Goal: Task Accomplishment & Management: Use online tool/utility

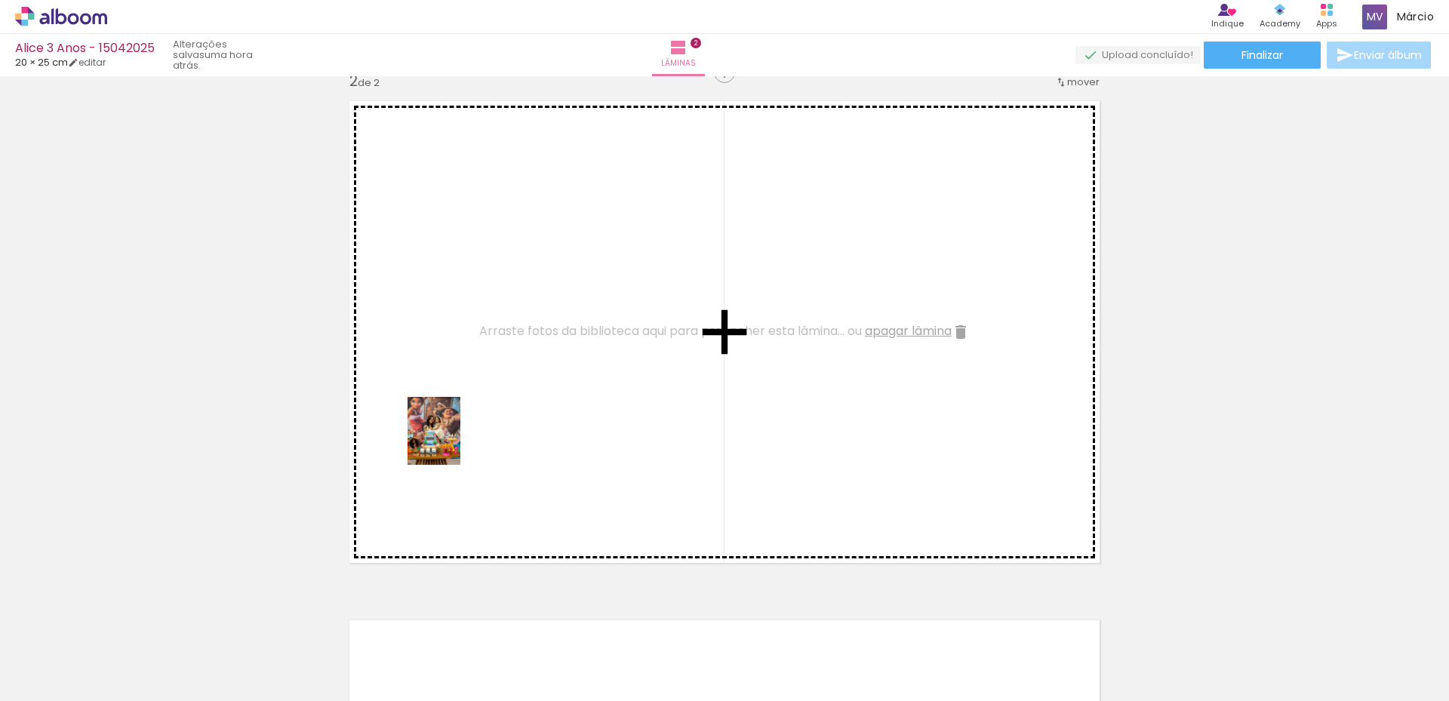
drag, startPoint x: 167, startPoint y: 648, endPoint x: 482, endPoint y: 434, distance: 380.6
click at [482, 434] on quentale-workspace at bounding box center [724, 350] width 1449 height 701
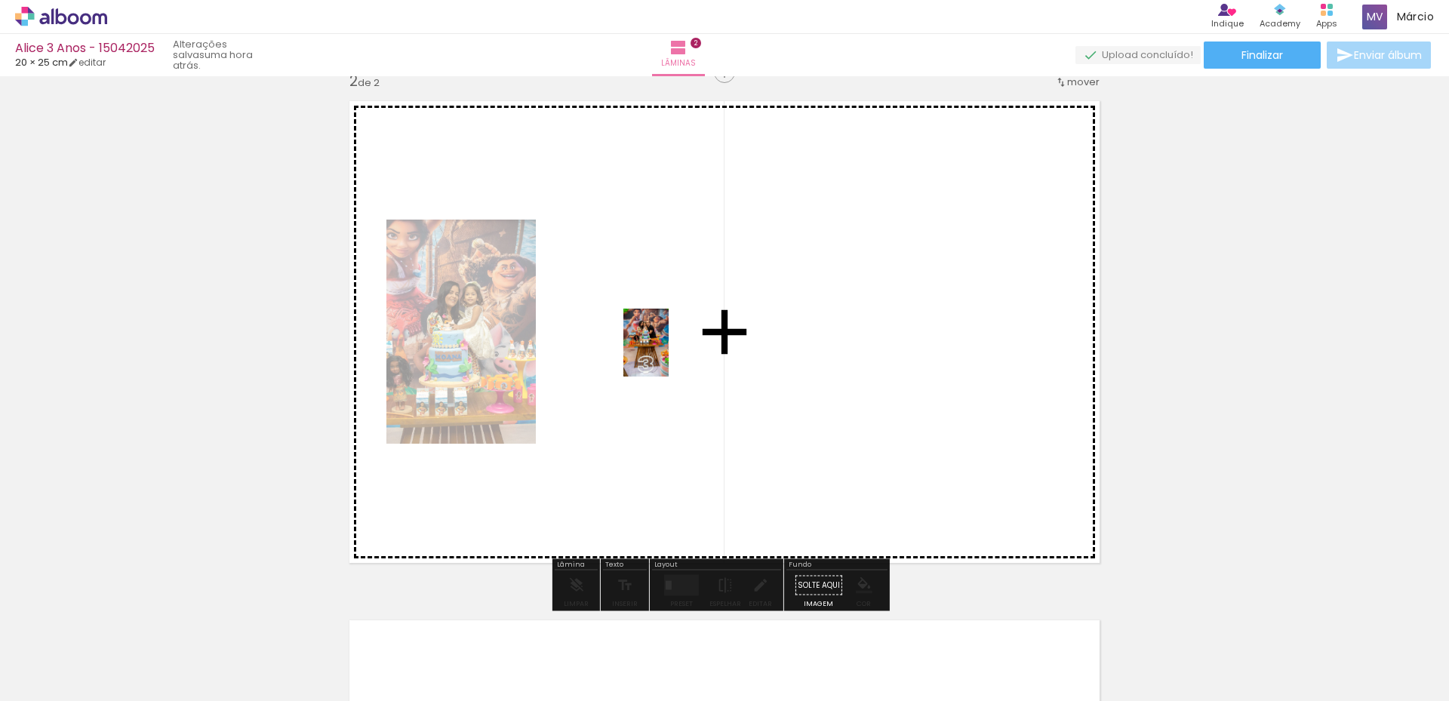
drag, startPoint x: 331, startPoint y: 651, endPoint x: 668, endPoint y: 354, distance: 449.6
click at [668, 354] on quentale-workspace at bounding box center [724, 350] width 1449 height 701
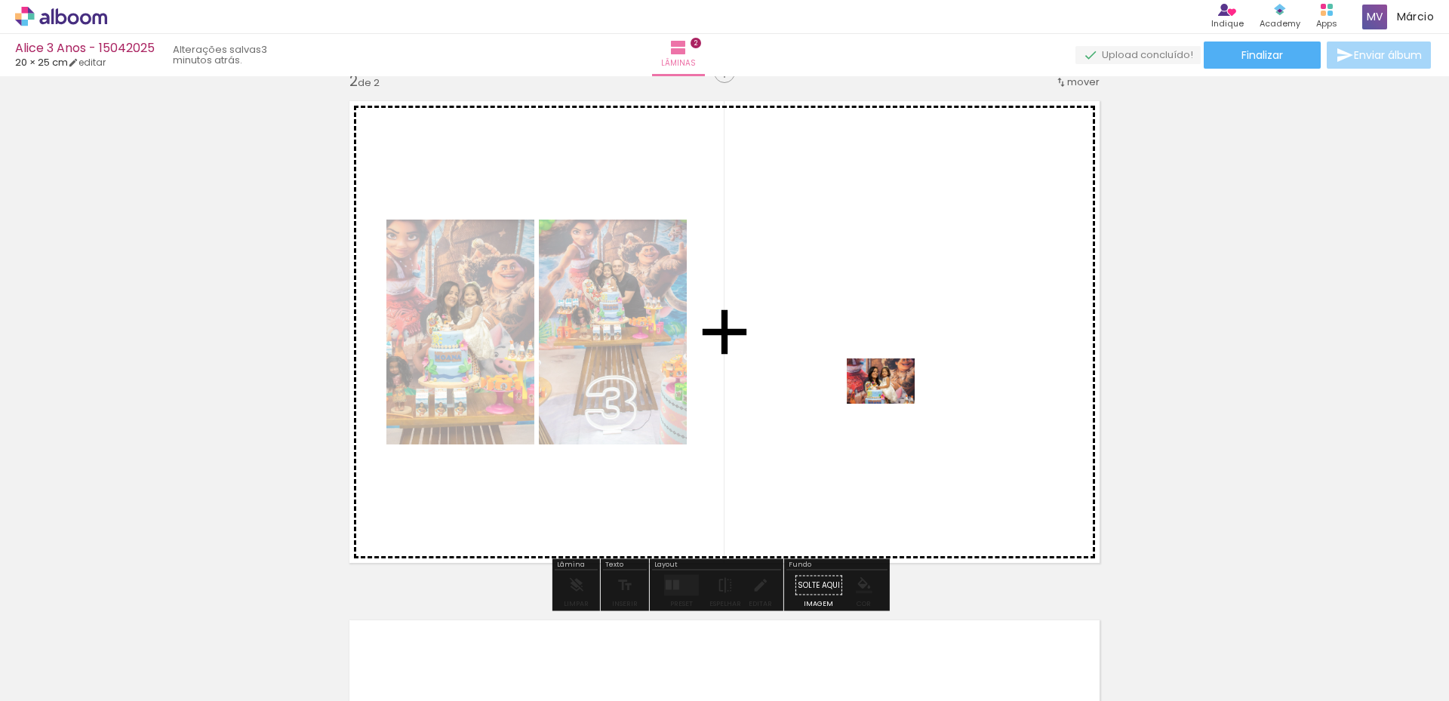
drag, startPoint x: 239, startPoint y: 656, endPoint x: 892, endPoint y: 404, distance: 699.8
click at [892, 404] on quentale-workspace at bounding box center [724, 350] width 1449 height 701
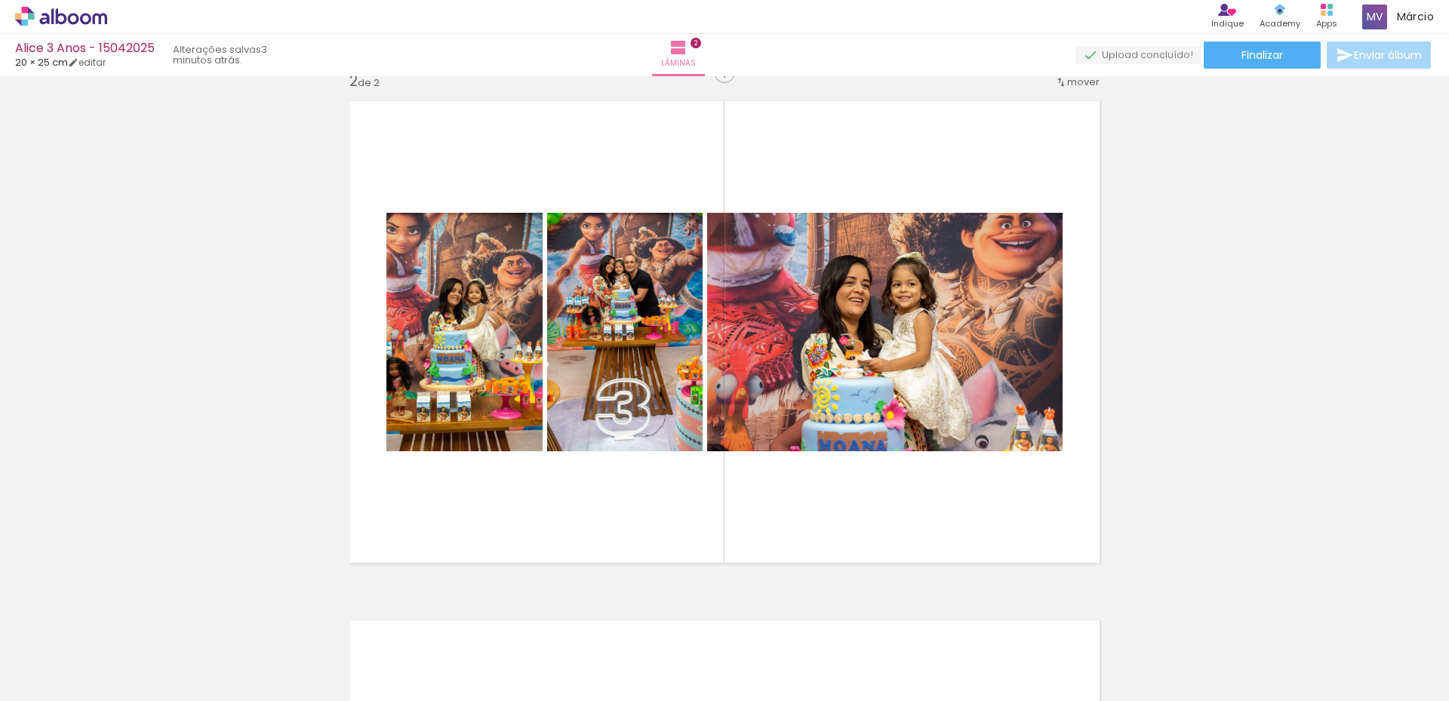
click at [498, 662] on div at bounding box center [489, 650] width 75 height 50
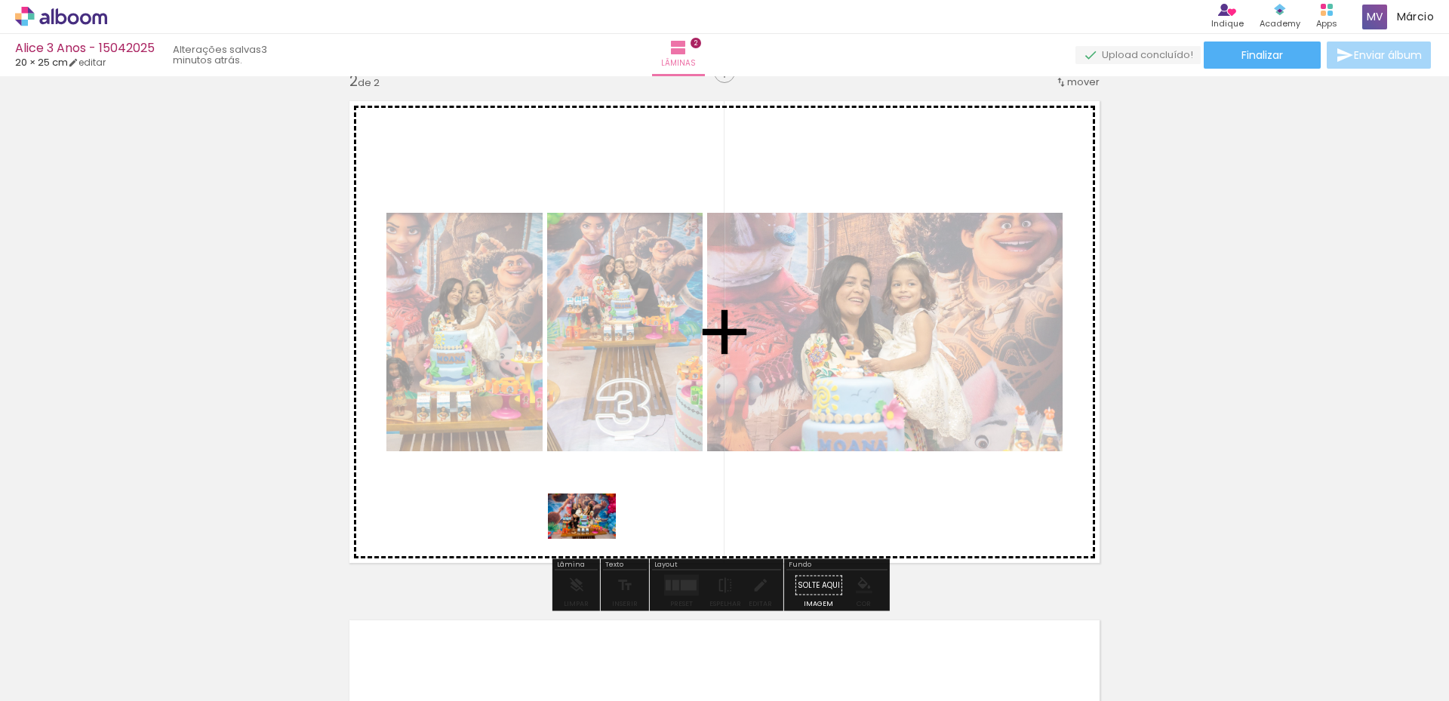
drag, startPoint x: 498, startPoint y: 662, endPoint x: 593, endPoint y: 539, distance: 156.0
click at [593, 539] on quentale-workspace at bounding box center [724, 350] width 1449 height 701
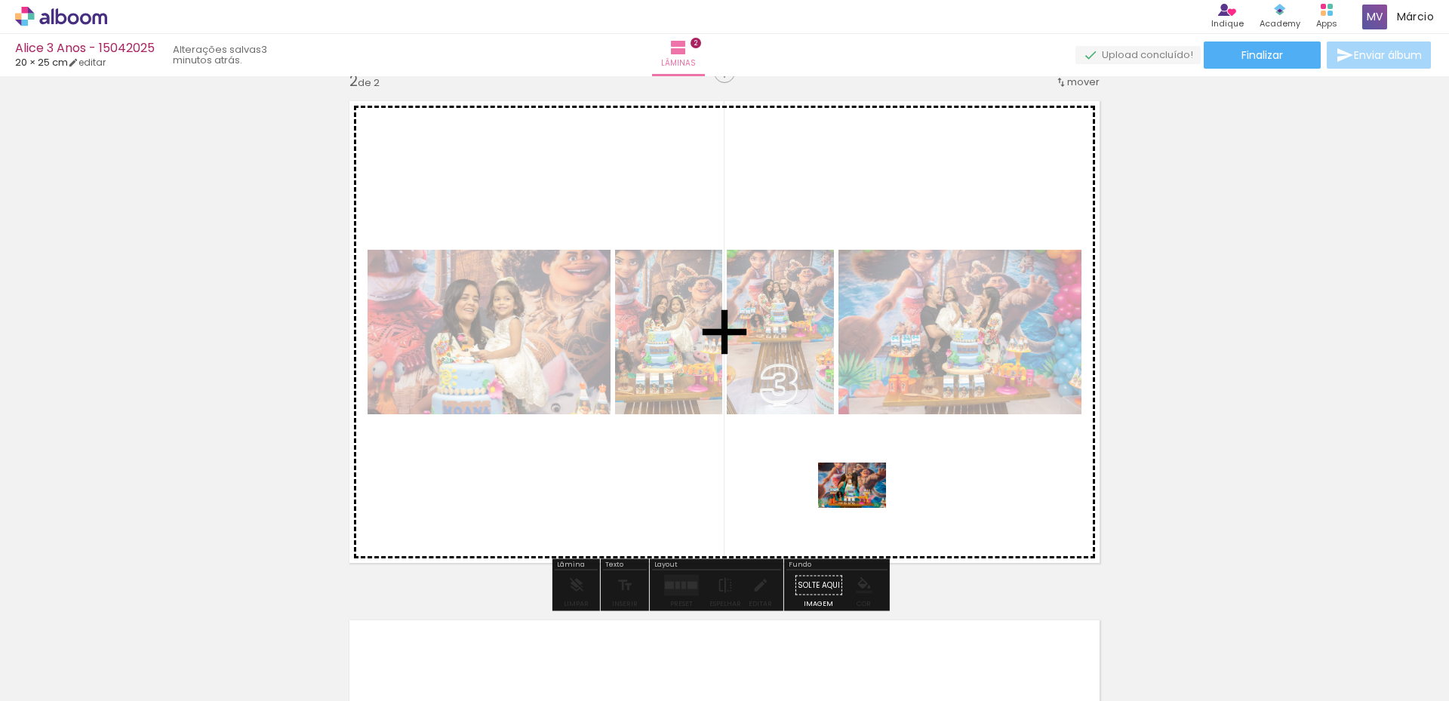
drag, startPoint x: 917, startPoint y: 663, endPoint x: 863, endPoint y: 508, distance: 164.6
click at [863, 508] on quentale-workspace at bounding box center [724, 350] width 1449 height 701
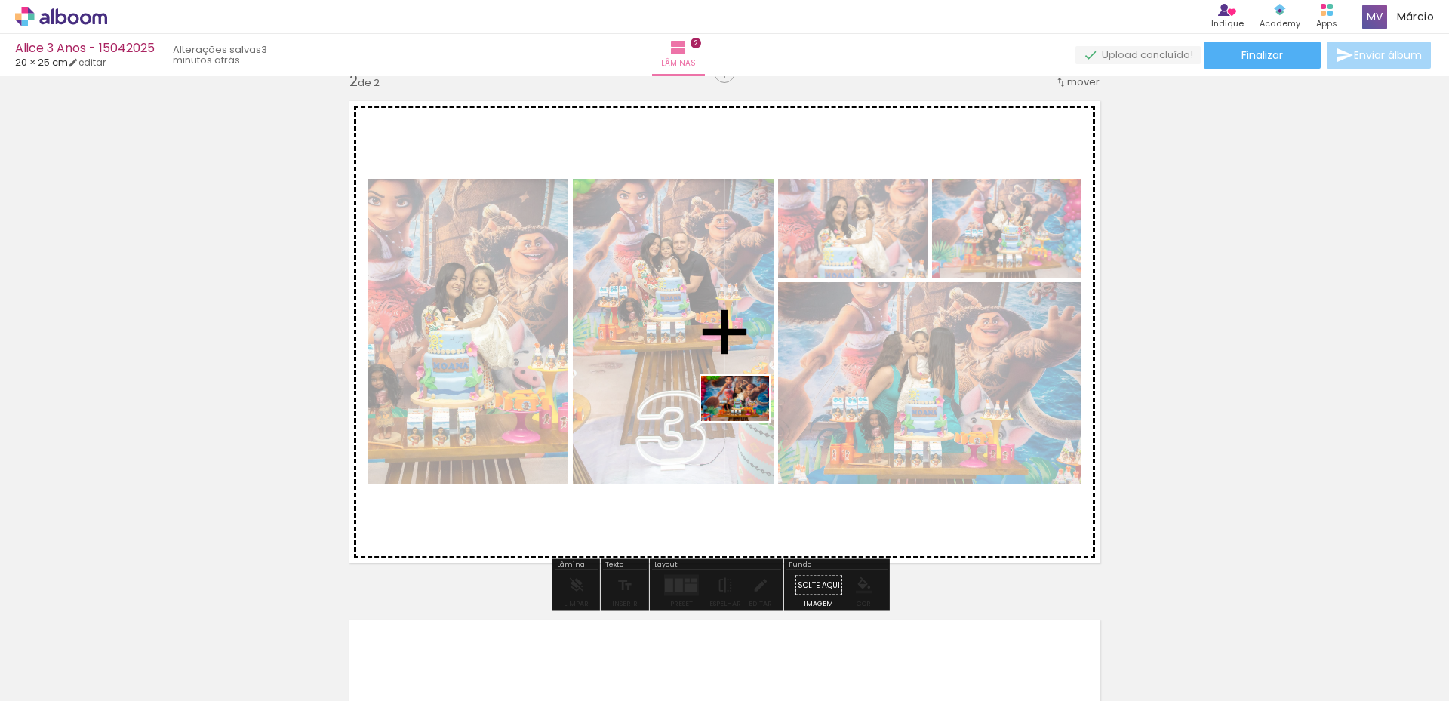
drag, startPoint x: 751, startPoint y: 664, endPoint x: 746, endPoint y: 421, distance: 243.0
click at [746, 421] on quentale-workspace at bounding box center [724, 350] width 1449 height 701
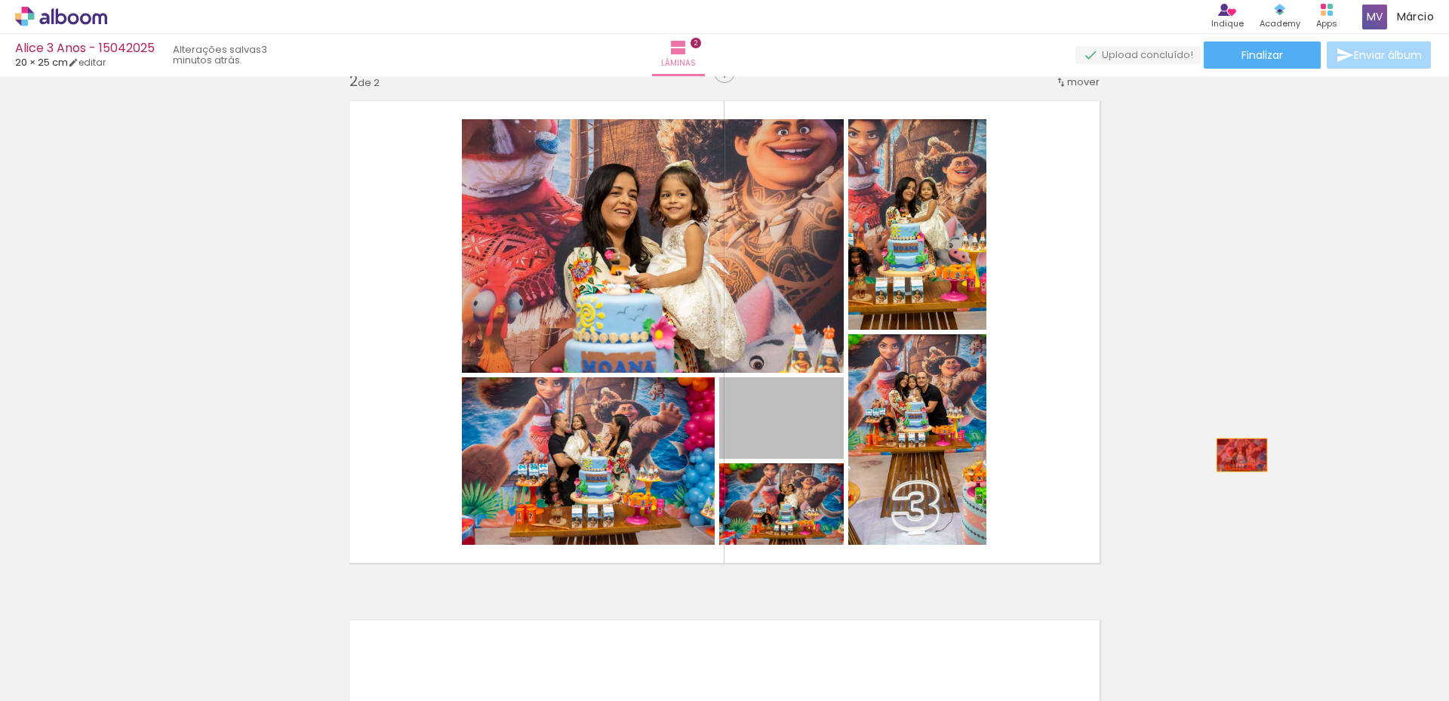
drag, startPoint x: 802, startPoint y: 430, endPoint x: 1236, endPoint y: 455, distance: 434.5
click at [1236, 455] on div "Inserir lâmina 1 de 2 Inserir lâmina 2 de 2" at bounding box center [724, 313] width 1449 height 1558
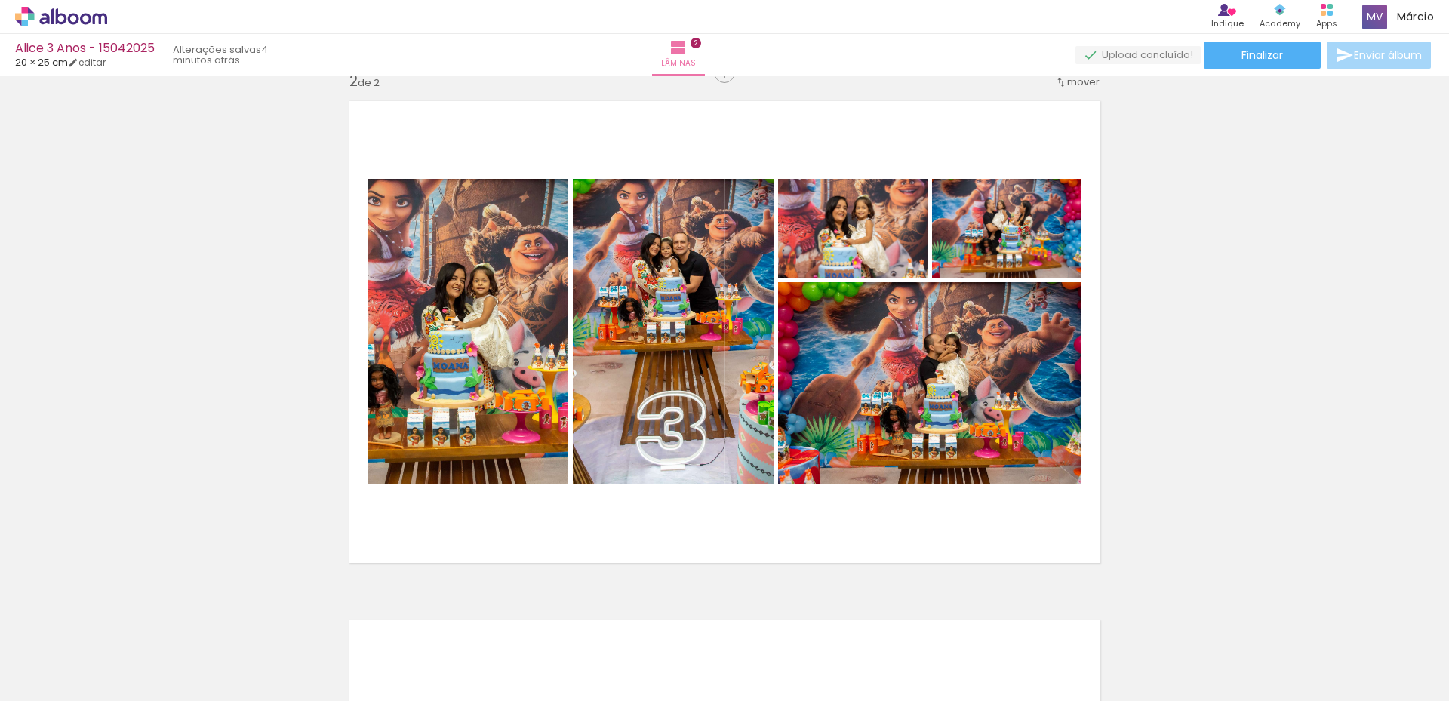
click at [591, 658] on div at bounding box center [573, 650] width 75 height 50
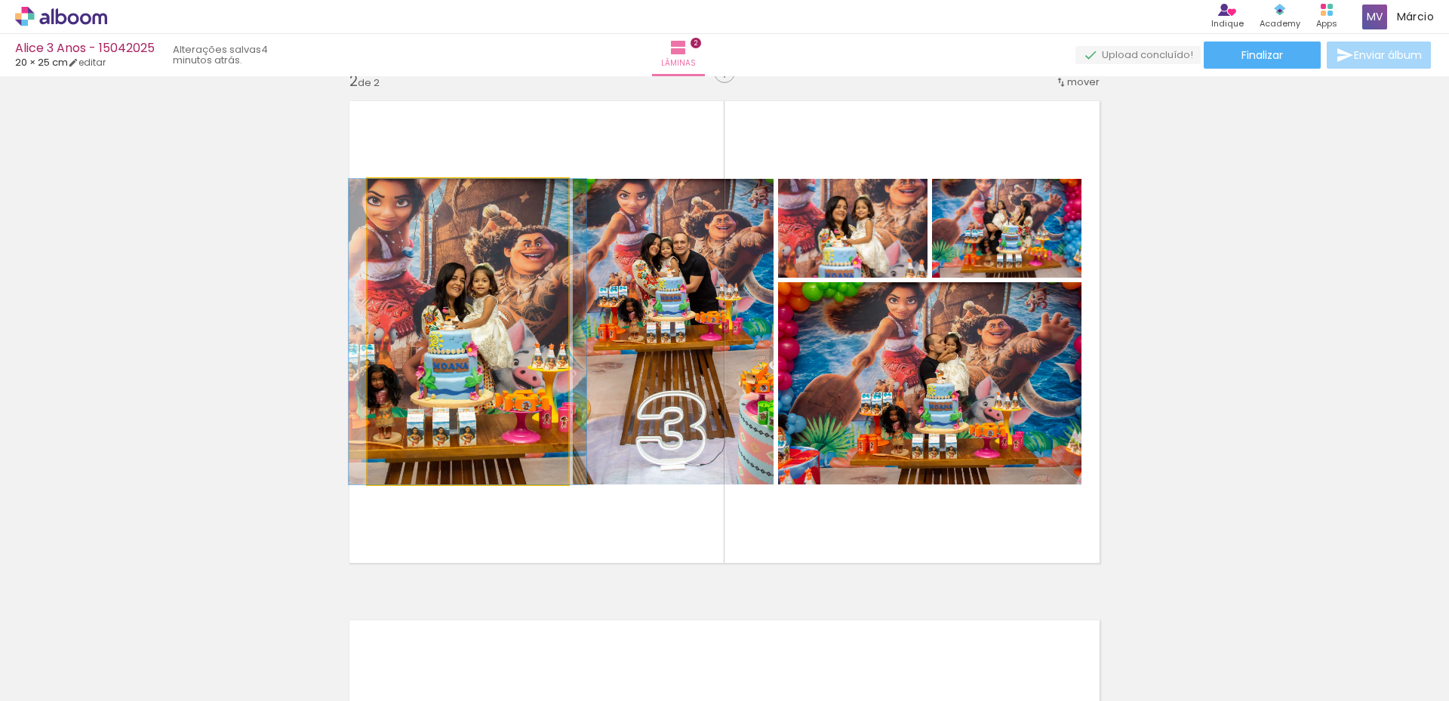
click at [499, 385] on quentale-photo at bounding box center [467, 332] width 201 height 306
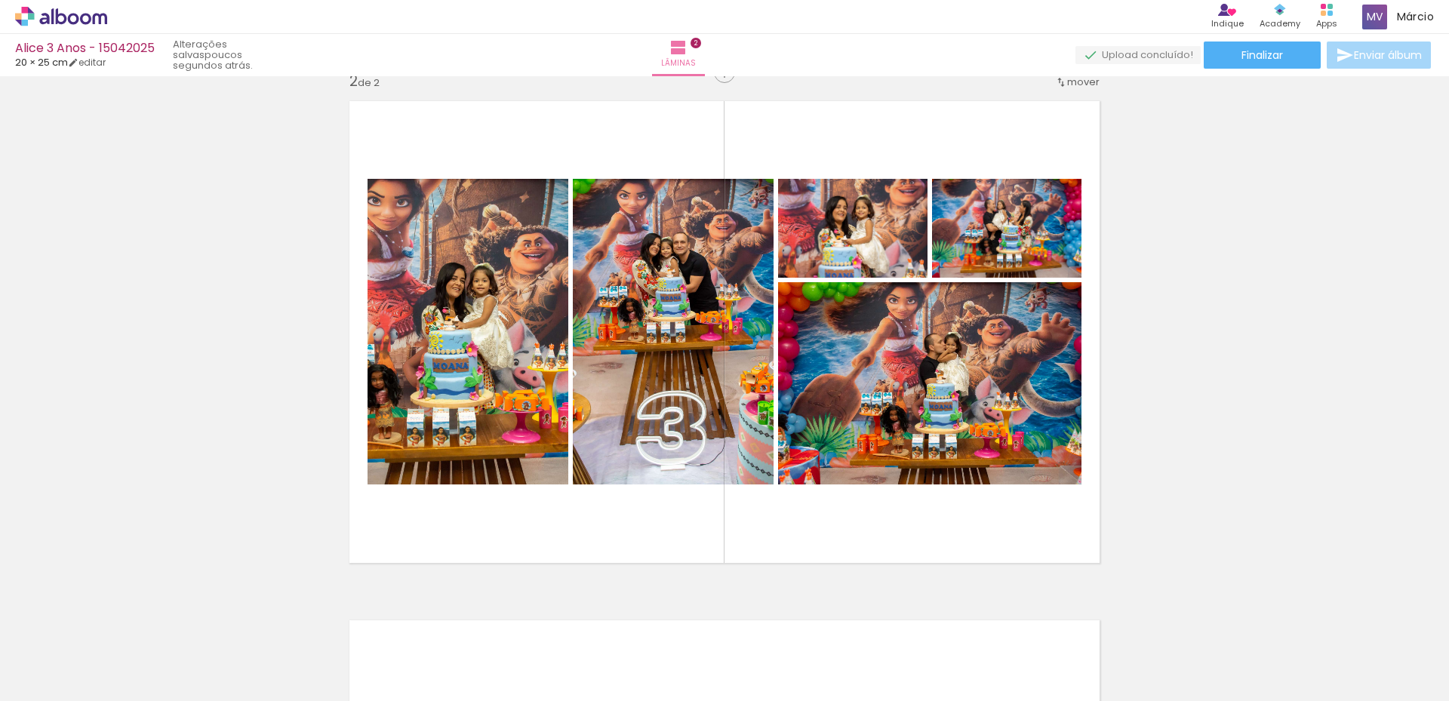
click at [558, 669] on div at bounding box center [573, 650] width 75 height 50
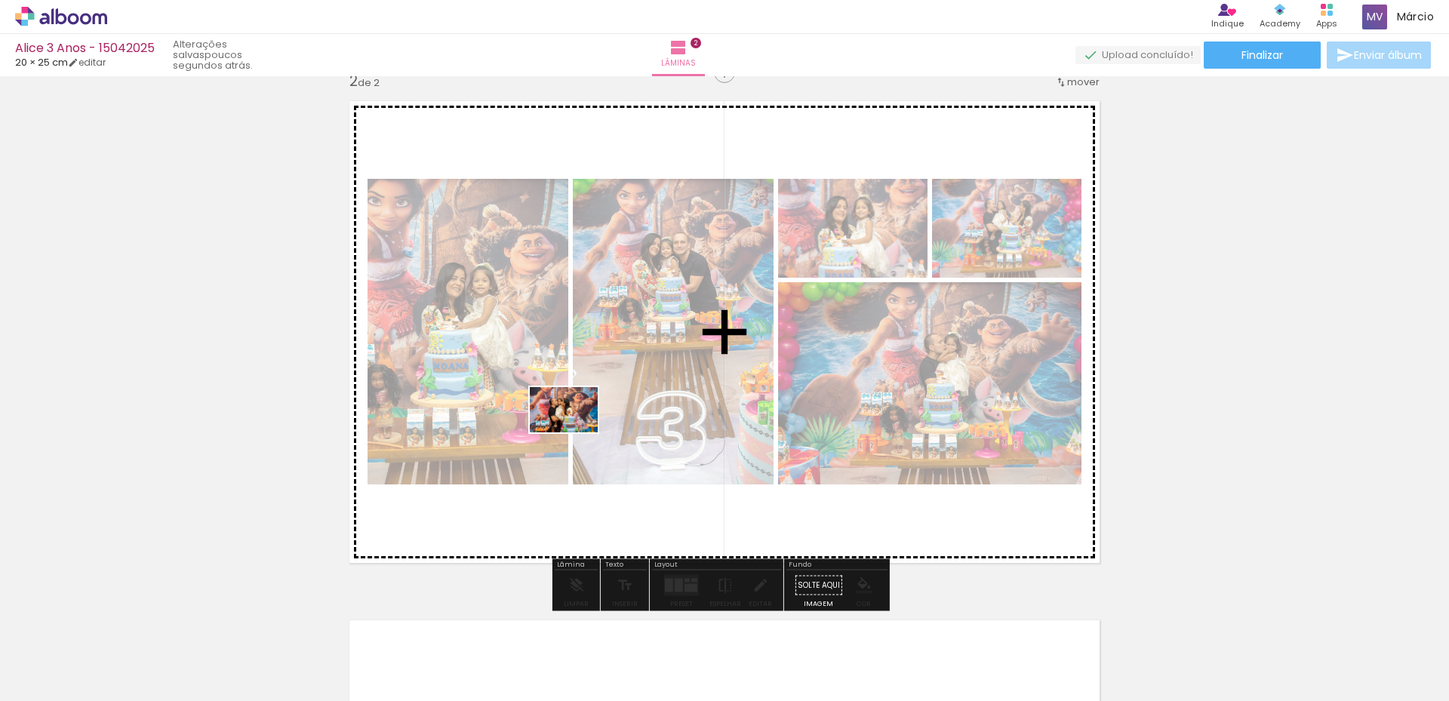
drag, startPoint x: 416, startPoint y: 661, endPoint x: 575, endPoint y: 432, distance: 278.1
click at [575, 432] on quentale-workspace at bounding box center [724, 350] width 1449 height 701
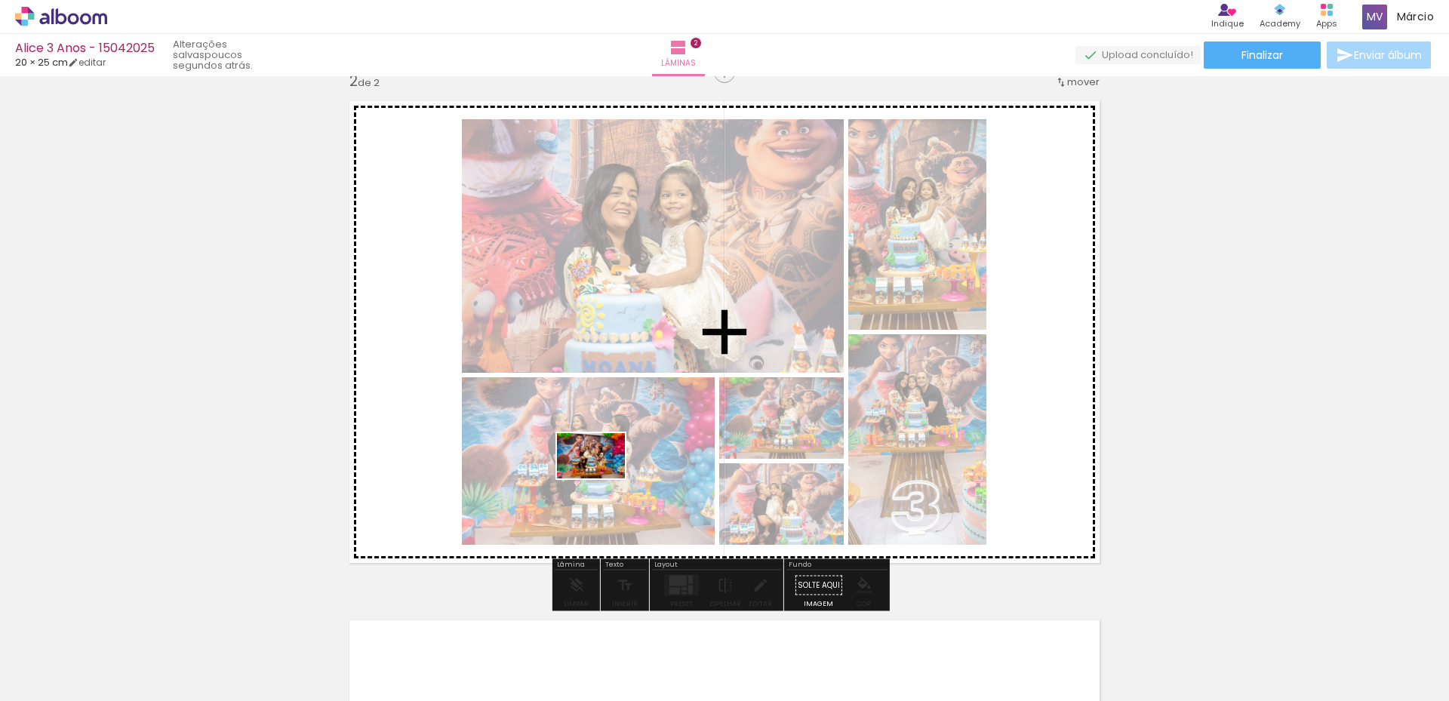
drag, startPoint x: 582, startPoint y: 666, endPoint x: 602, endPoint y: 478, distance: 188.9
click at [602, 478] on quentale-workspace at bounding box center [724, 350] width 1449 height 701
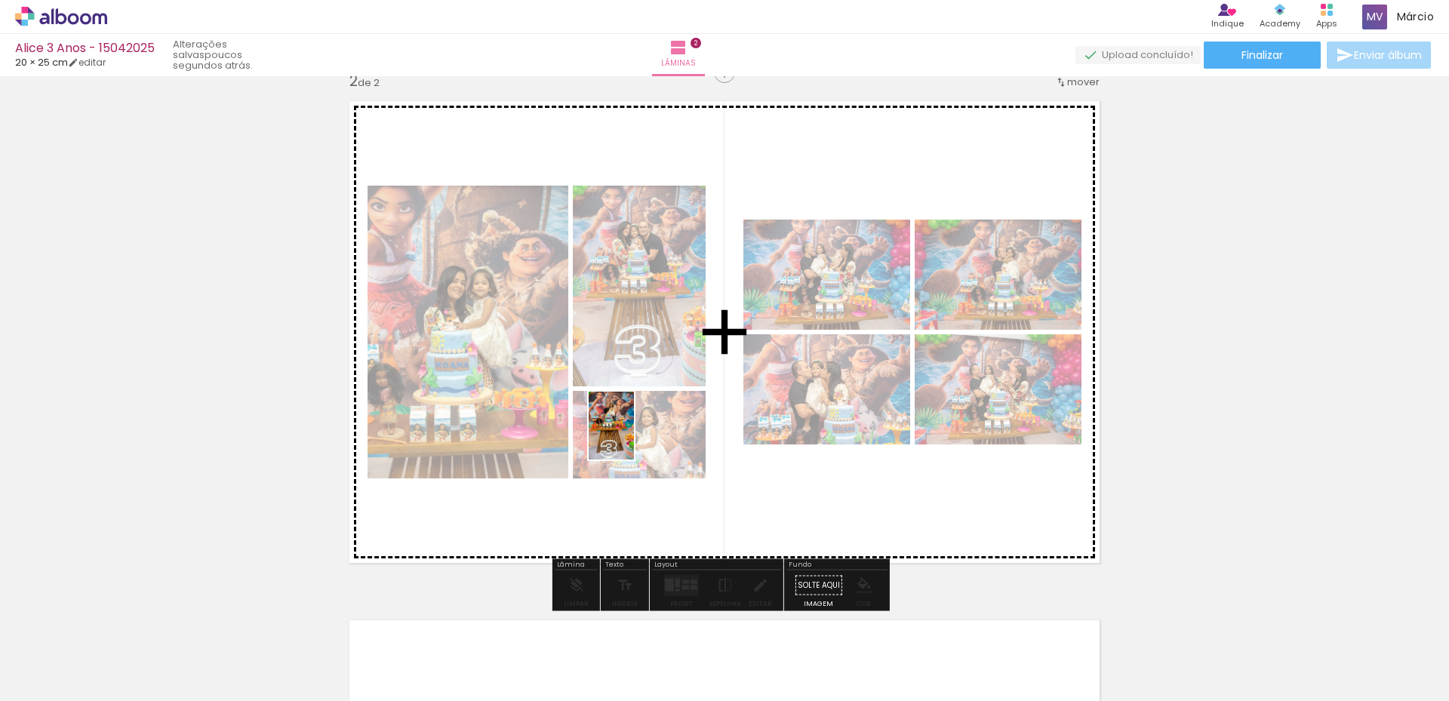
drag, startPoint x: 667, startPoint y: 666, endPoint x: 634, endPoint y: 434, distance: 234.7
click at [634, 434] on quentale-workspace at bounding box center [724, 350] width 1449 height 701
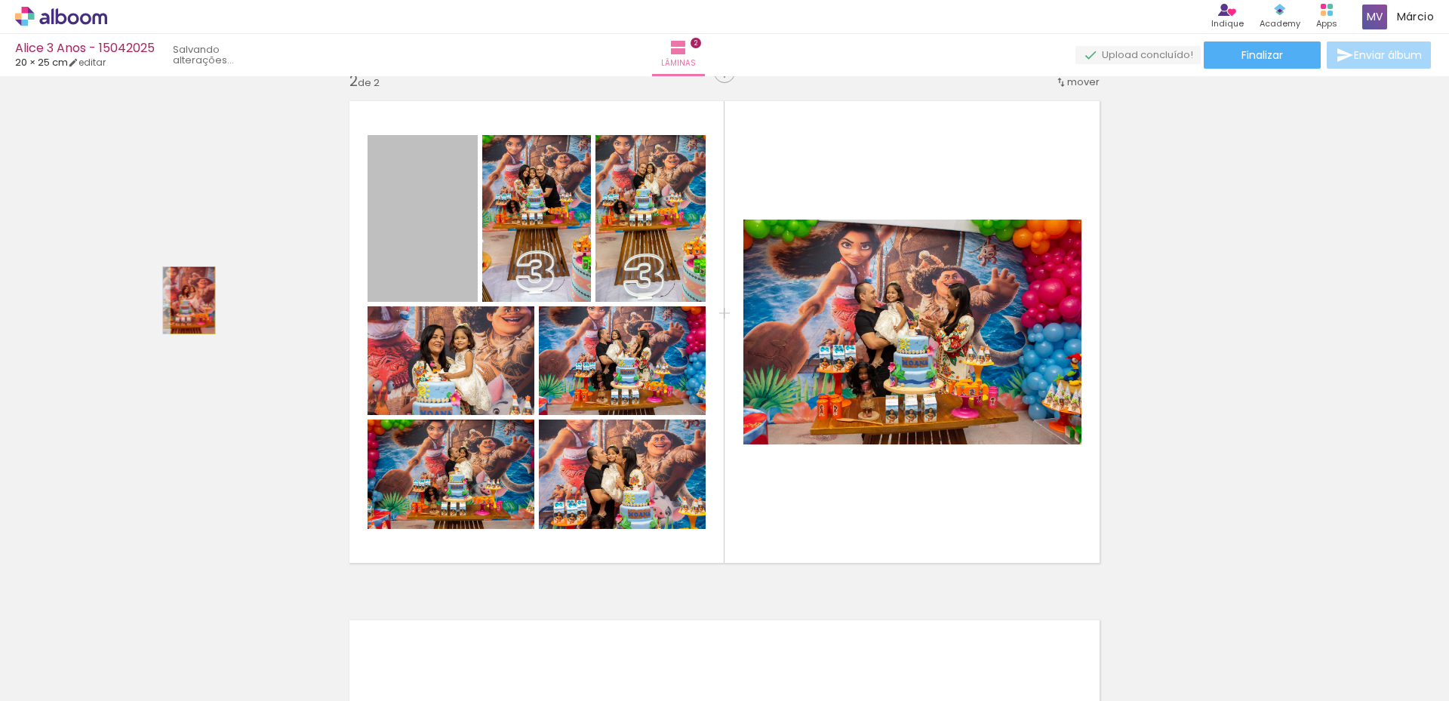
drag, startPoint x: 426, startPoint y: 257, endPoint x: 187, endPoint y: 300, distance: 243.1
click at [187, 300] on div "Inserir lâmina 1 de 2 Inserir lâmina 2 de 2" at bounding box center [724, 313] width 1449 height 1558
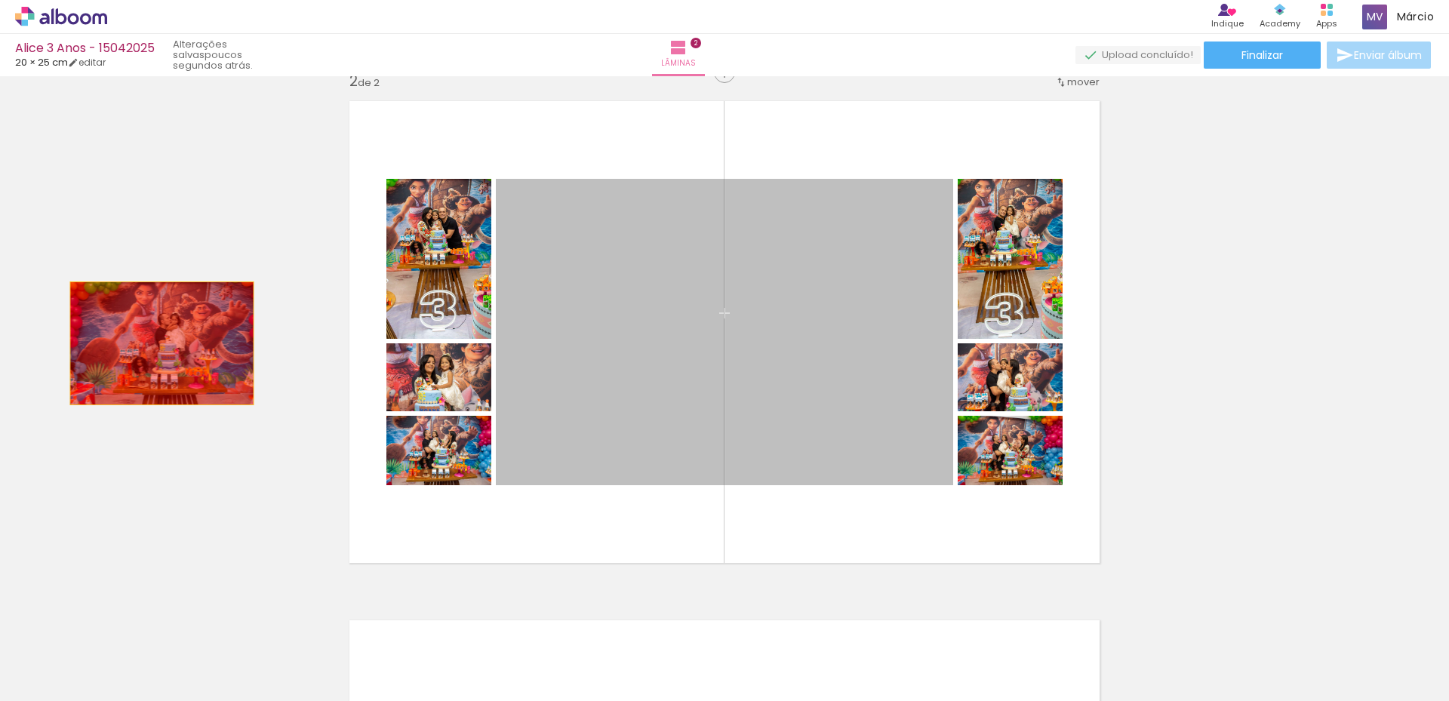
drag, startPoint x: 759, startPoint y: 315, endPoint x: 156, endPoint y: 343, distance: 603.5
click at [156, 343] on div "Inserir lâmina 1 de 2 Inserir lâmina 2 de 2" at bounding box center [724, 313] width 1449 height 1558
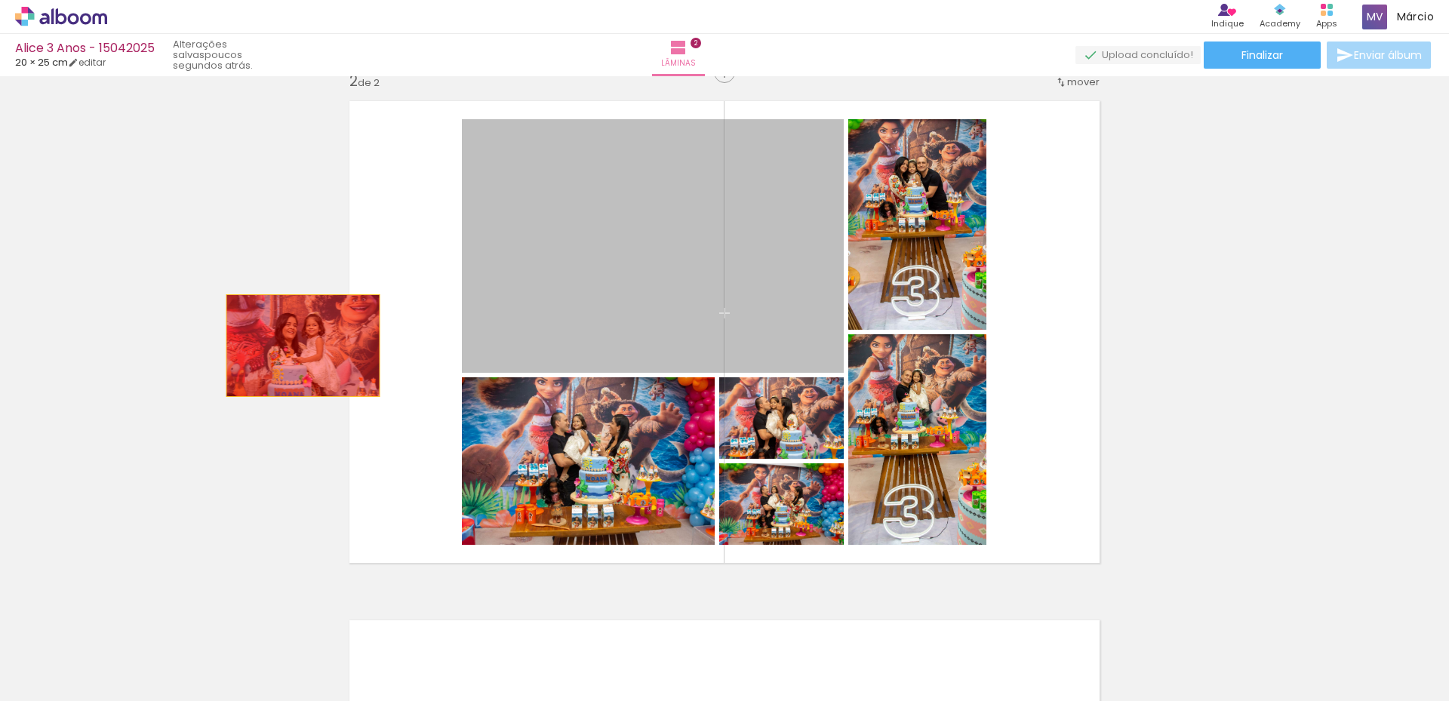
drag, startPoint x: 687, startPoint y: 299, endPoint x: 290, endPoint y: 346, distance: 399.7
click at [293, 346] on div "Inserir lâmina 1 de 2 Inserir lâmina 2 de 2" at bounding box center [724, 313] width 1449 height 1558
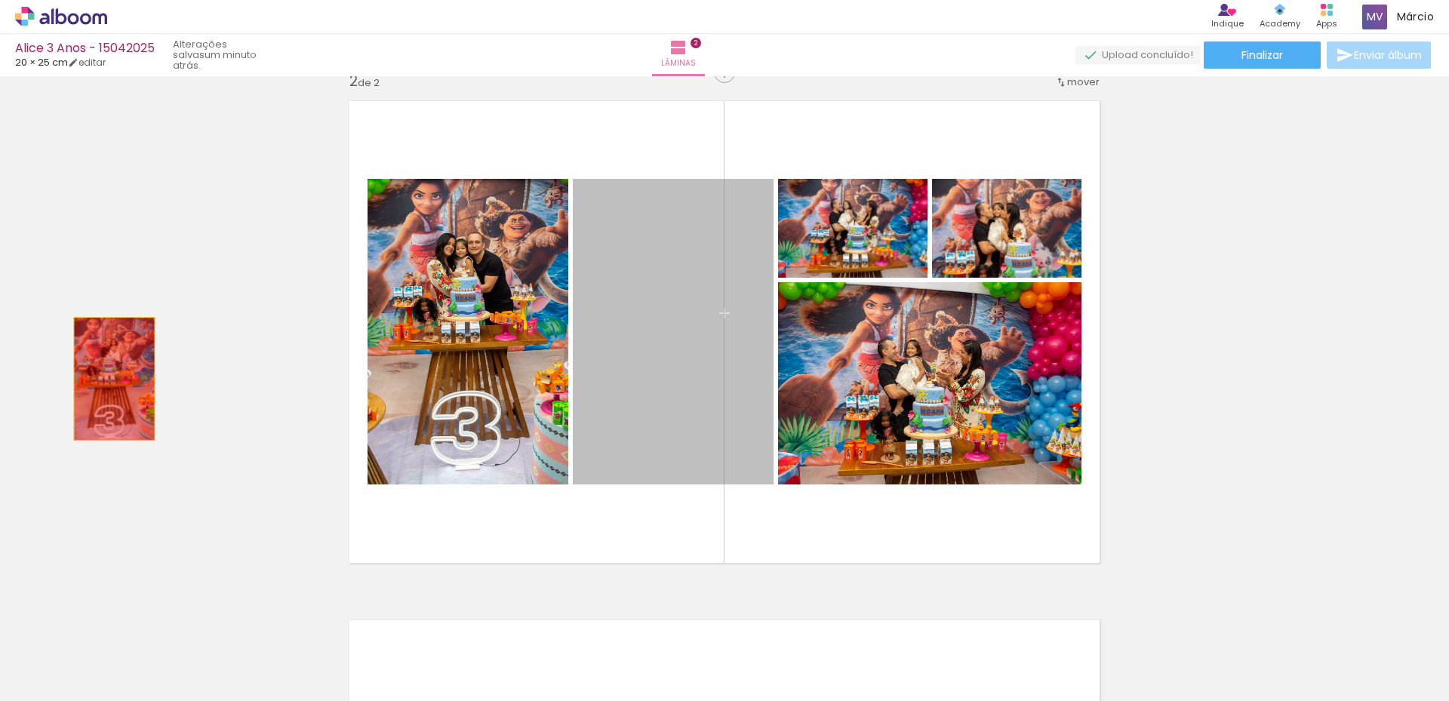
drag, startPoint x: 675, startPoint y: 315, endPoint x: 109, endPoint y: 379, distance: 570.2
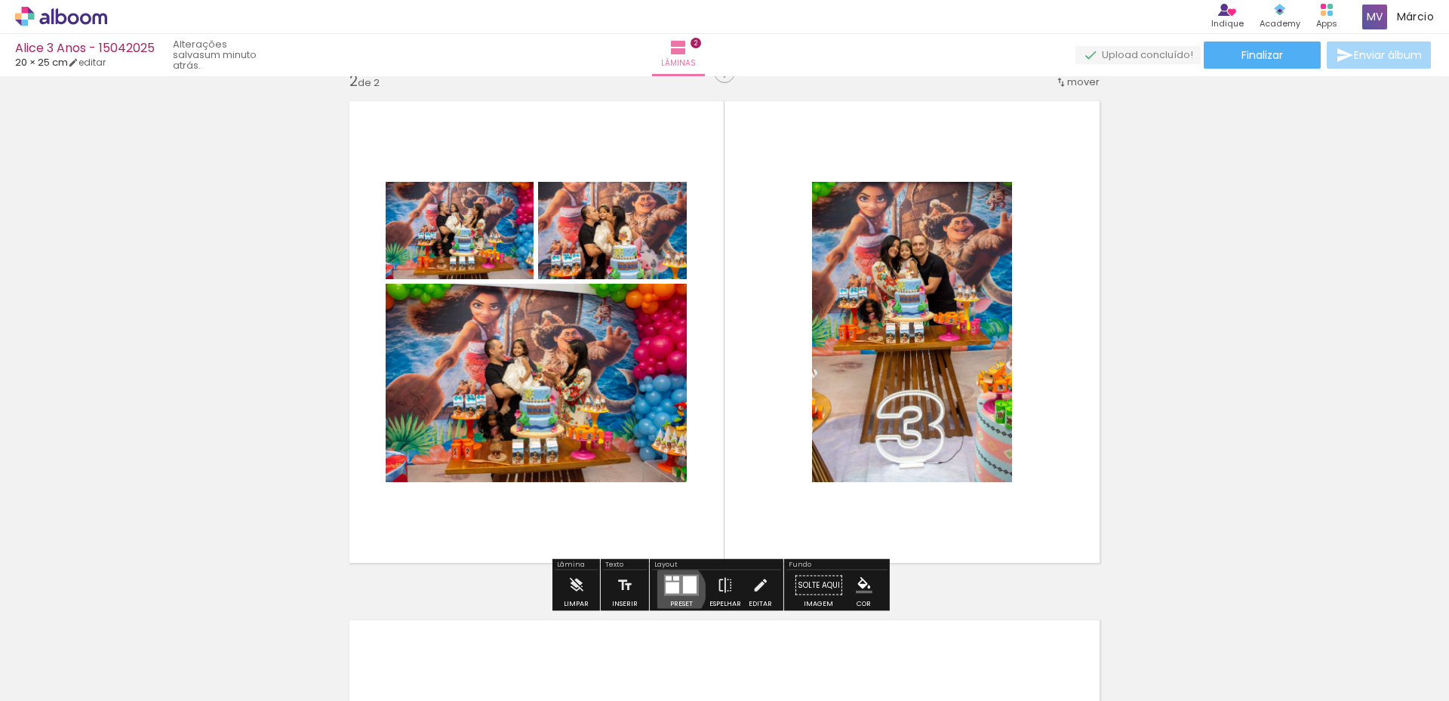
click at [673, 591] on div at bounding box center [672, 587] width 14 height 11
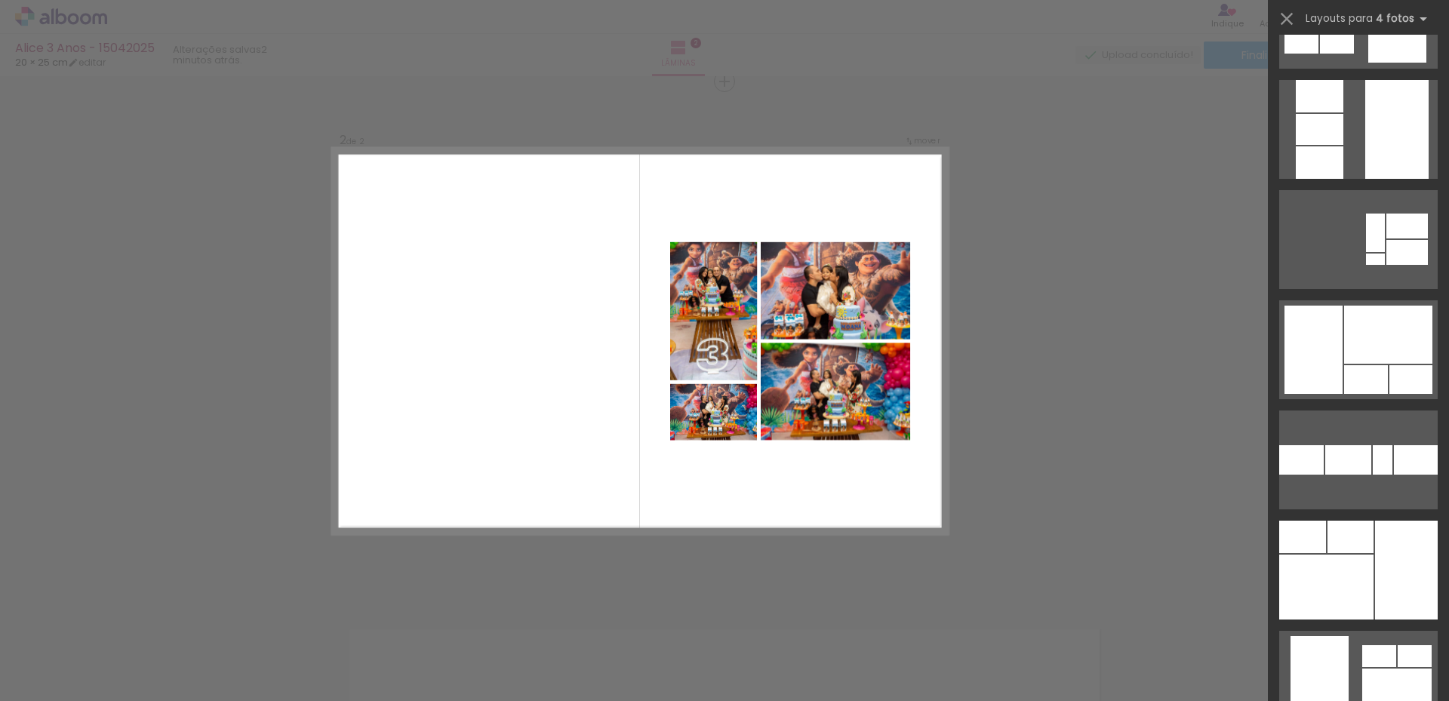
scroll to position [3848, 0]
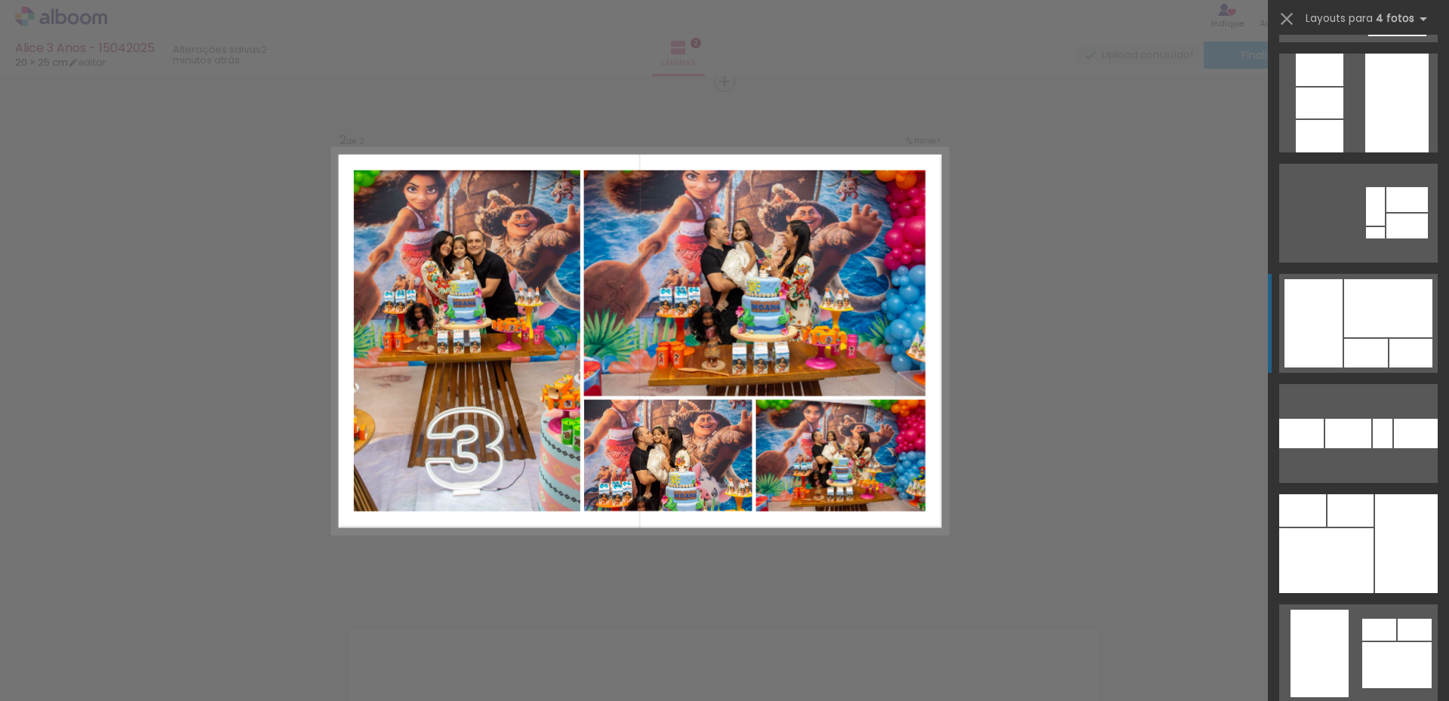
click at [1345, 318] on div at bounding box center [1388, 308] width 88 height 58
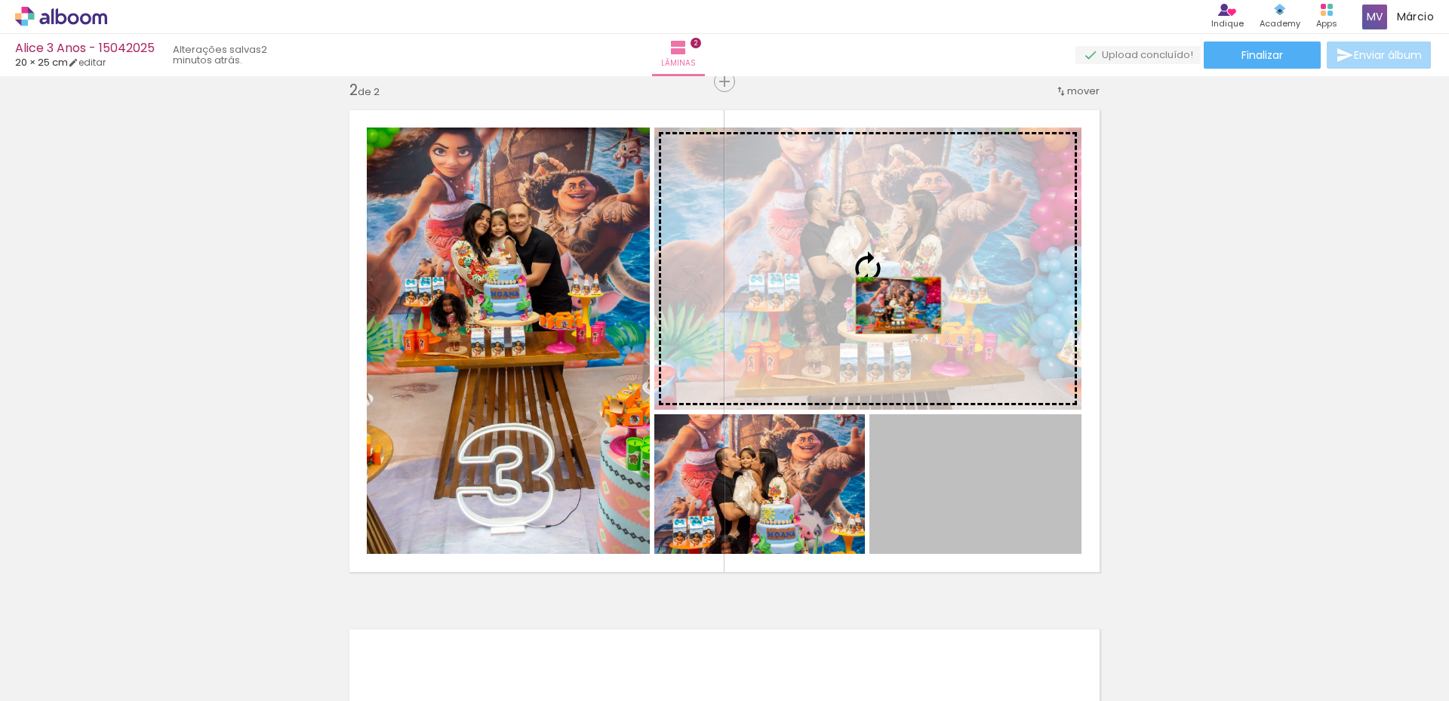
drag, startPoint x: 935, startPoint y: 519, endPoint x: 893, endPoint y: 306, distance: 217.7
click at [0, 0] on slot at bounding box center [0, 0] width 0 height 0
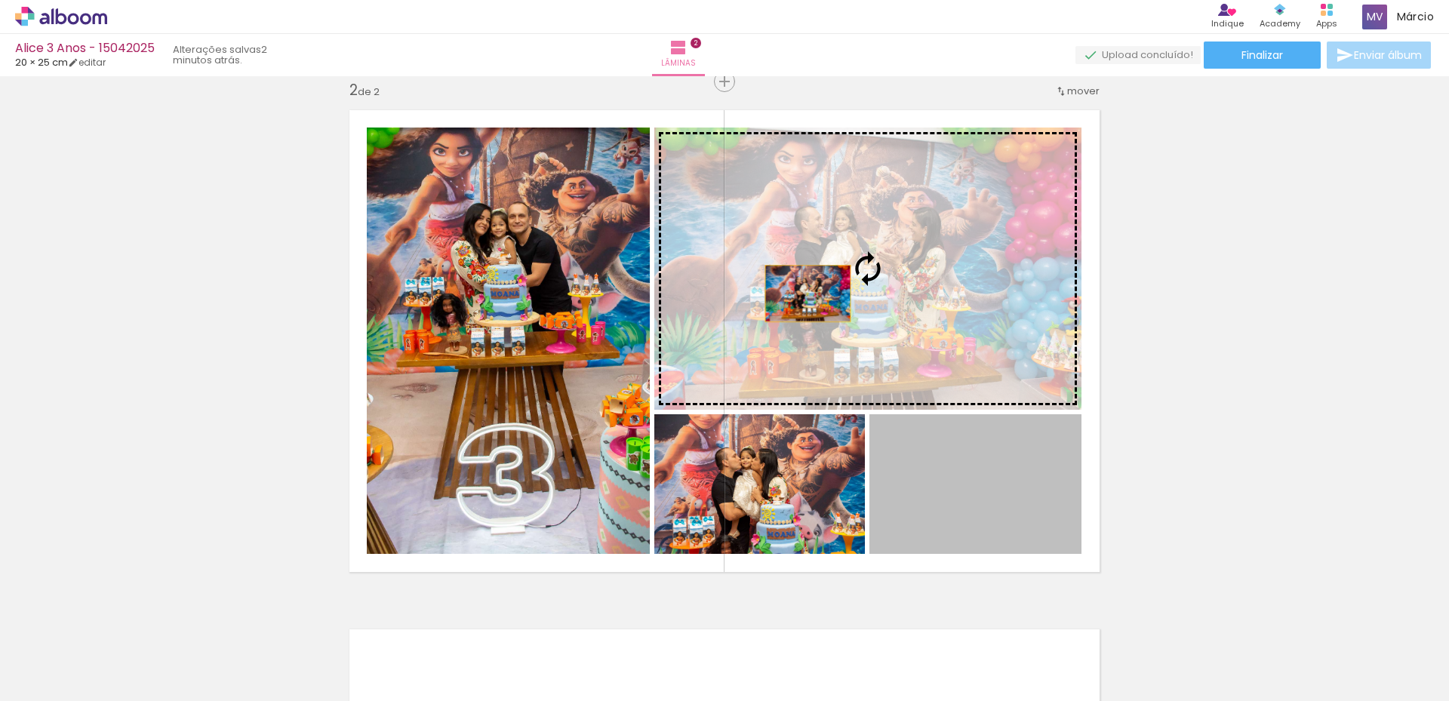
drag, startPoint x: 906, startPoint y: 518, endPoint x: 802, endPoint y: 293, distance: 247.1
click at [0, 0] on slot at bounding box center [0, 0] width 0 height 0
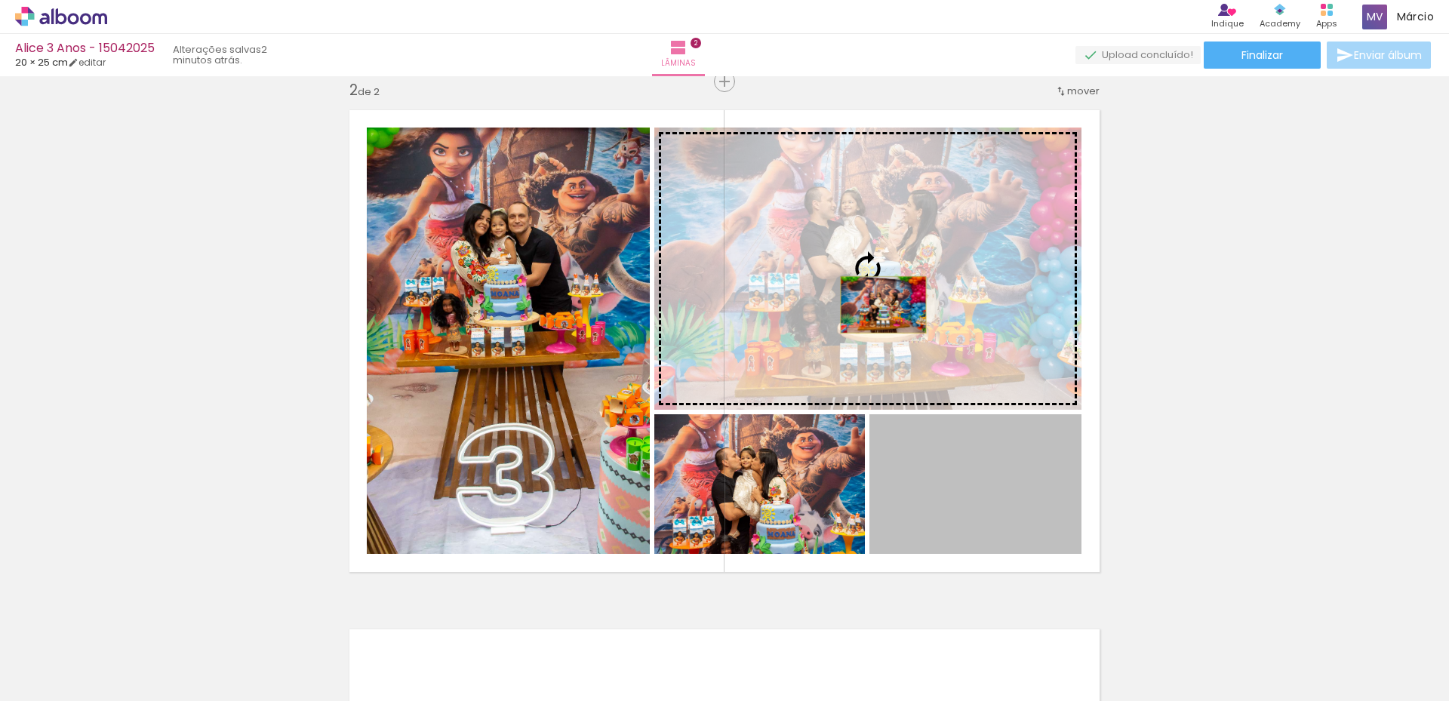
drag, startPoint x: 928, startPoint y: 503, endPoint x: 877, endPoint y: 305, distance: 204.8
click at [0, 0] on slot at bounding box center [0, 0] width 0 height 0
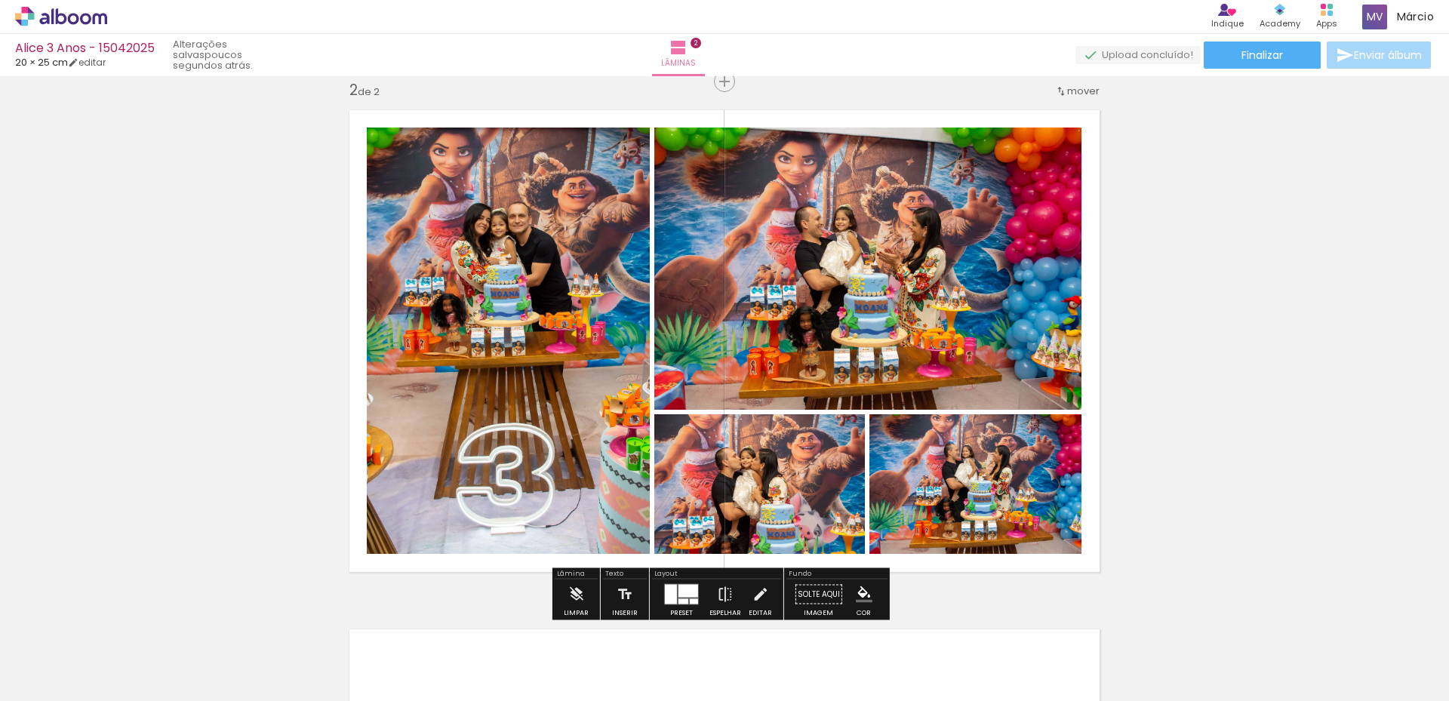
click at [77, 249] on div "Inserir lâmina 1 de 2 Inserir lâmina 2 de 2" at bounding box center [724, 322] width 1449 height 1558
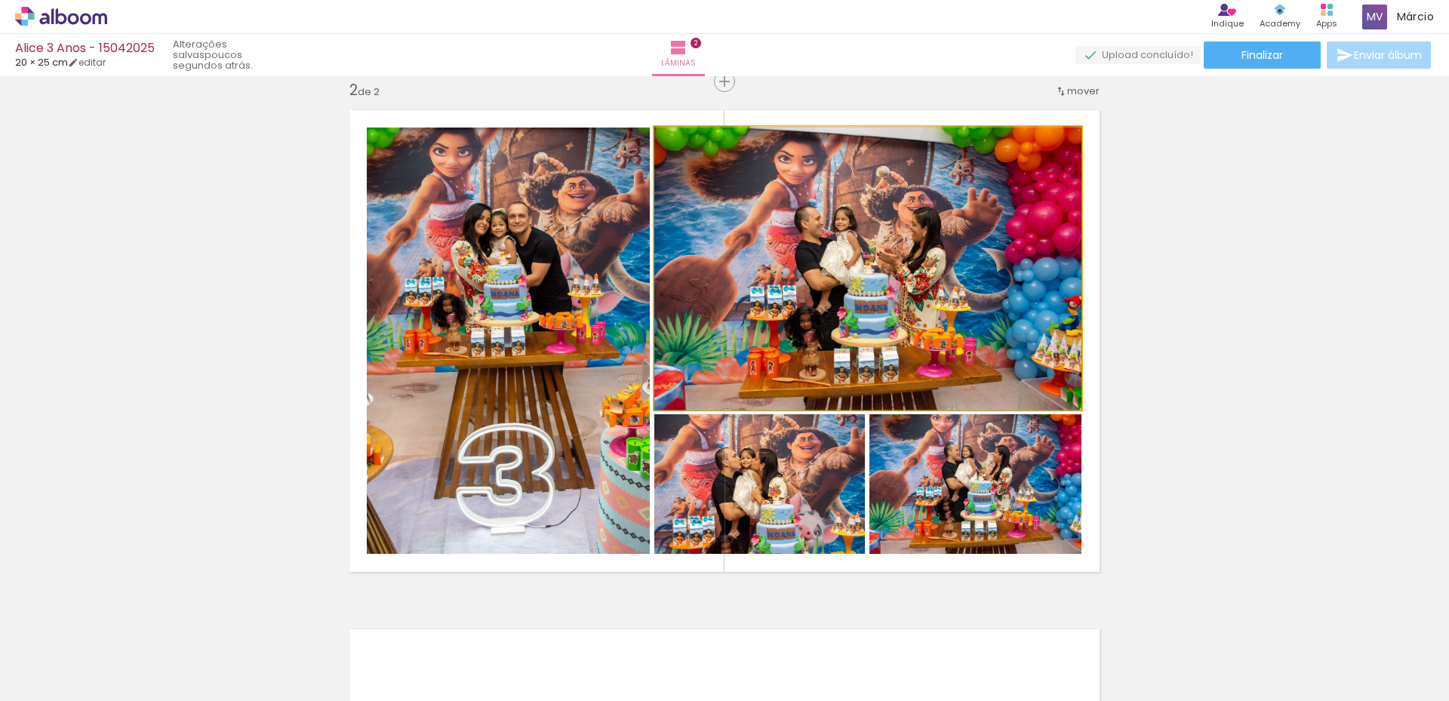
click at [822, 310] on quentale-photo at bounding box center [867, 269] width 427 height 282
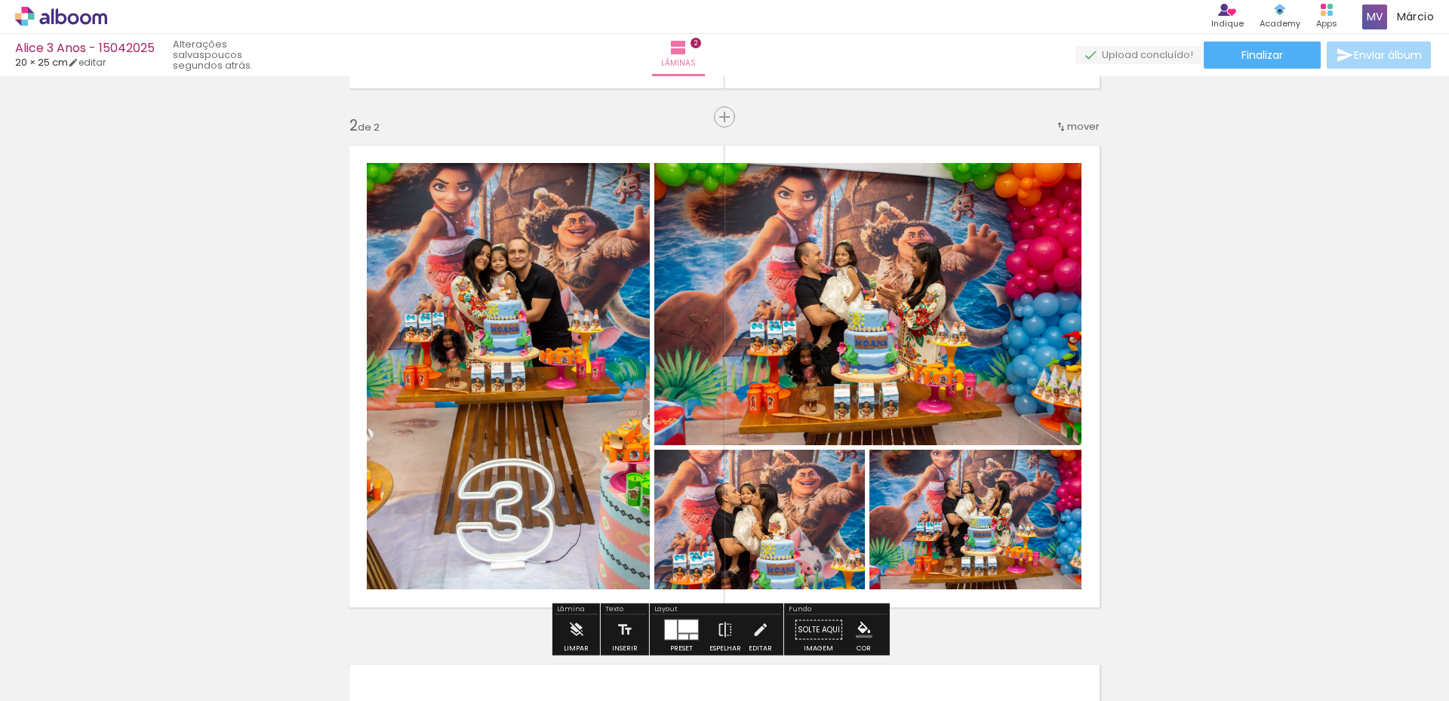
scroll to position [539, 0]
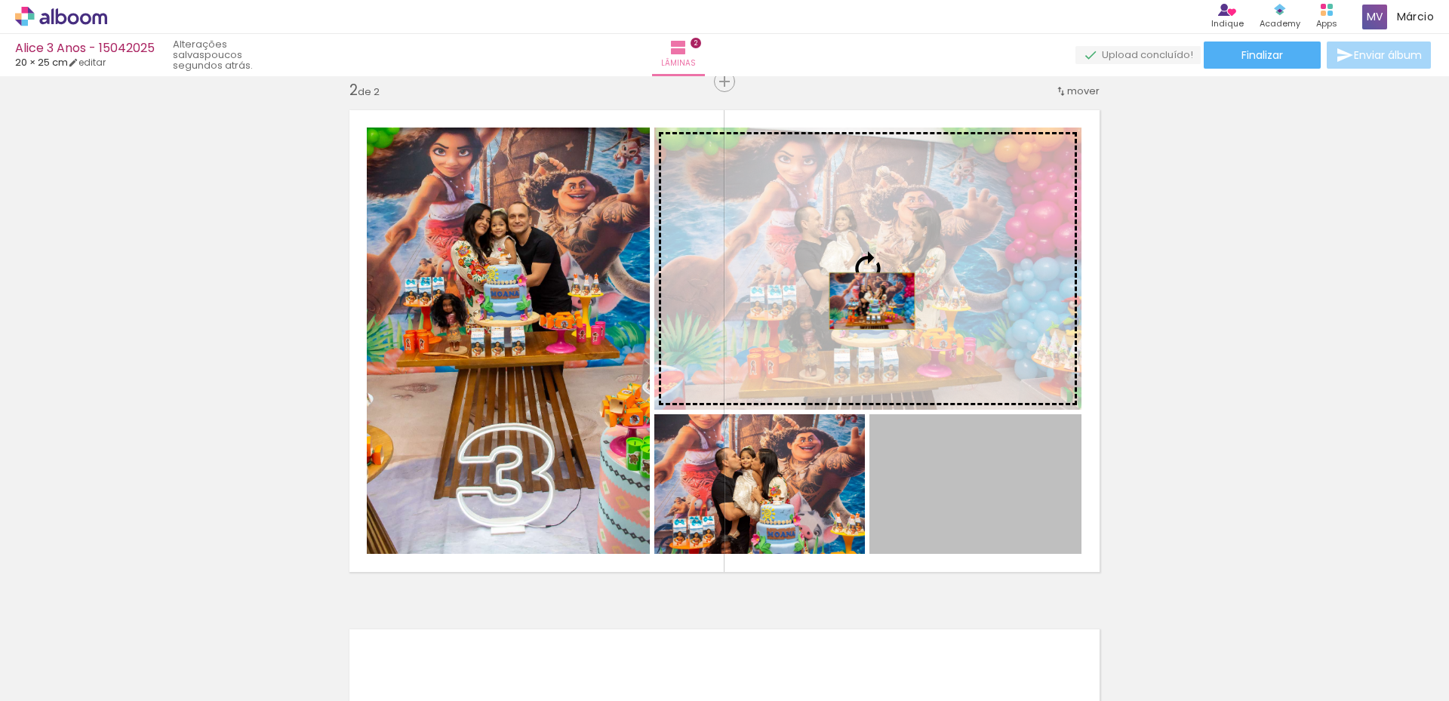
drag, startPoint x: 956, startPoint y: 474, endPoint x: 866, endPoint y: 301, distance: 194.7
click at [0, 0] on slot at bounding box center [0, 0] width 0 height 0
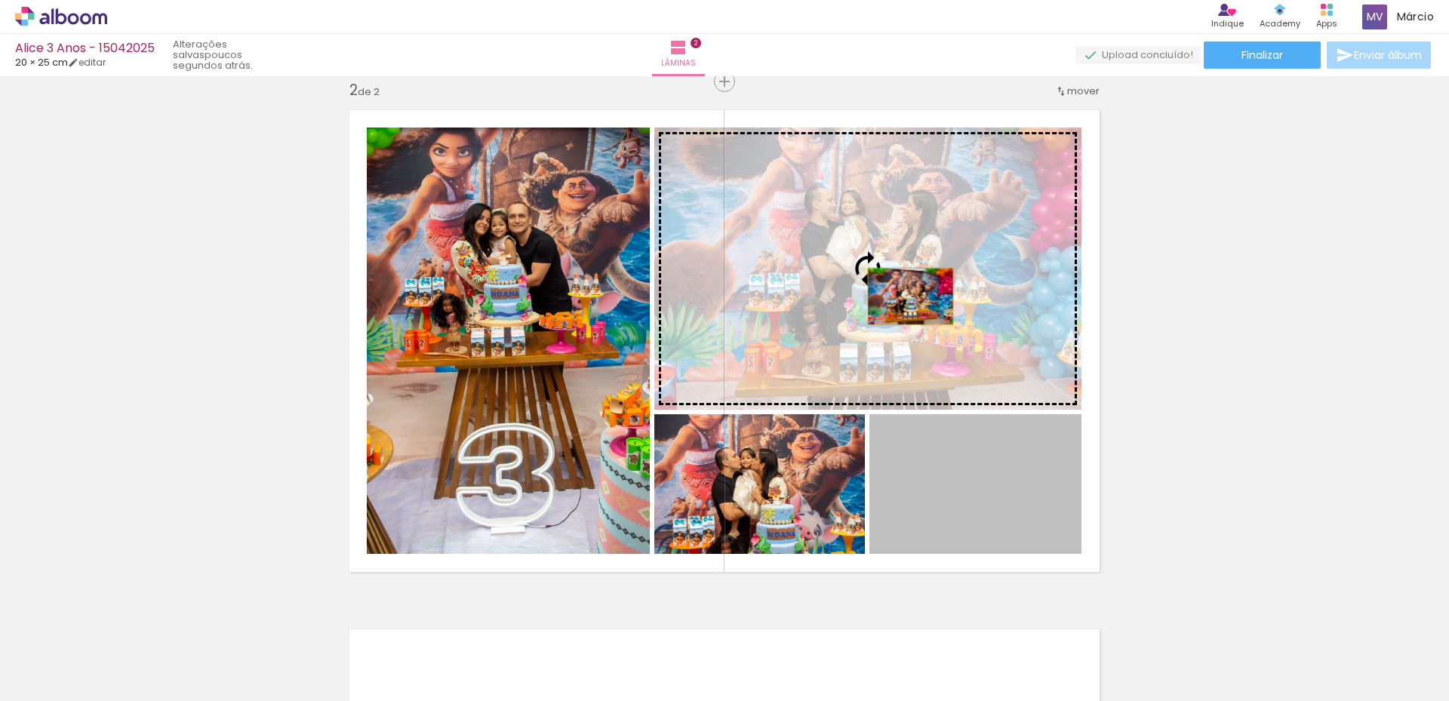
drag, startPoint x: 973, startPoint y: 475, endPoint x: 905, endPoint y: 297, distance: 190.8
click at [0, 0] on slot at bounding box center [0, 0] width 0 height 0
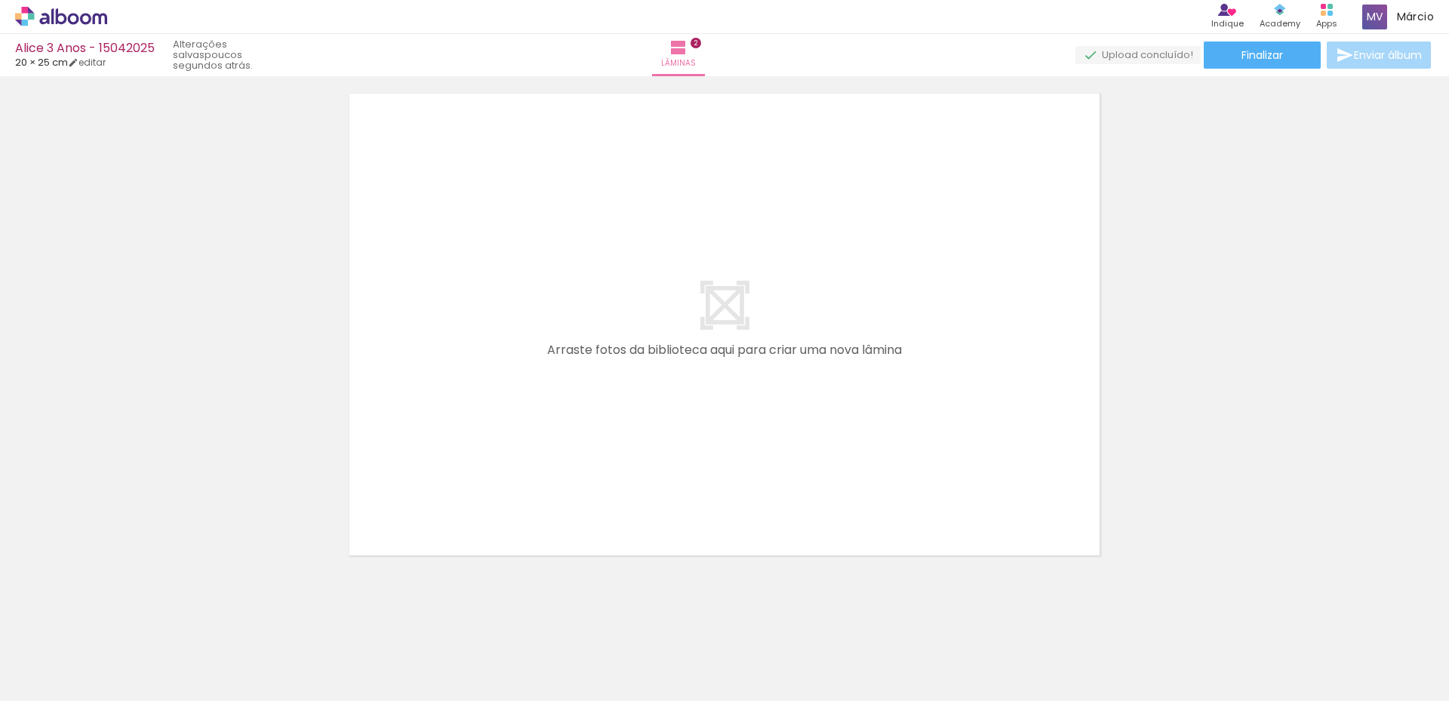
scroll to position [1086, 0]
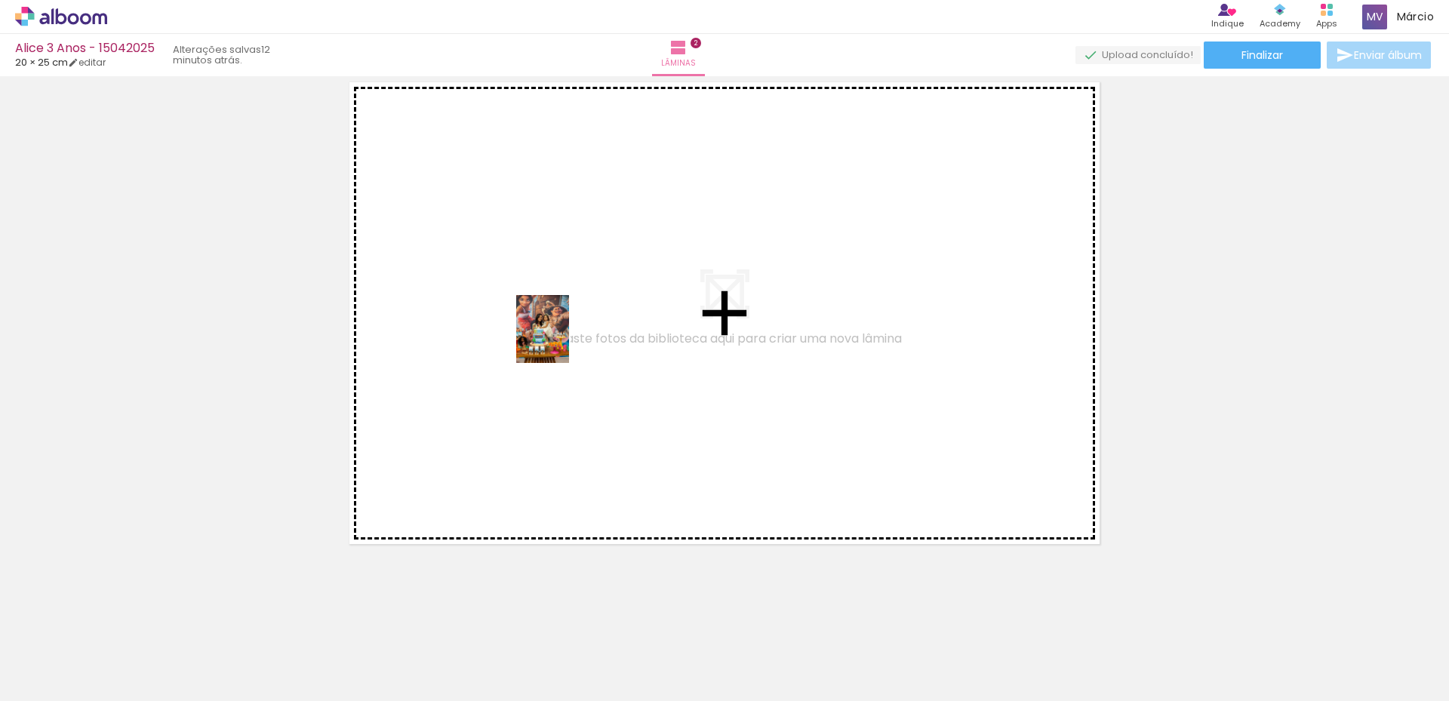
drag, startPoint x: 146, startPoint y: 662, endPoint x: 561, endPoint y: 340, distance: 524.9
click at [561, 340] on quentale-workspace at bounding box center [724, 350] width 1449 height 701
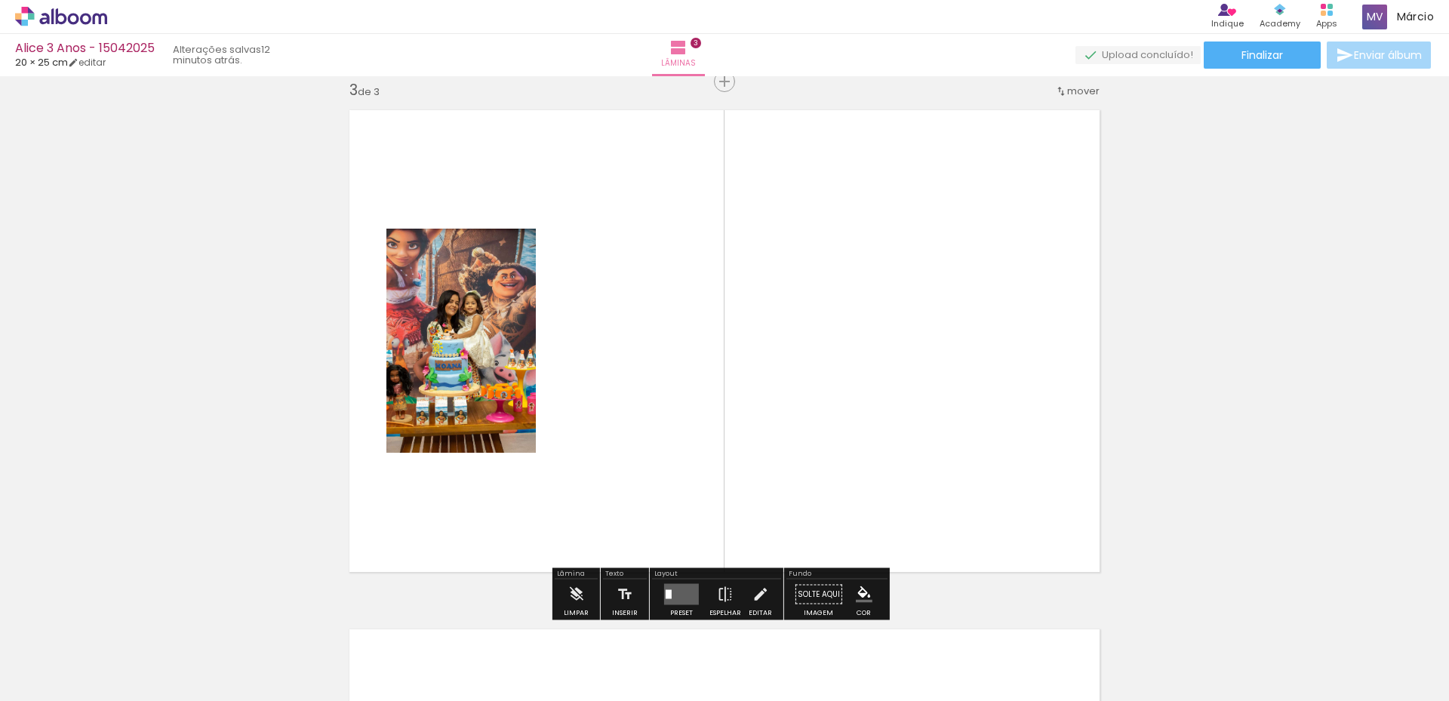
scroll to position [1058, 0]
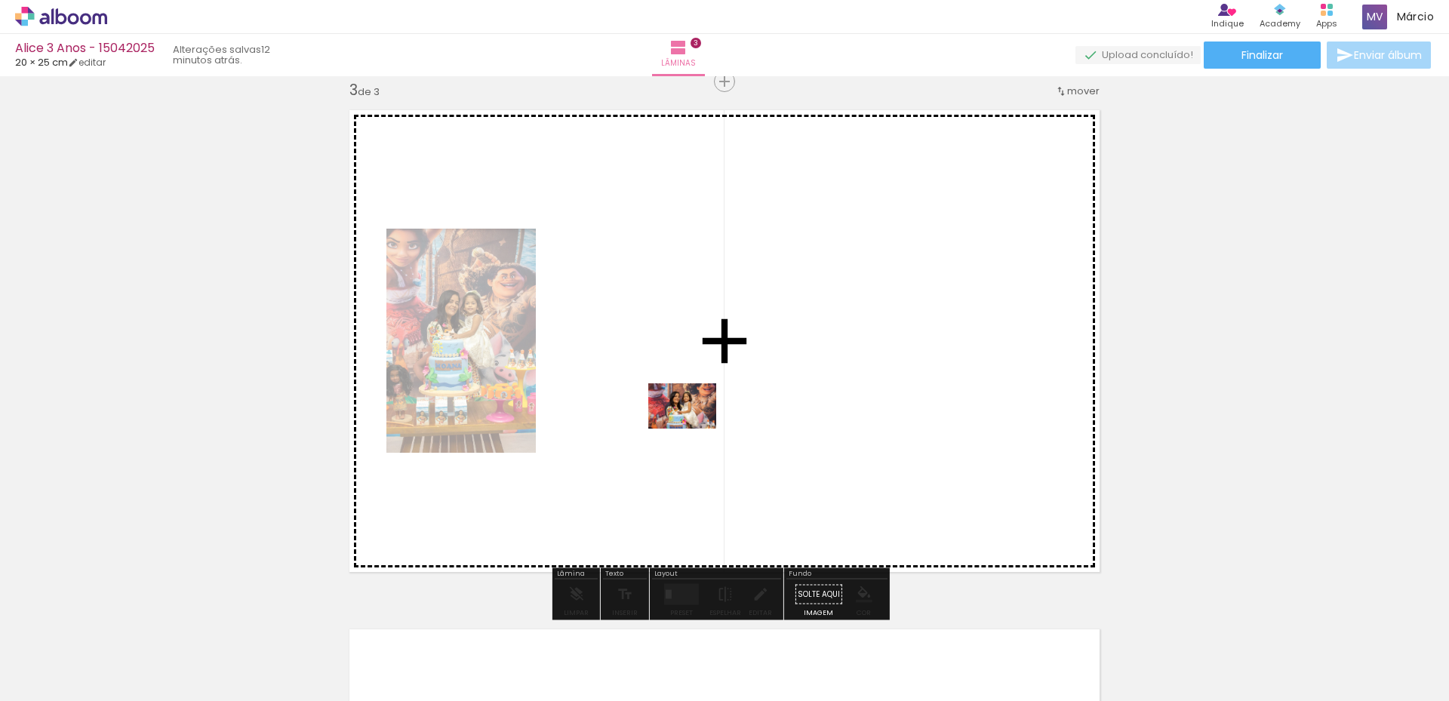
drag, startPoint x: 232, startPoint y: 647, endPoint x: 693, endPoint y: 429, distance: 510.3
click at [693, 429] on quentale-workspace at bounding box center [724, 350] width 1449 height 701
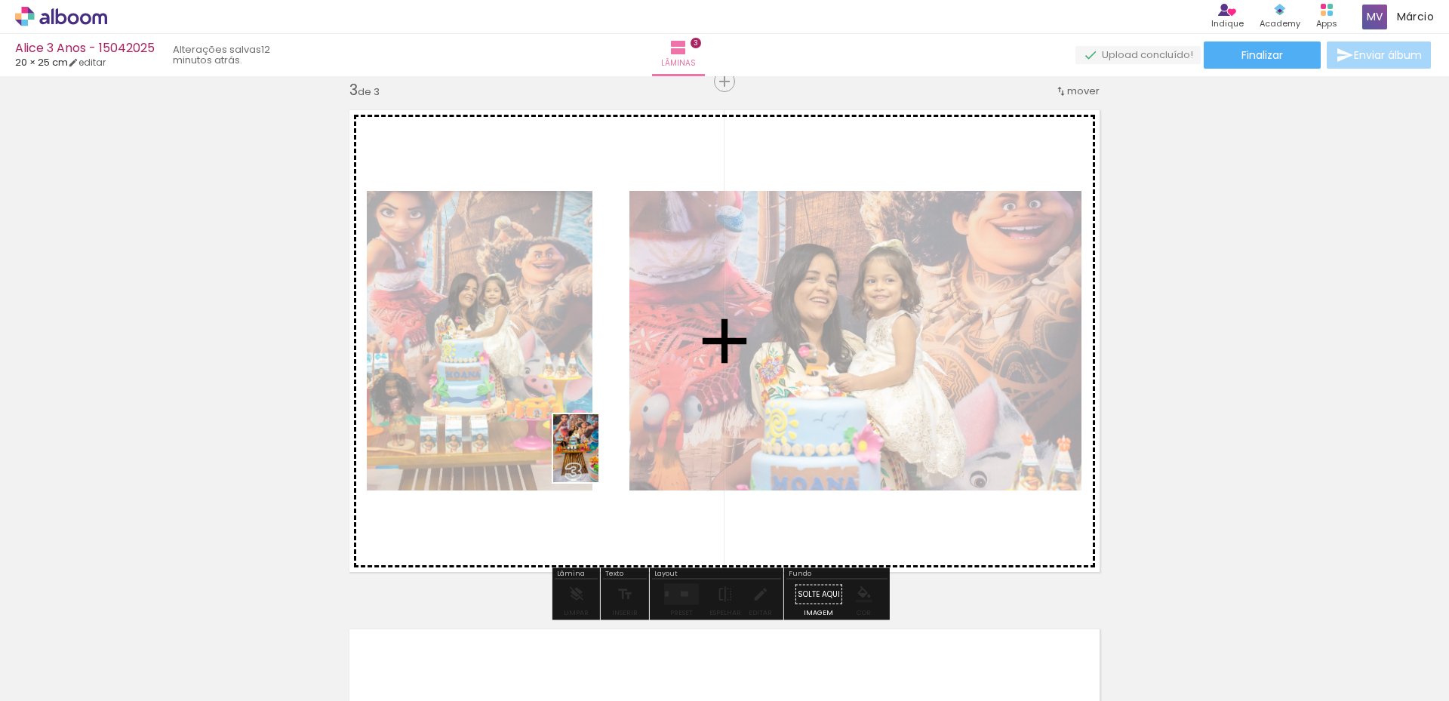
drag, startPoint x: 663, startPoint y: 664, endPoint x: 598, endPoint y: 459, distance: 214.5
click at [598, 459] on quentale-workspace at bounding box center [724, 350] width 1449 height 701
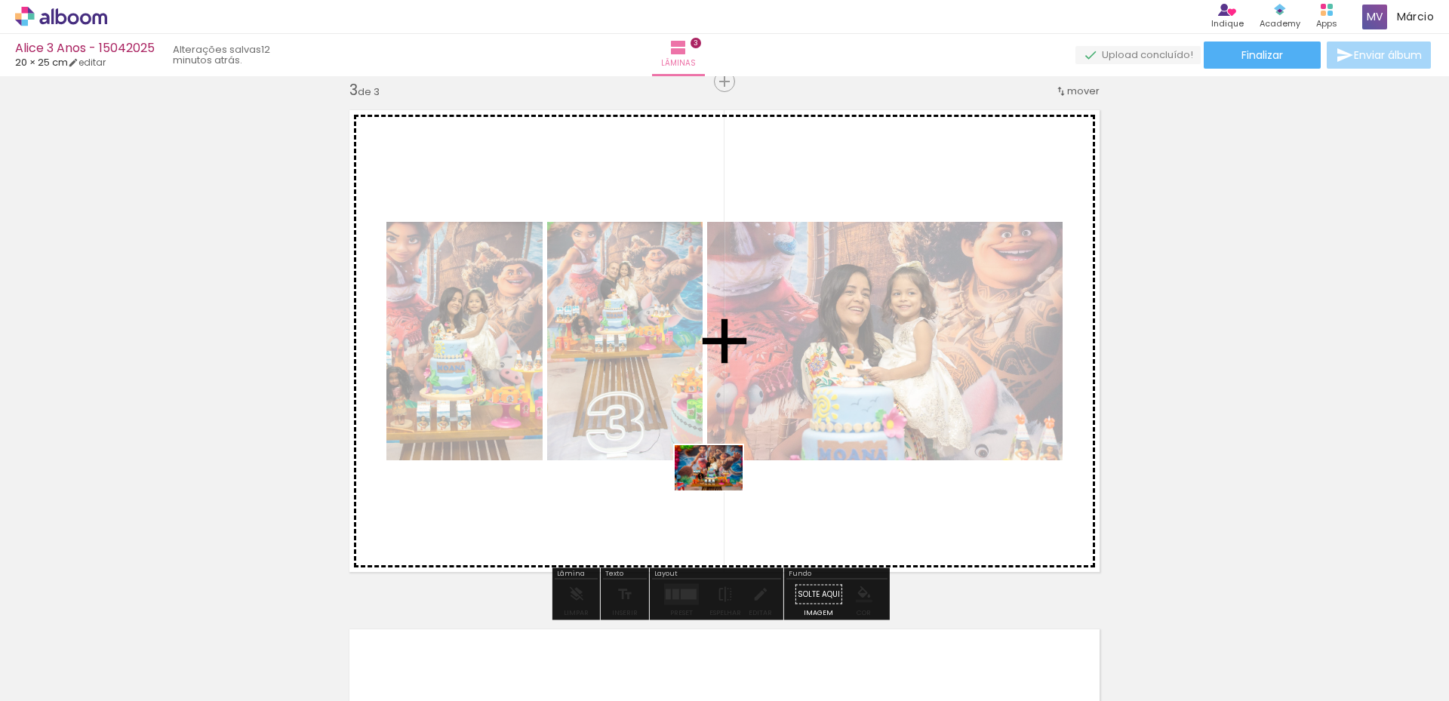
drag, startPoint x: 756, startPoint y: 657, endPoint x: 719, endPoint y: 490, distance: 170.8
click at [719, 490] on quentale-workspace at bounding box center [724, 350] width 1449 height 701
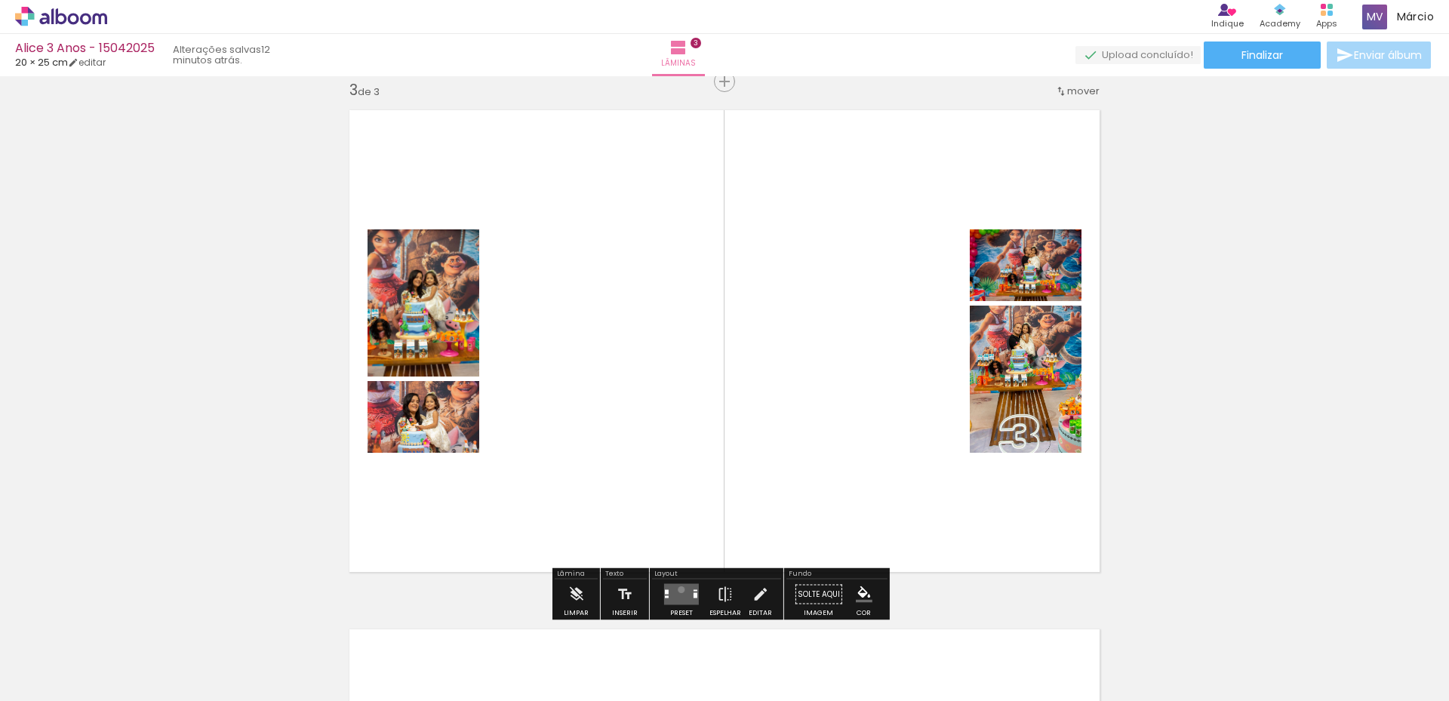
click at [678, 589] on quentale-layouter at bounding box center [681, 594] width 35 height 21
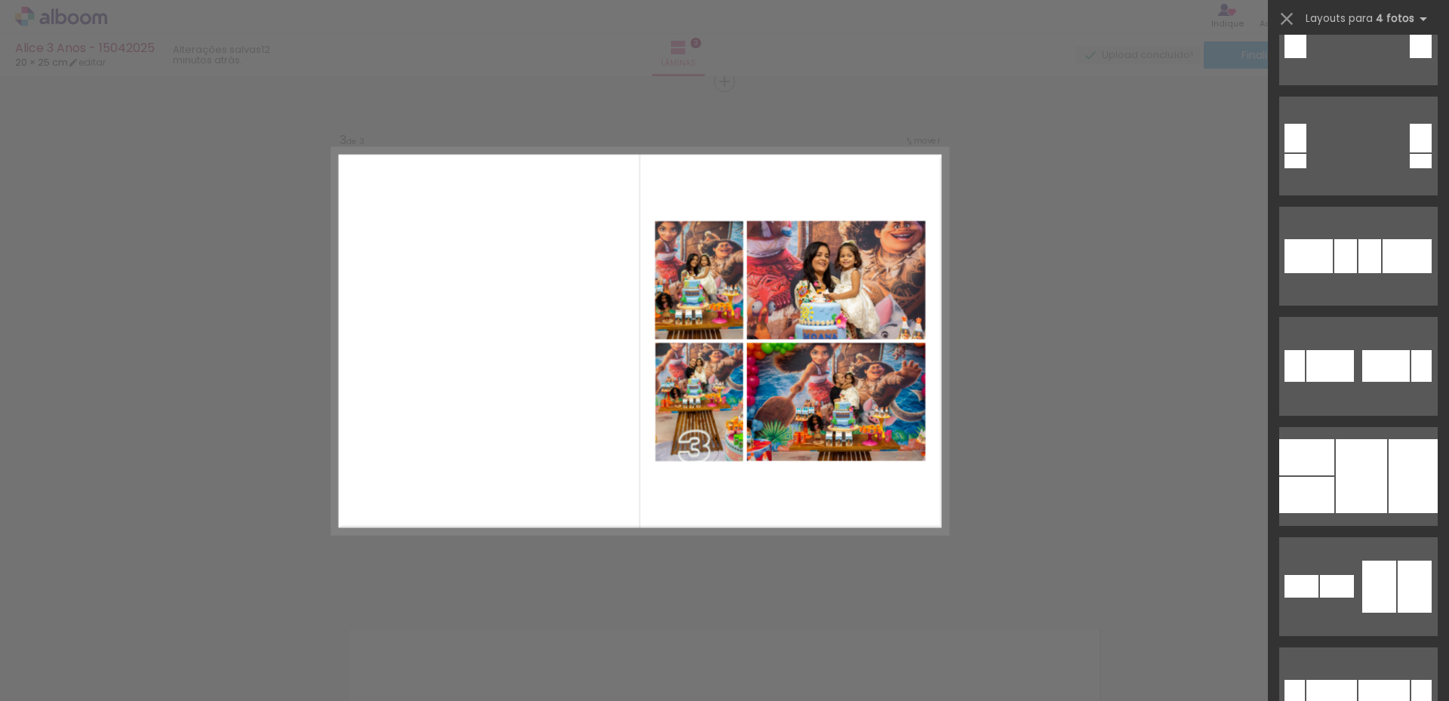
scroll to position [528, 0]
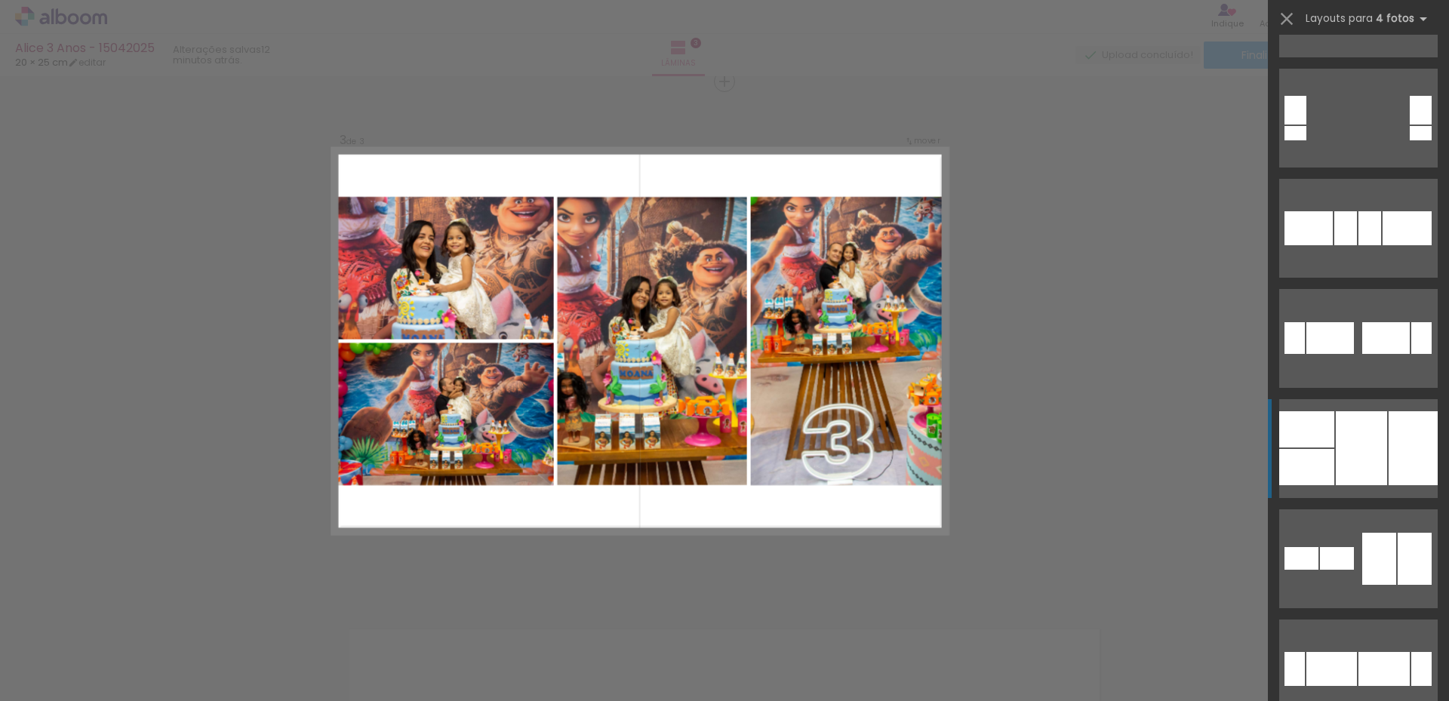
click at [1335, 450] on div at bounding box center [1360, 448] width 51 height 74
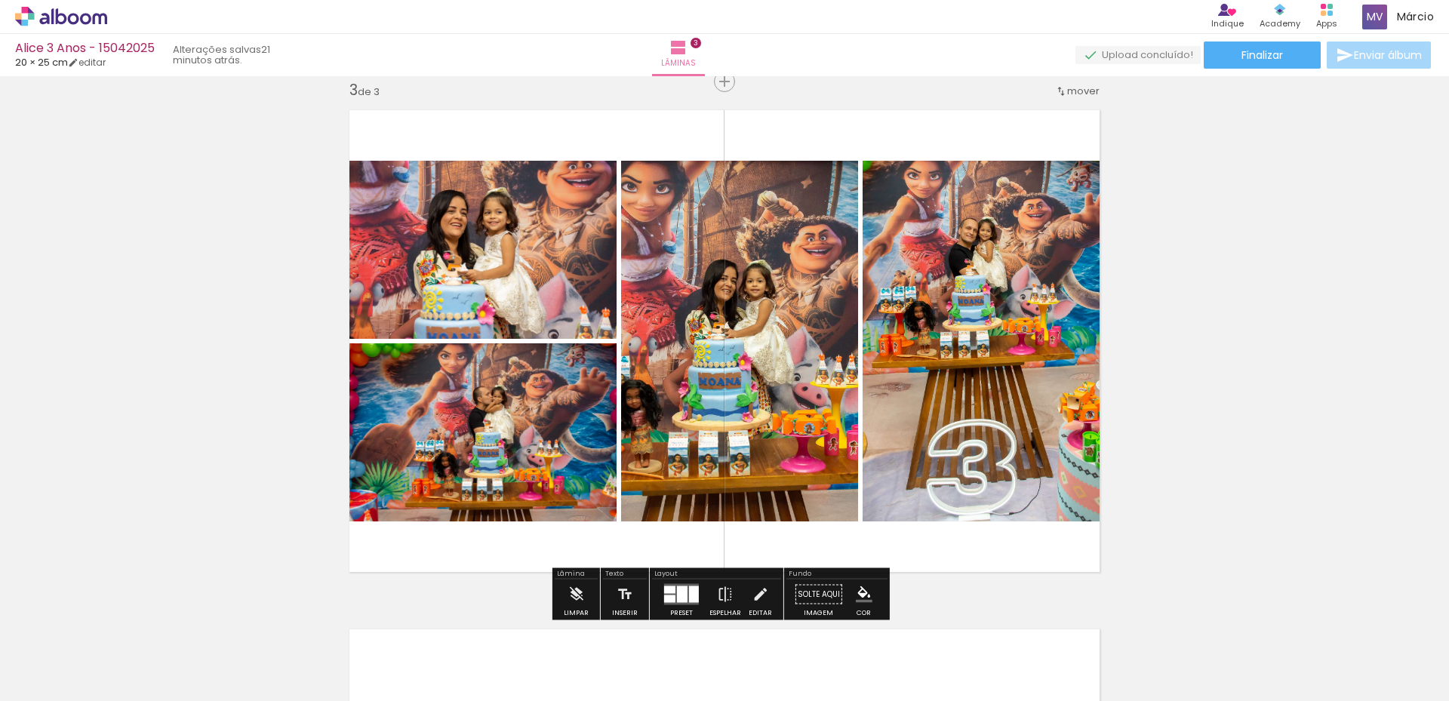
click at [52, 678] on span "Adicionar Fotos" at bounding box center [53, 680] width 45 height 17
click at [0, 0] on input "file" at bounding box center [0, 0] width 0 height 0
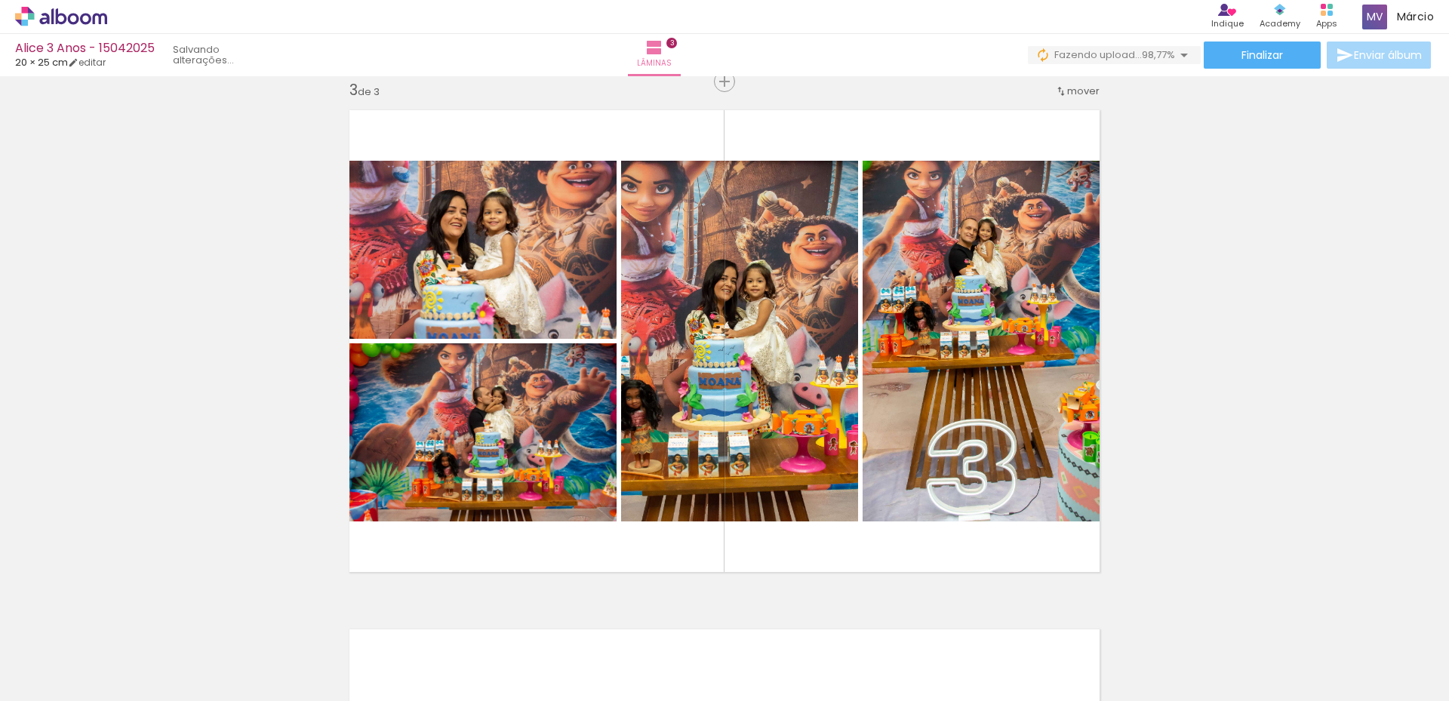
scroll to position [0, 5524]
click at [1405, 652] on div at bounding box center [1387, 650] width 37 height 75
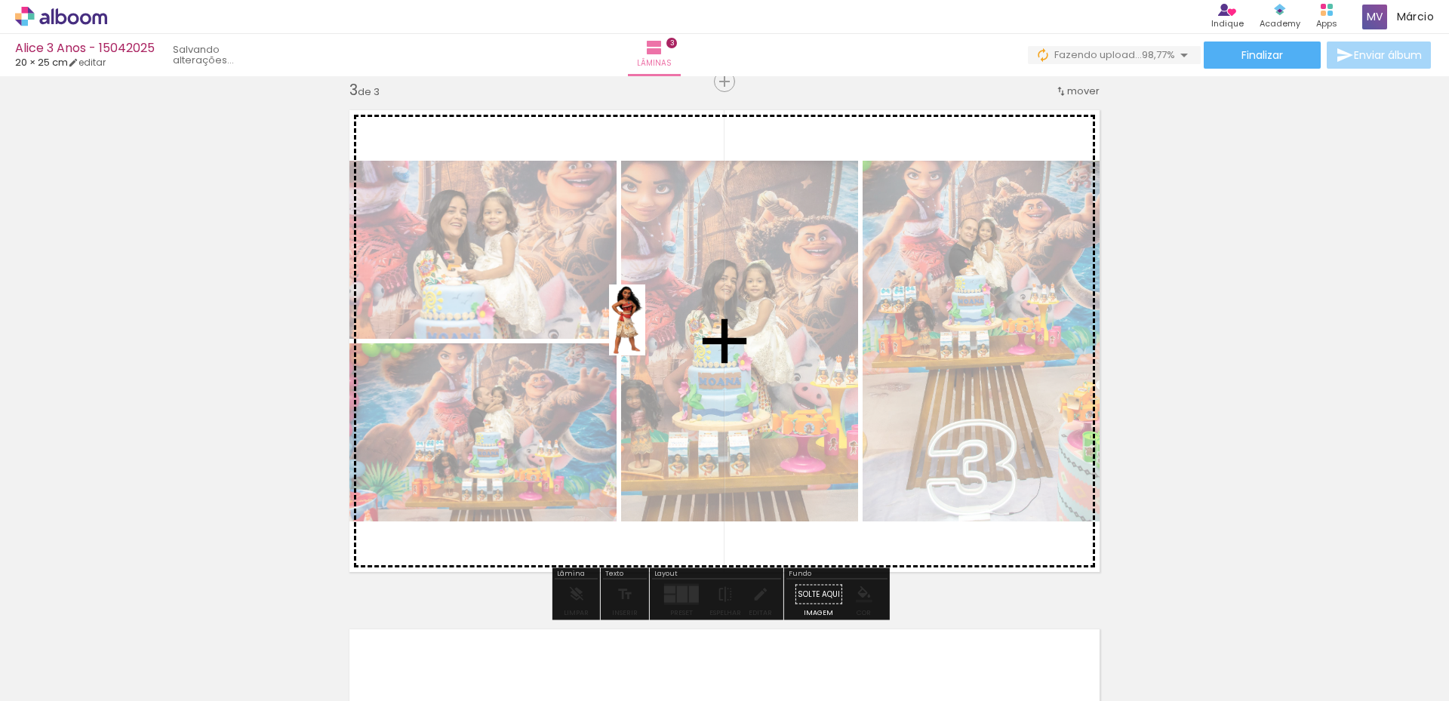
drag, startPoint x: 1400, startPoint y: 656, endPoint x: 656, endPoint y: 331, distance: 812.6
click at [656, 331] on quentale-workspace at bounding box center [724, 350] width 1449 height 701
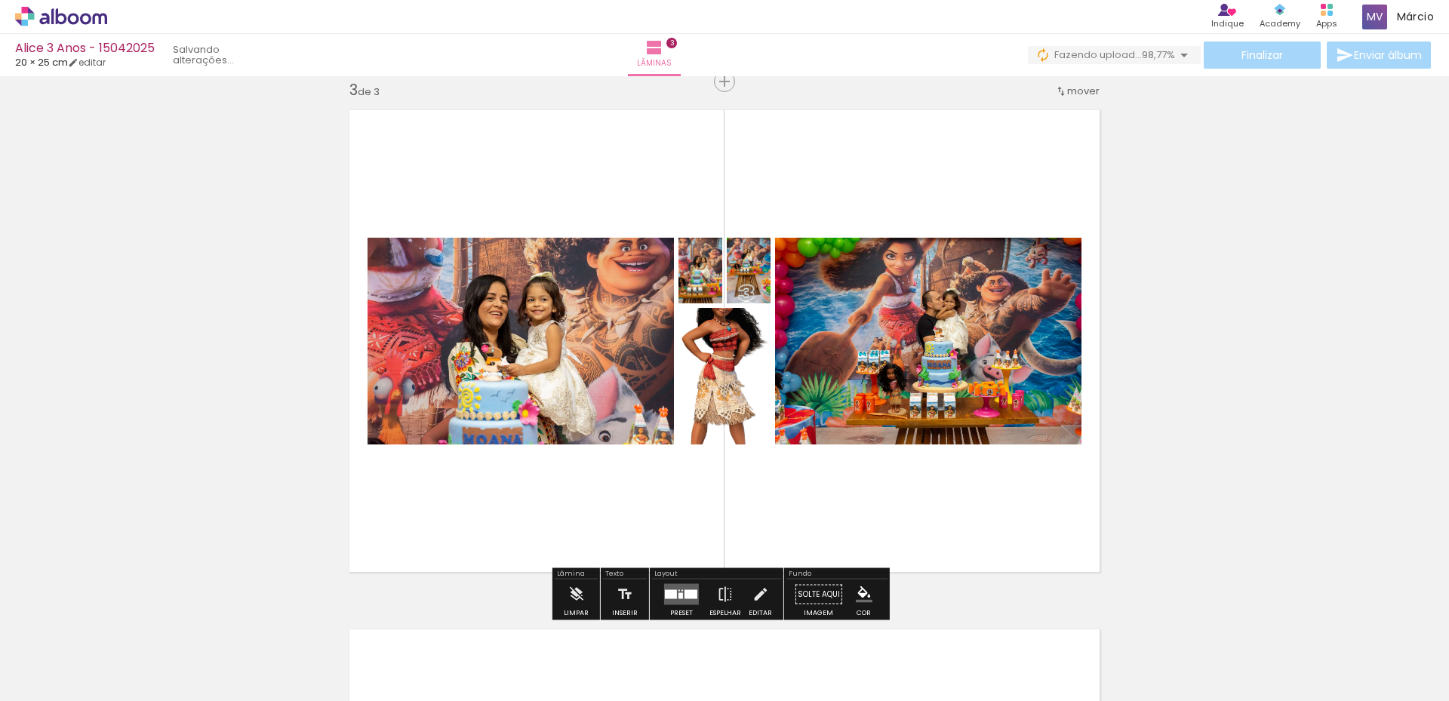
click at [674, 588] on quentale-layouter at bounding box center [681, 594] width 35 height 21
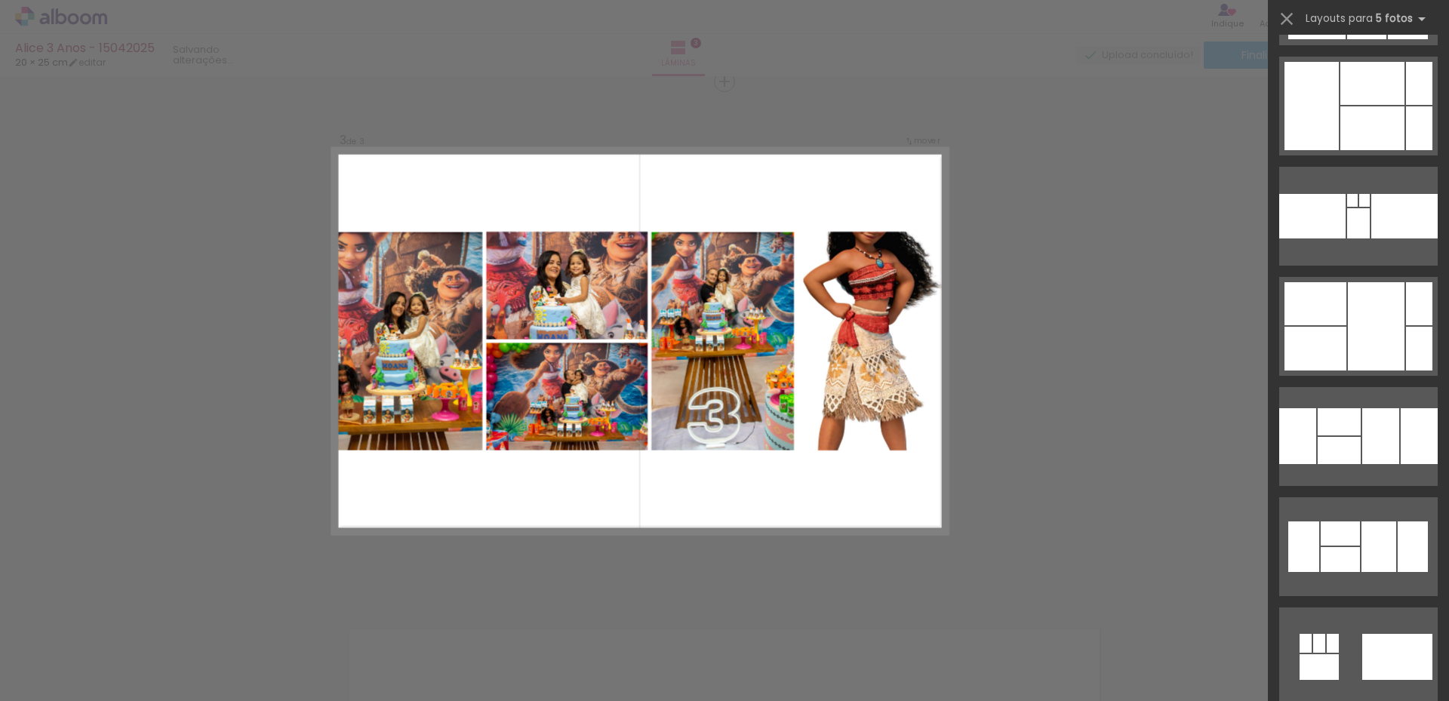
scroll to position [3621, 0]
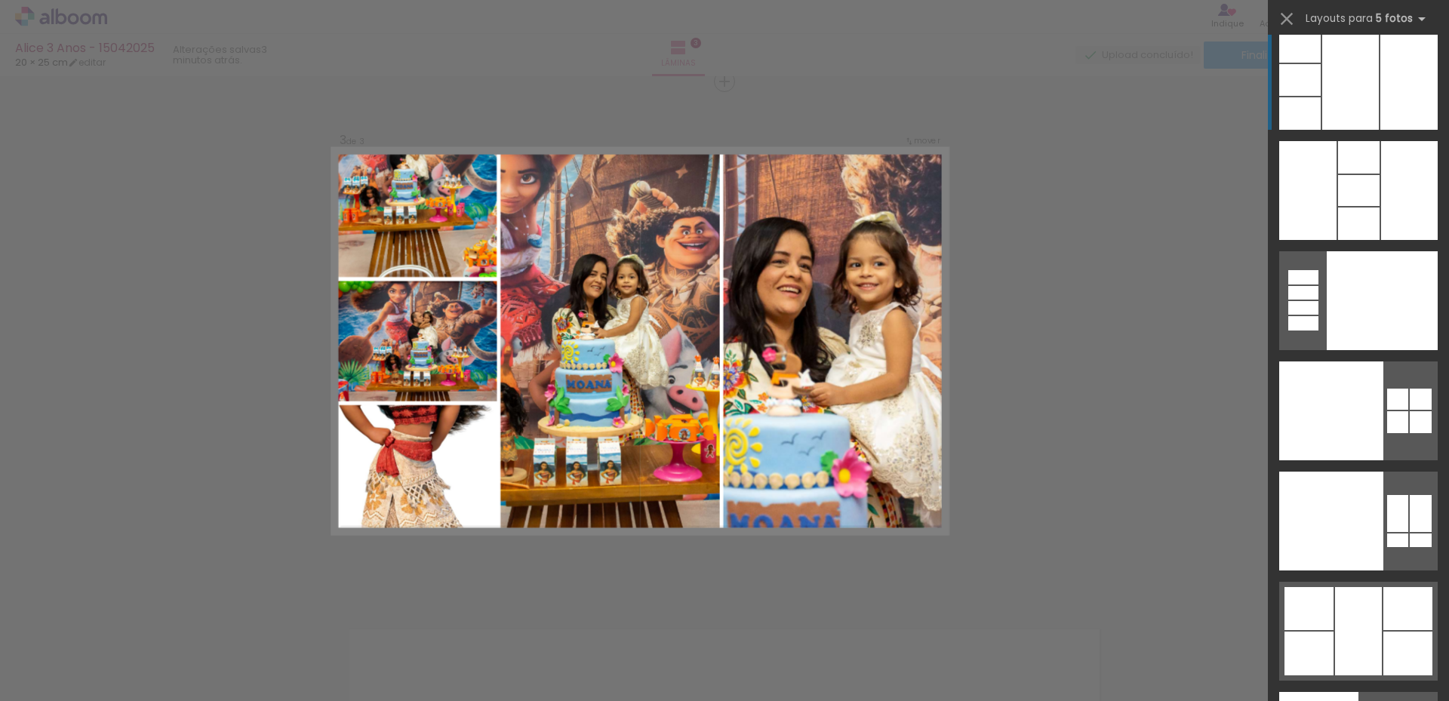
scroll to position [50023, 0]
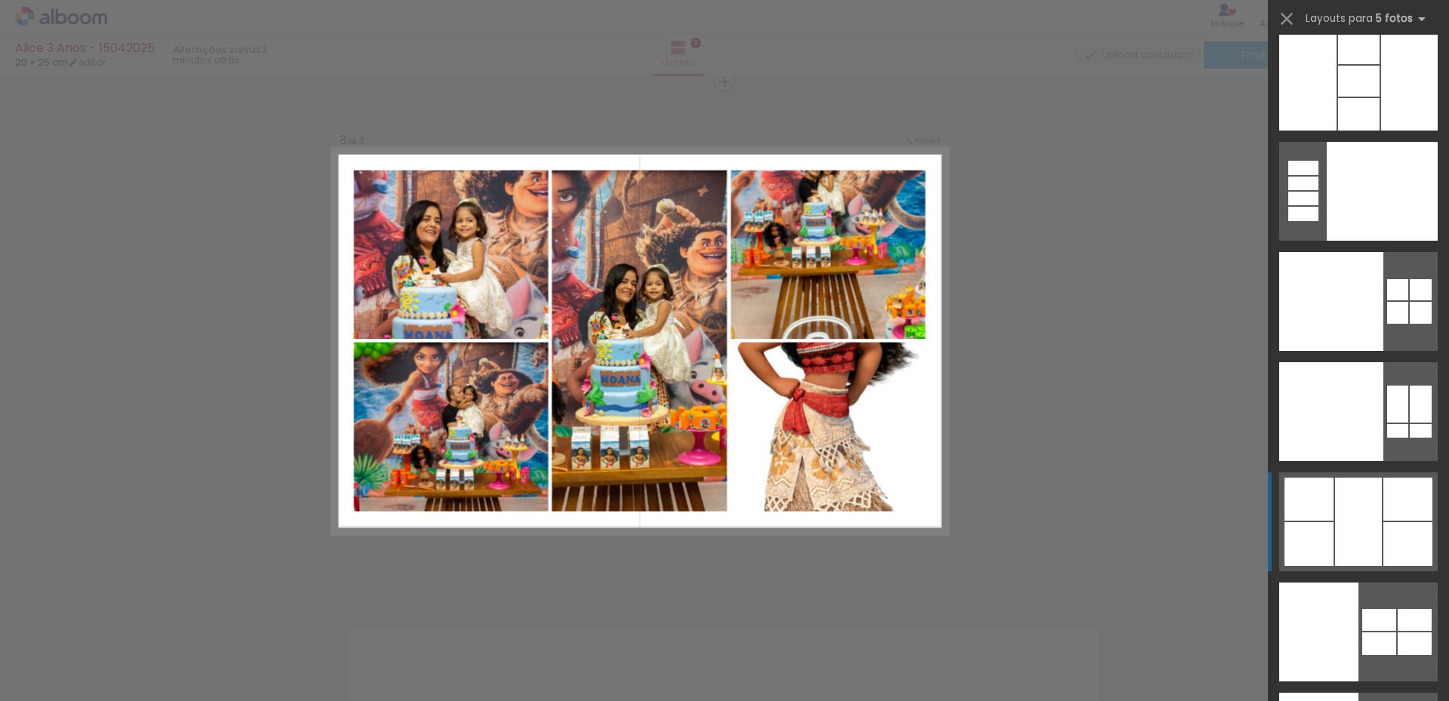
click at [1344, 519] on div at bounding box center [1358, 522] width 47 height 88
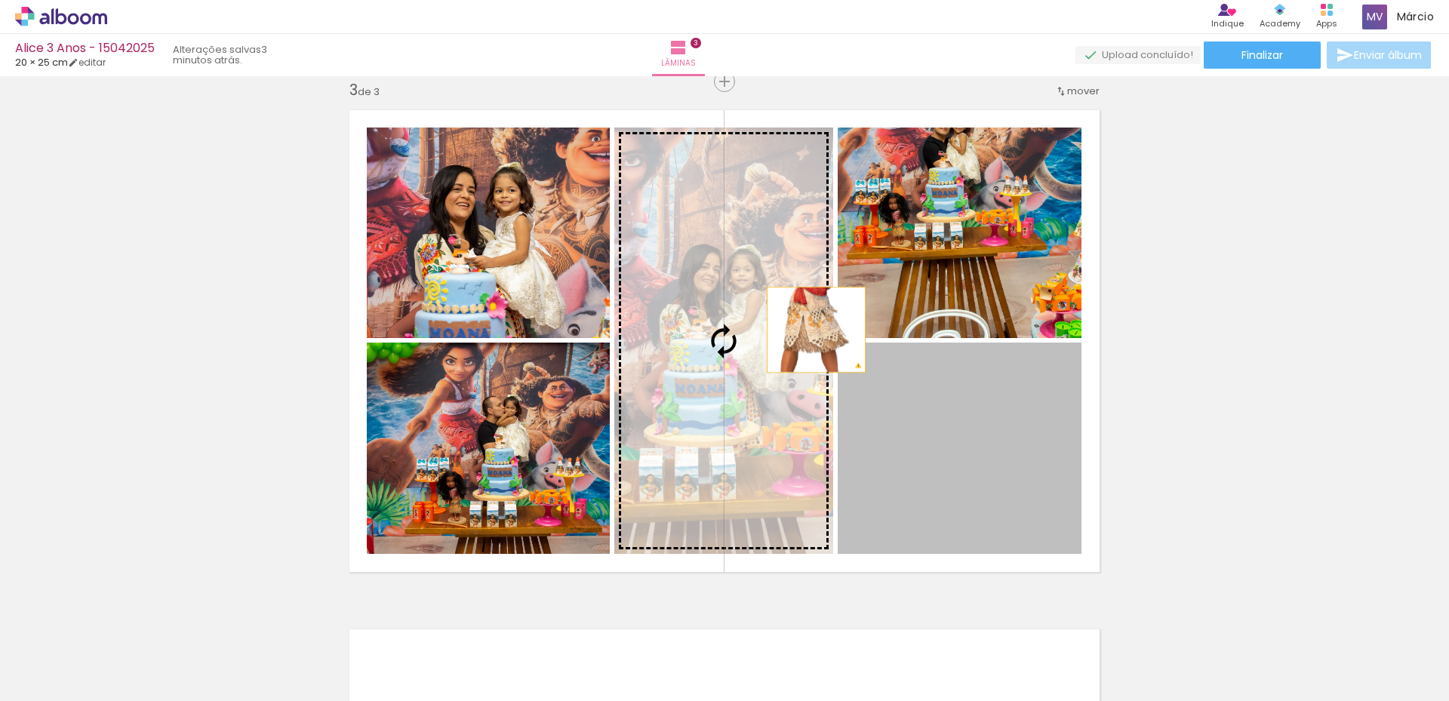
drag, startPoint x: 961, startPoint y: 409, endPoint x: 806, endPoint y: 329, distance: 174.8
click at [0, 0] on slot at bounding box center [0, 0] width 0 height 0
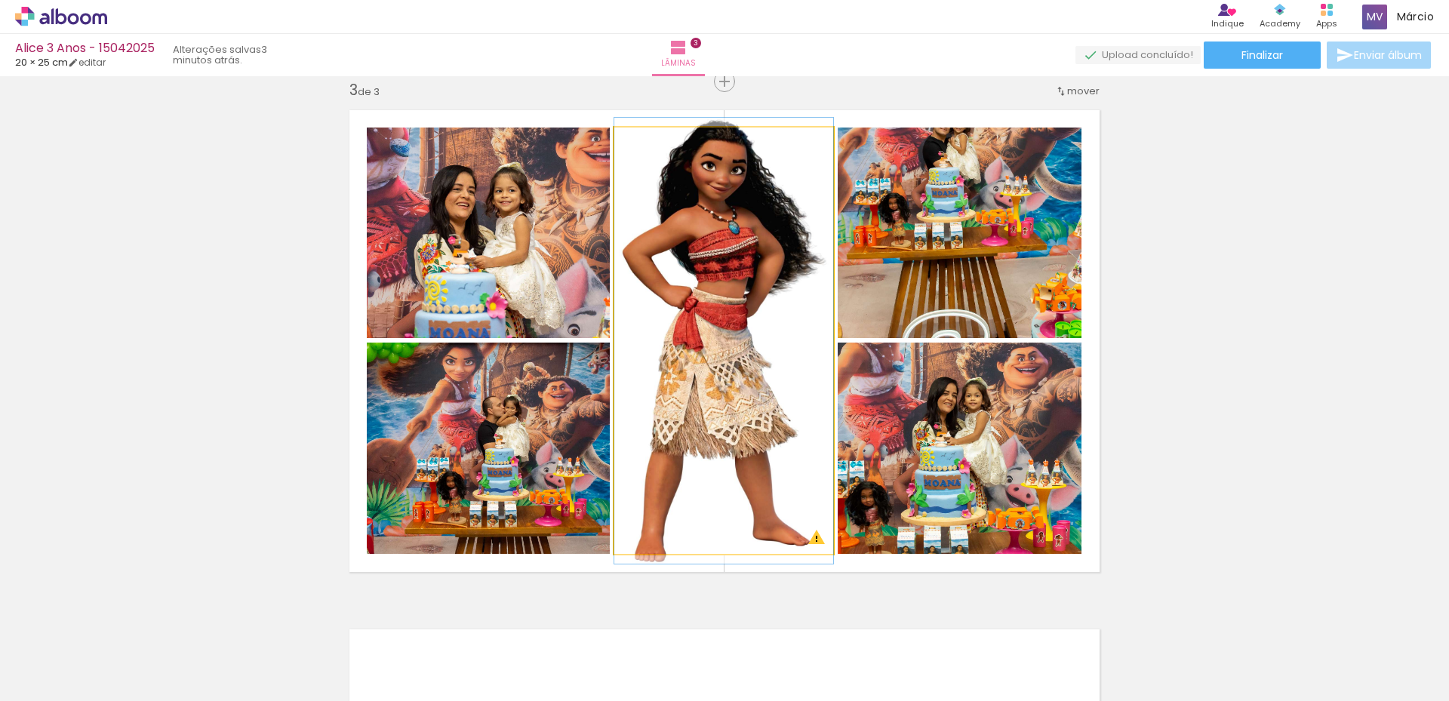
click at [713, 204] on quentale-photo at bounding box center [723, 341] width 219 height 426
click at [729, 188] on quentale-photo at bounding box center [723, 341] width 219 height 426
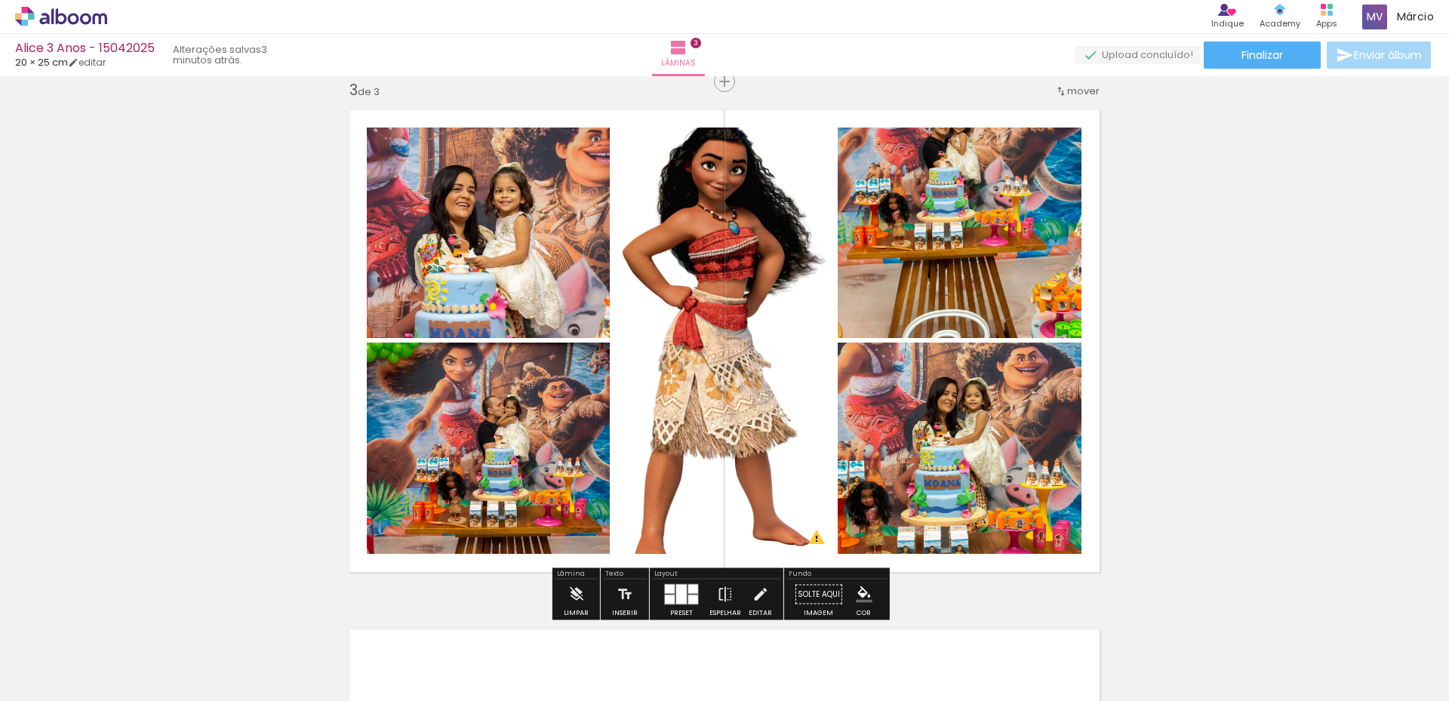
click at [702, 246] on quentale-photo at bounding box center [723, 341] width 219 height 426
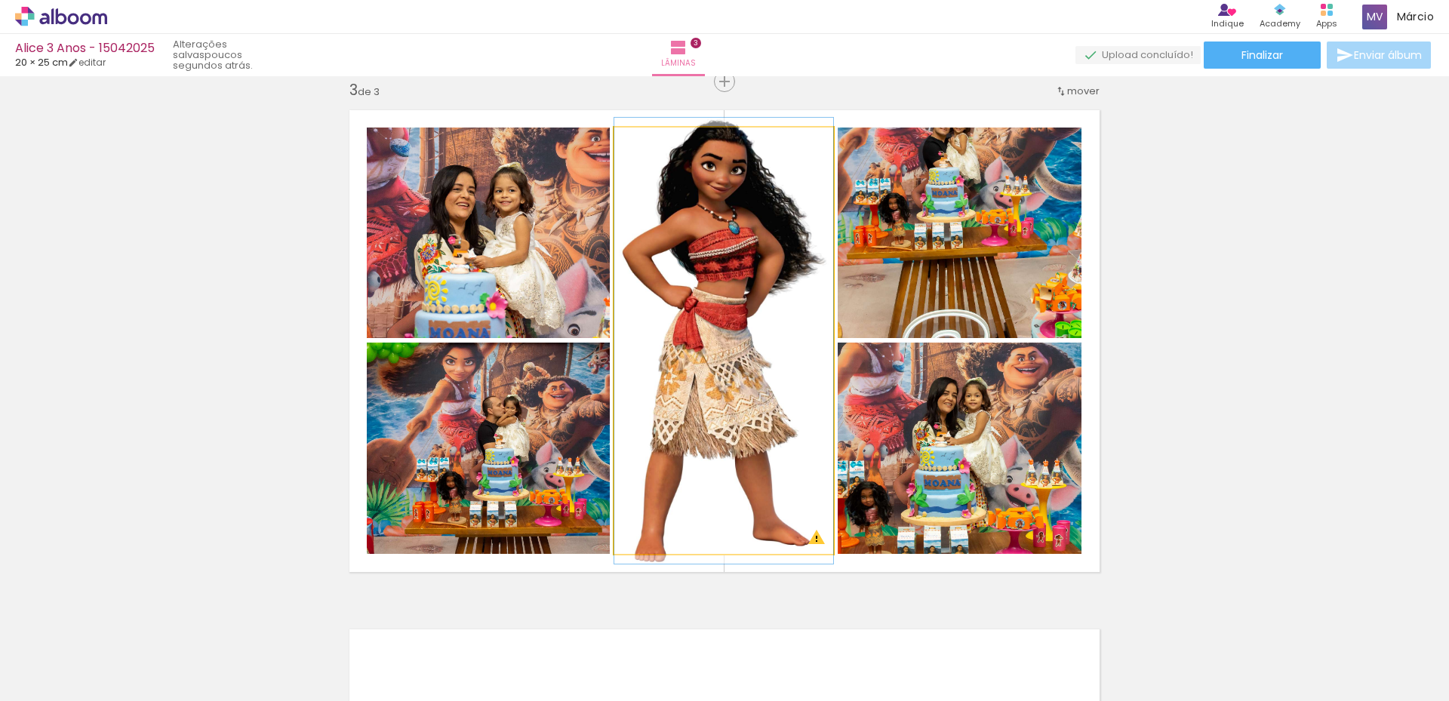
drag, startPoint x: 647, startPoint y: 145, endPoint x: 601, endPoint y: 152, distance: 46.5
type paper-slider "100"
click at [0, 0] on slot at bounding box center [0, 0] width 0 height 0
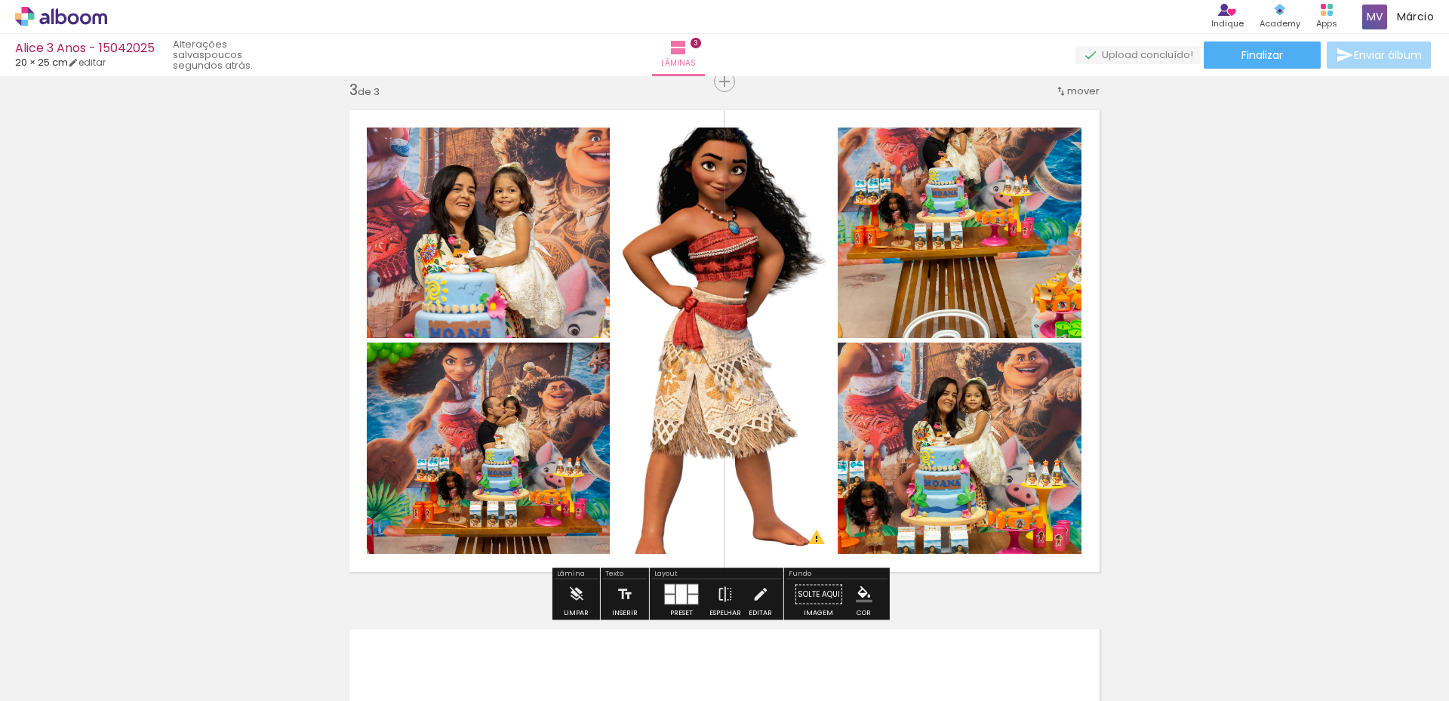
click at [720, 257] on quentale-photo at bounding box center [723, 341] width 219 height 426
click at [754, 593] on iron-icon at bounding box center [759, 594] width 17 height 30
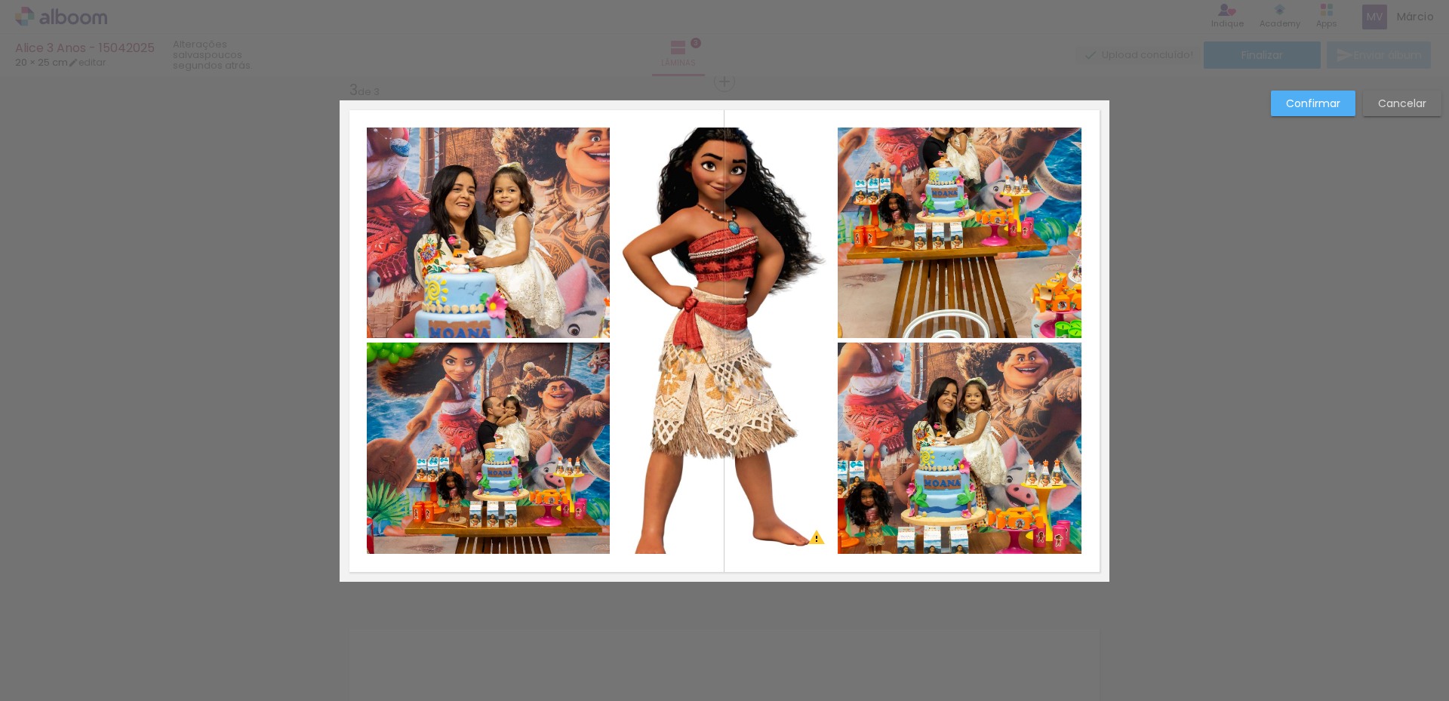
click at [748, 203] on quentale-photo at bounding box center [723, 341] width 219 height 426
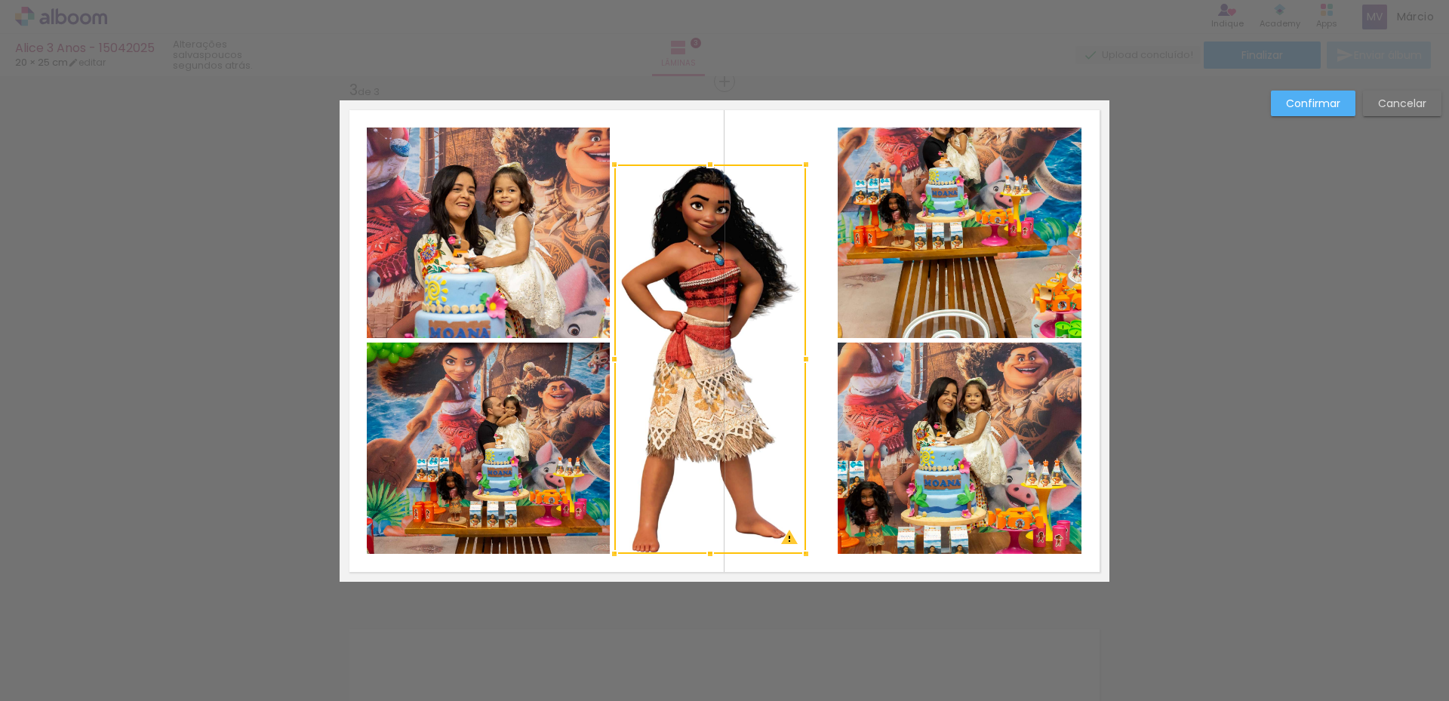
drag, startPoint x: 832, startPoint y: 125, endPoint x: 805, endPoint y: 162, distance: 45.9
click at [805, 162] on div at bounding box center [806, 164] width 30 height 30
drag, startPoint x: 723, startPoint y: 234, endPoint x: 749, endPoint y: 221, distance: 29.4
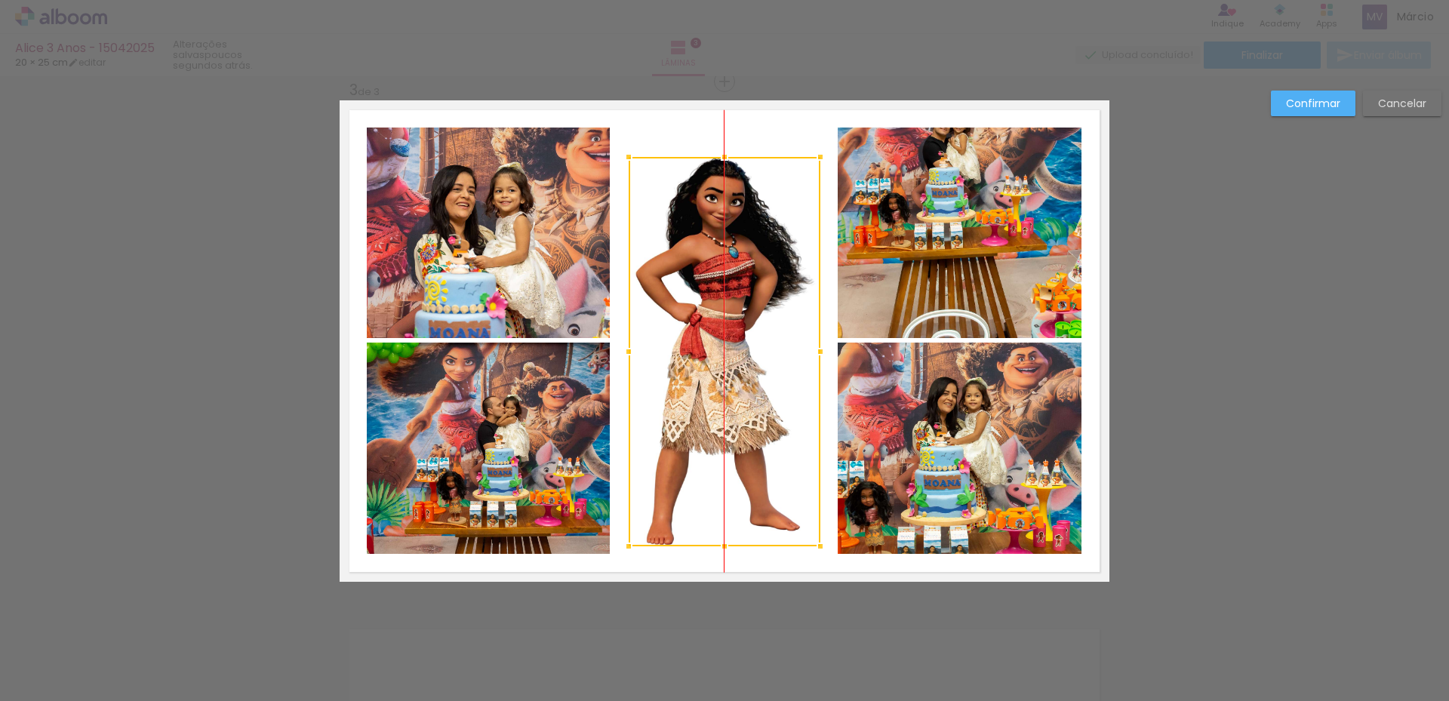
drag, startPoint x: 686, startPoint y: 275, endPoint x: 701, endPoint y: 267, distance: 16.9
click at [701, 267] on div at bounding box center [724, 351] width 192 height 389
click at [758, 150] on quentale-layouter at bounding box center [725, 340] width 770 height 481
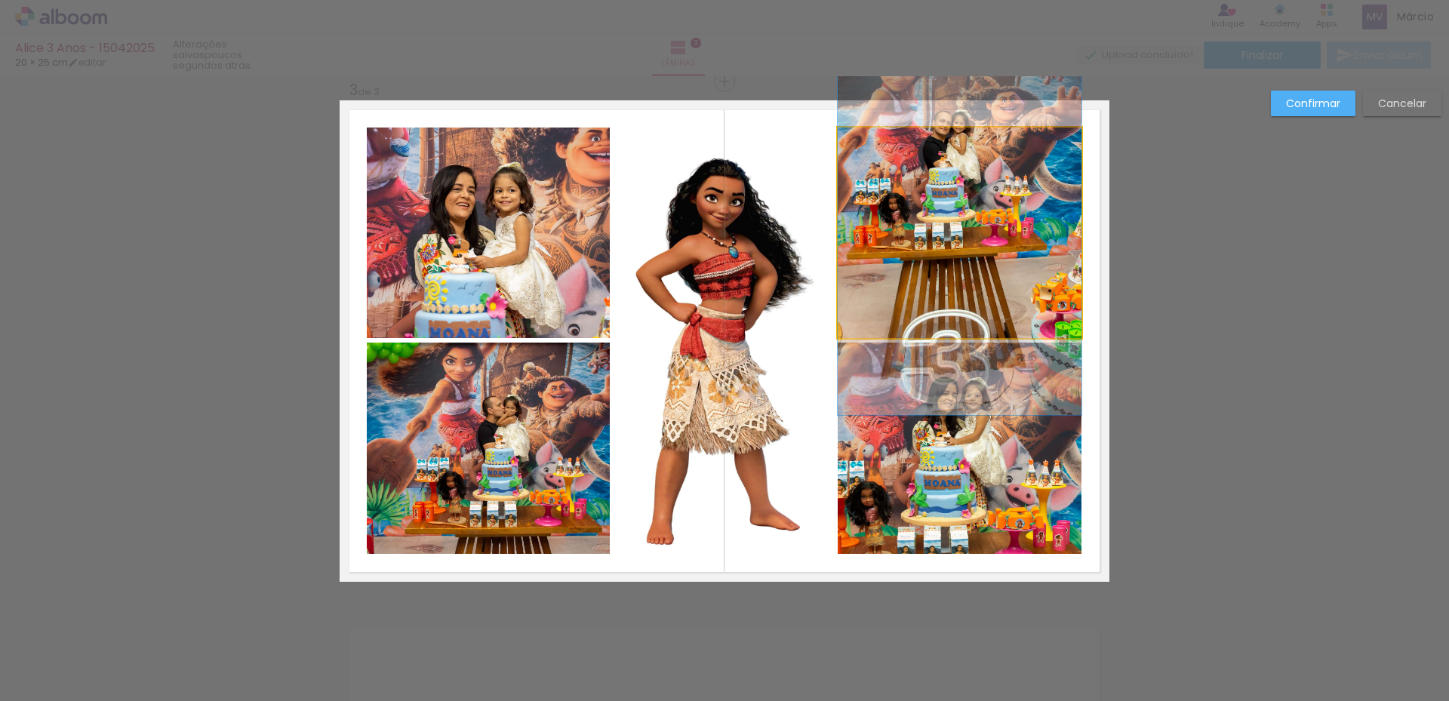
click at [955, 189] on quentale-photo at bounding box center [959, 233] width 244 height 210
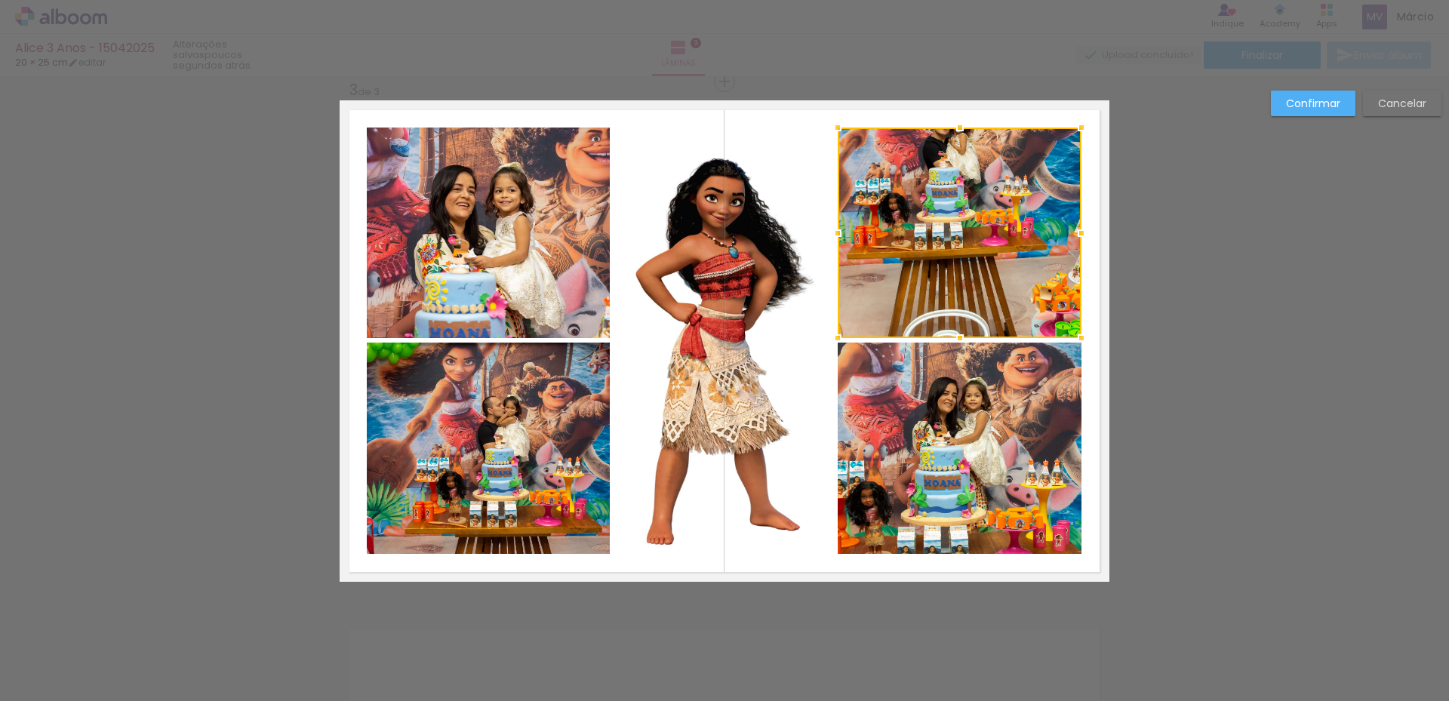
click at [943, 185] on div at bounding box center [959, 233] width 244 height 210
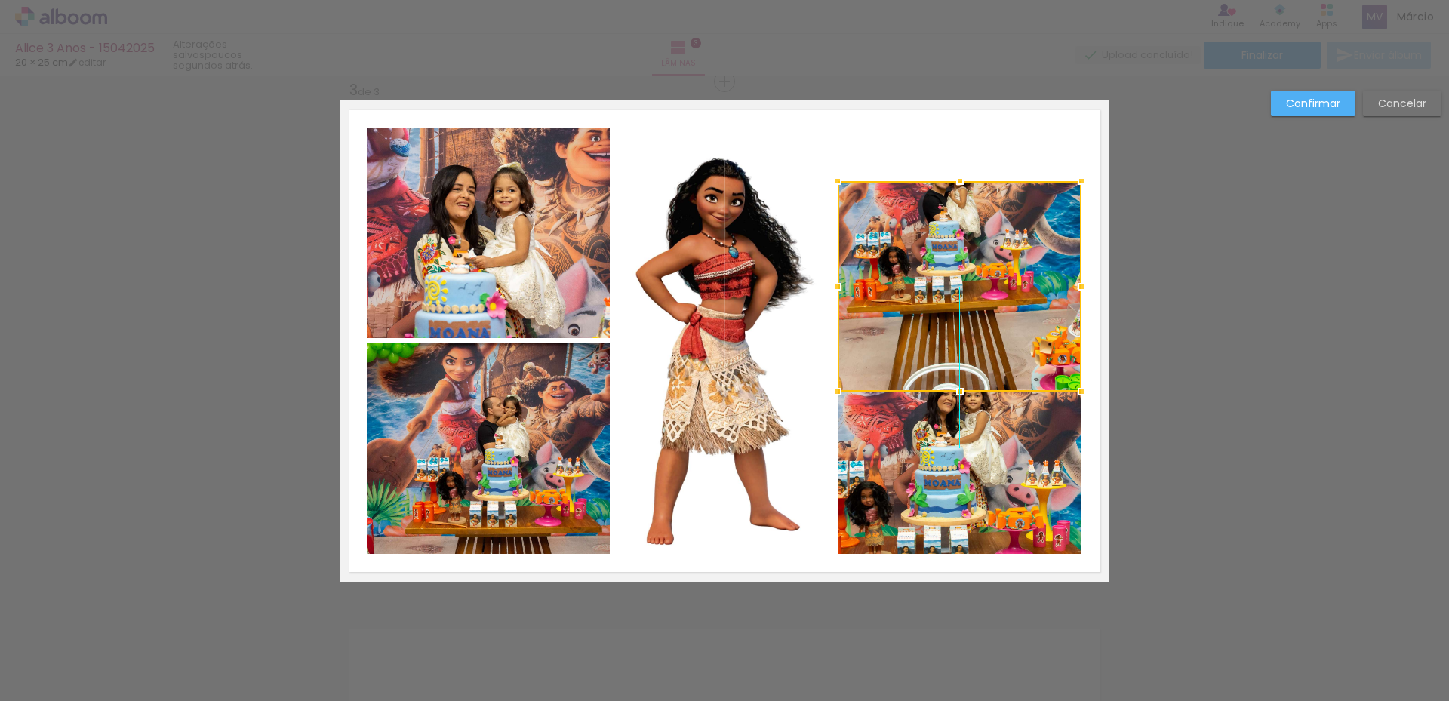
drag, startPoint x: 943, startPoint y: 185, endPoint x: 944, endPoint y: 238, distance: 53.6
click at [944, 238] on div at bounding box center [959, 286] width 244 height 210
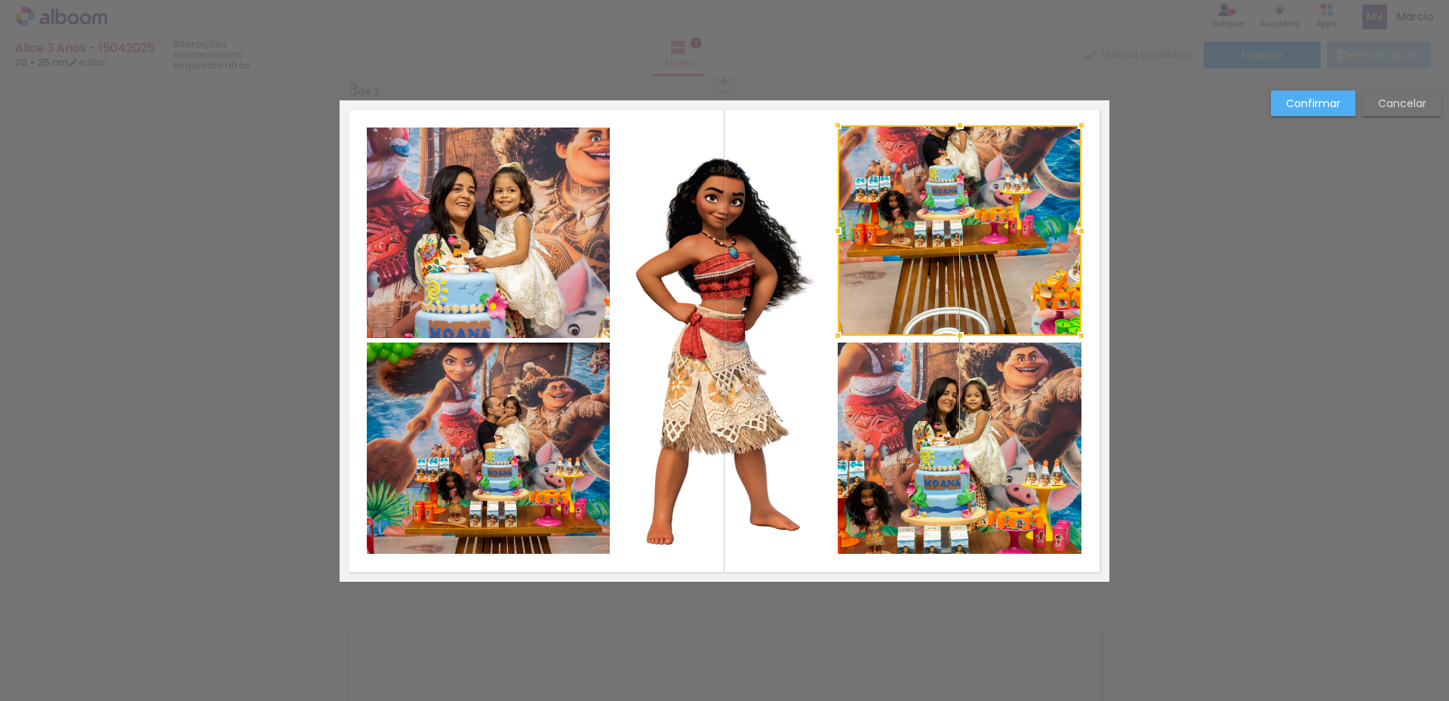
drag, startPoint x: 944, startPoint y: 238, endPoint x: 944, endPoint y: 183, distance: 55.8
click at [944, 183] on div at bounding box center [959, 230] width 244 height 210
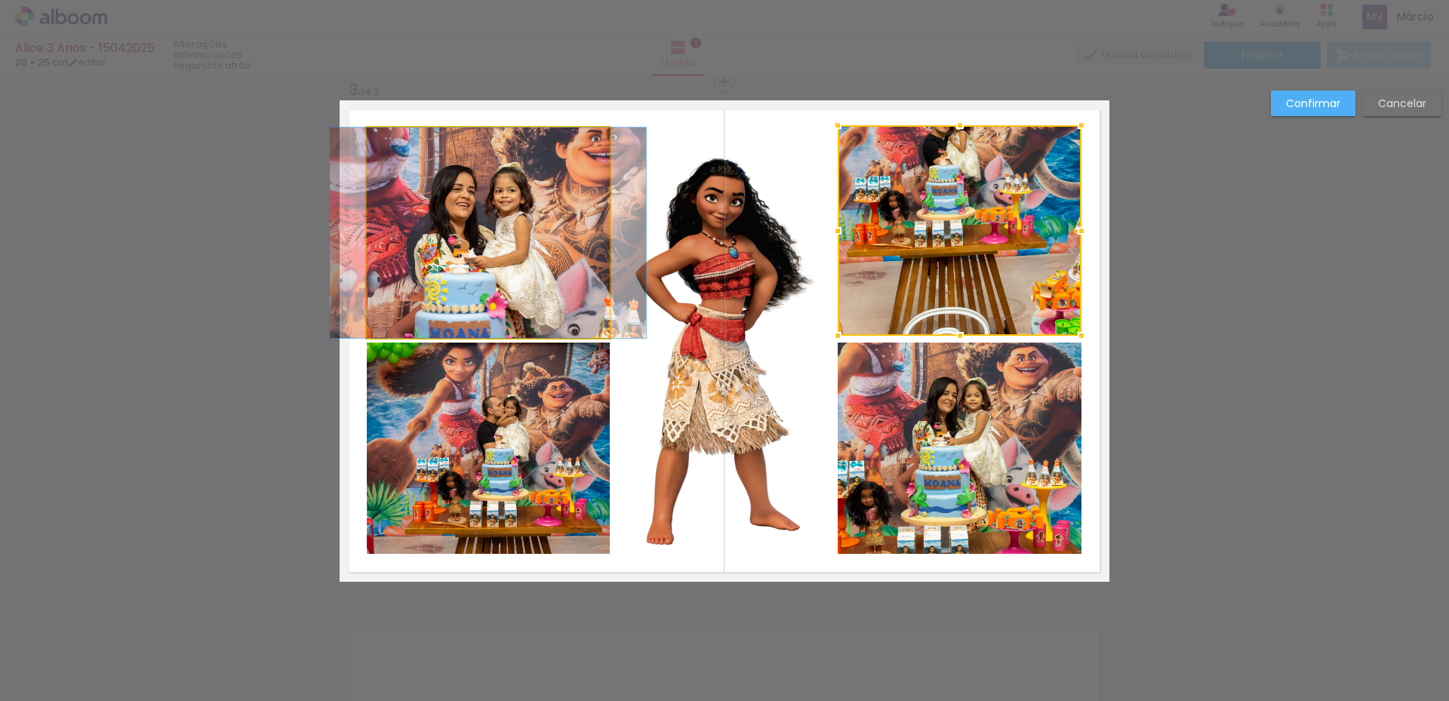
click at [505, 223] on quentale-photo at bounding box center [488, 233] width 243 height 210
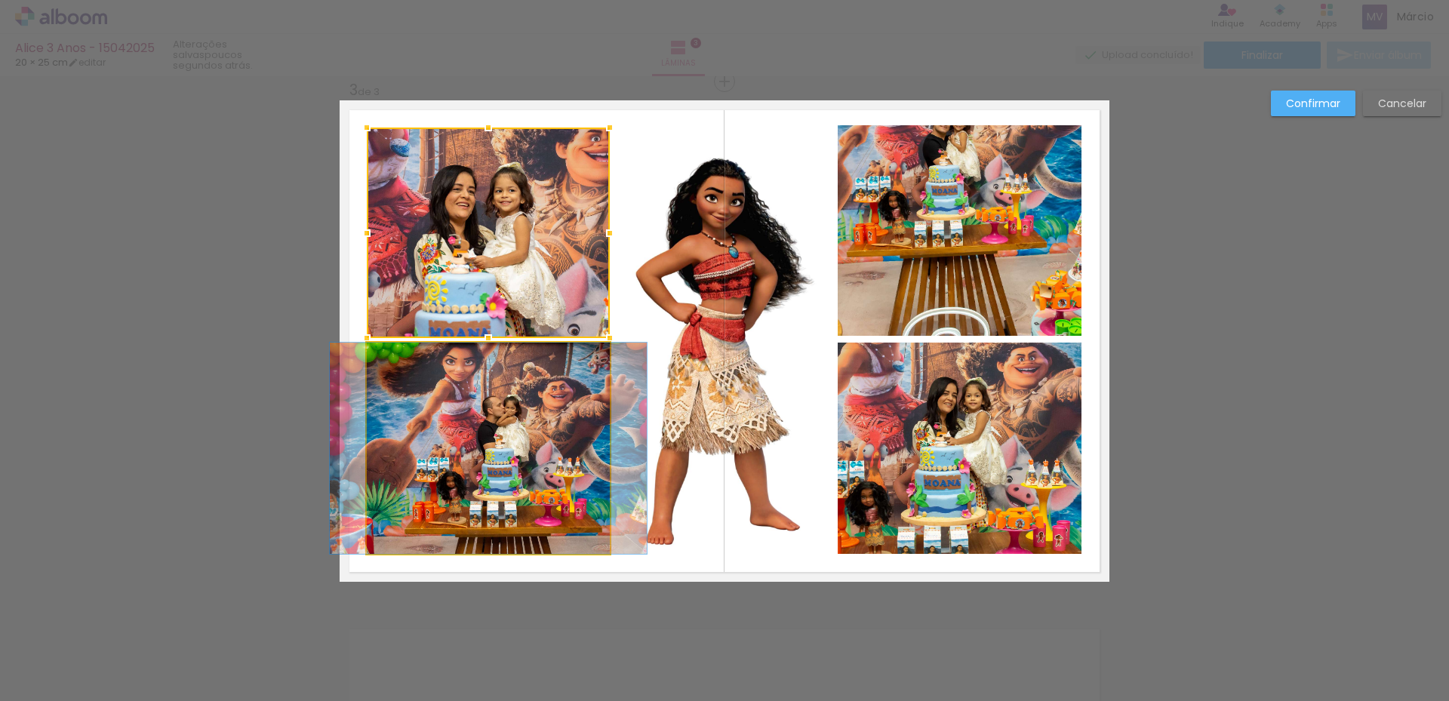
click at [475, 422] on quentale-photo at bounding box center [488, 448] width 243 height 211
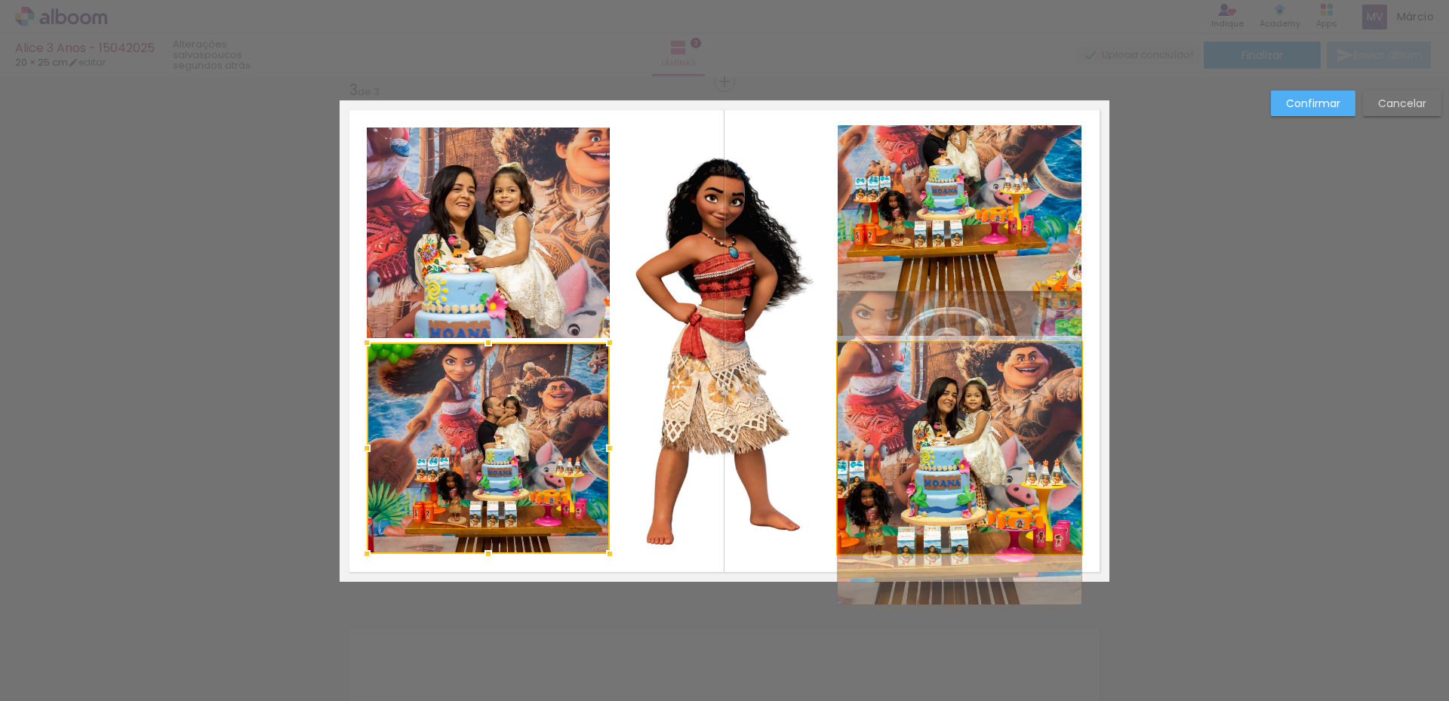
click at [871, 442] on quentale-photo at bounding box center [959, 448] width 244 height 211
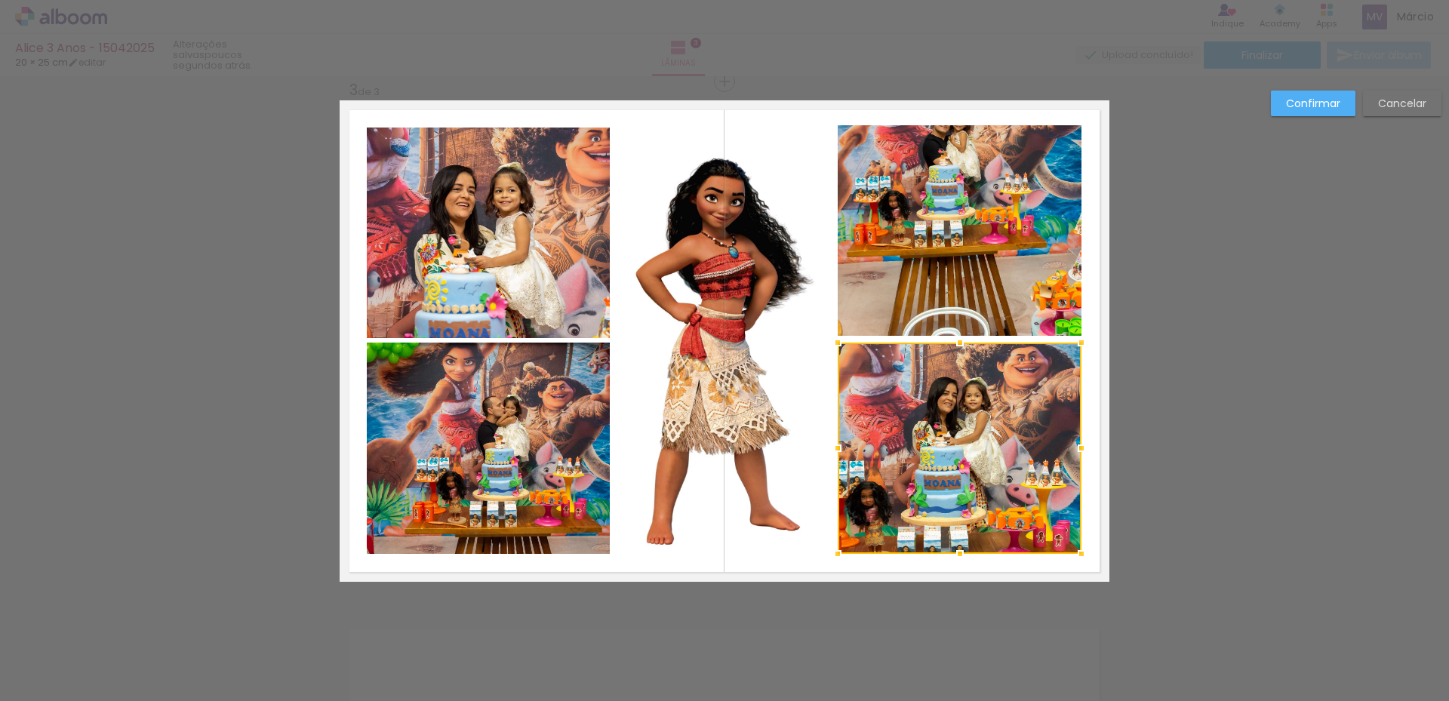
click at [481, 431] on quentale-photo at bounding box center [488, 448] width 243 height 211
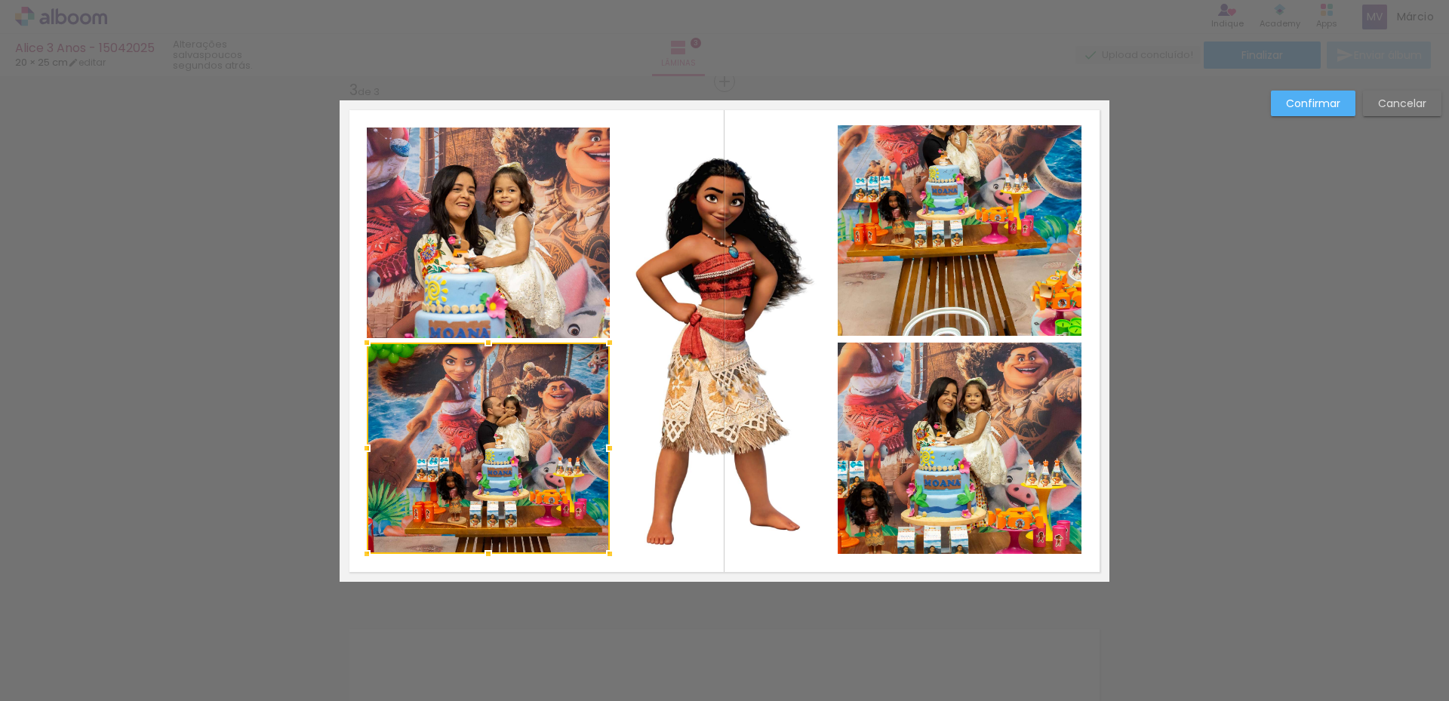
click at [481, 431] on div at bounding box center [488, 448] width 243 height 211
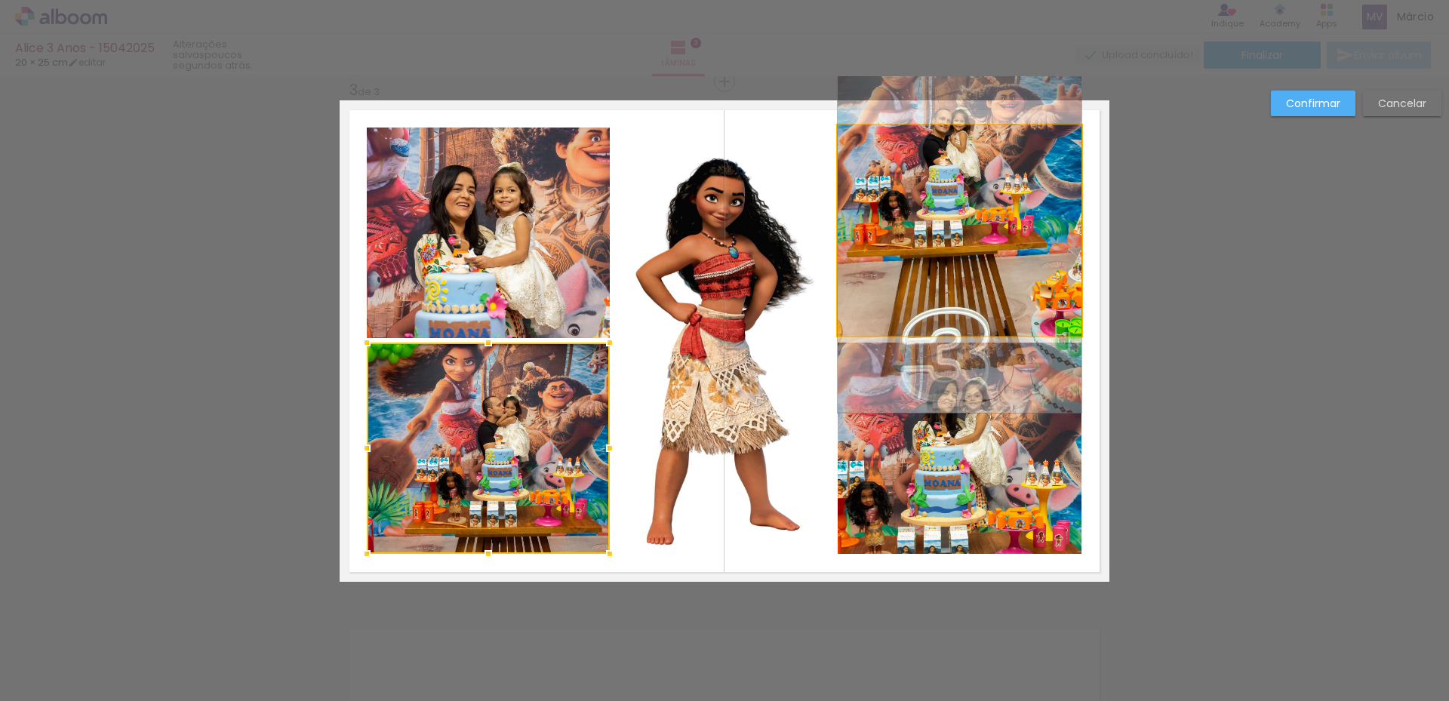
click at [988, 206] on quentale-photo at bounding box center [959, 230] width 244 height 210
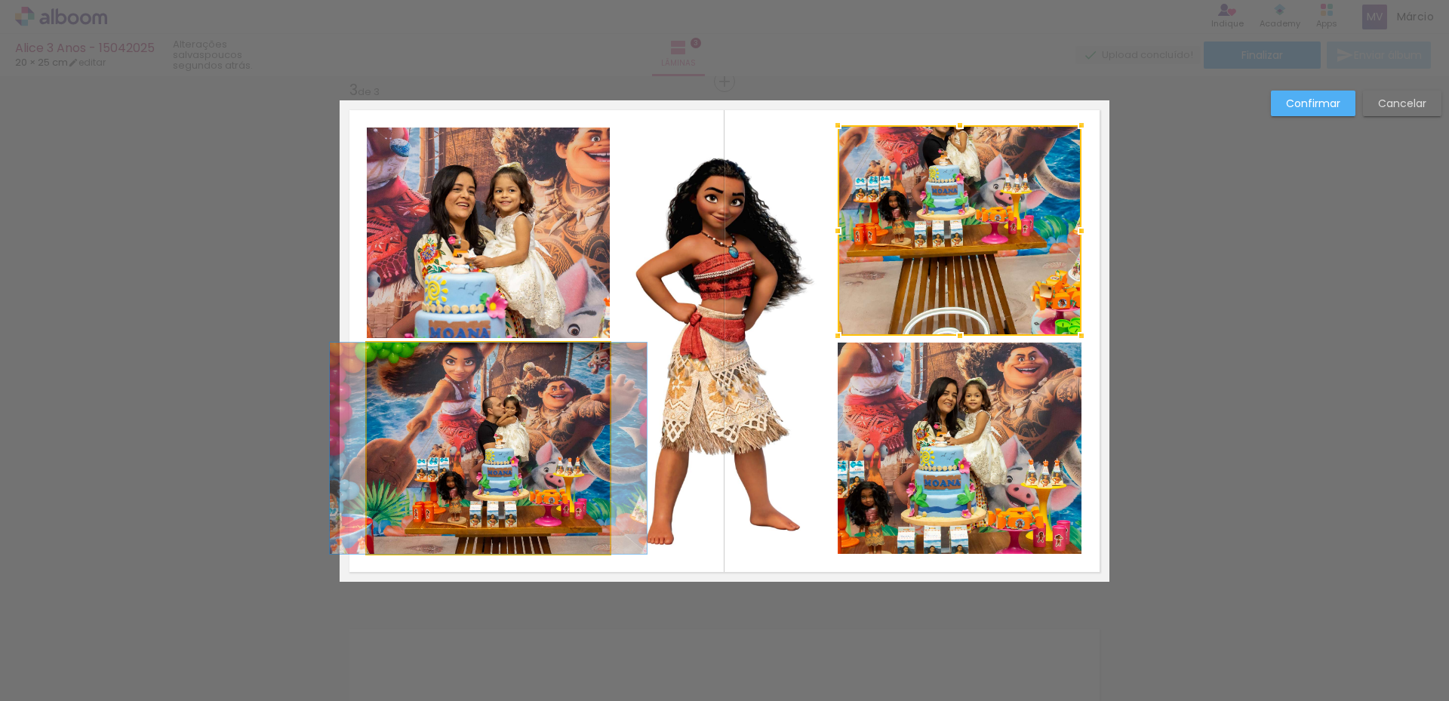
click at [513, 444] on quentale-photo at bounding box center [488, 448] width 243 height 211
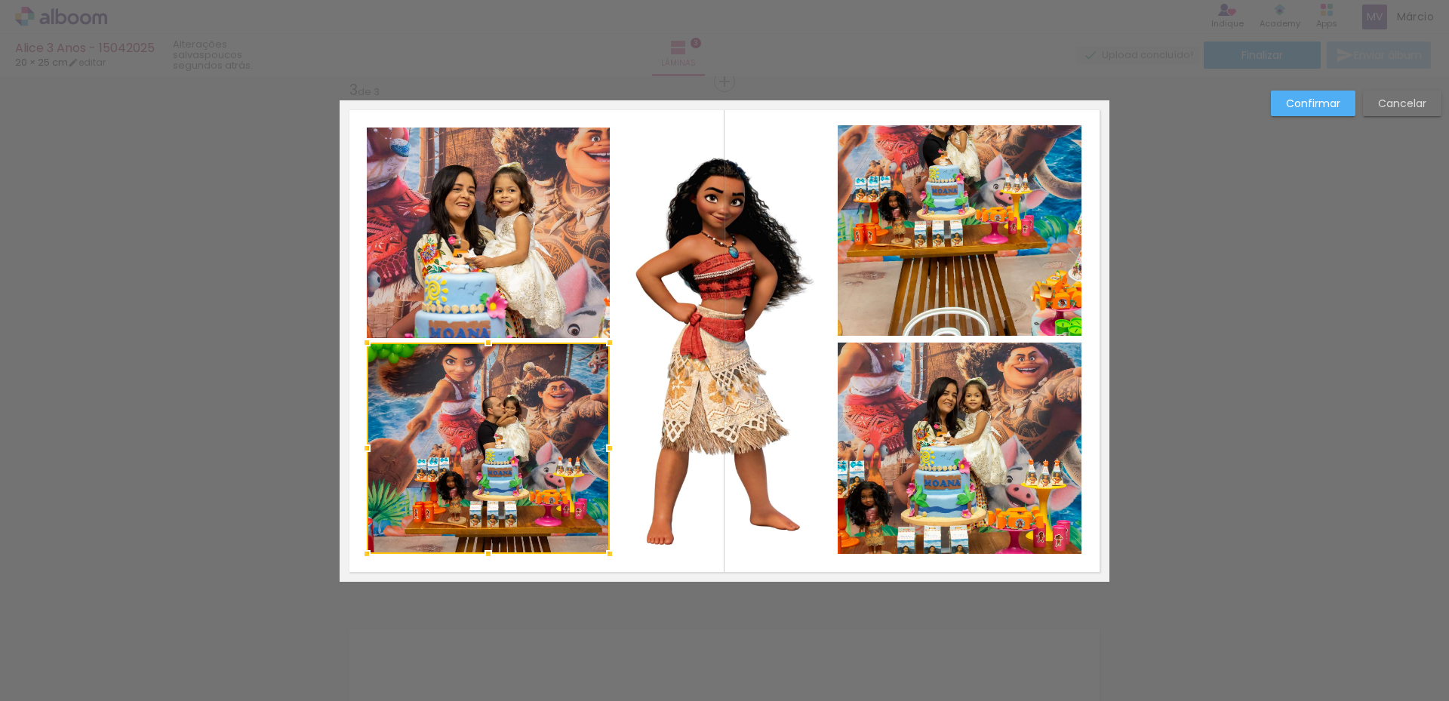
drag, startPoint x: 513, startPoint y: 444, endPoint x: 414, endPoint y: 405, distance: 106.1
click at [414, 405] on div at bounding box center [488, 448] width 243 height 211
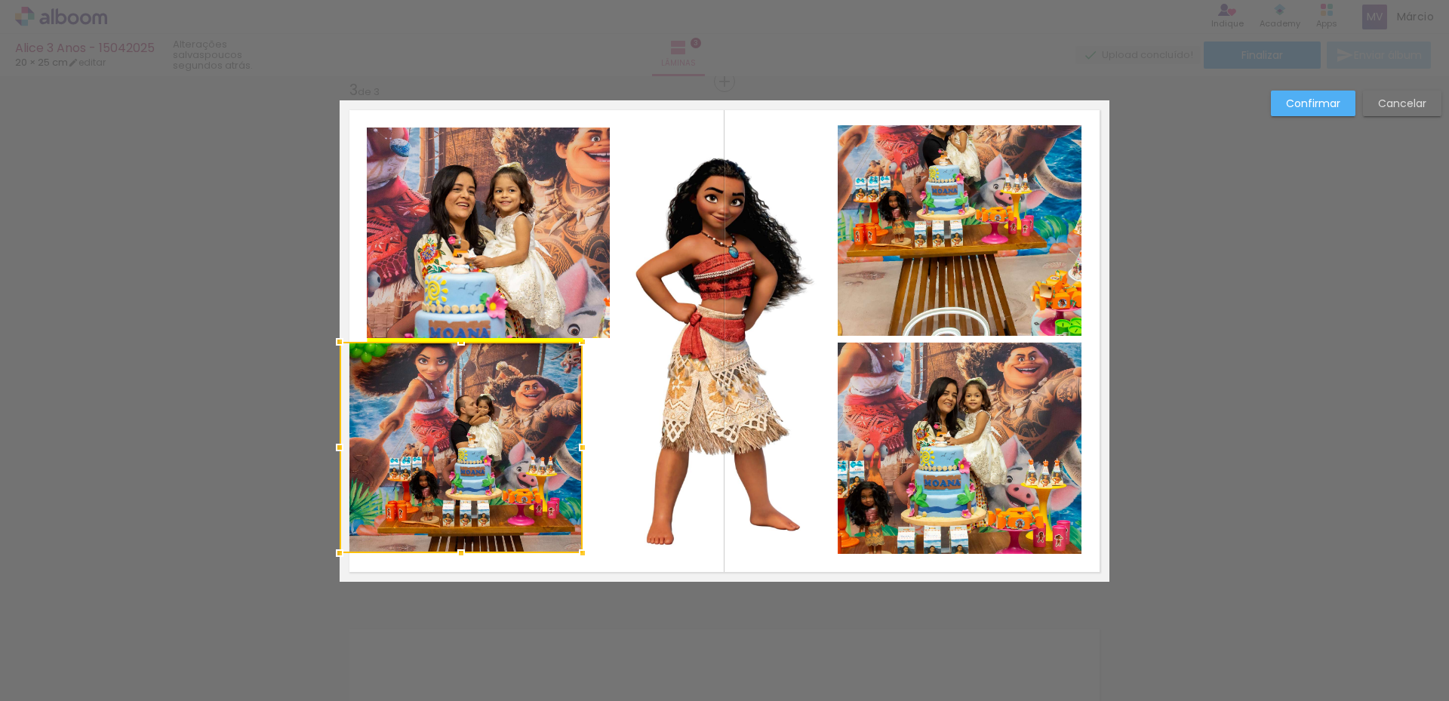
drag, startPoint x: 414, startPoint y: 405, endPoint x: 207, endPoint y: 412, distance: 206.8
click at [207, 412] on div "Inserir lâmina 1 de 3 Inserir lâmina 2 de 3 Inserir lâmina 3 de 3 Confirmar Can…" at bounding box center [724, 74] width 1449 height 2112
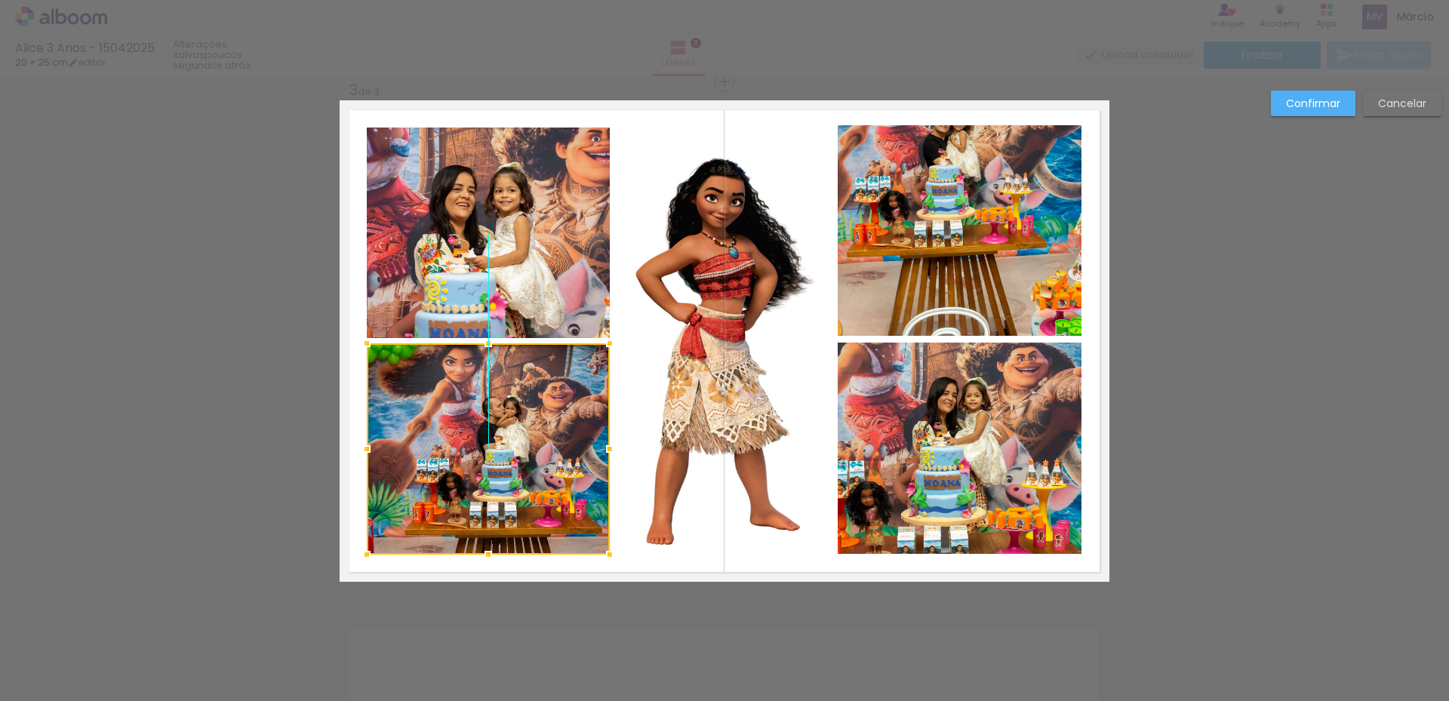
drag, startPoint x: 453, startPoint y: 429, endPoint x: 477, endPoint y: 430, distance: 24.2
click at [478, 430] on div at bounding box center [488, 448] width 243 height 211
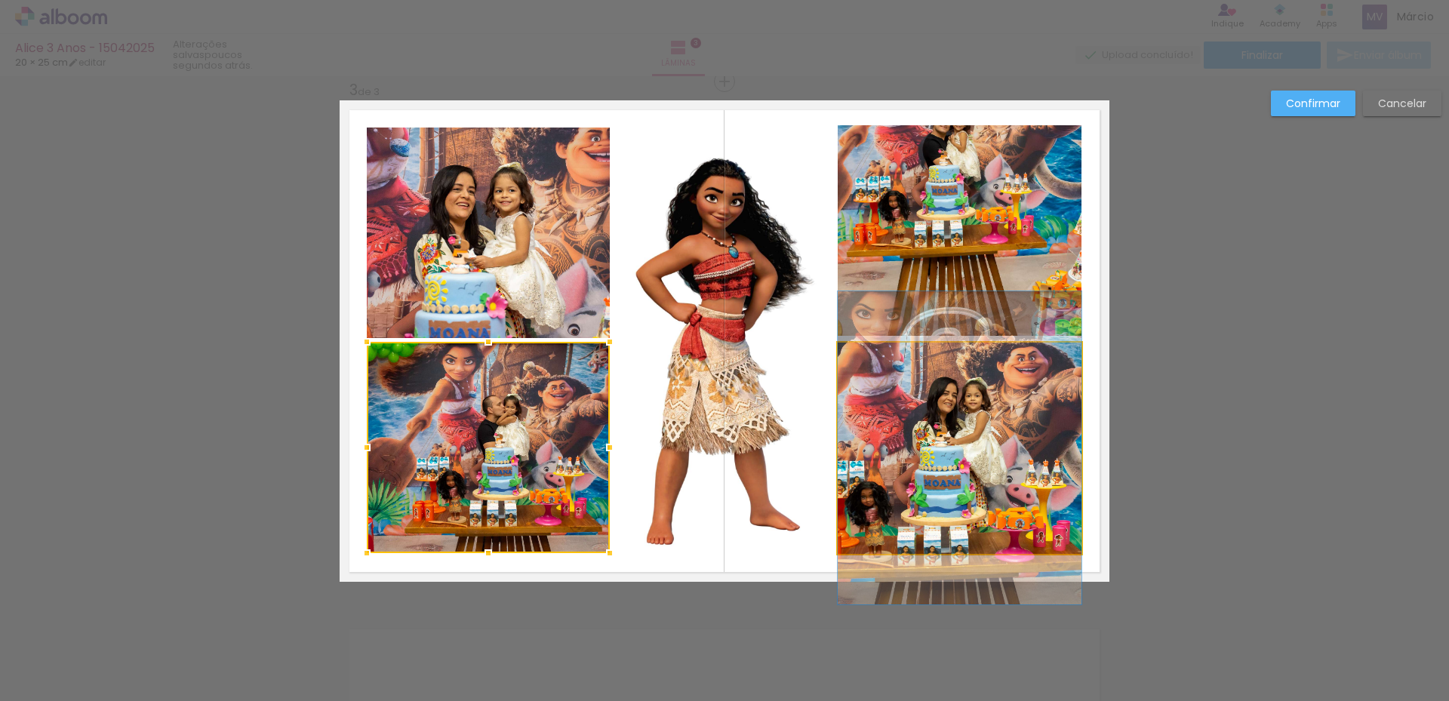
drag, startPoint x: 477, startPoint y: 430, endPoint x: 996, endPoint y: 456, distance: 519.7
click at [996, 456] on quentale-photo at bounding box center [959, 448] width 244 height 211
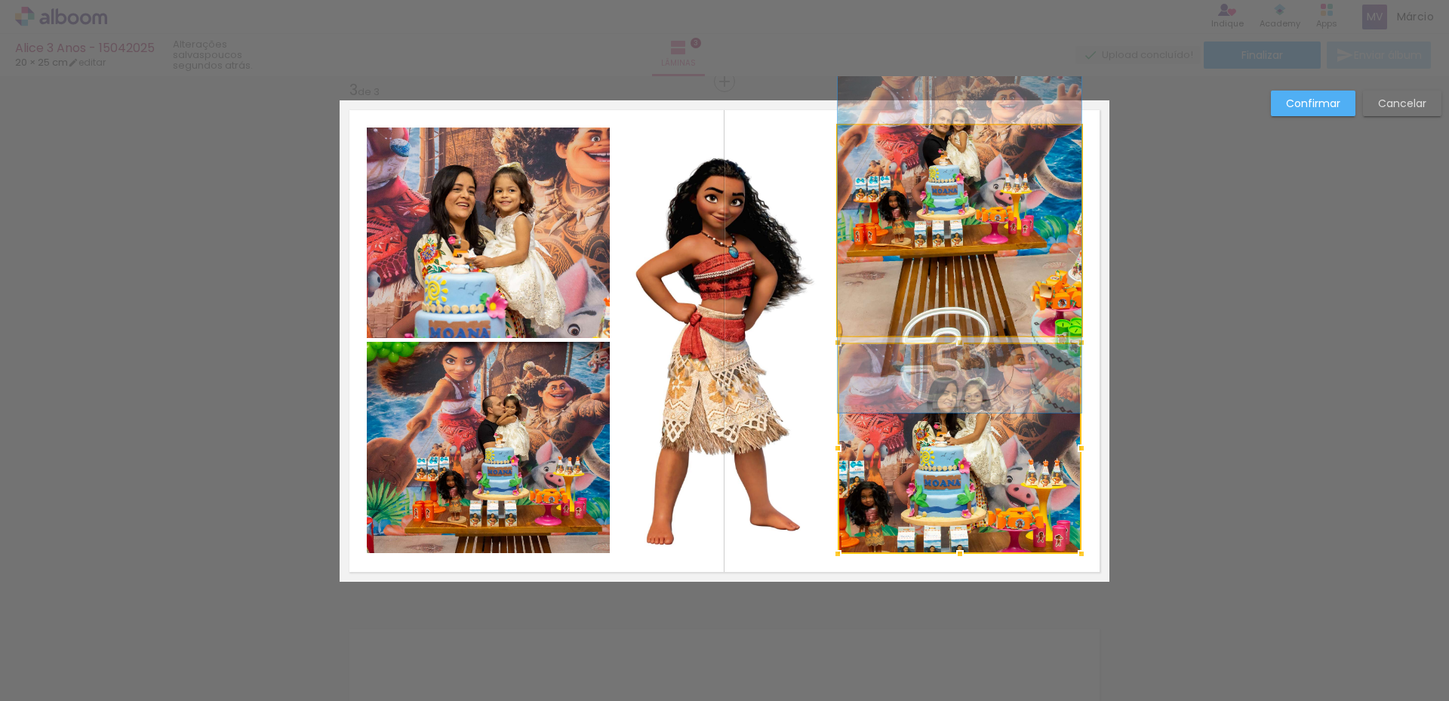
click at [935, 162] on quentale-photo at bounding box center [959, 230] width 244 height 210
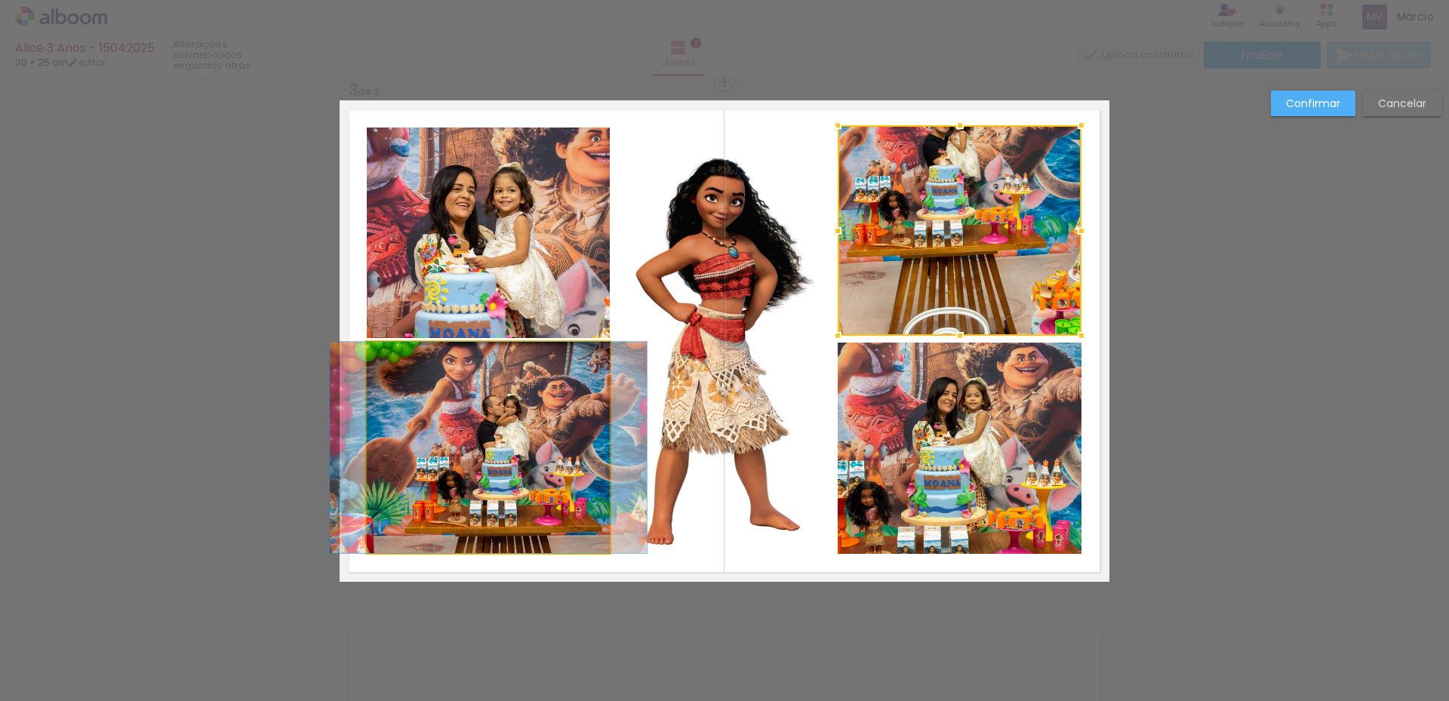
click at [410, 445] on quentale-photo at bounding box center [488, 447] width 243 height 211
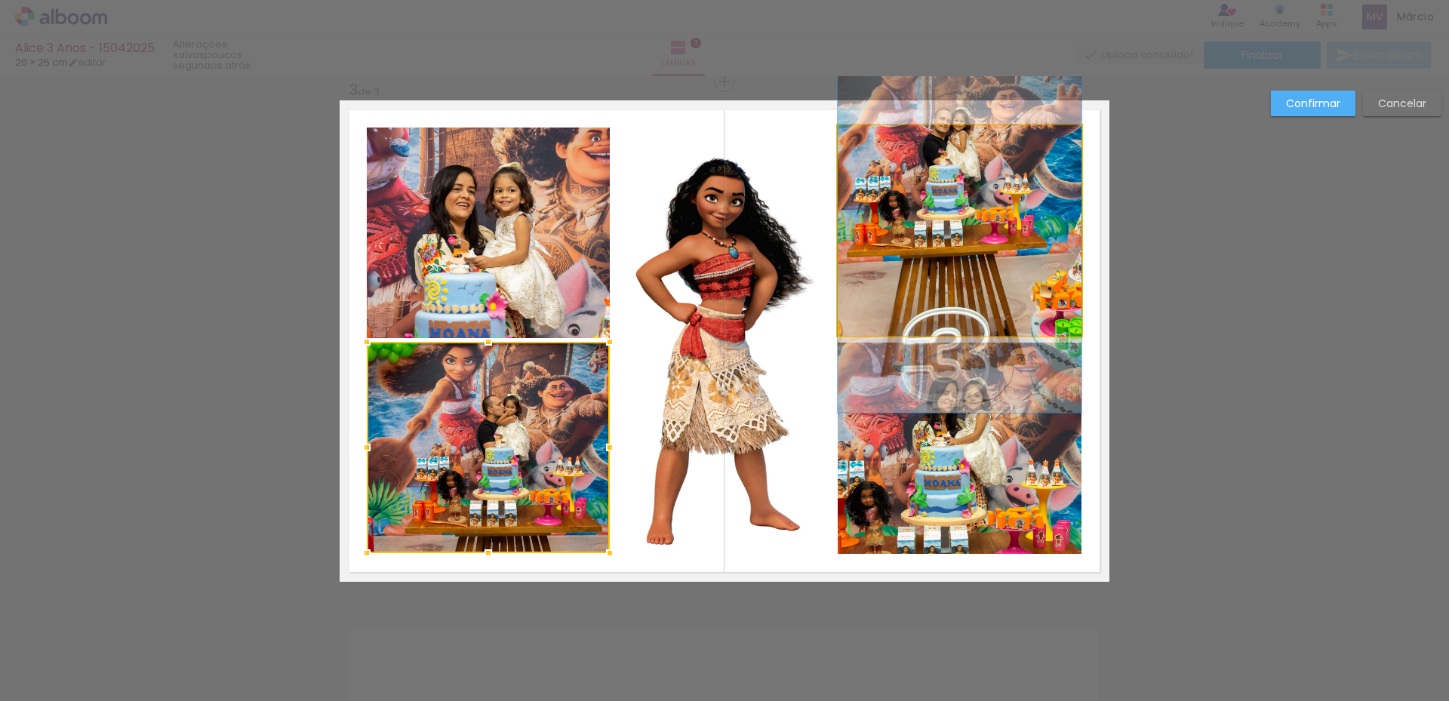
click at [944, 284] on quentale-photo at bounding box center [959, 230] width 244 height 210
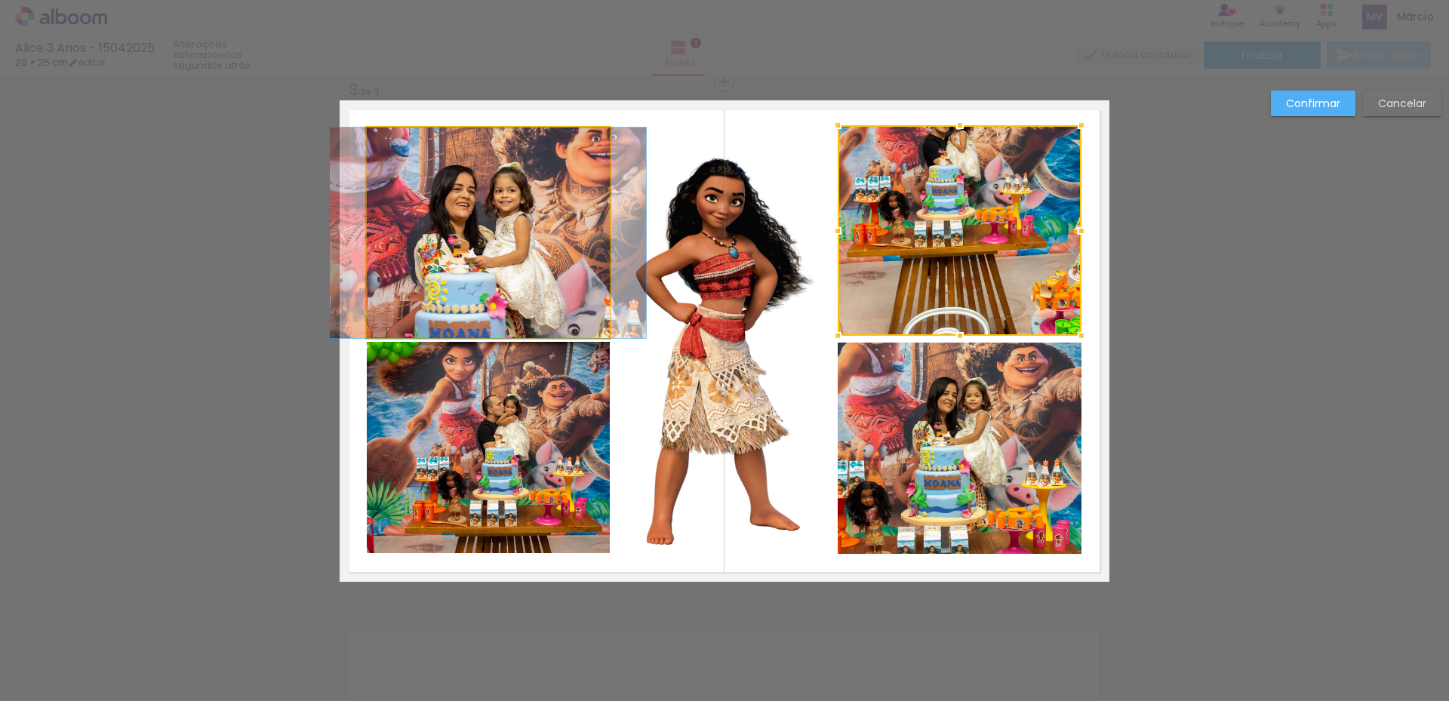
click at [454, 266] on quentale-photo at bounding box center [488, 233] width 243 height 210
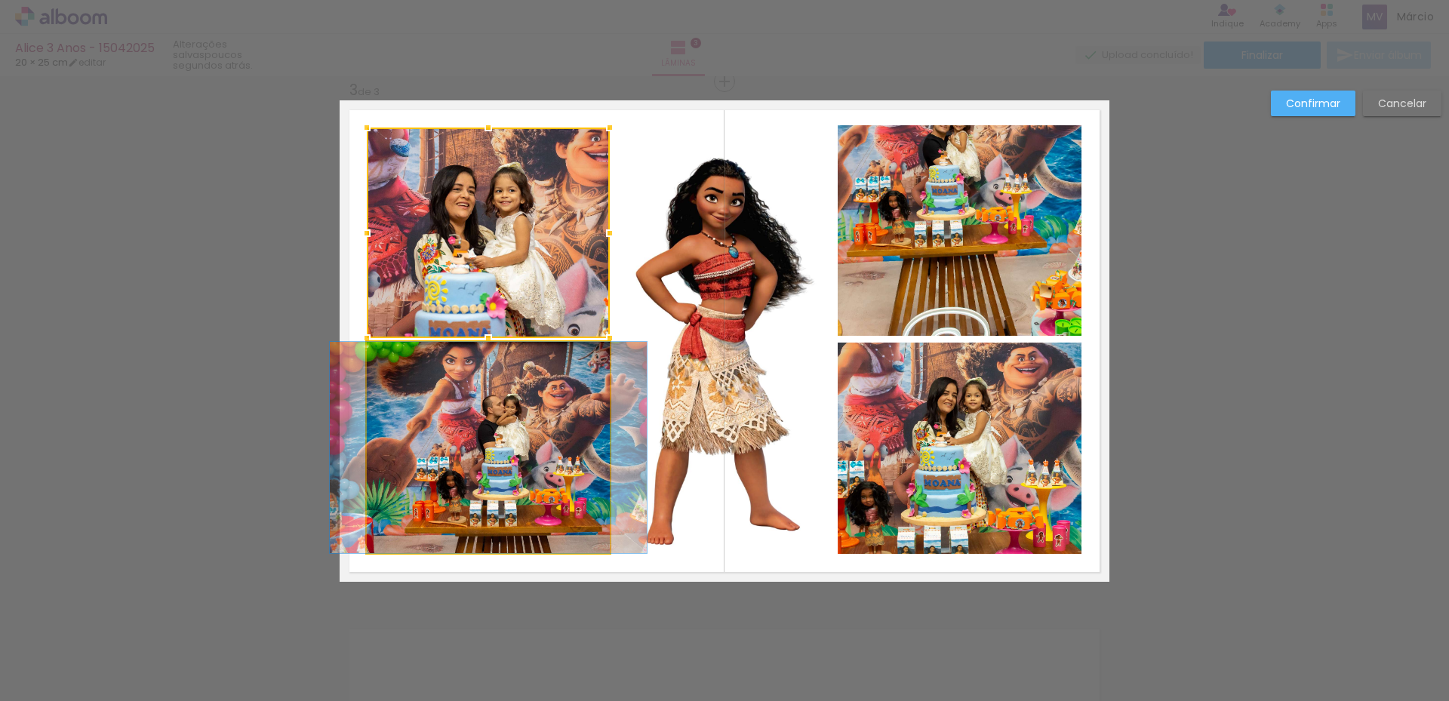
click at [462, 433] on quentale-photo at bounding box center [488, 447] width 243 height 211
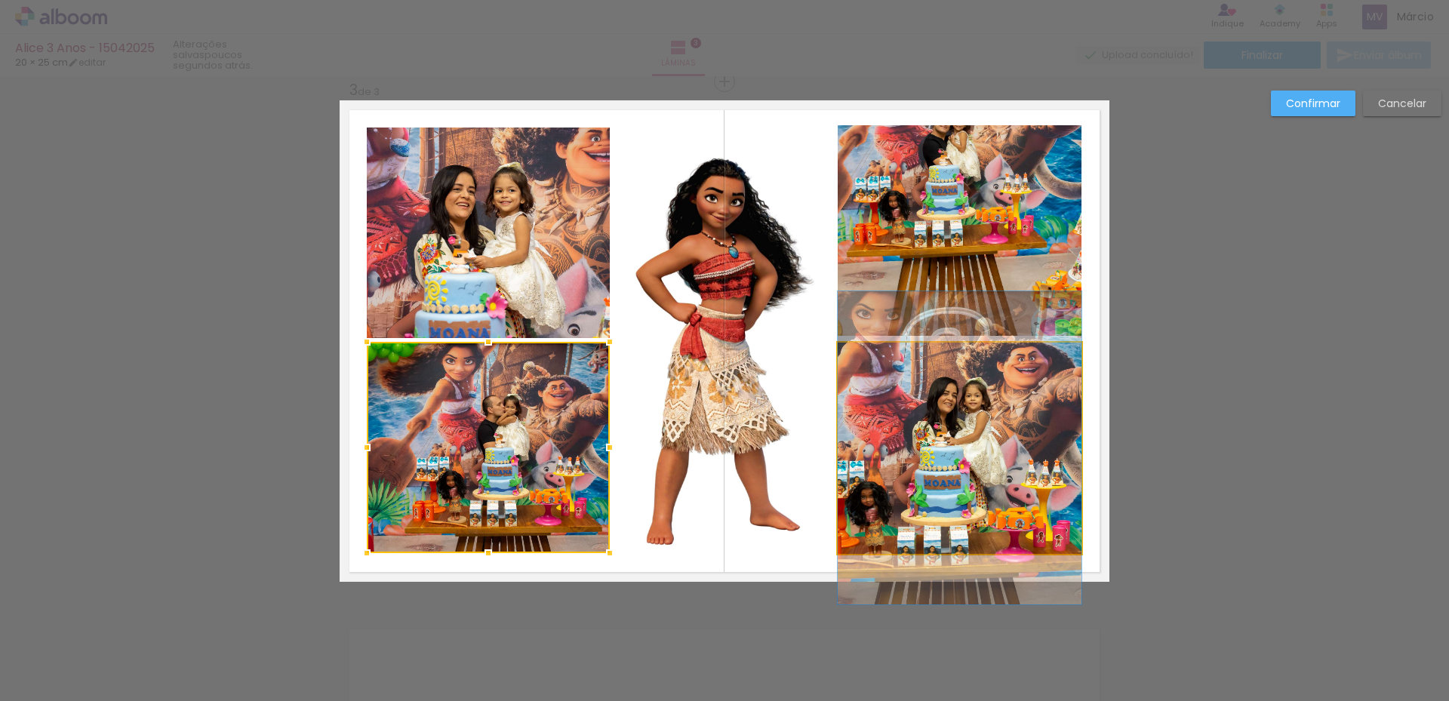
click at [964, 479] on quentale-photo at bounding box center [959, 448] width 244 height 211
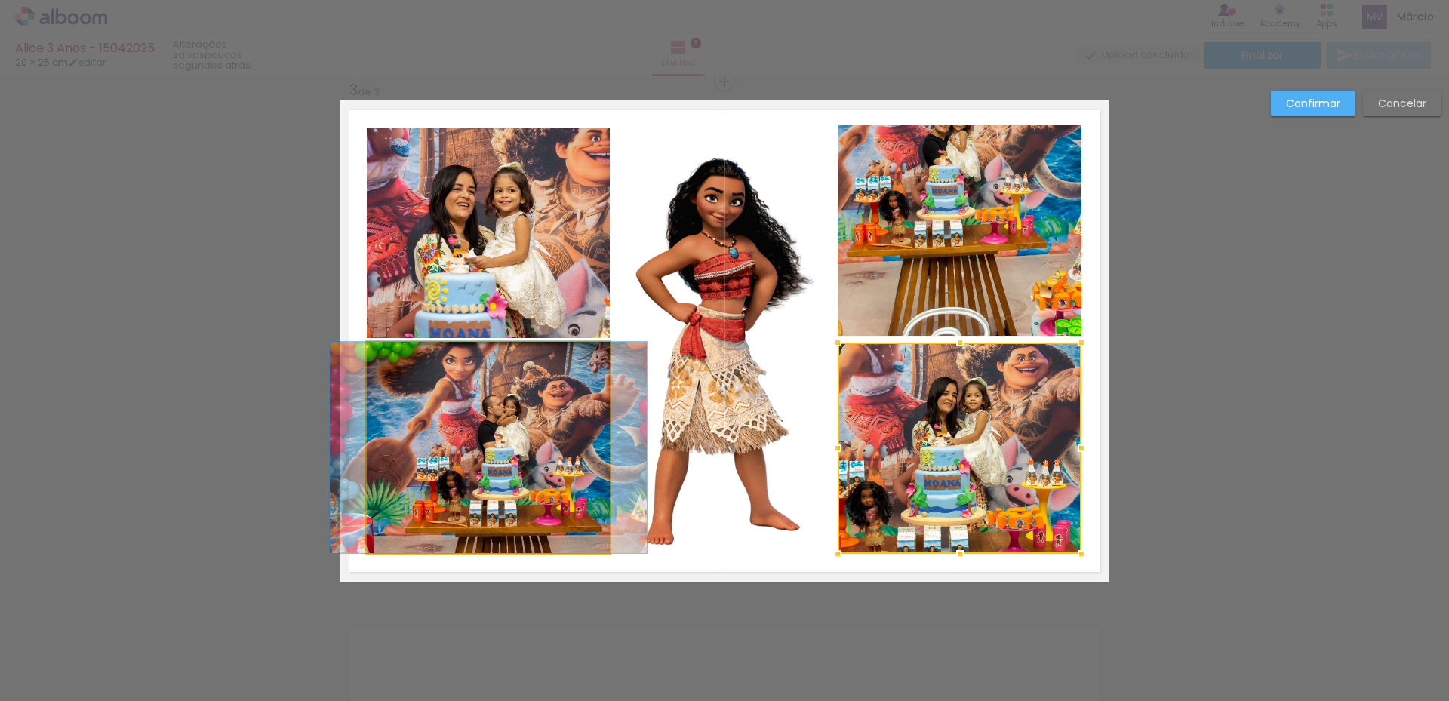
click at [522, 423] on quentale-photo at bounding box center [488, 447] width 243 height 211
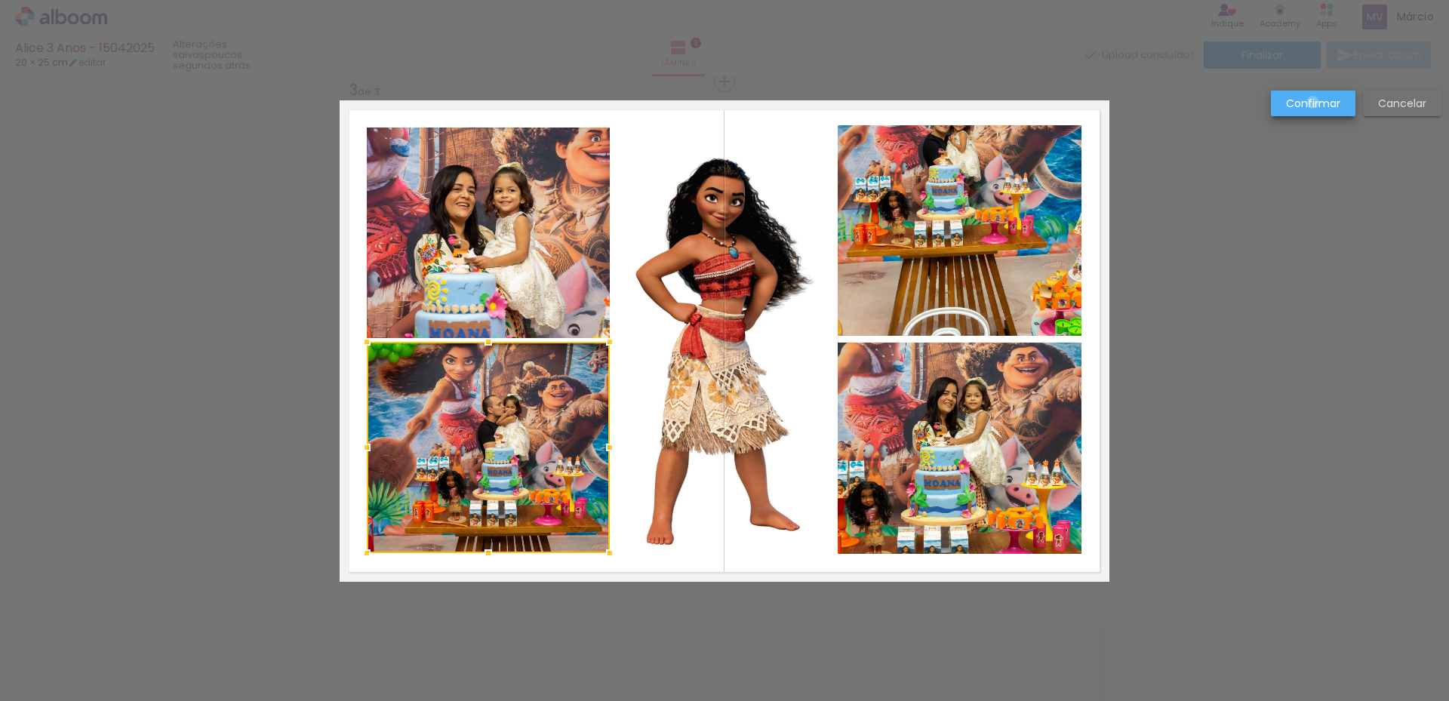
click at [0, 0] on slot "Confirmar" at bounding box center [0, 0] width 0 height 0
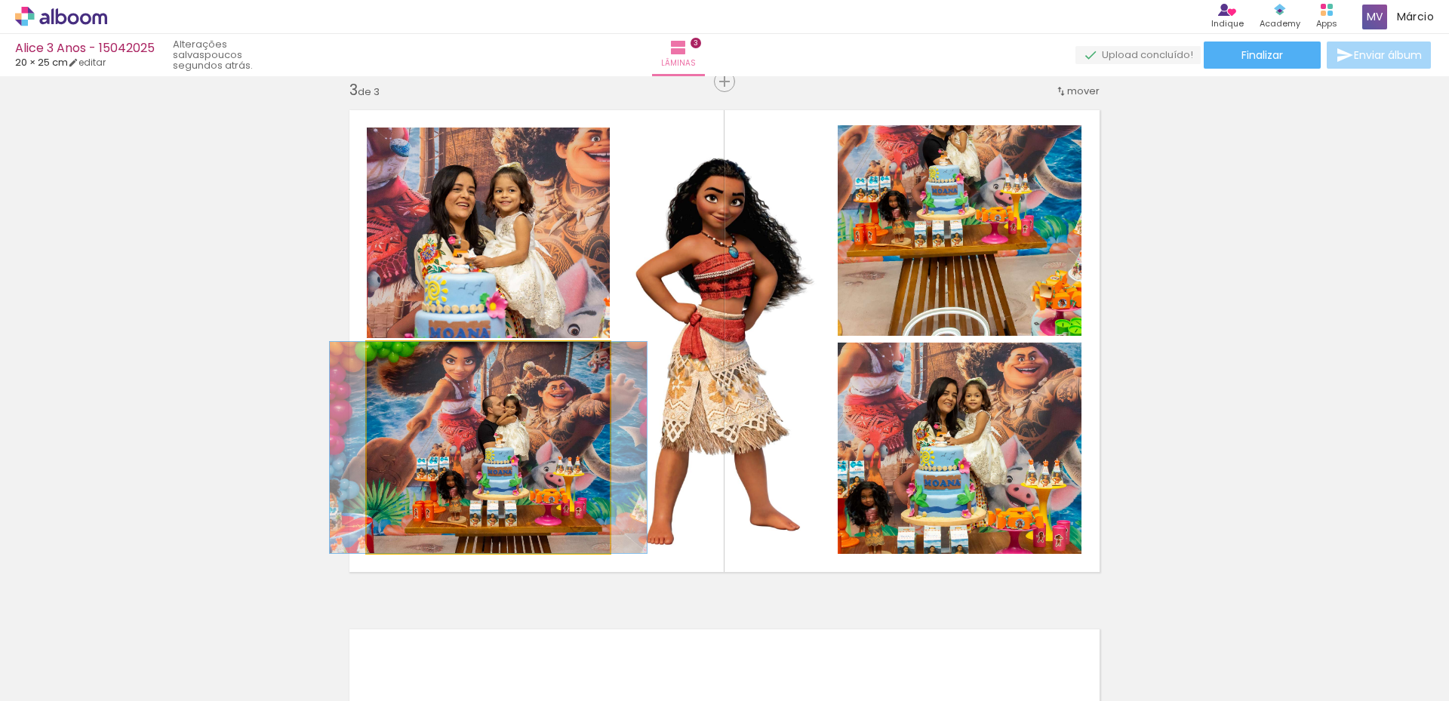
click at [481, 462] on quentale-photo at bounding box center [488, 447] width 243 height 211
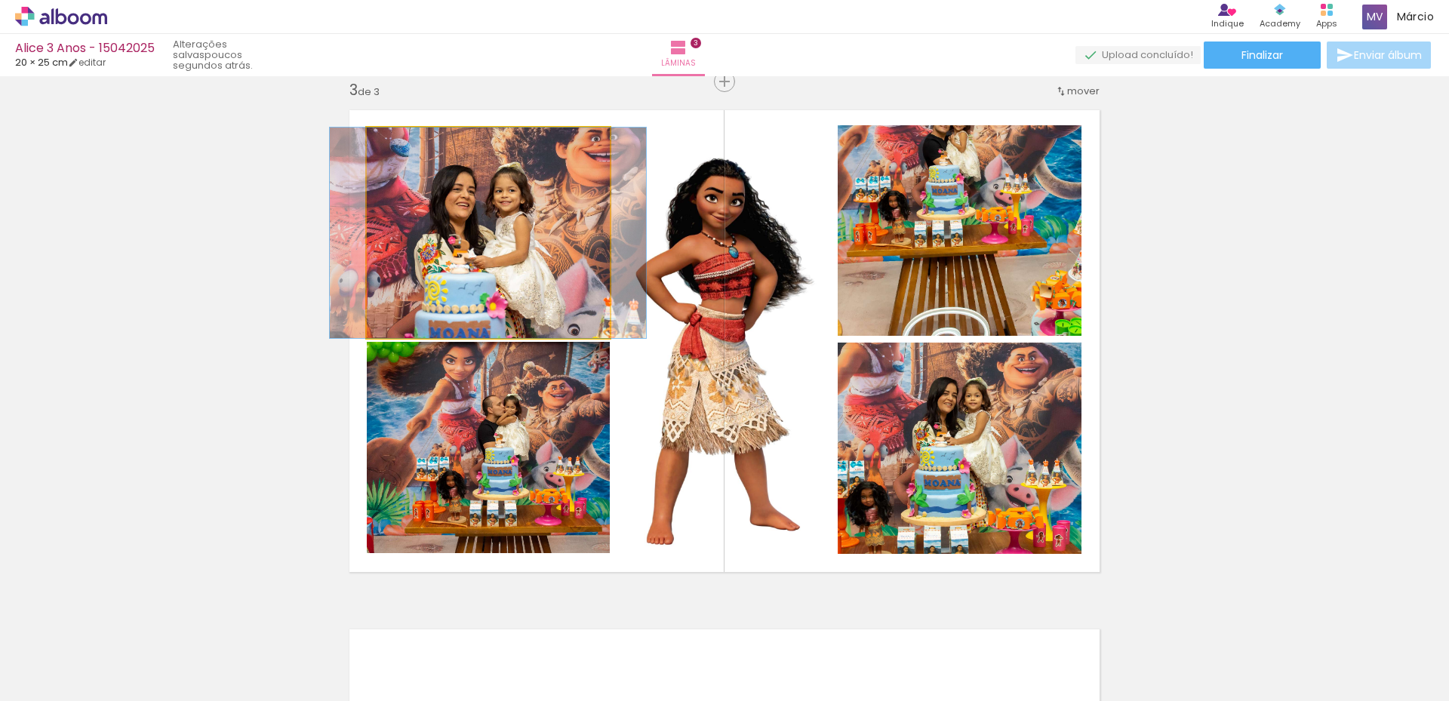
click at [493, 280] on quentale-photo at bounding box center [488, 233] width 243 height 210
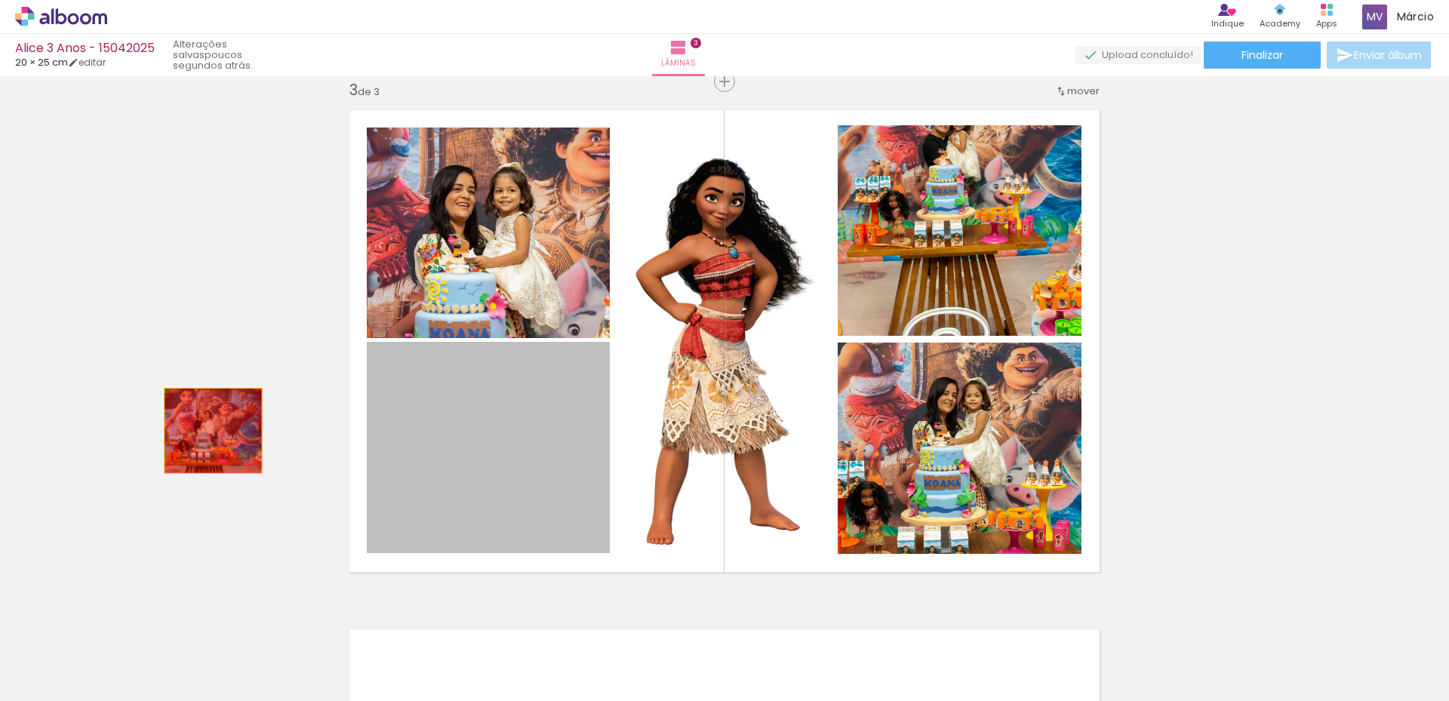
drag, startPoint x: 507, startPoint y: 435, endPoint x: 206, endPoint y: 430, distance: 301.1
click at [206, 430] on div "Inserir lâmina 1 de 3 Inserir lâmina 2 de 3 Inserir lâmina 3 de 3" at bounding box center [724, 62] width 1449 height 2077
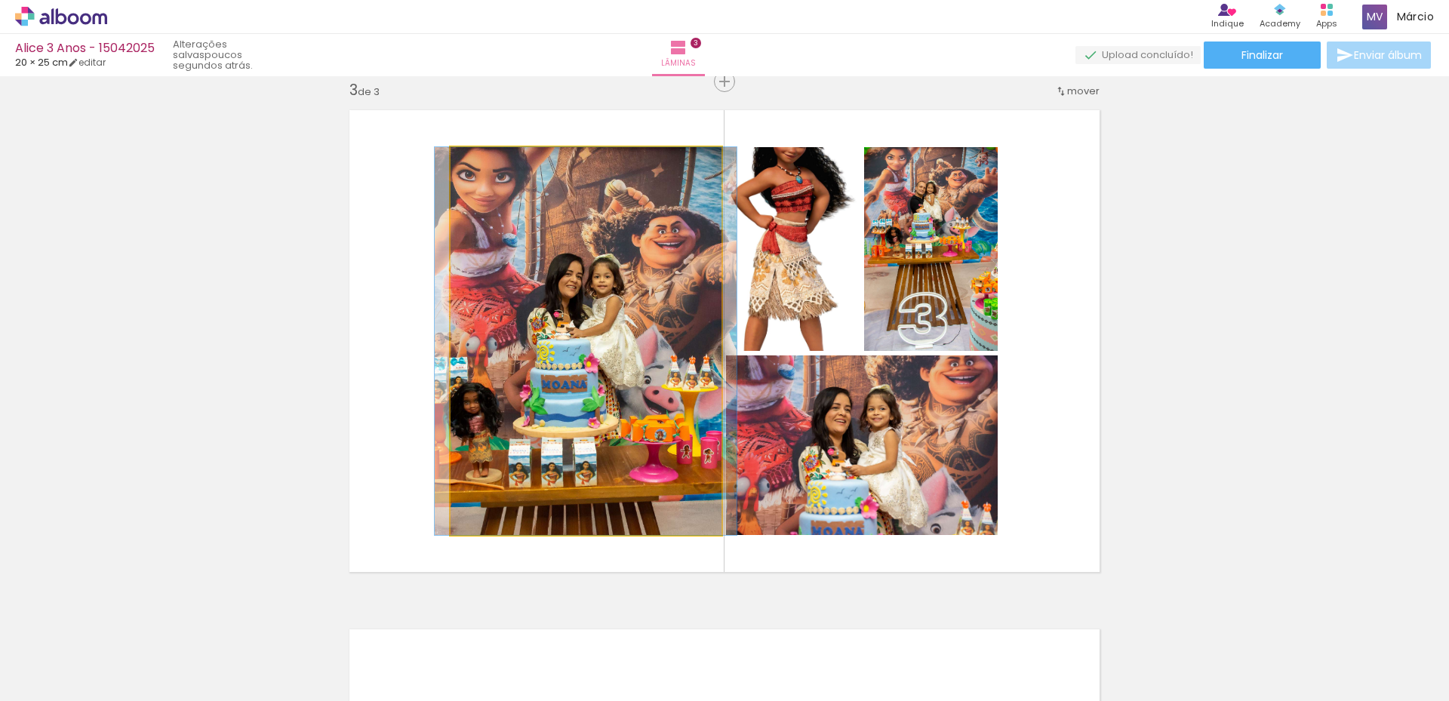
click at [609, 297] on quentale-photo at bounding box center [585, 341] width 271 height 388
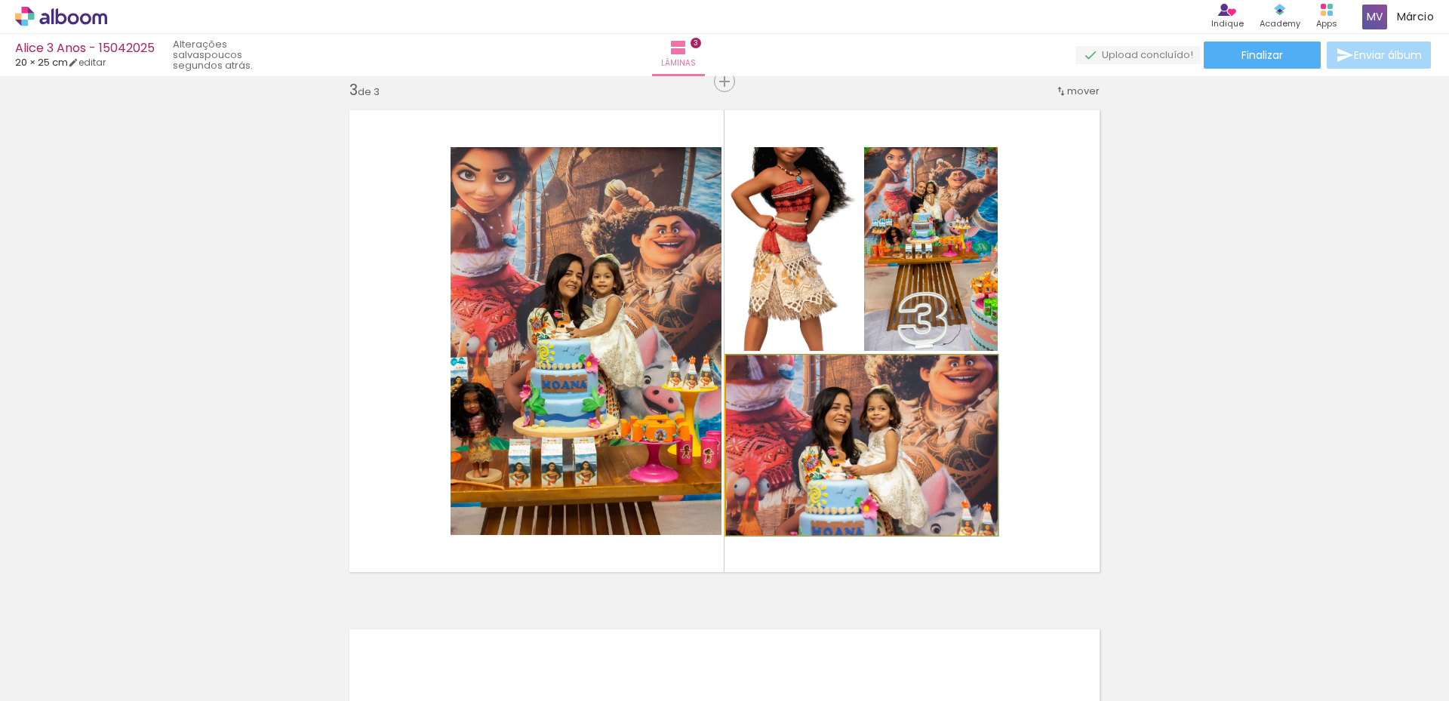
click at [902, 416] on quentale-photo at bounding box center [862, 445] width 272 height 180
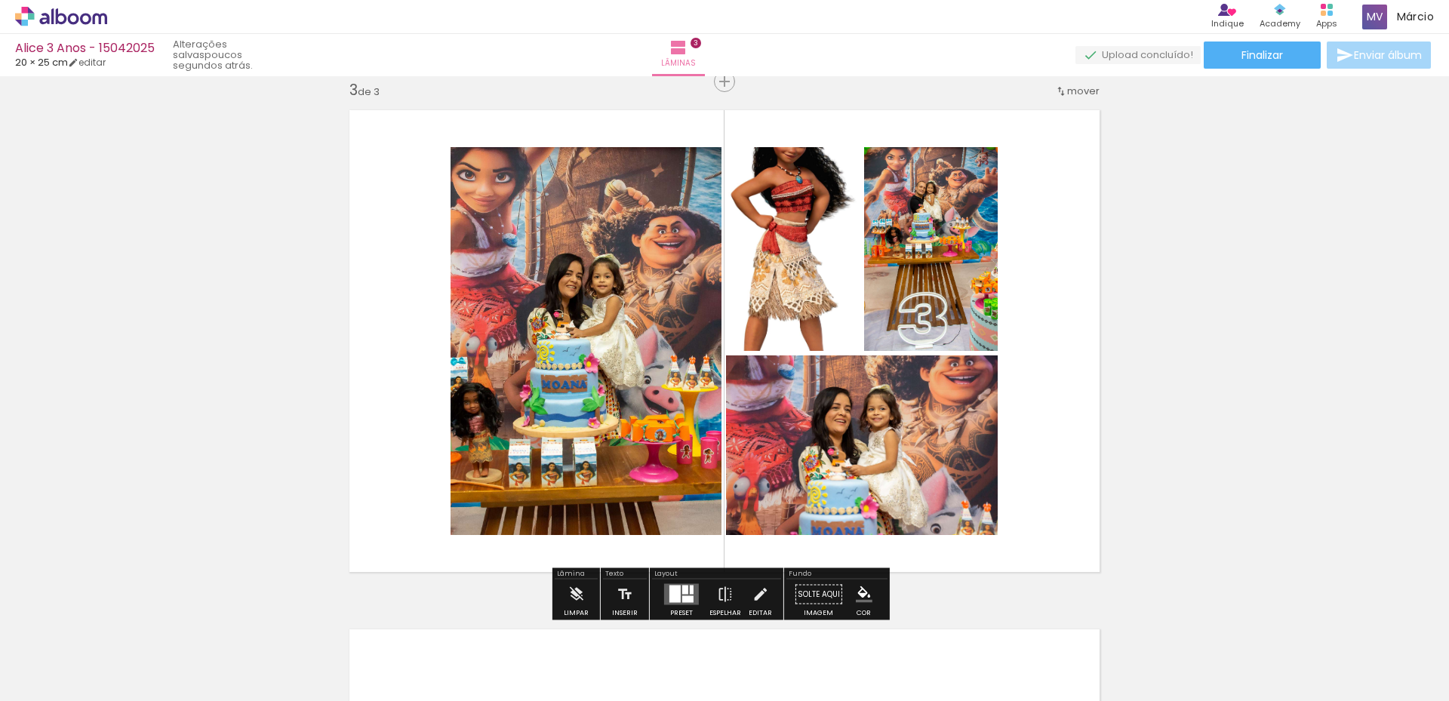
click at [866, 405] on paper-item at bounding box center [879, 406] width 27 height 11
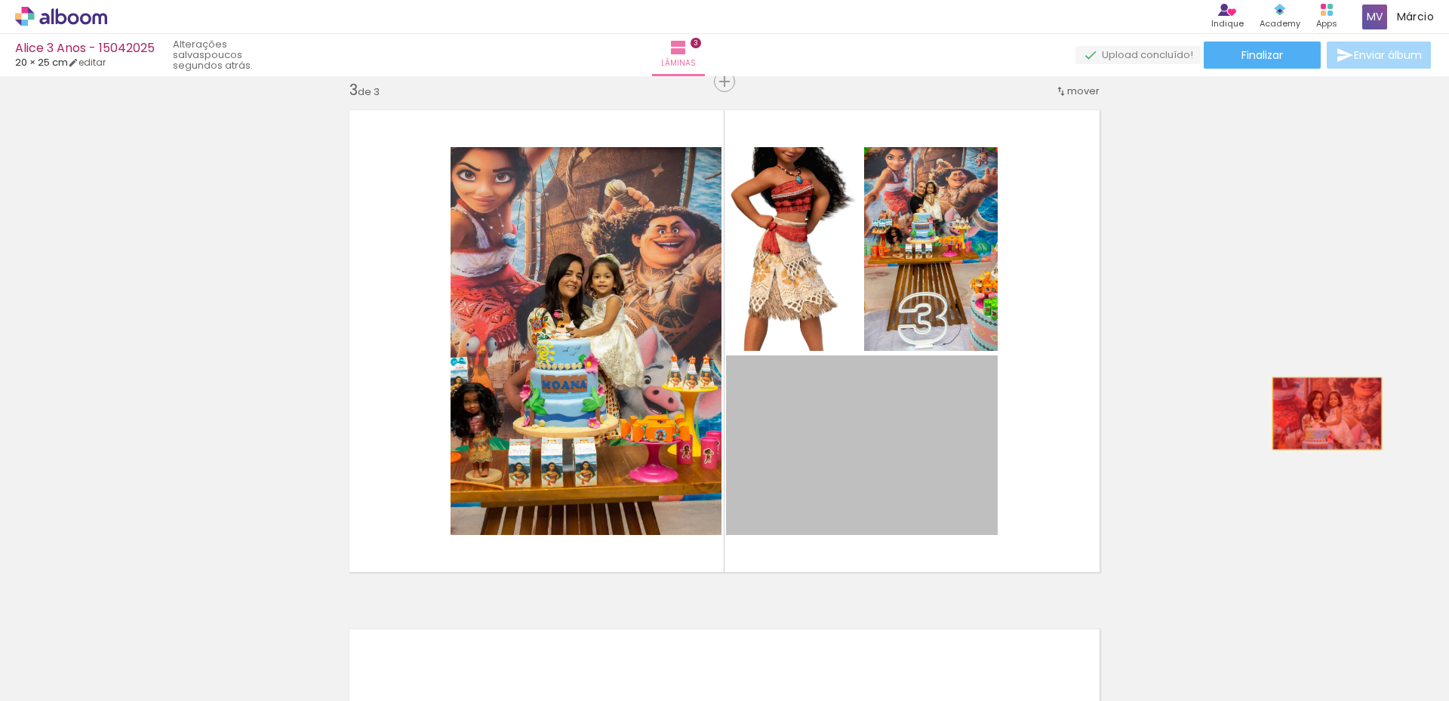
drag, startPoint x: 815, startPoint y: 412, endPoint x: 1321, endPoint y: 413, distance: 506.2
click at [1321, 413] on div "Inserir lâmina 1 de 3 Inserir lâmina 2 de 3 Inserir lâmina 3 de 3" at bounding box center [724, 62] width 1449 height 2077
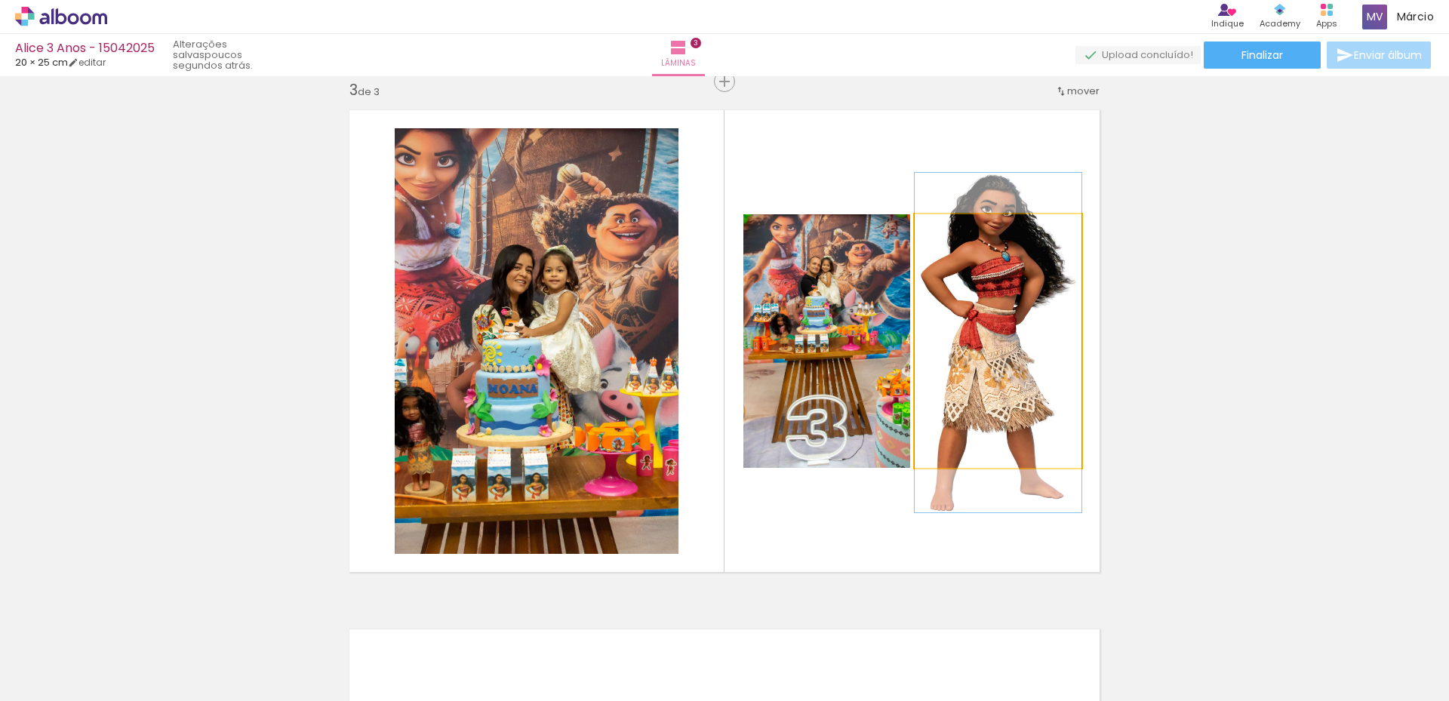
drag, startPoint x: 994, startPoint y: 357, endPoint x: 1003, endPoint y: 358, distance: 8.3
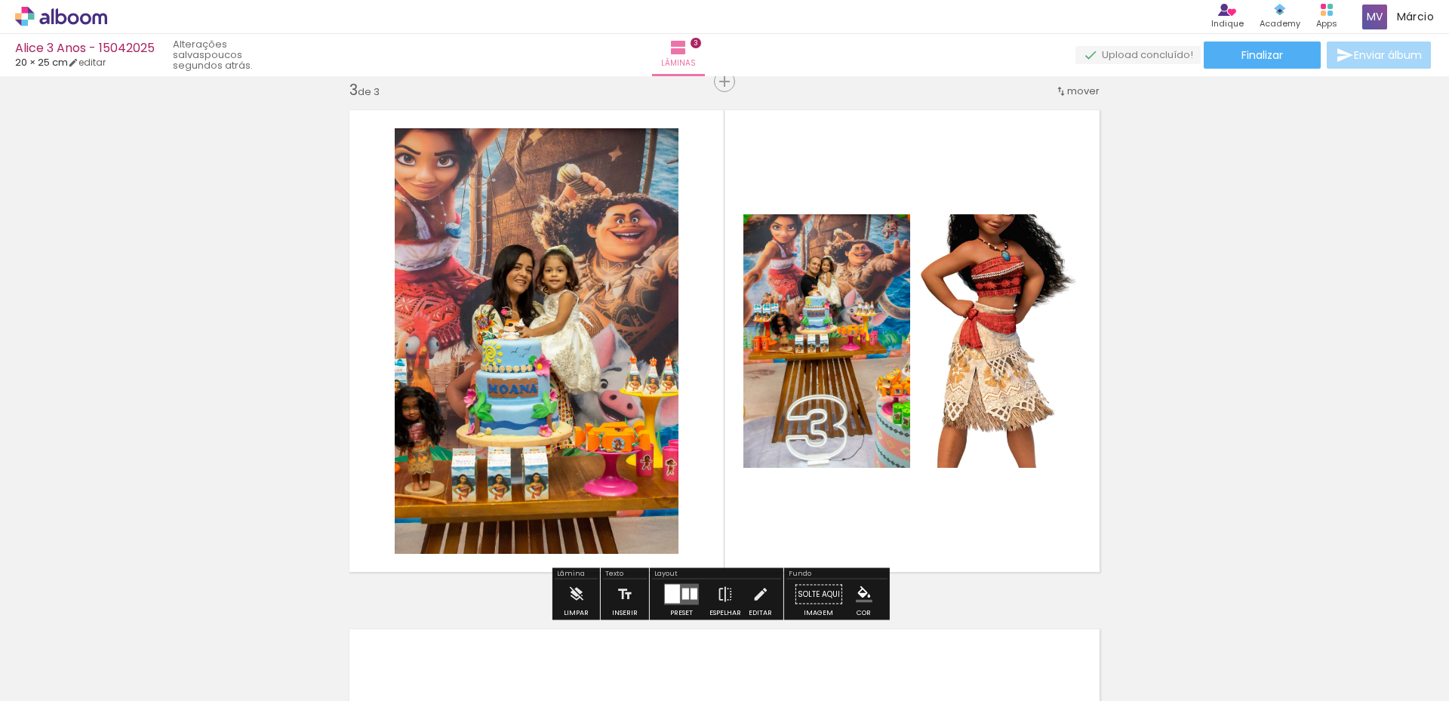
click at [674, 595] on div at bounding box center [672, 594] width 15 height 19
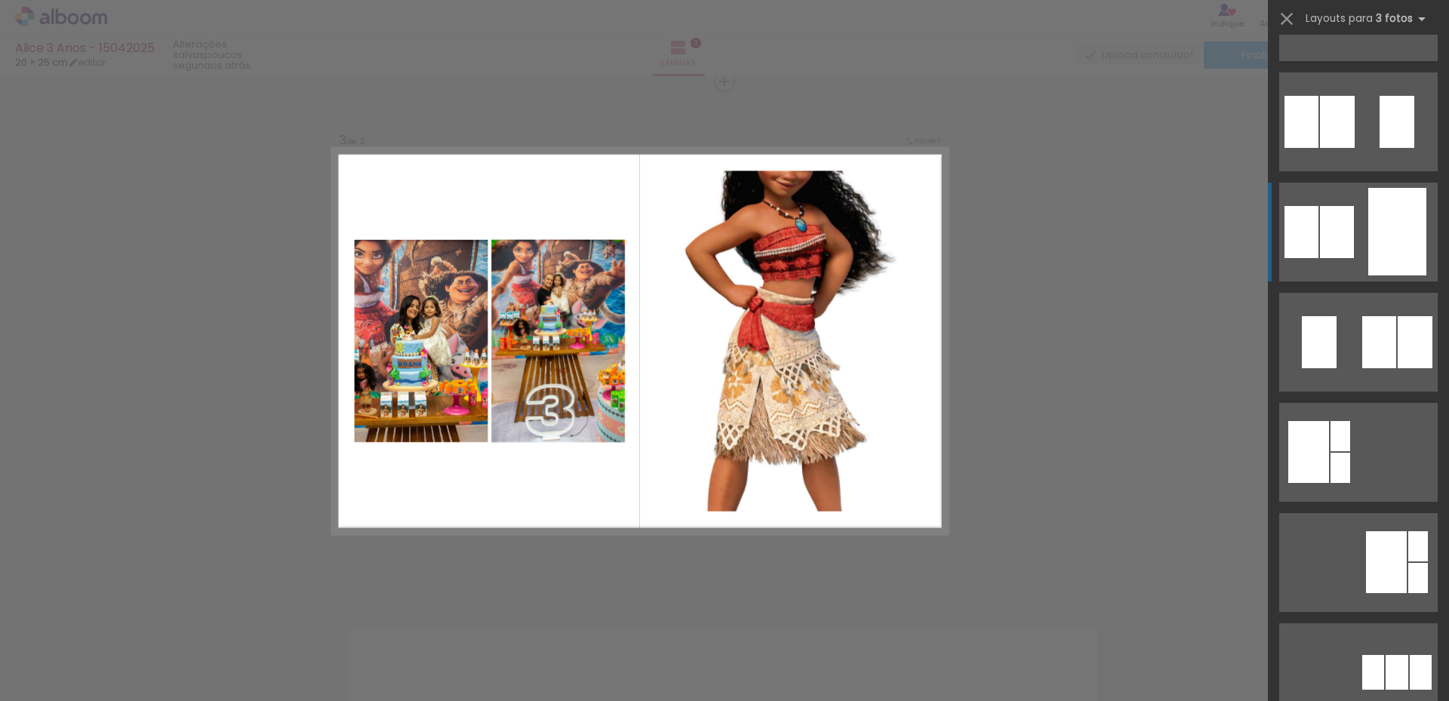
scroll to position [377, 0]
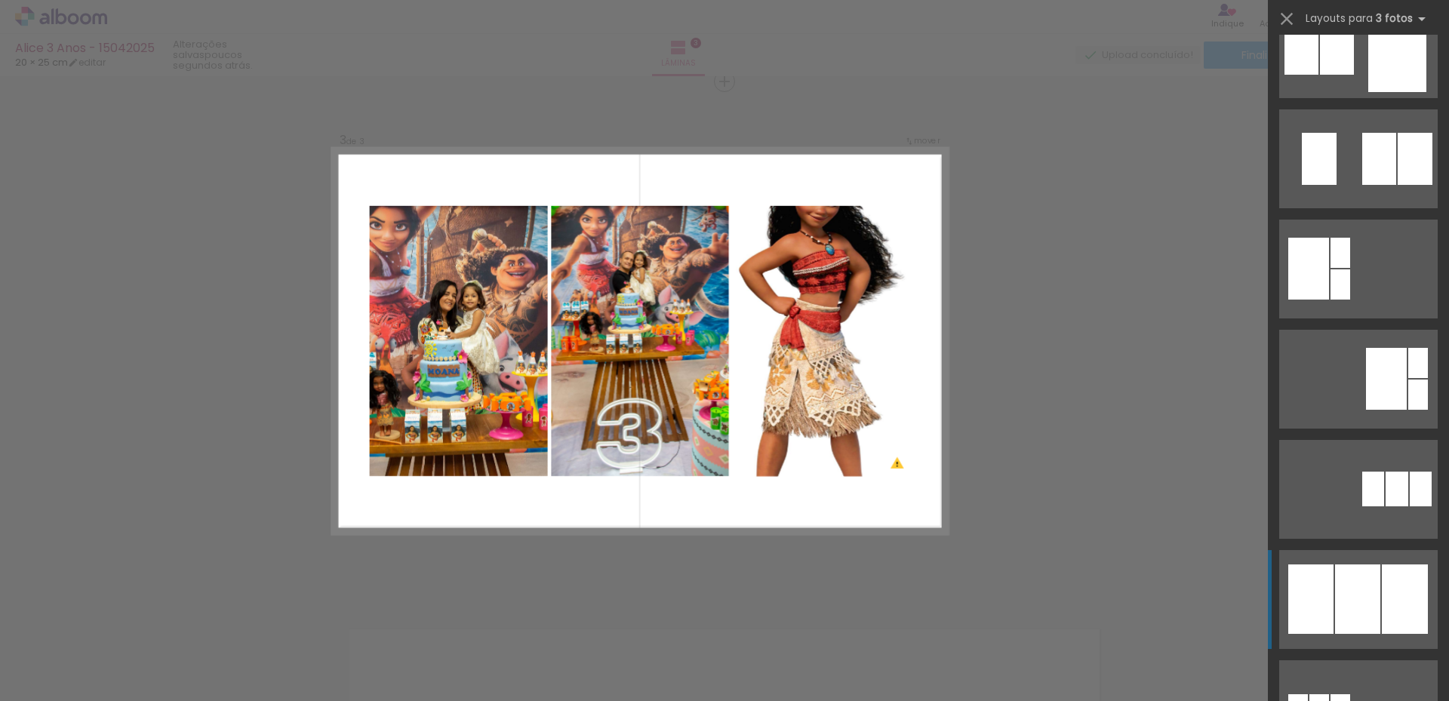
click at [1359, 597] on div at bounding box center [1357, 598] width 45 height 69
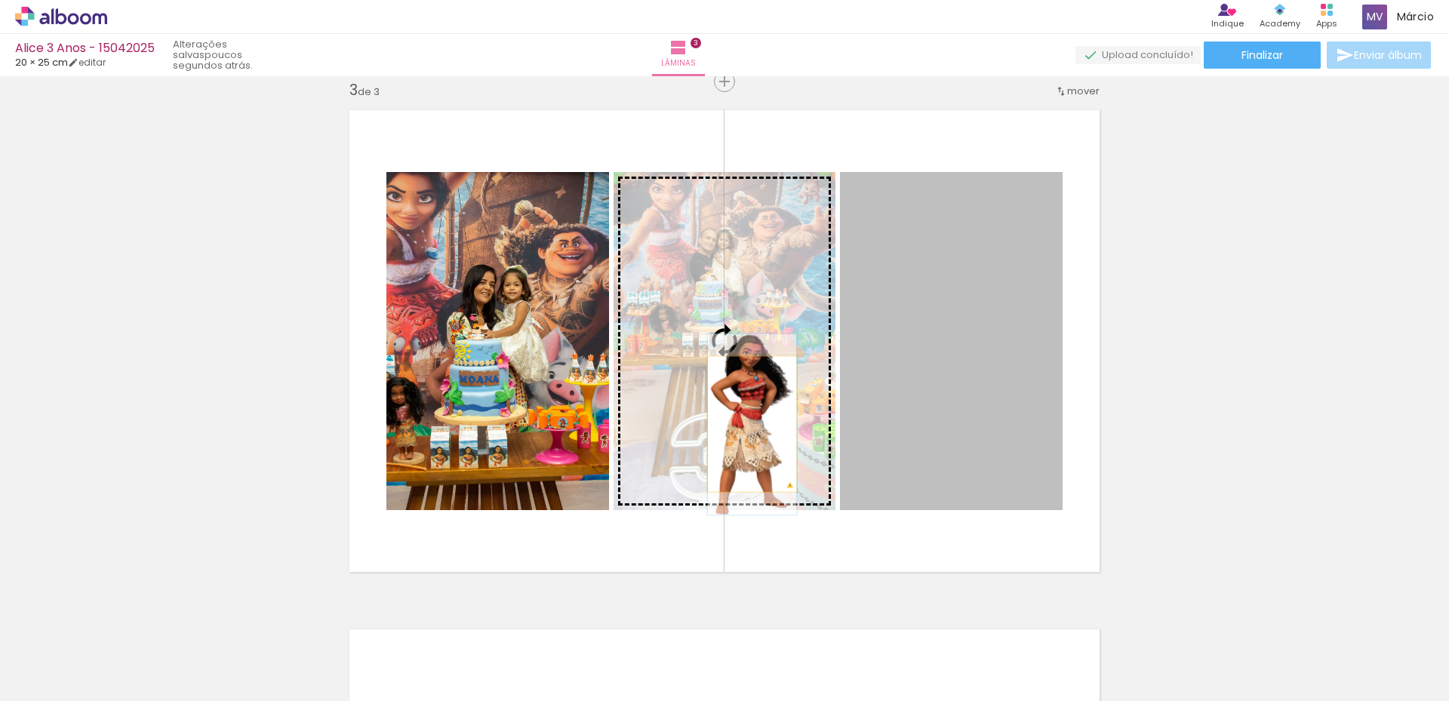
drag, startPoint x: 930, startPoint y: 424, endPoint x: 746, endPoint y: 424, distance: 184.1
click at [0, 0] on slot at bounding box center [0, 0] width 0 height 0
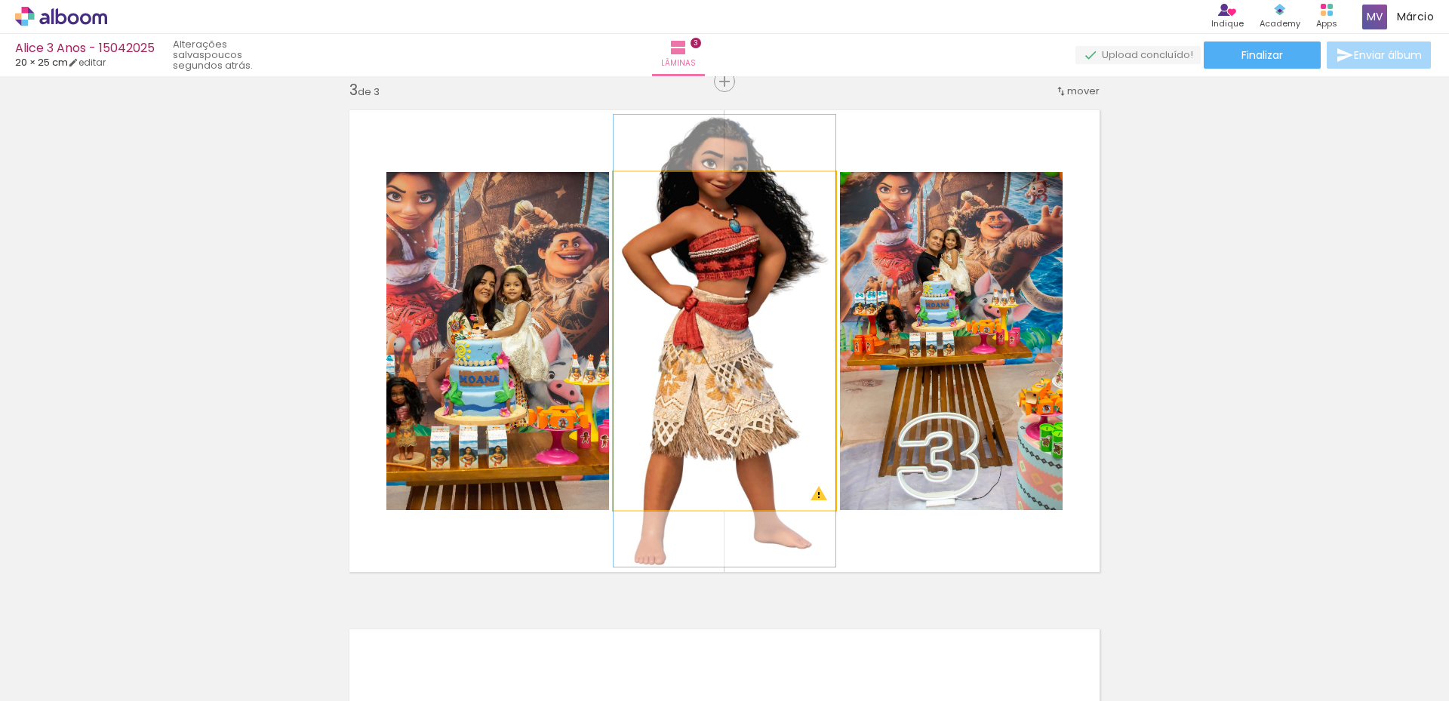
click at [709, 274] on quentale-photo at bounding box center [724, 341] width 222 height 338
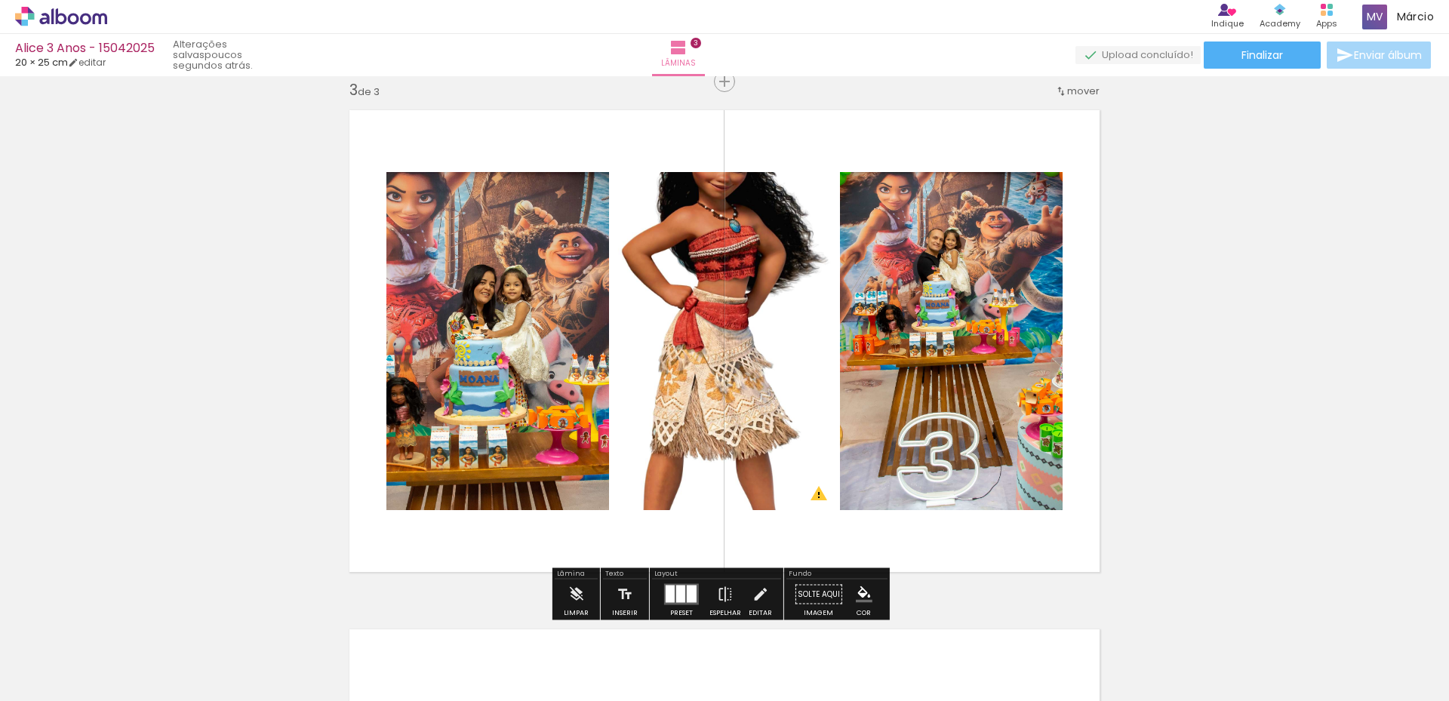
click at [687, 588] on div at bounding box center [692, 593] width 10 height 17
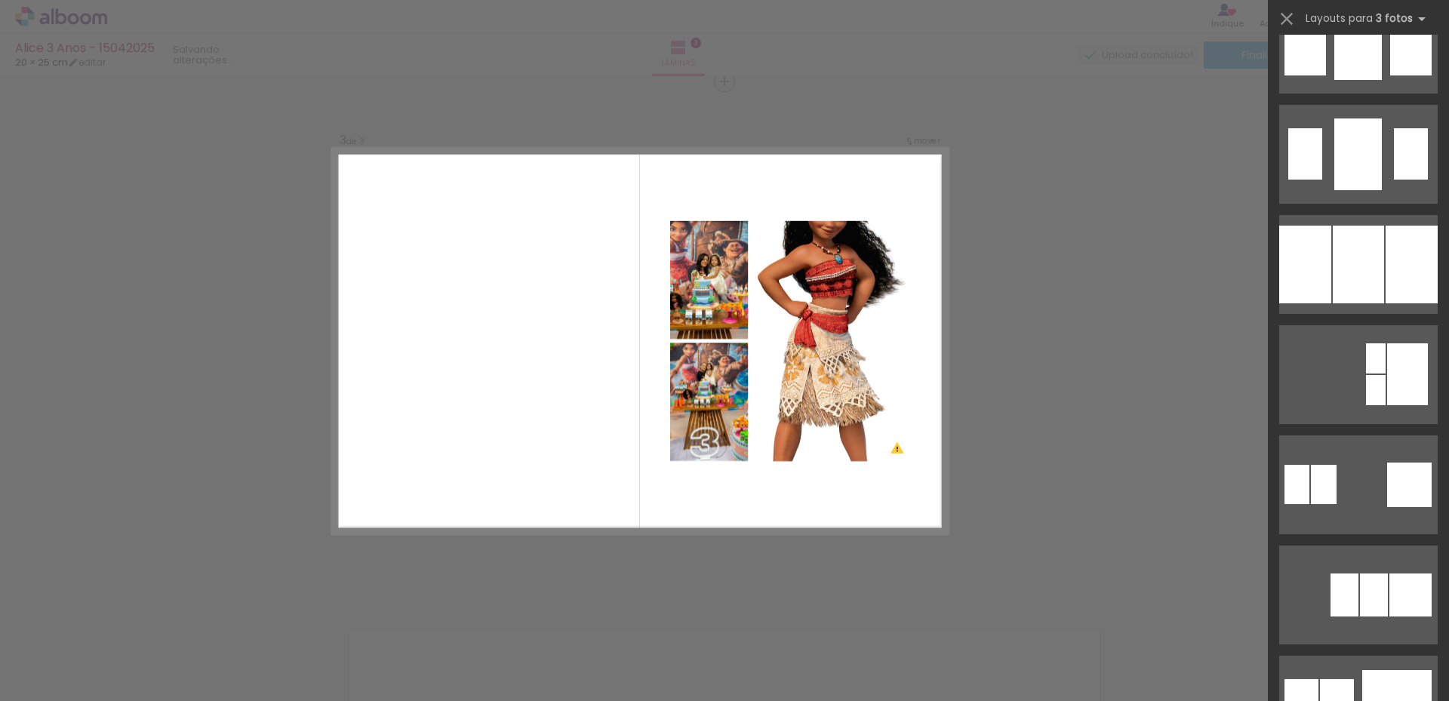
scroll to position [1485, 0]
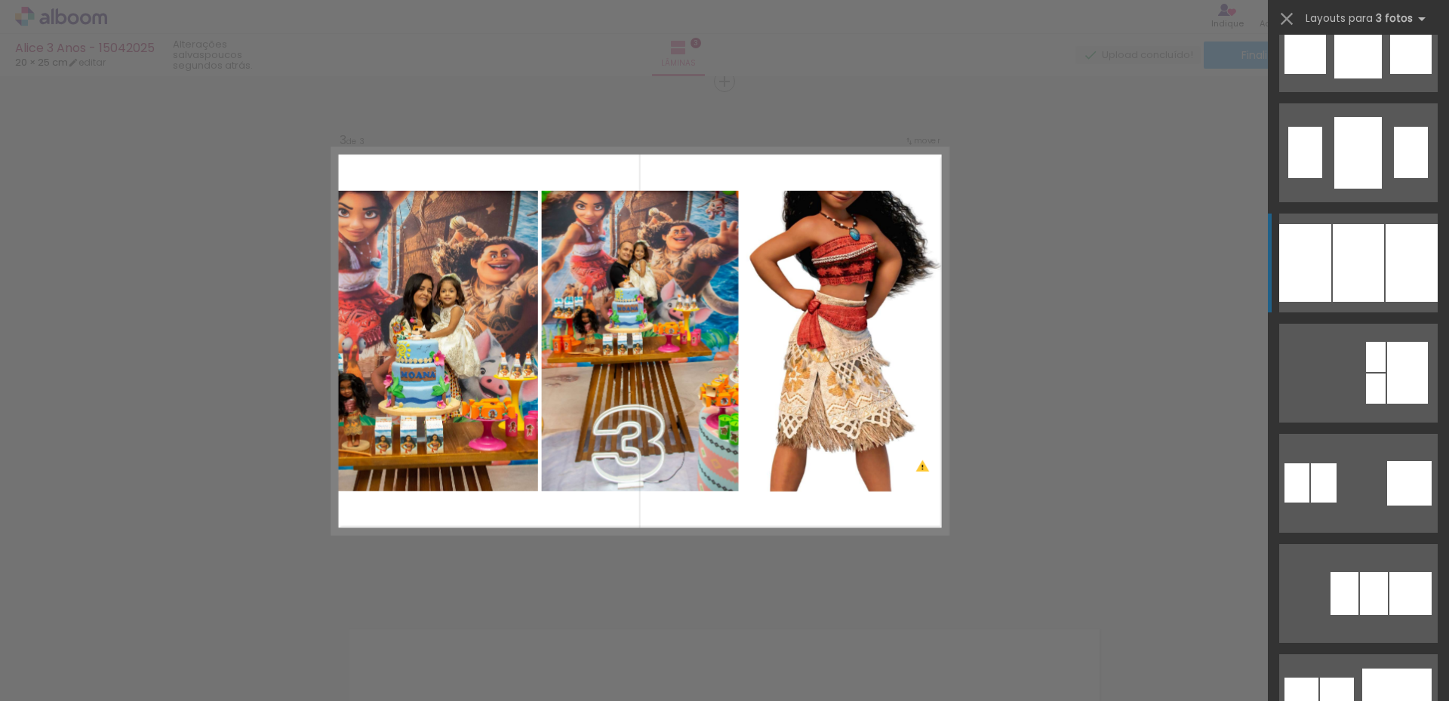
click at [1354, 271] on div at bounding box center [1357, 263] width 51 height 78
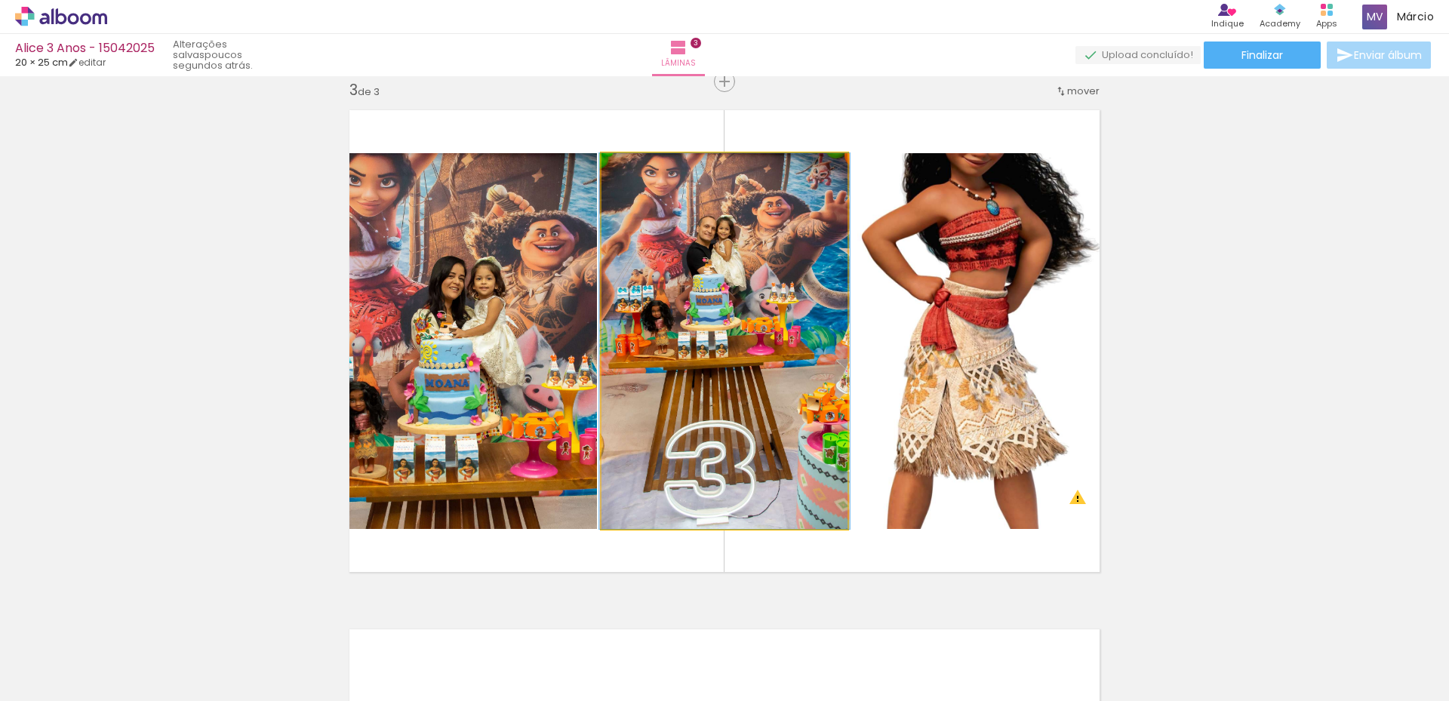
click at [670, 301] on quentale-photo at bounding box center [724, 341] width 246 height 376
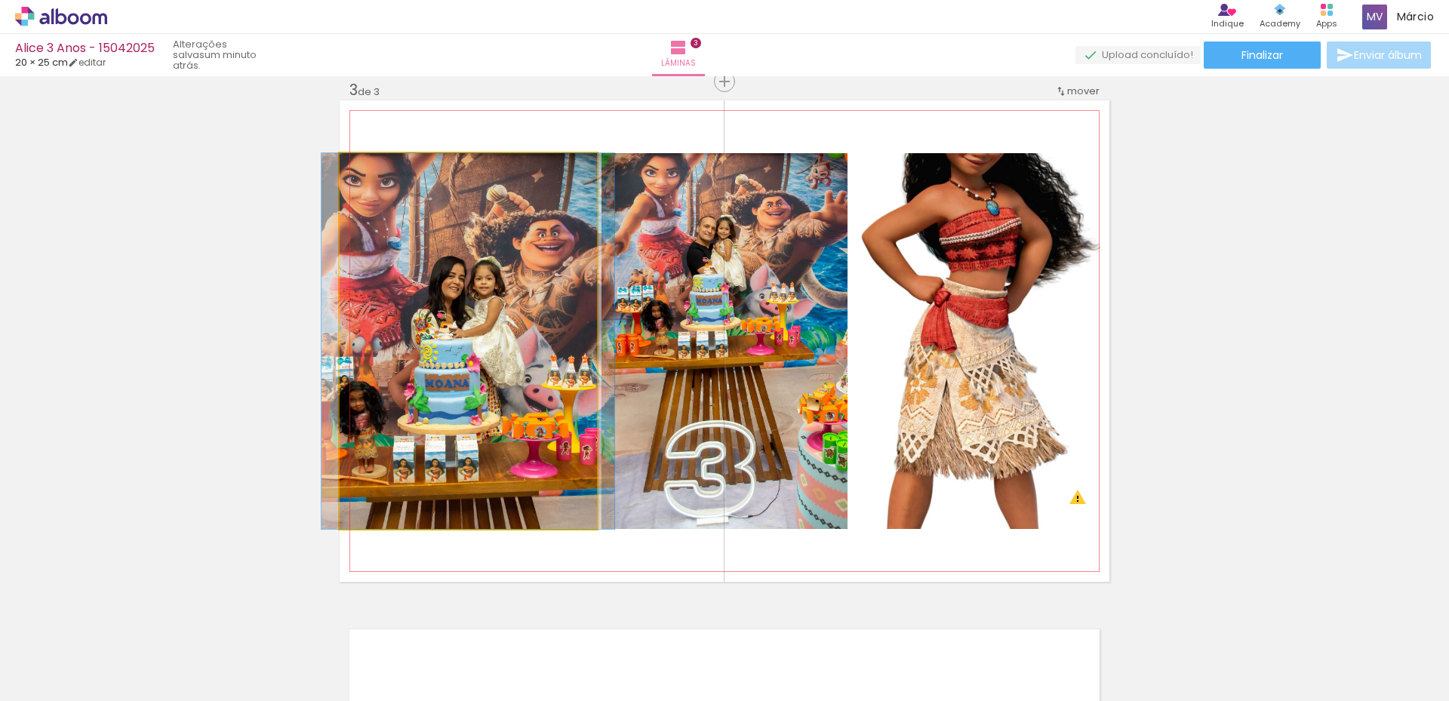
click at [499, 308] on quentale-photo at bounding box center [468, 341] width 257 height 376
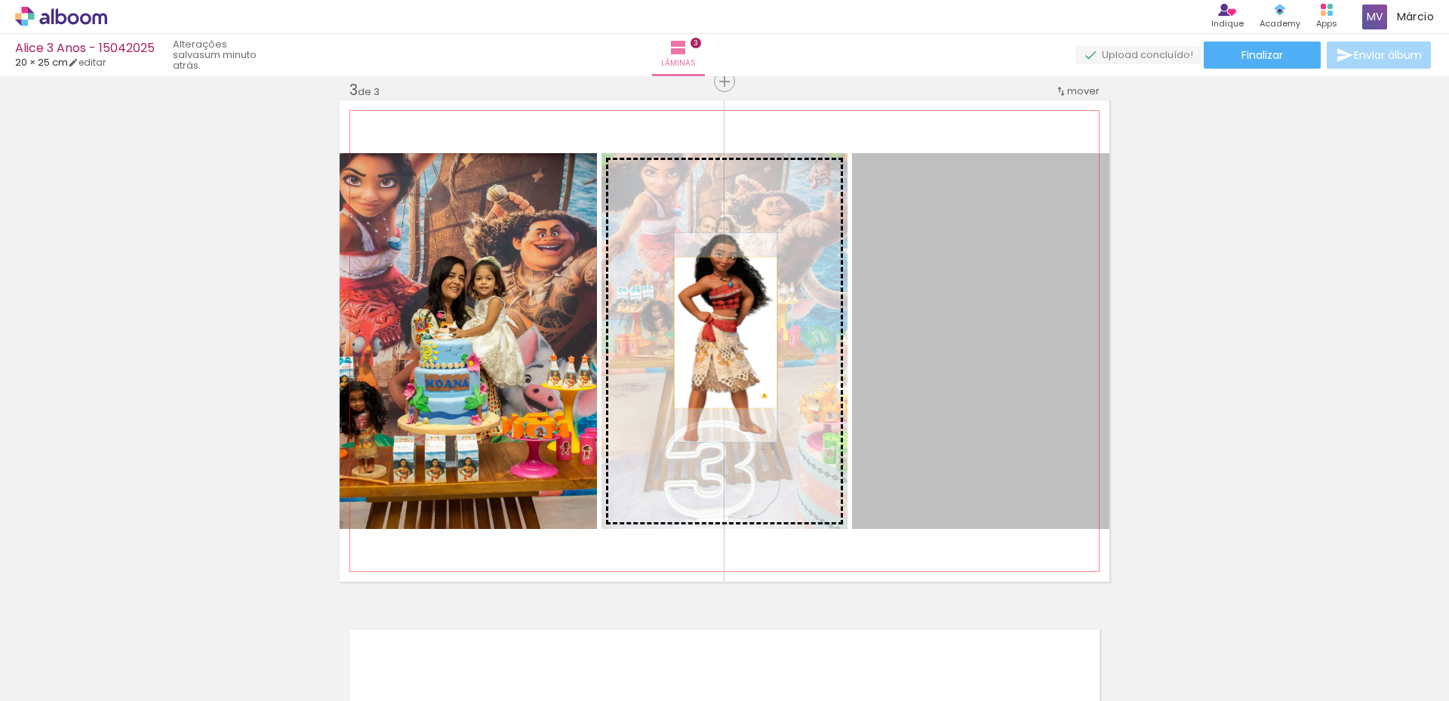
drag, startPoint x: 974, startPoint y: 324, endPoint x: 720, endPoint y: 333, distance: 254.4
click at [0, 0] on slot at bounding box center [0, 0] width 0 height 0
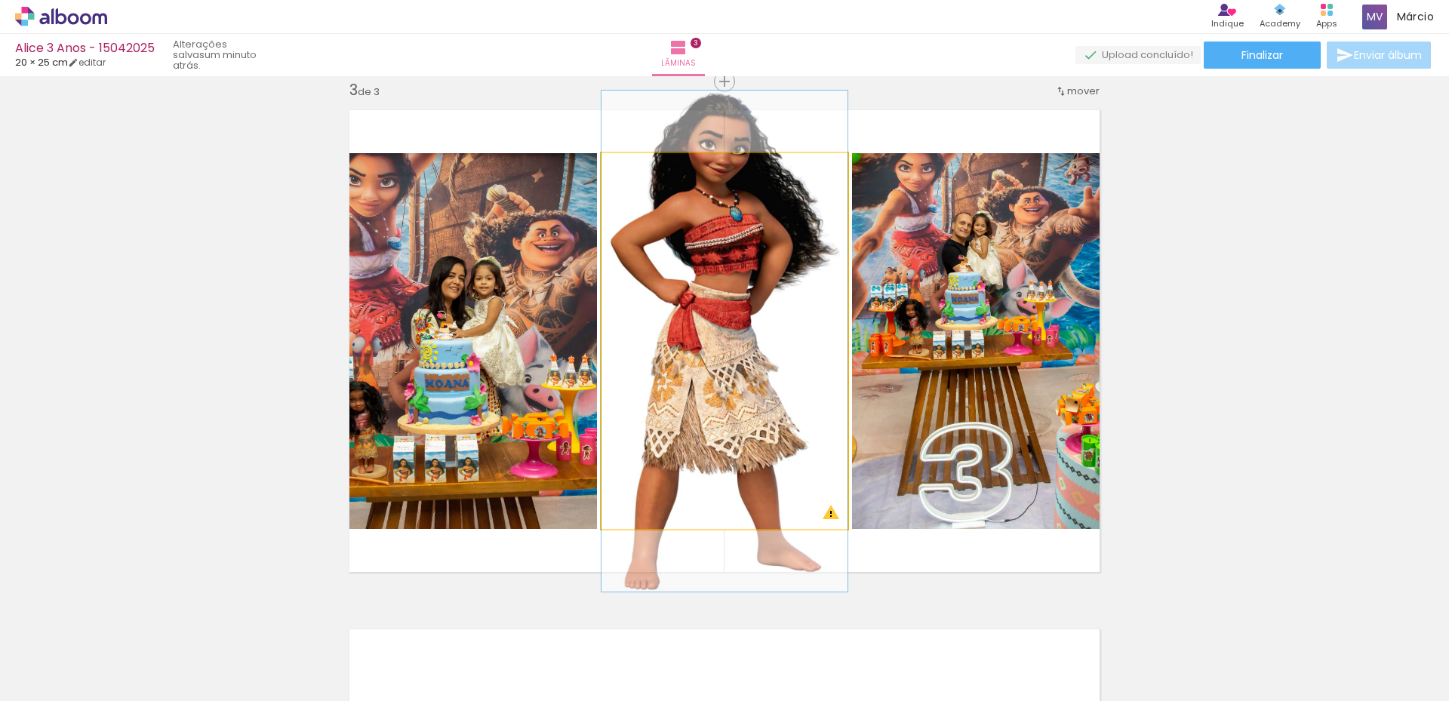
click at [717, 323] on quentale-photo at bounding box center [724, 341] width 246 height 376
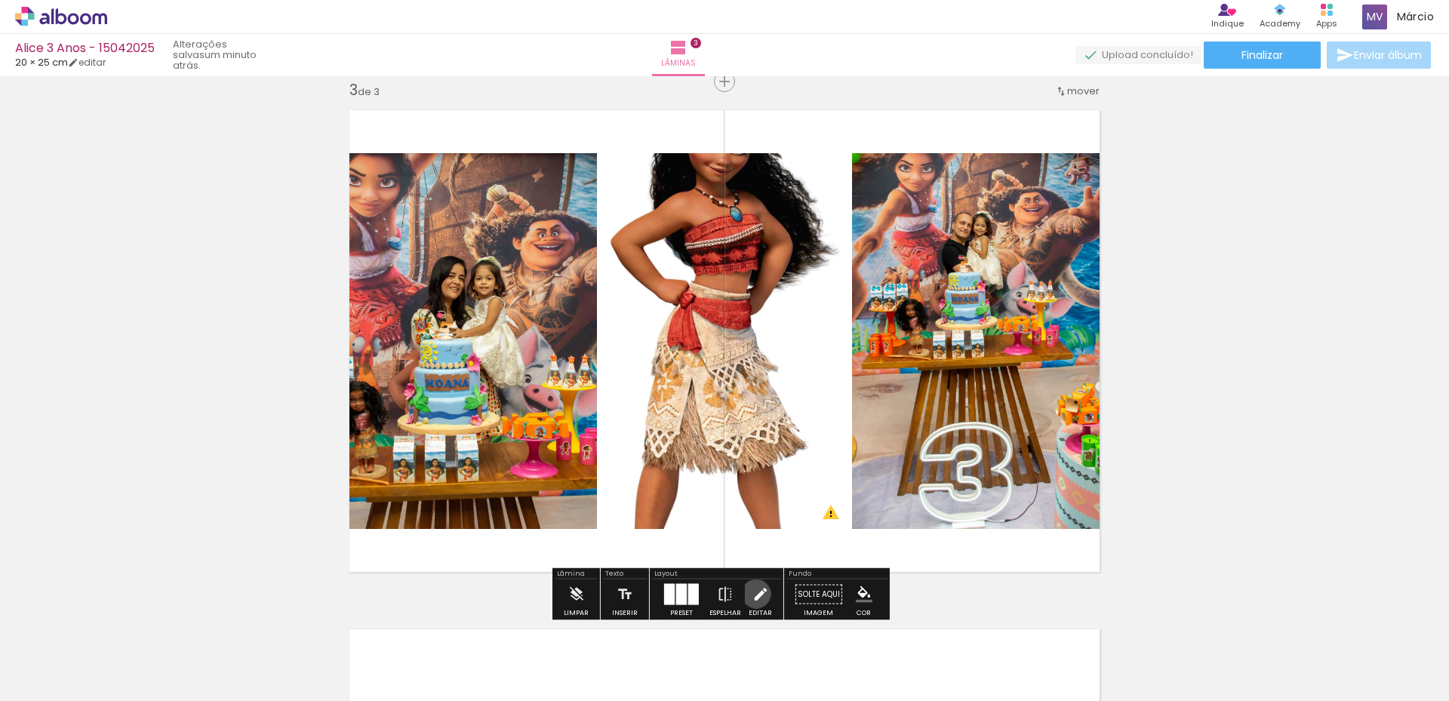
click at [752, 594] on iron-icon at bounding box center [759, 594] width 17 height 30
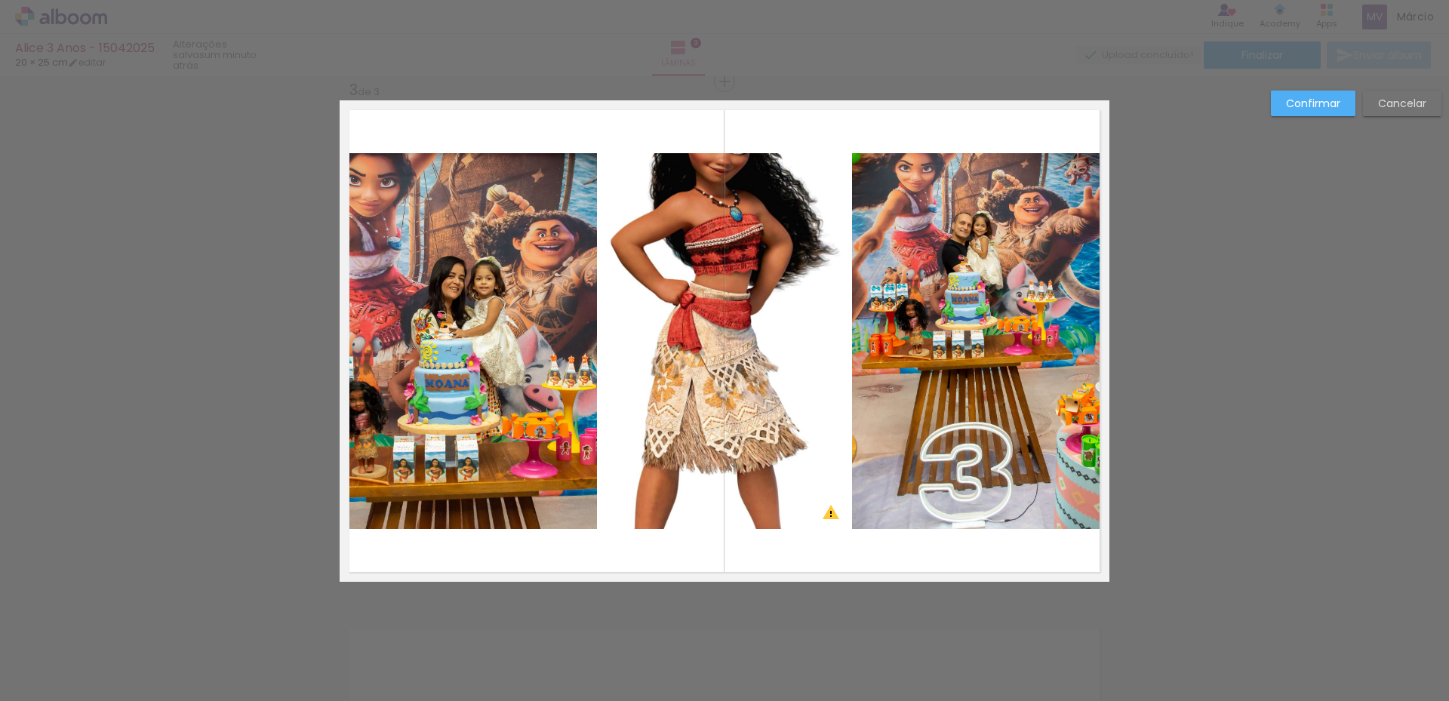
click at [741, 277] on quentale-photo at bounding box center [724, 341] width 246 height 376
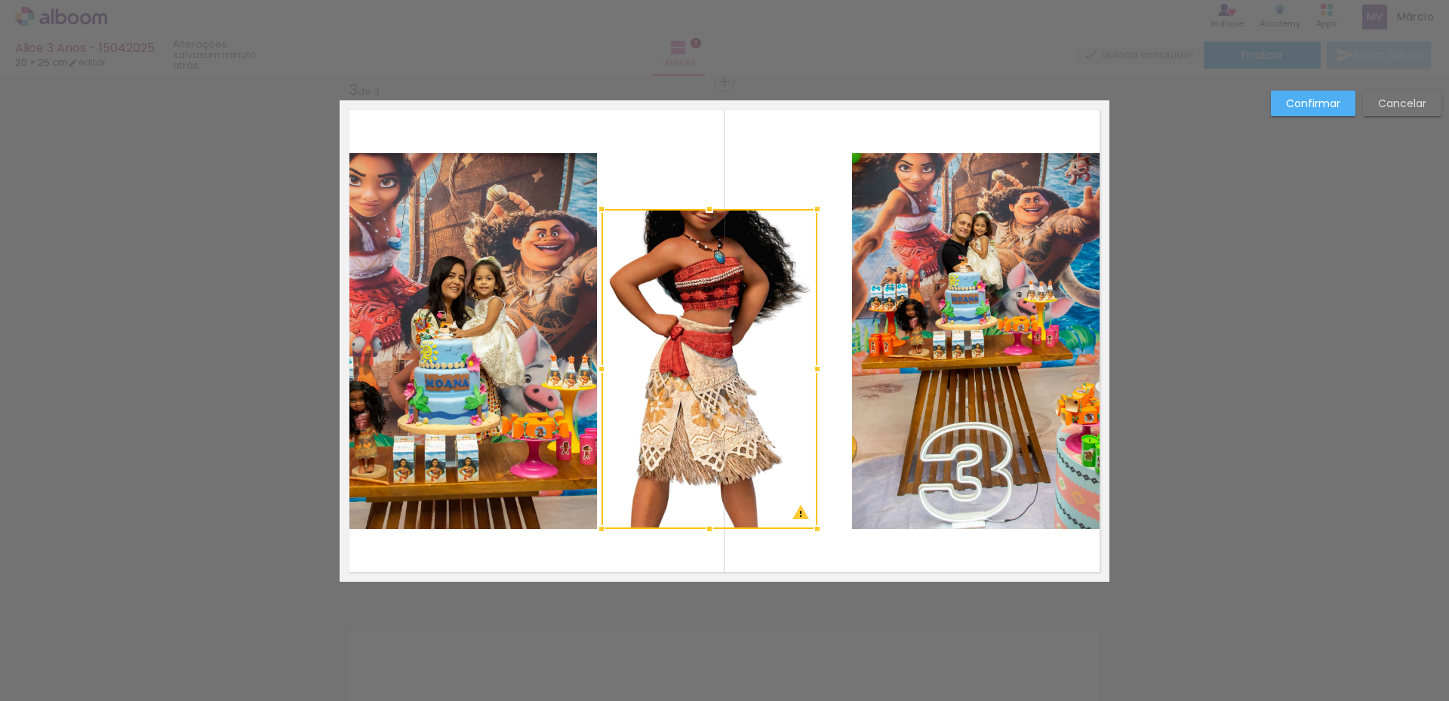
drag, startPoint x: 840, startPoint y: 152, endPoint x: 810, endPoint y: 213, distance: 67.8
click at [810, 213] on div at bounding box center [817, 209] width 30 height 30
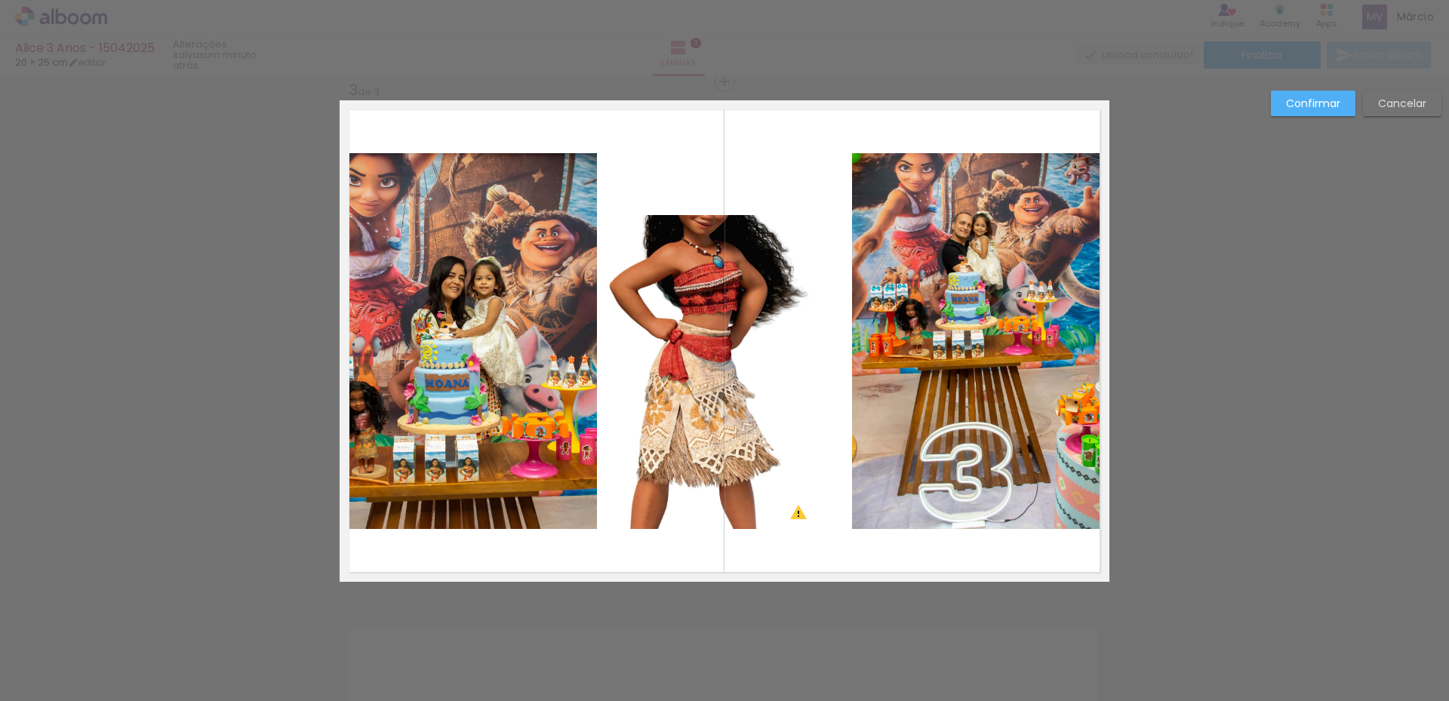
click at [715, 254] on quentale-photo at bounding box center [708, 372] width 214 height 314
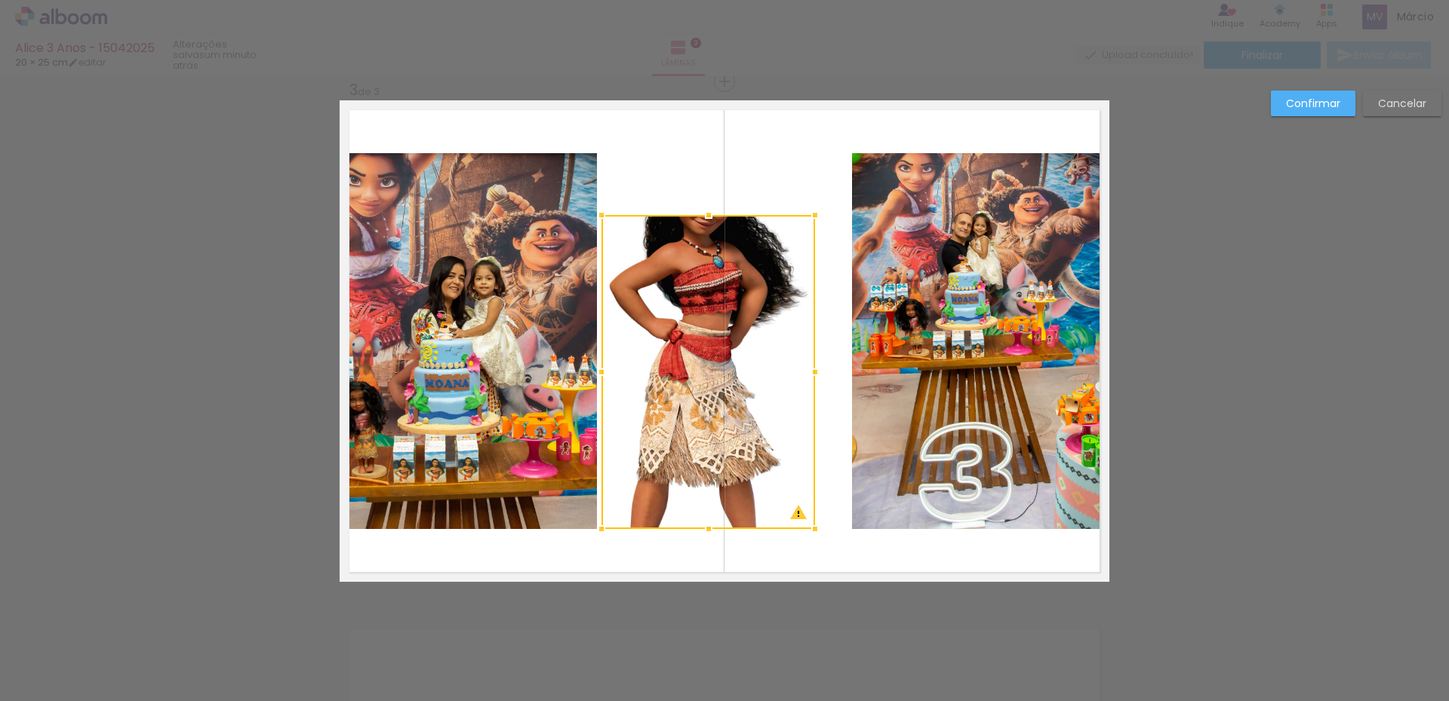
click at [713, 243] on div at bounding box center [708, 372] width 214 height 314
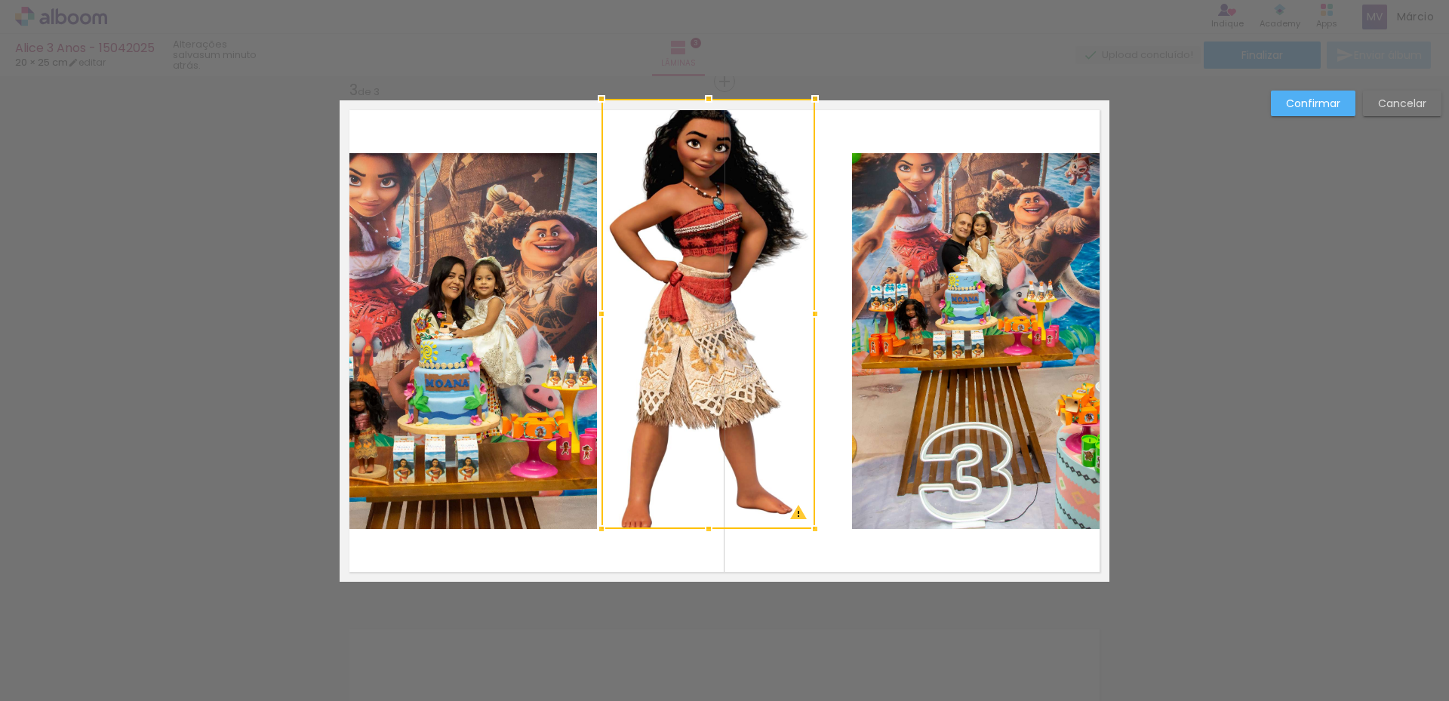
drag, startPoint x: 702, startPoint y: 217, endPoint x: 714, endPoint y: 100, distance: 117.6
click at [714, 100] on div at bounding box center [708, 99] width 30 height 30
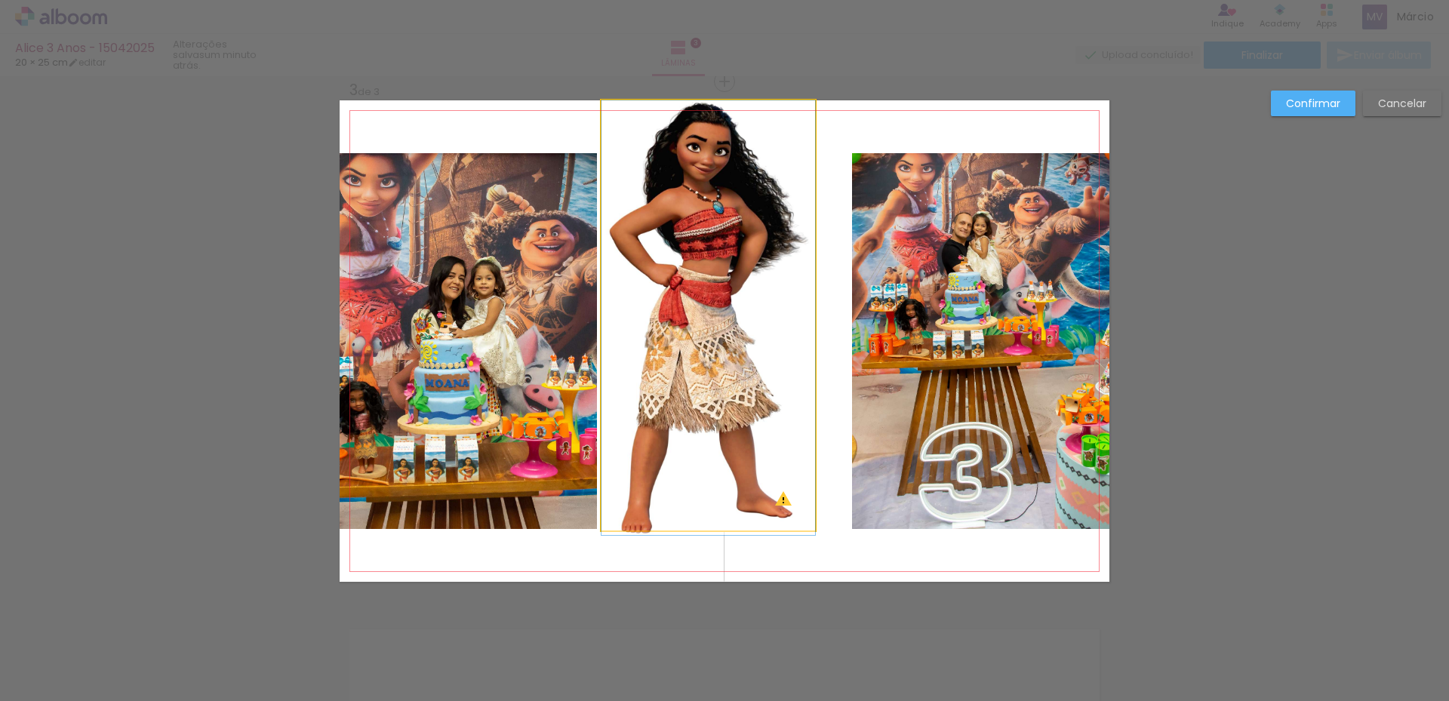
drag, startPoint x: 714, startPoint y: 179, endPoint x: 712, endPoint y: 269, distance: 90.5
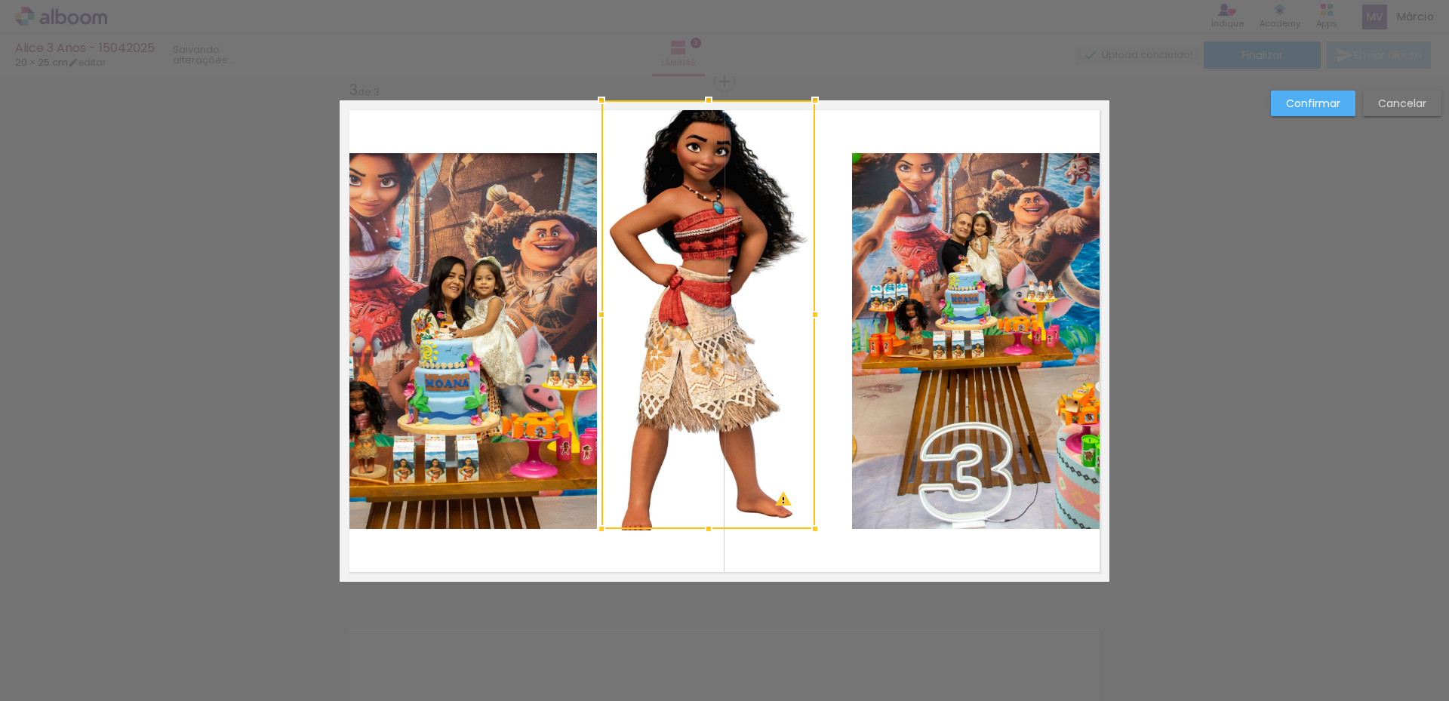
click at [705, 227] on div at bounding box center [708, 314] width 214 height 429
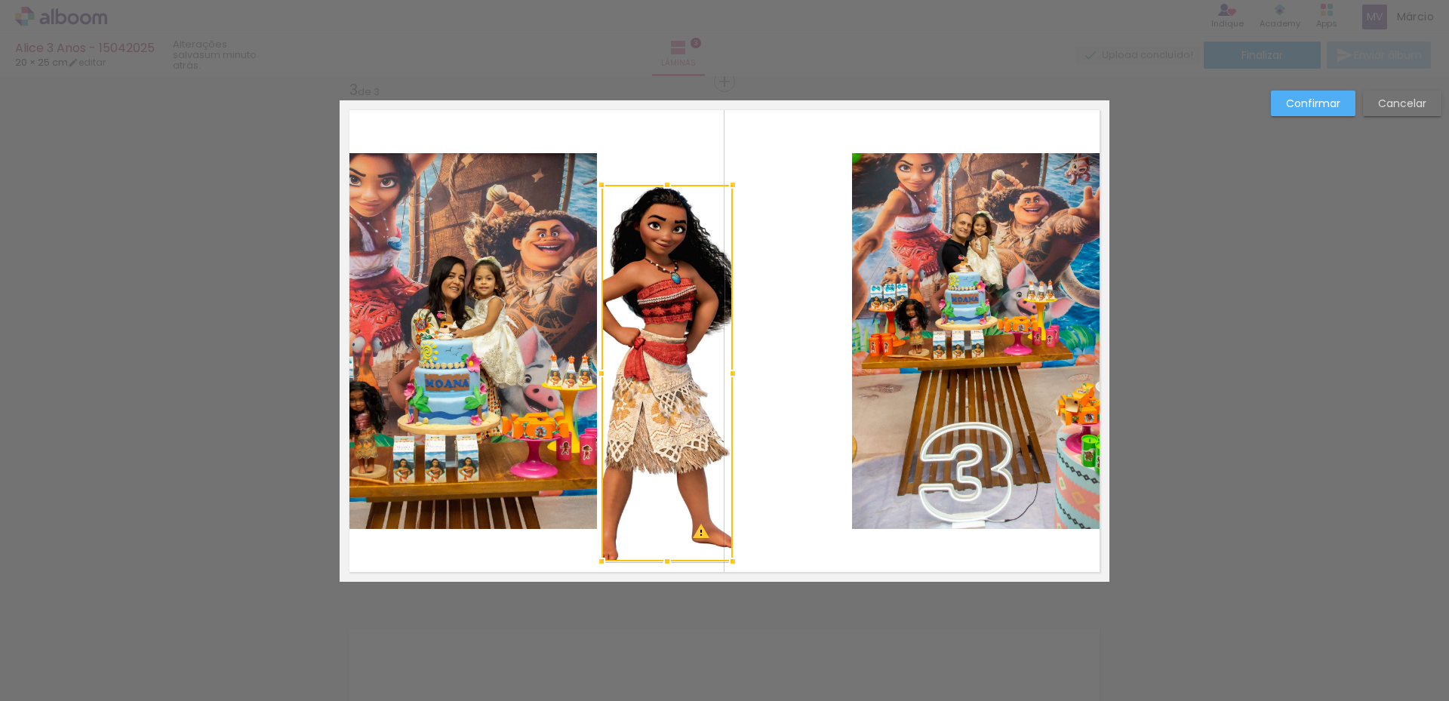
drag, startPoint x: 805, startPoint y: 97, endPoint x: 723, endPoint y: 183, distance: 118.5
click at [723, 183] on div at bounding box center [732, 185] width 30 height 30
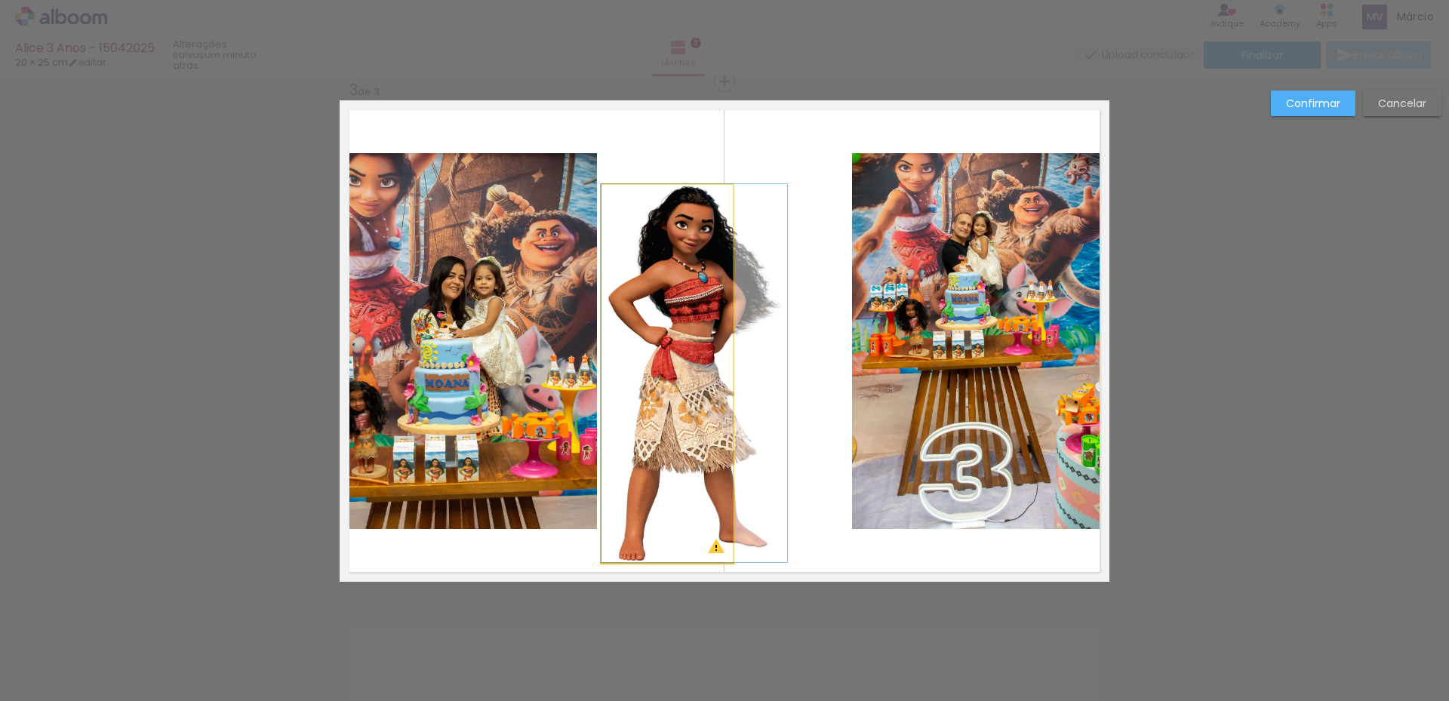
drag, startPoint x: 651, startPoint y: 266, endPoint x: 724, endPoint y: 253, distance: 74.3
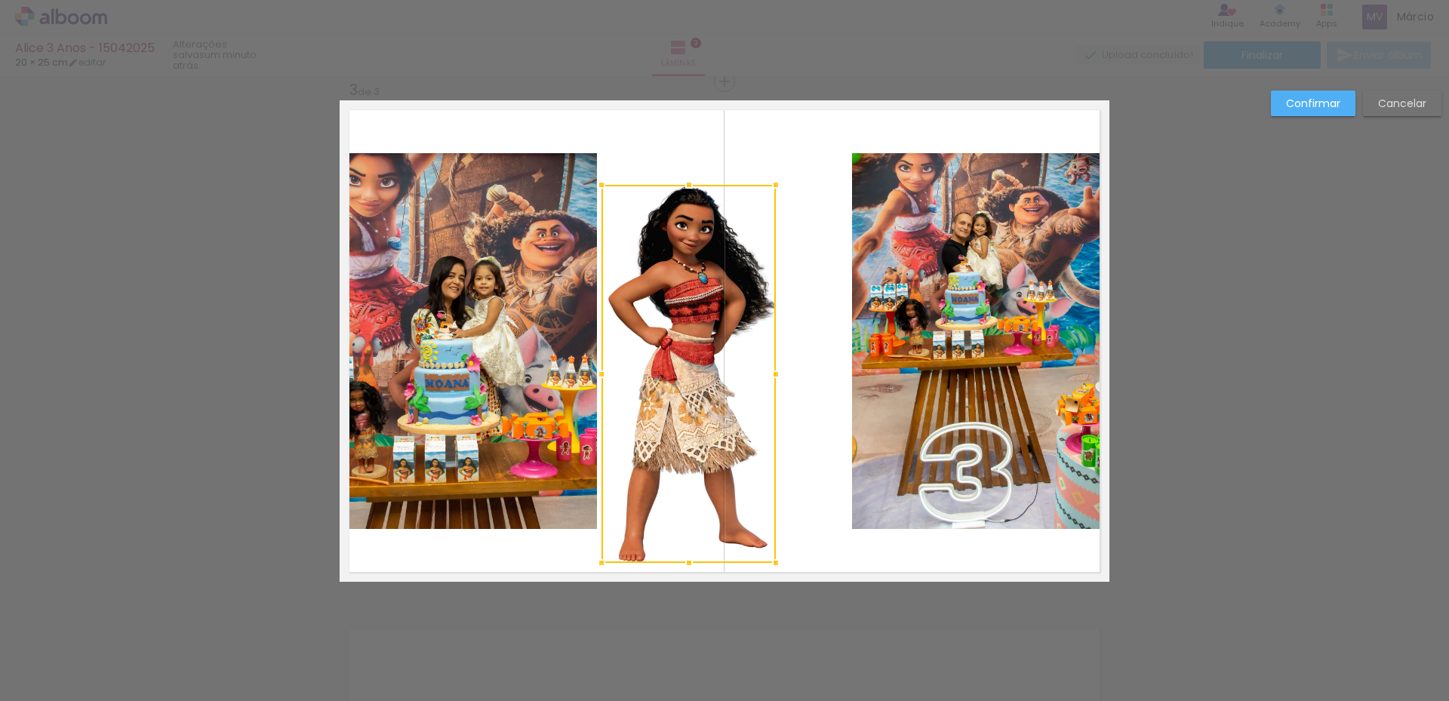
drag, startPoint x: 726, startPoint y: 375, endPoint x: 769, endPoint y: 397, distance: 48.3
click at [769, 397] on div at bounding box center [688, 374] width 174 height 378
drag, startPoint x: 771, startPoint y: 370, endPoint x: 780, endPoint y: 370, distance: 9.1
click at [780, 370] on div at bounding box center [785, 374] width 30 height 30
drag, startPoint x: 689, startPoint y: 333, endPoint x: 744, endPoint y: 292, distance: 68.5
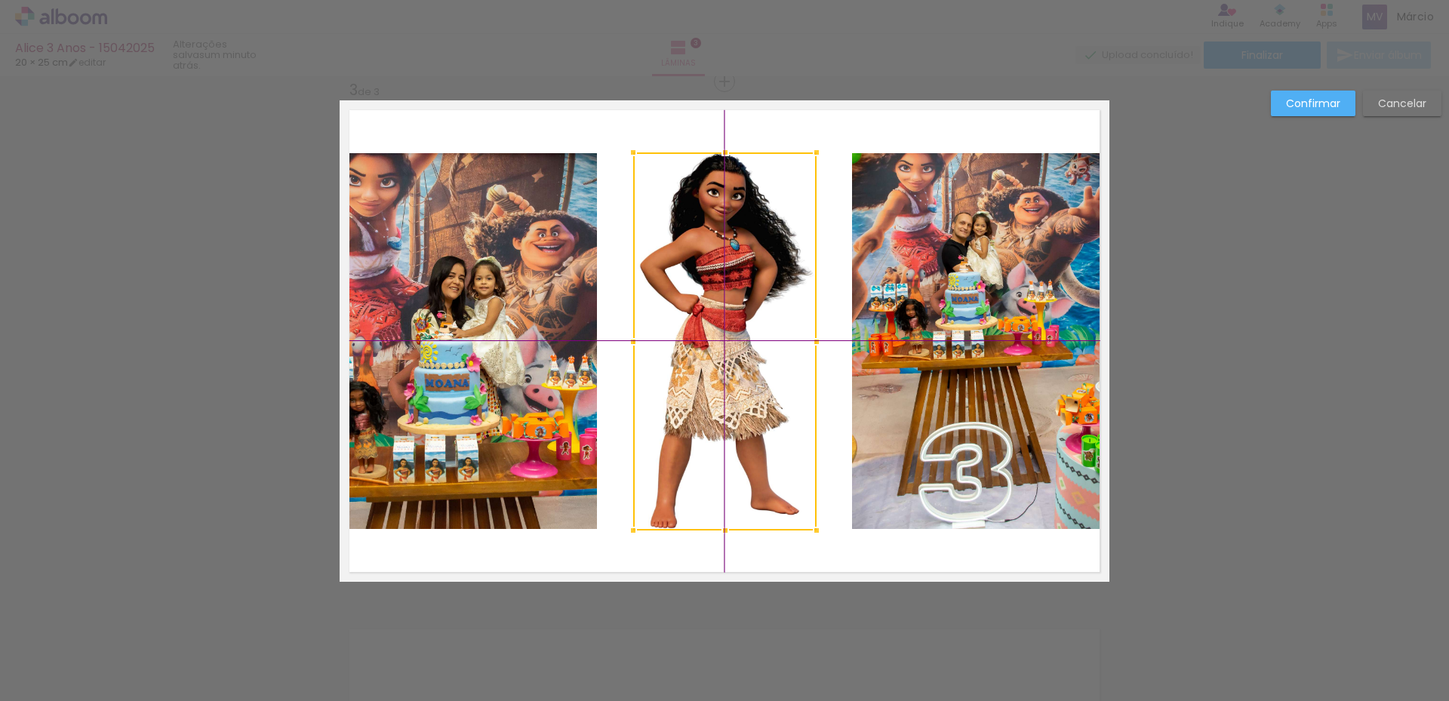
drag, startPoint x: 669, startPoint y: 317, endPoint x: 708, endPoint y: 299, distance: 43.2
click at [708, 299] on div at bounding box center [724, 341] width 183 height 378
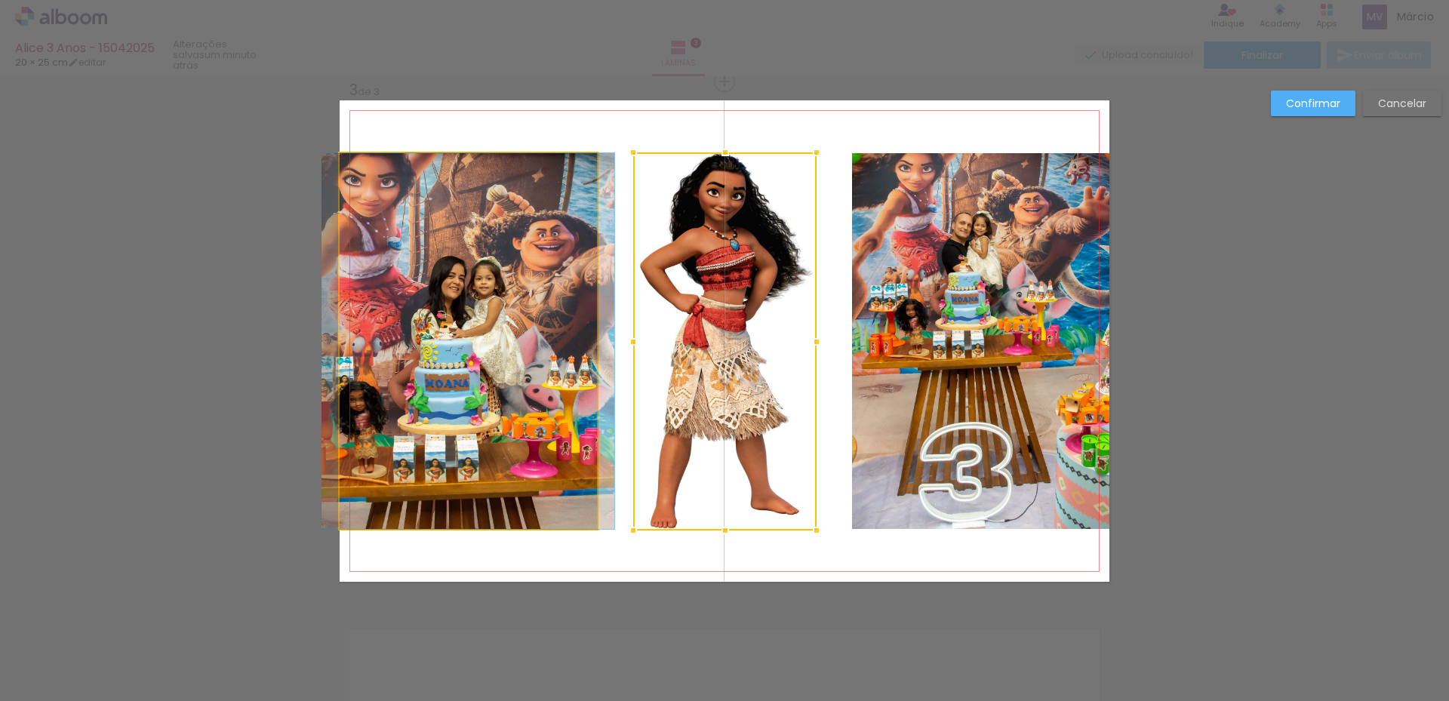
click at [498, 335] on quentale-photo at bounding box center [468, 341] width 257 height 376
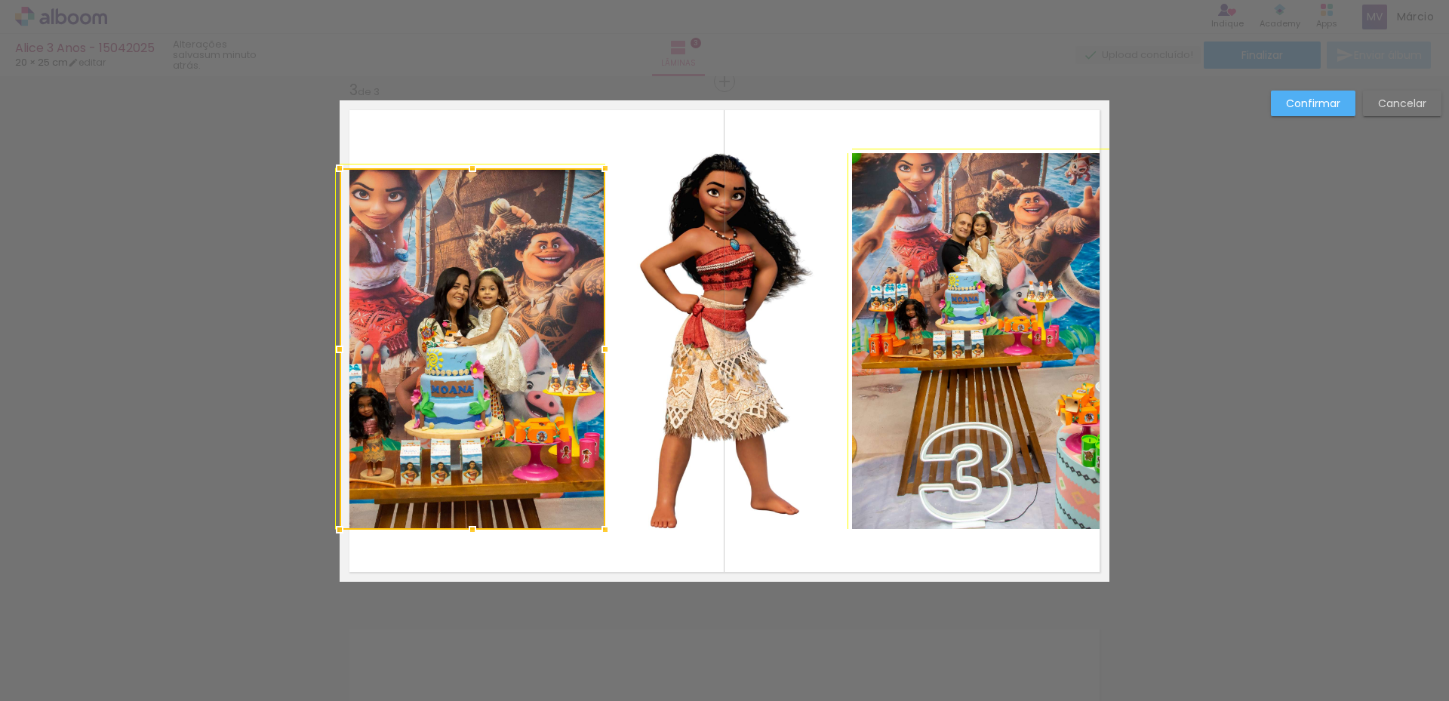
drag, startPoint x: 594, startPoint y: 155, endPoint x: 608, endPoint y: 142, distance: 19.7
click at [608, 142] on album-spread "3 de 3" at bounding box center [725, 340] width 770 height 481
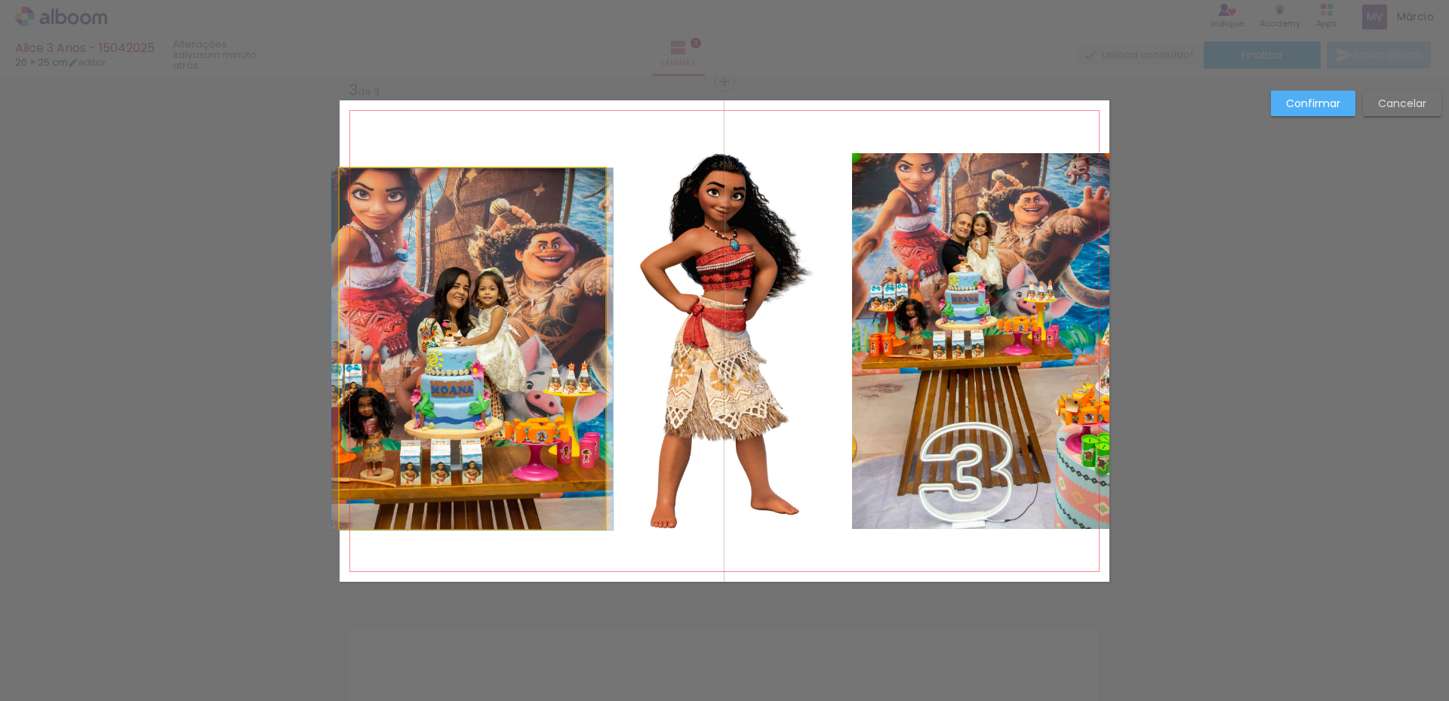
click at [568, 193] on quentale-photo at bounding box center [473, 348] width 266 height 361
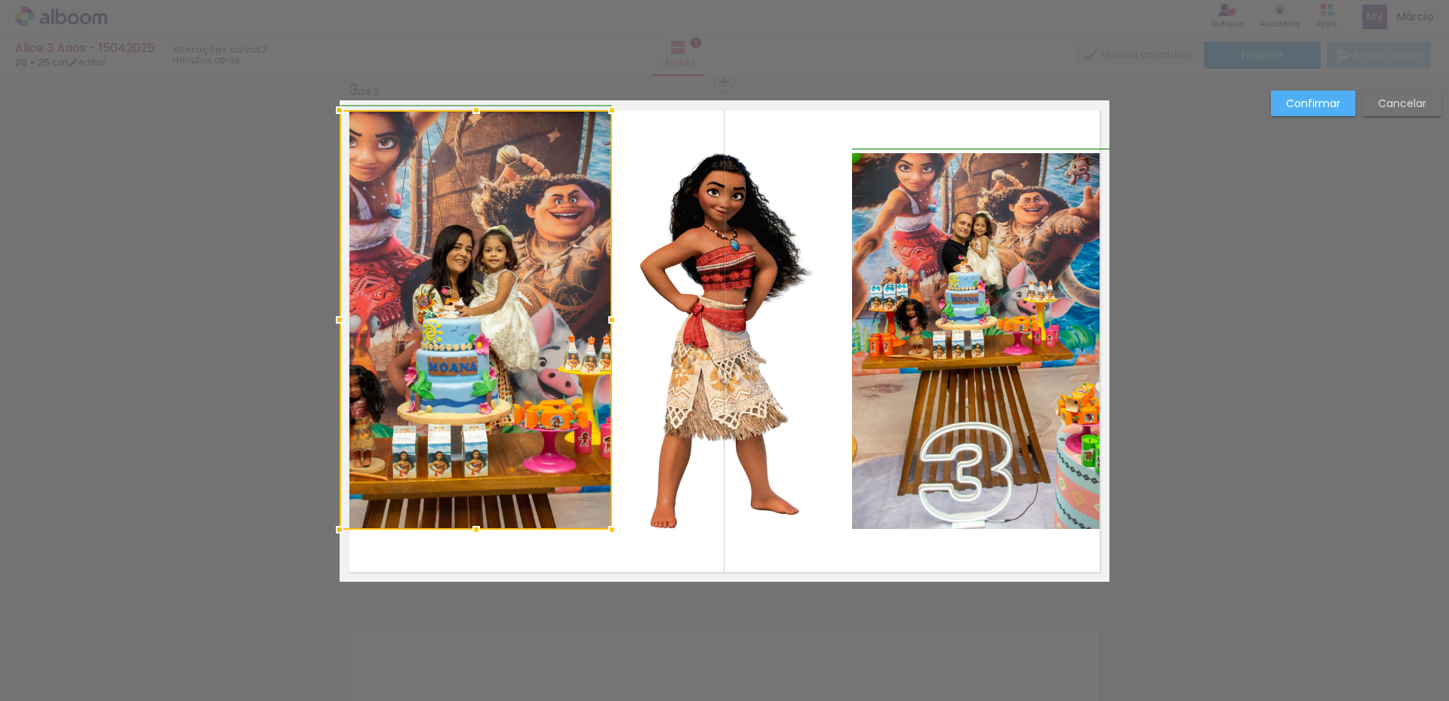
drag, startPoint x: 598, startPoint y: 168, endPoint x: 589, endPoint y: 124, distance: 44.5
click at [589, 124] on div at bounding box center [476, 319] width 272 height 419
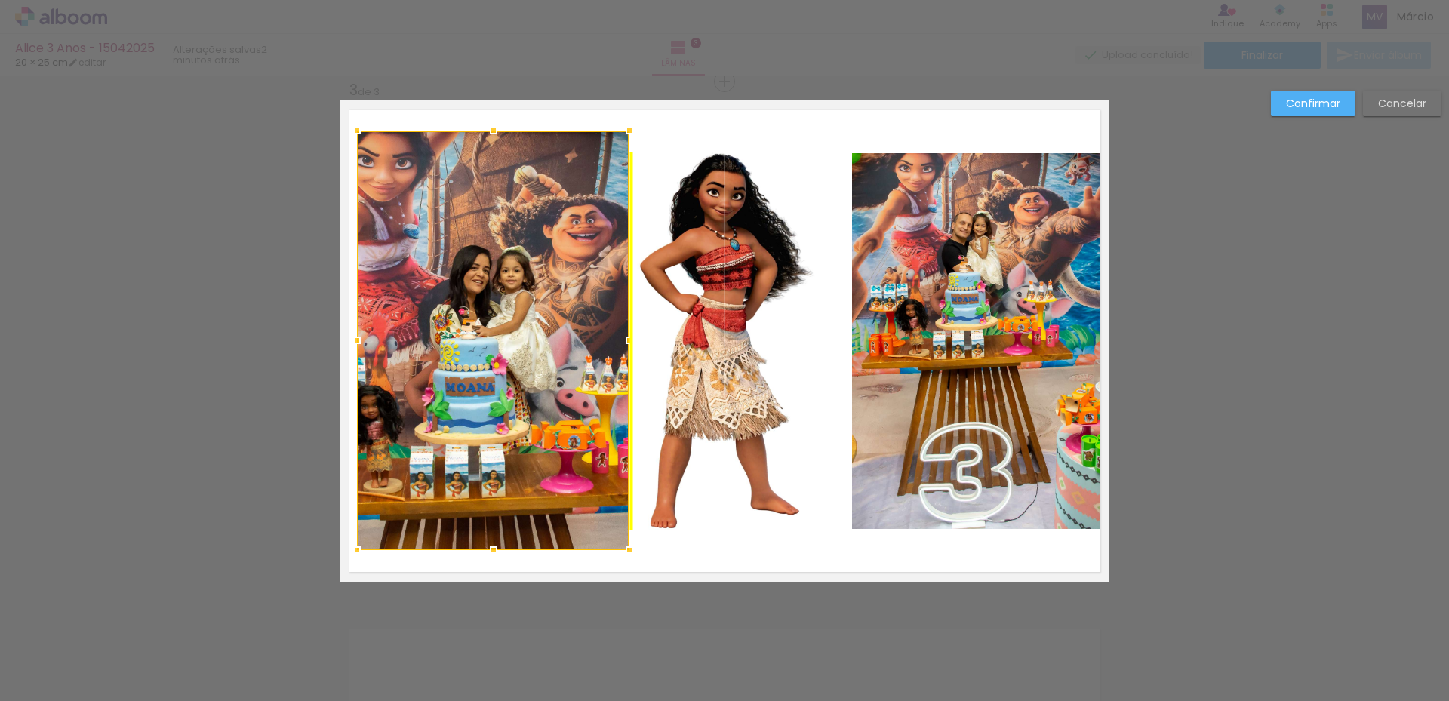
drag, startPoint x: 499, startPoint y: 288, endPoint x: 512, endPoint y: 308, distance: 23.9
click at [512, 308] on div at bounding box center [493, 340] width 272 height 419
click at [923, 293] on quentale-photo at bounding box center [980, 341] width 257 height 376
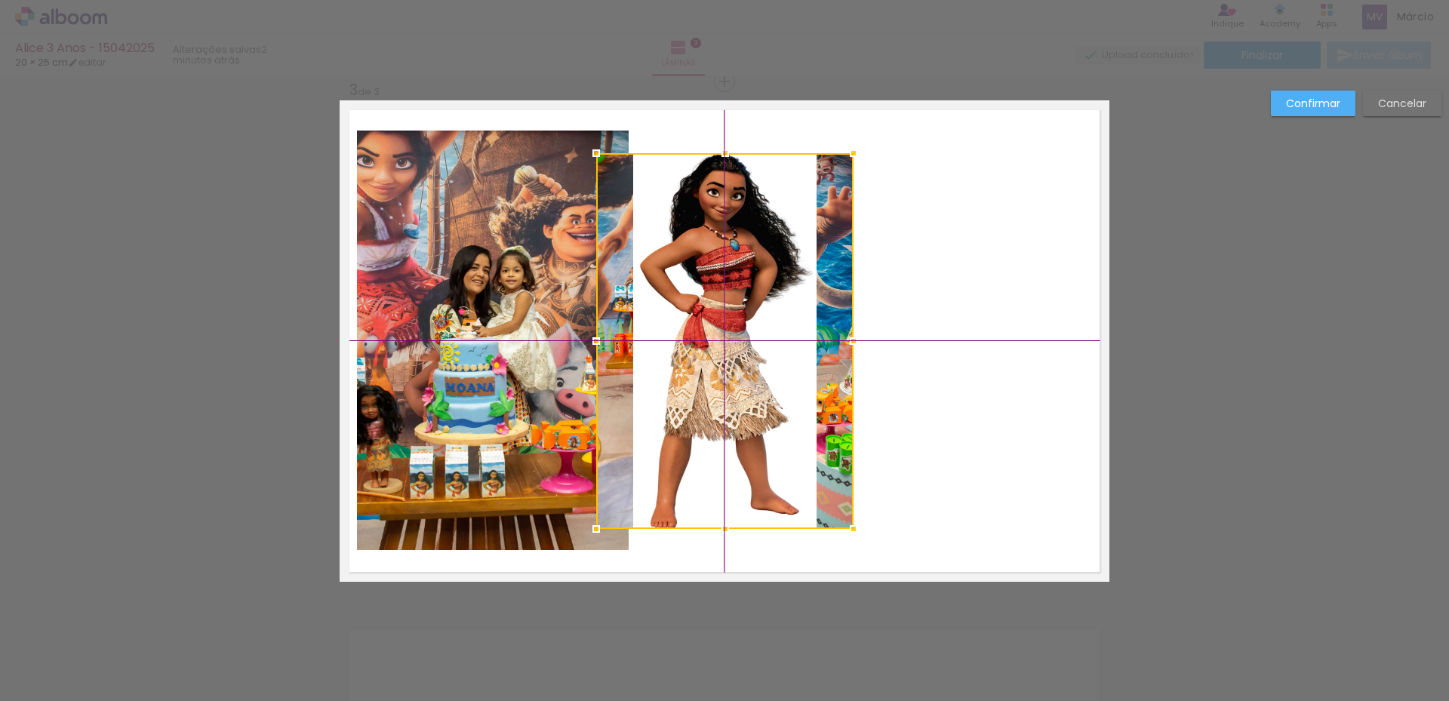
drag, startPoint x: 940, startPoint y: 283, endPoint x: 659, endPoint y: 263, distance: 281.3
click at [659, 263] on div at bounding box center [724, 341] width 257 height 376
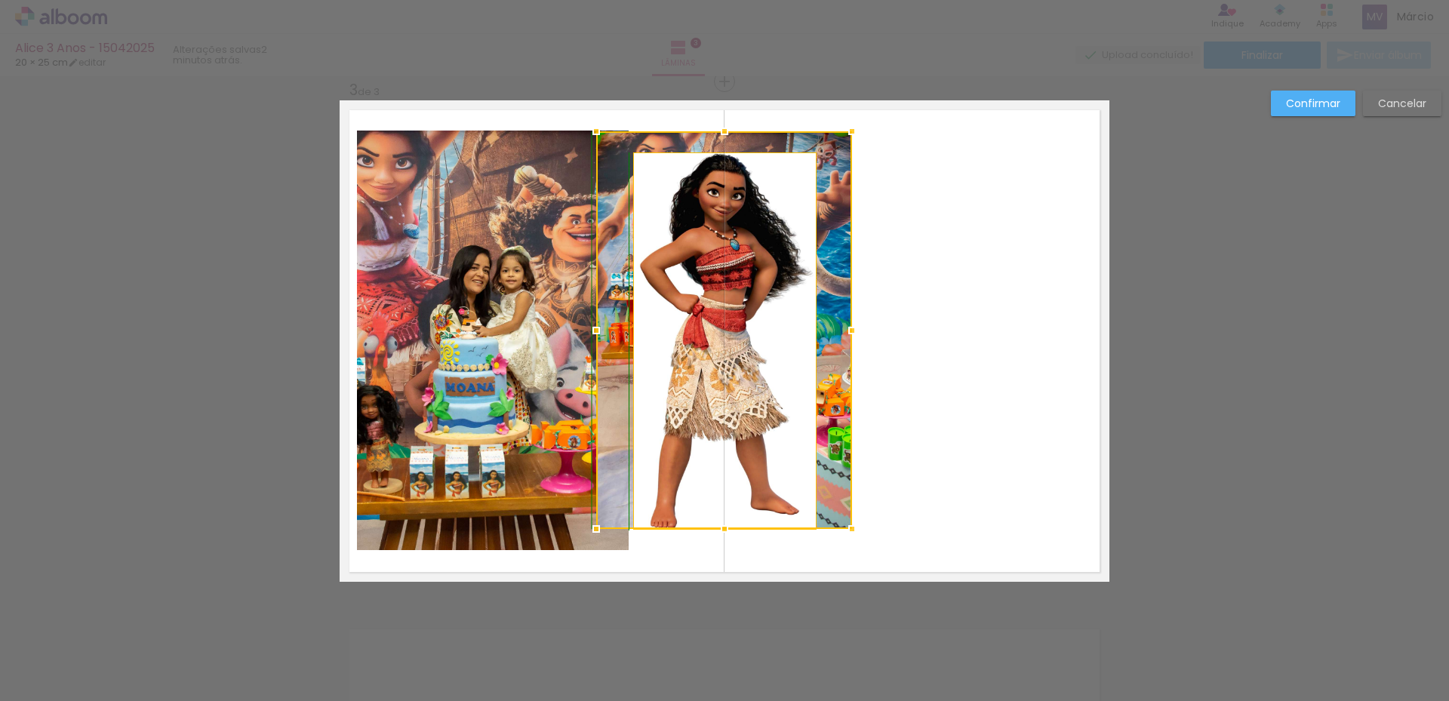
drag, startPoint x: 847, startPoint y: 156, endPoint x: 870, endPoint y: 152, distance: 22.9
click at [870, 152] on album-spread "3 de 3" at bounding box center [725, 340] width 770 height 481
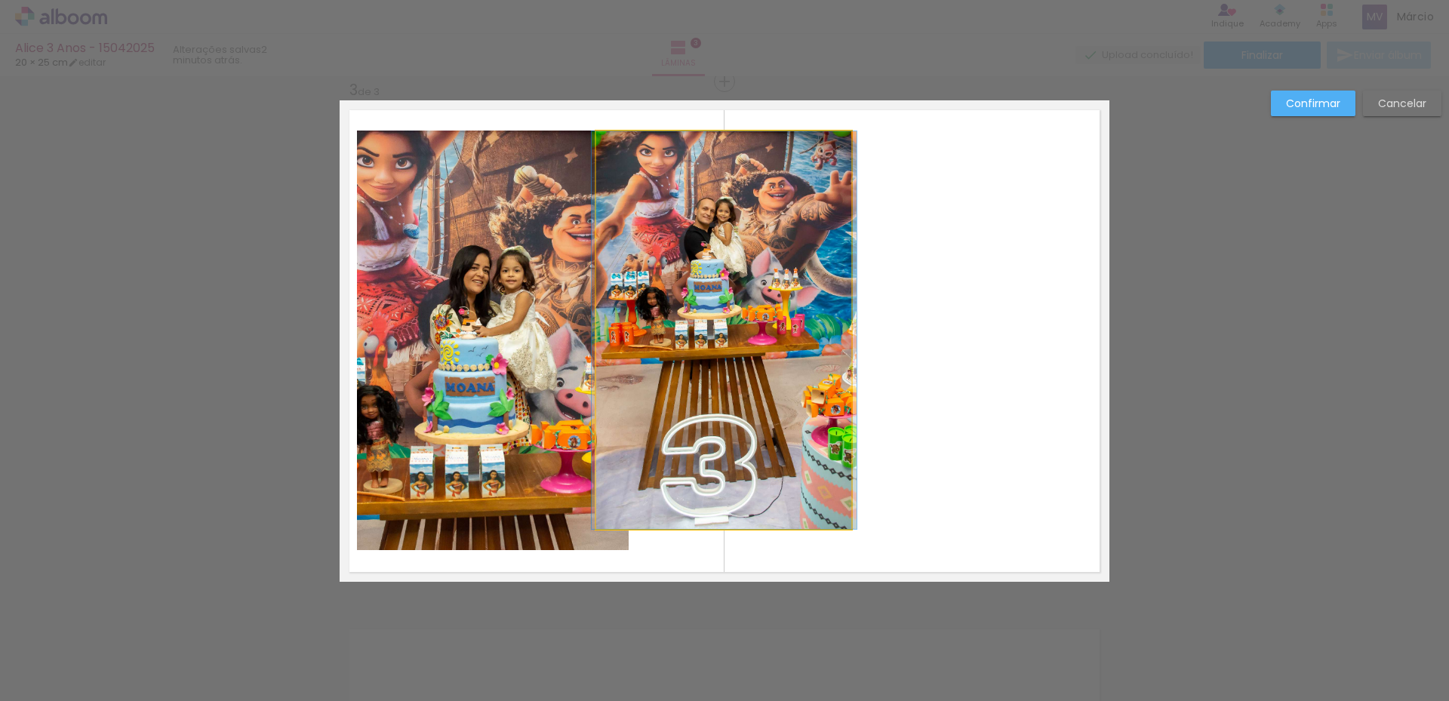
click at [843, 524] on quentale-photo at bounding box center [724, 330] width 256 height 398
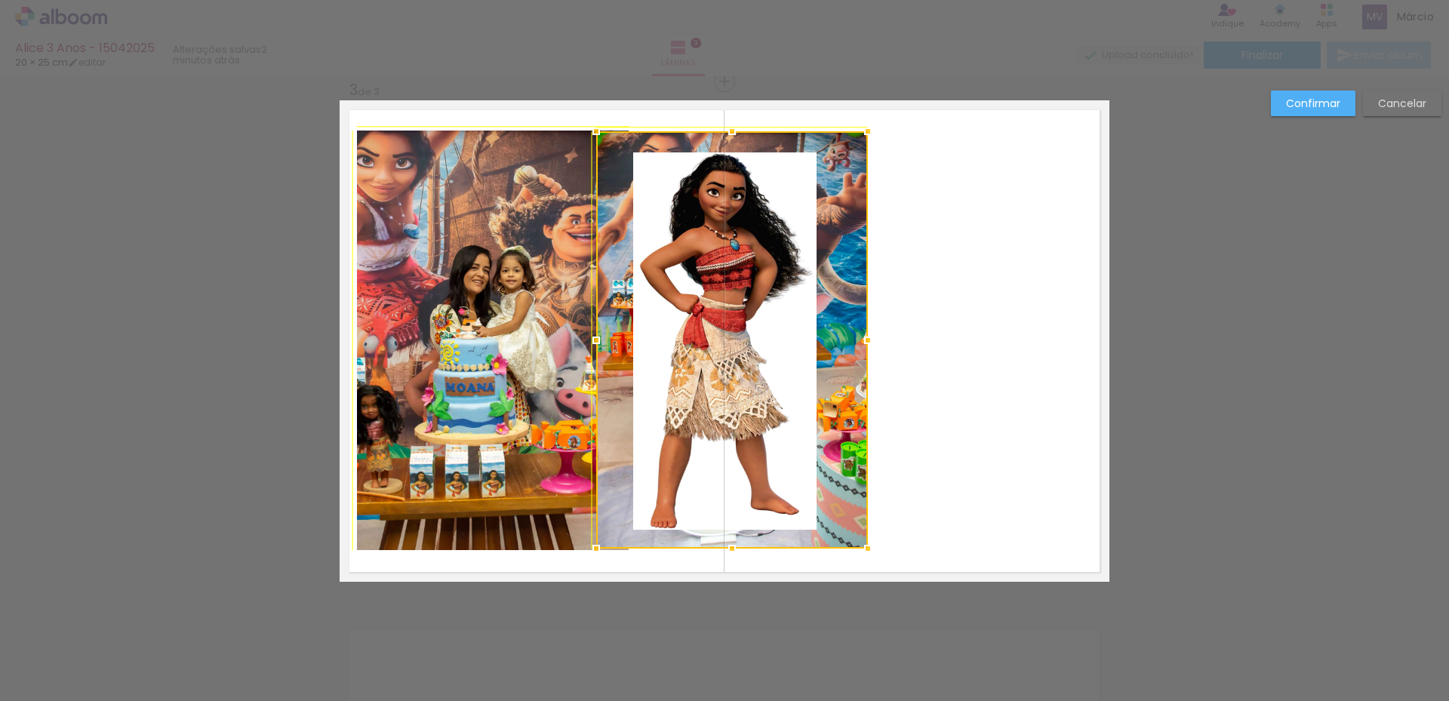
drag, startPoint x: 843, startPoint y: 524, endPoint x: 867, endPoint y: 561, distance: 44.2
click at [867, 561] on div at bounding box center [868, 548] width 30 height 30
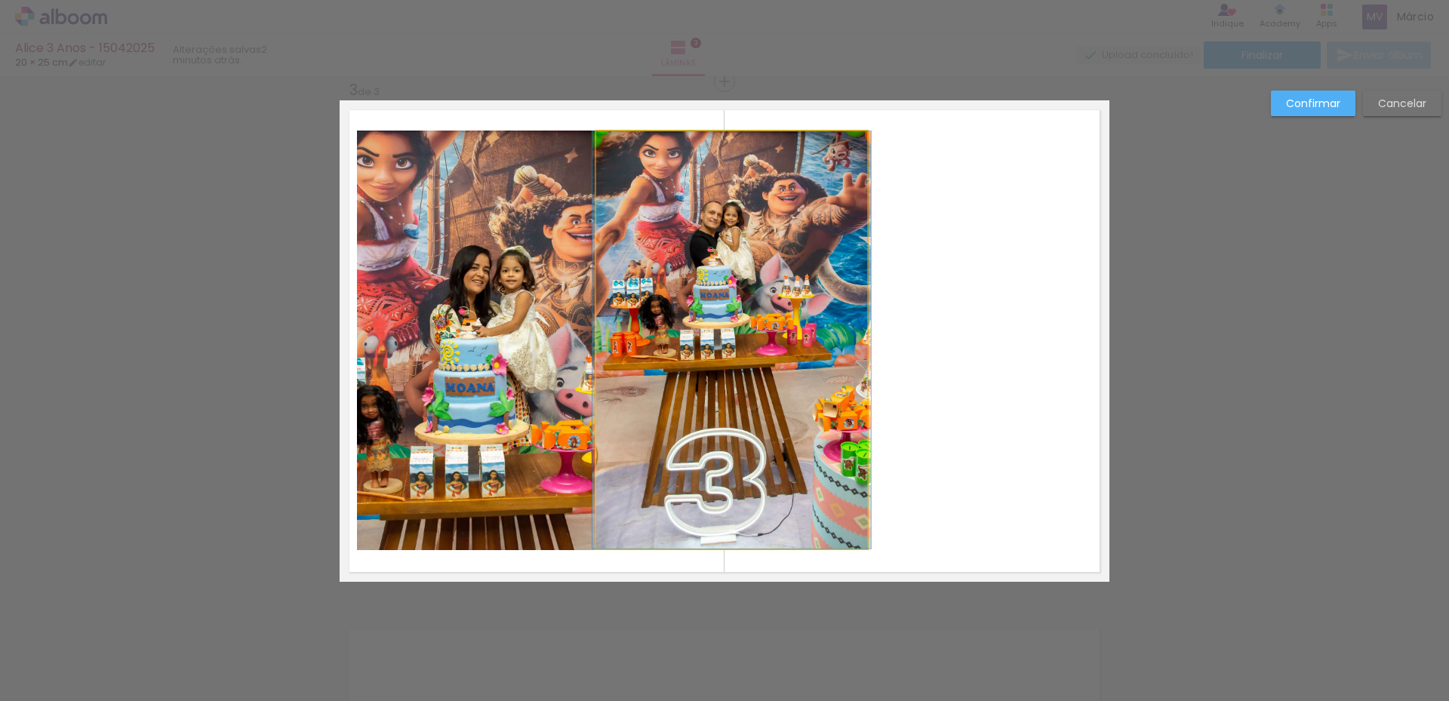
click at [829, 288] on quentale-photo at bounding box center [732, 339] width 272 height 417
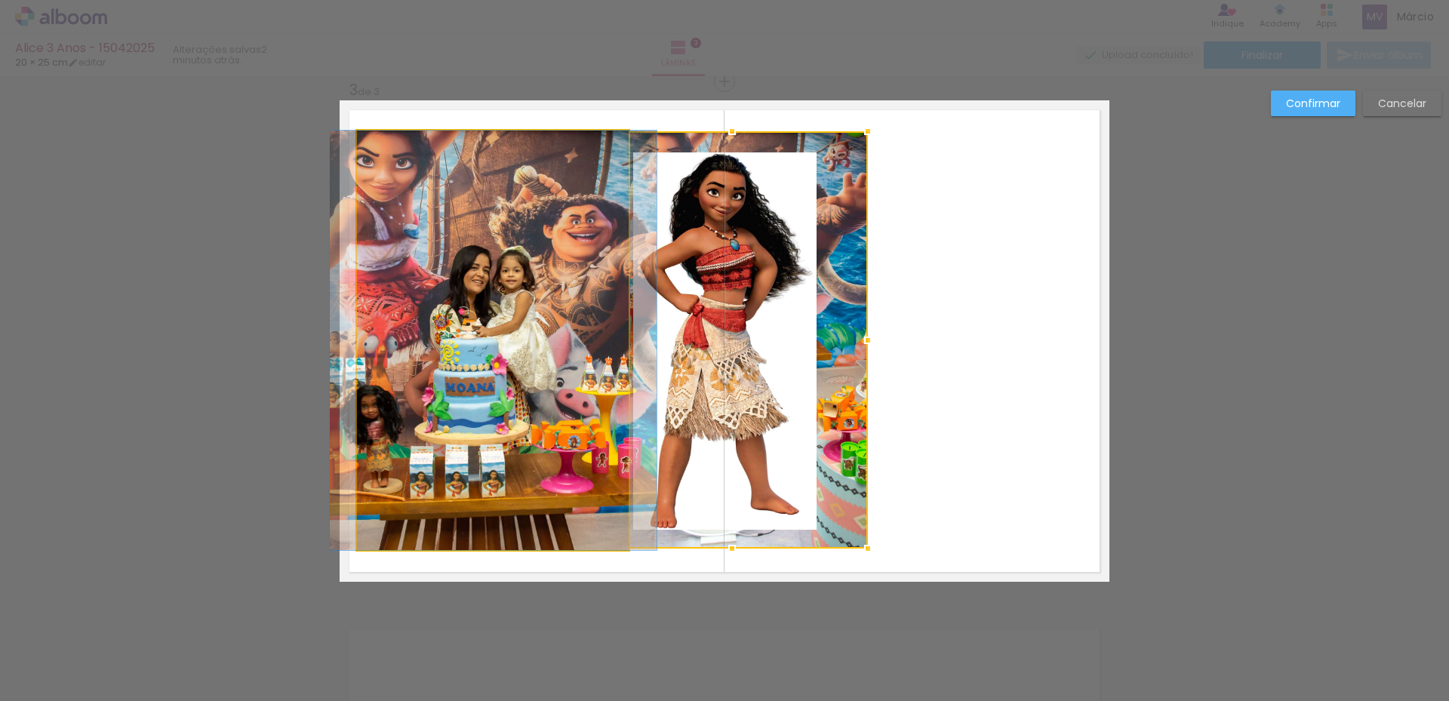
click at [525, 195] on quentale-photo at bounding box center [493, 340] width 272 height 419
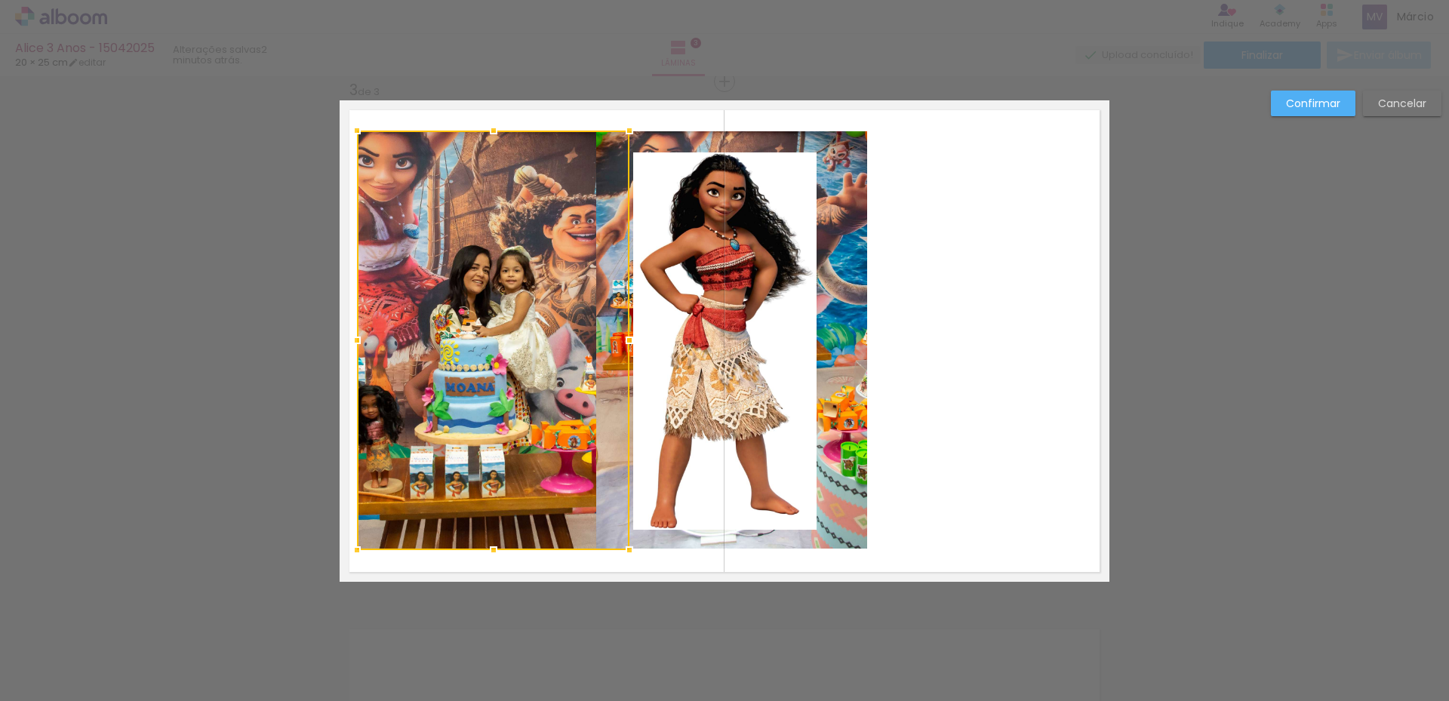
click at [865, 214] on quentale-layouter at bounding box center [725, 340] width 770 height 481
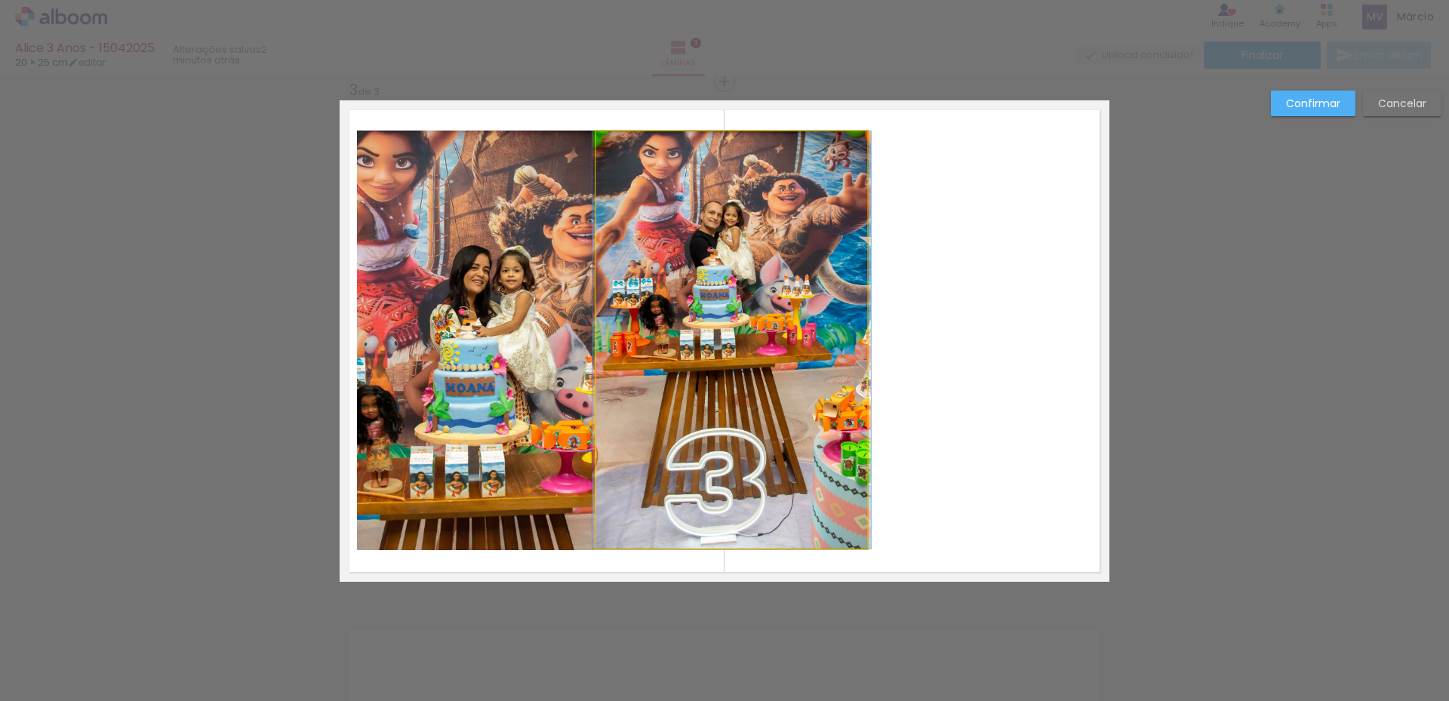
click at [849, 217] on quentale-photo at bounding box center [732, 339] width 272 height 417
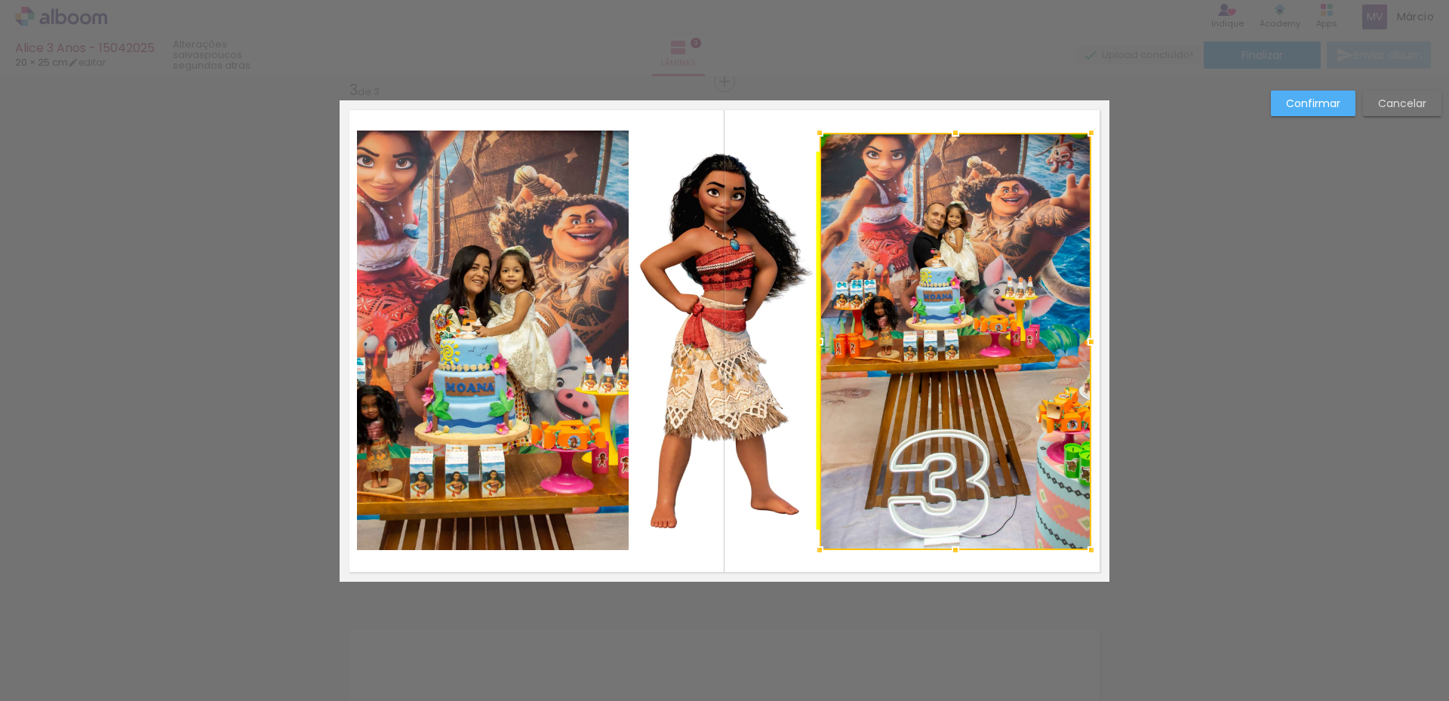
drag, startPoint x: 839, startPoint y: 226, endPoint x: 1059, endPoint y: 217, distance: 219.8
click at [1059, 217] on div at bounding box center [955, 341] width 272 height 417
click at [742, 239] on quentale-photo at bounding box center [724, 341] width 183 height 378
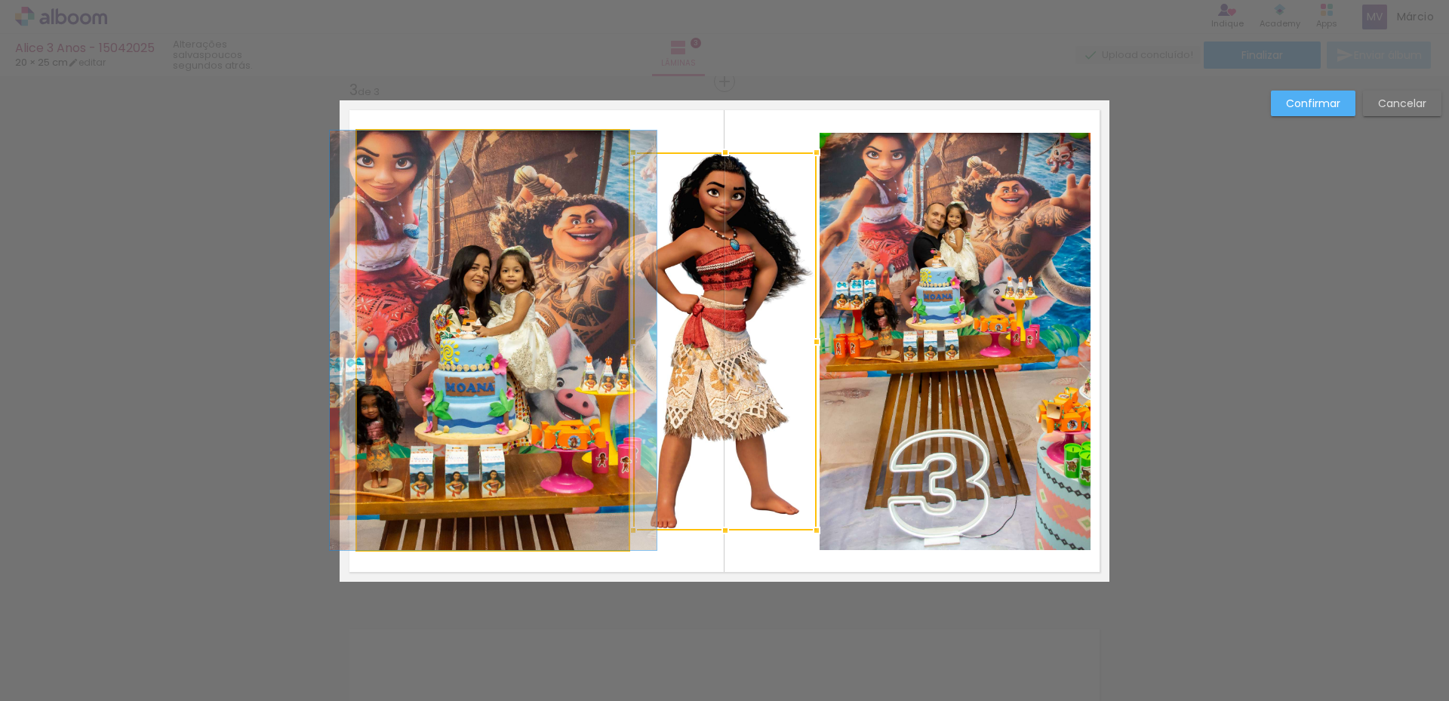
click at [498, 202] on quentale-photo at bounding box center [493, 340] width 272 height 419
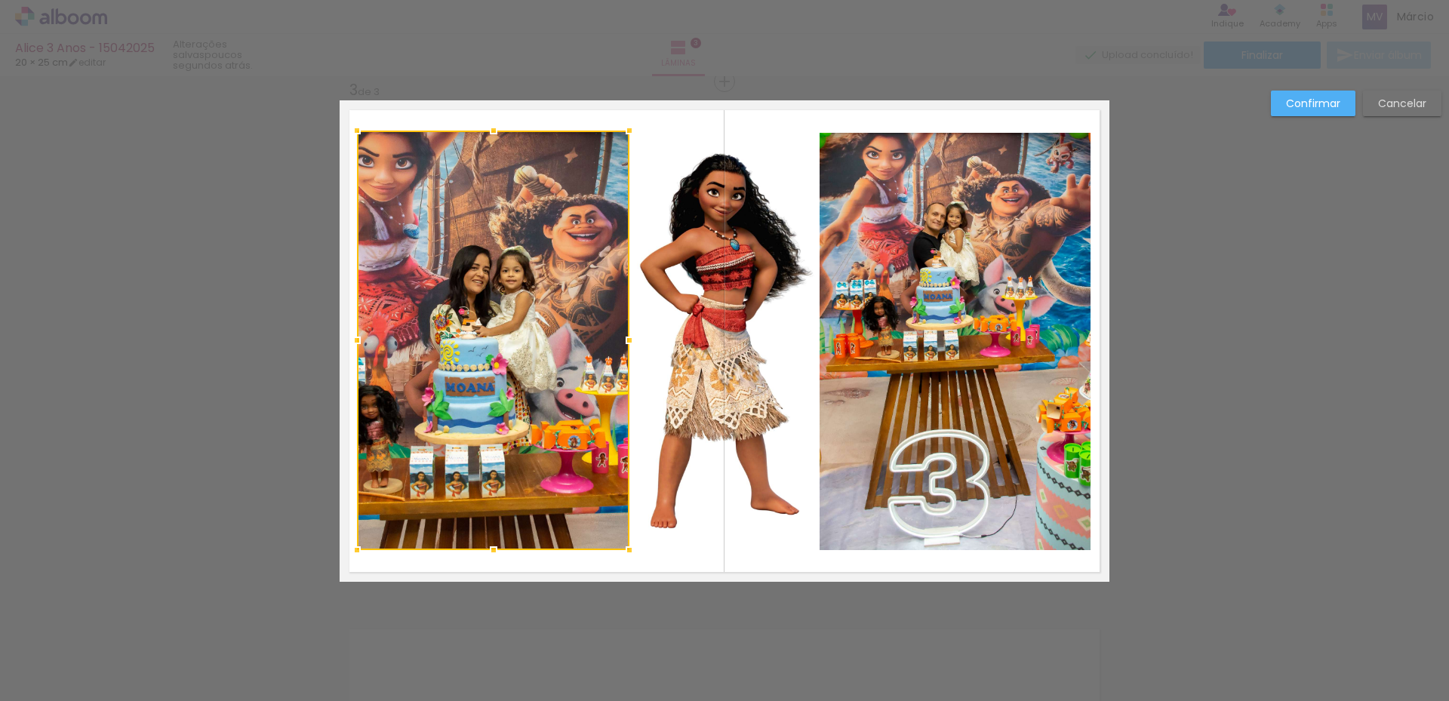
click at [498, 202] on div at bounding box center [493, 340] width 272 height 419
click at [507, 297] on div at bounding box center [493, 340] width 272 height 419
click at [983, 356] on quentale-photo at bounding box center [955, 341] width 272 height 417
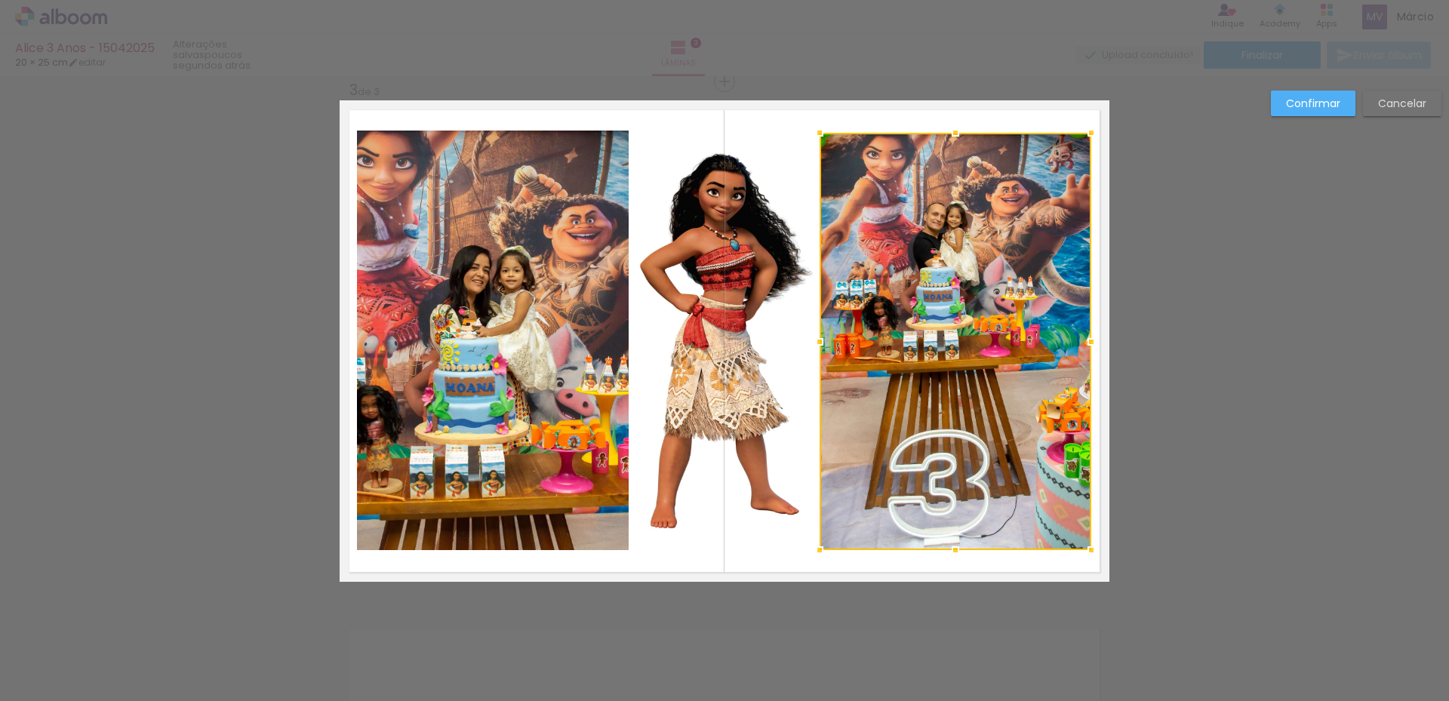
click at [983, 356] on div at bounding box center [955, 341] width 272 height 417
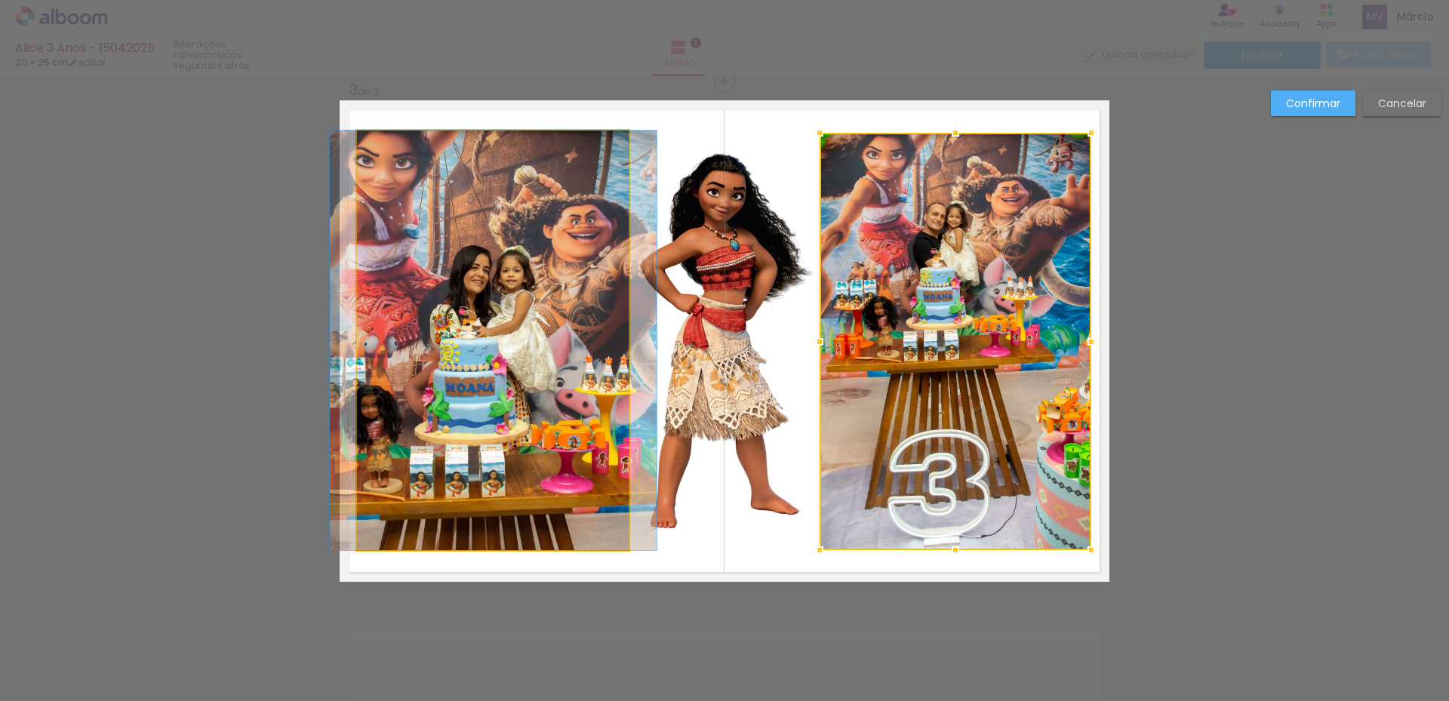
click at [456, 384] on quentale-photo at bounding box center [493, 340] width 272 height 419
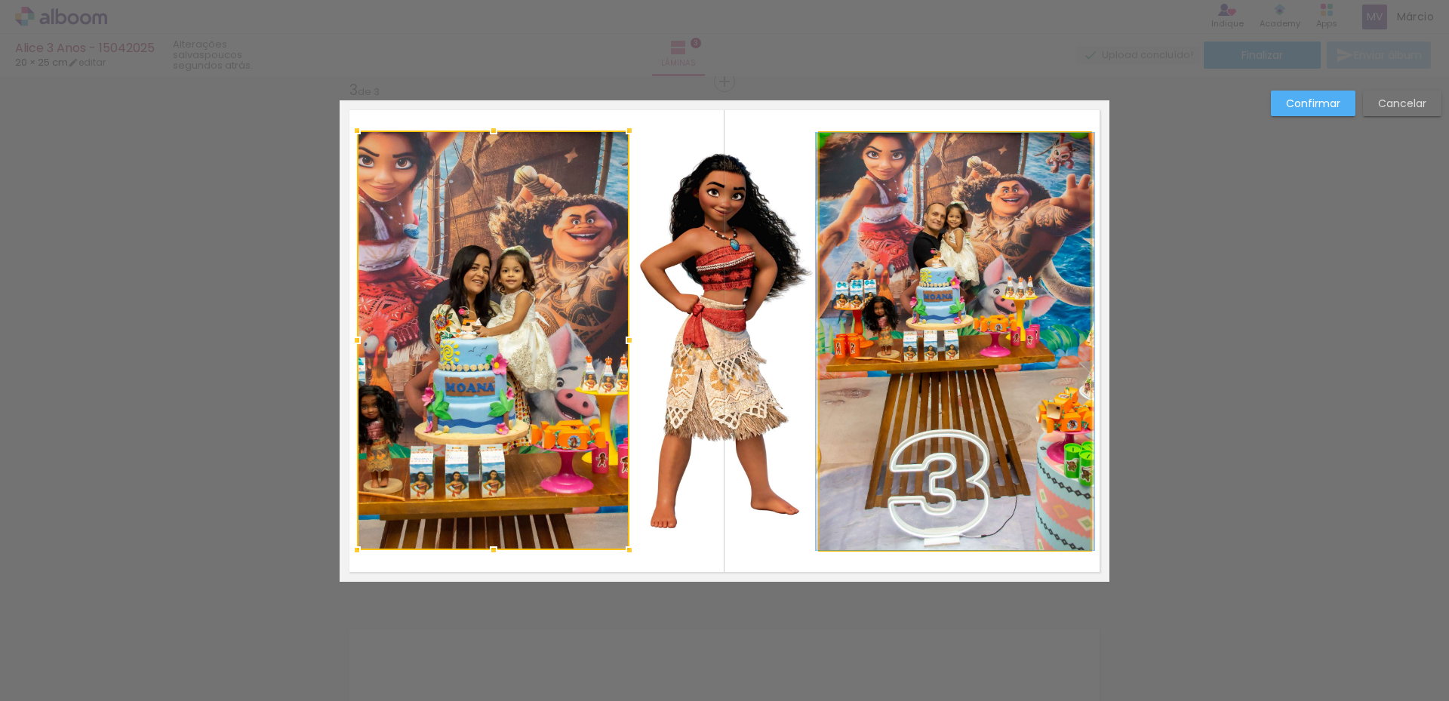
click at [971, 355] on quentale-photo at bounding box center [955, 341] width 272 height 417
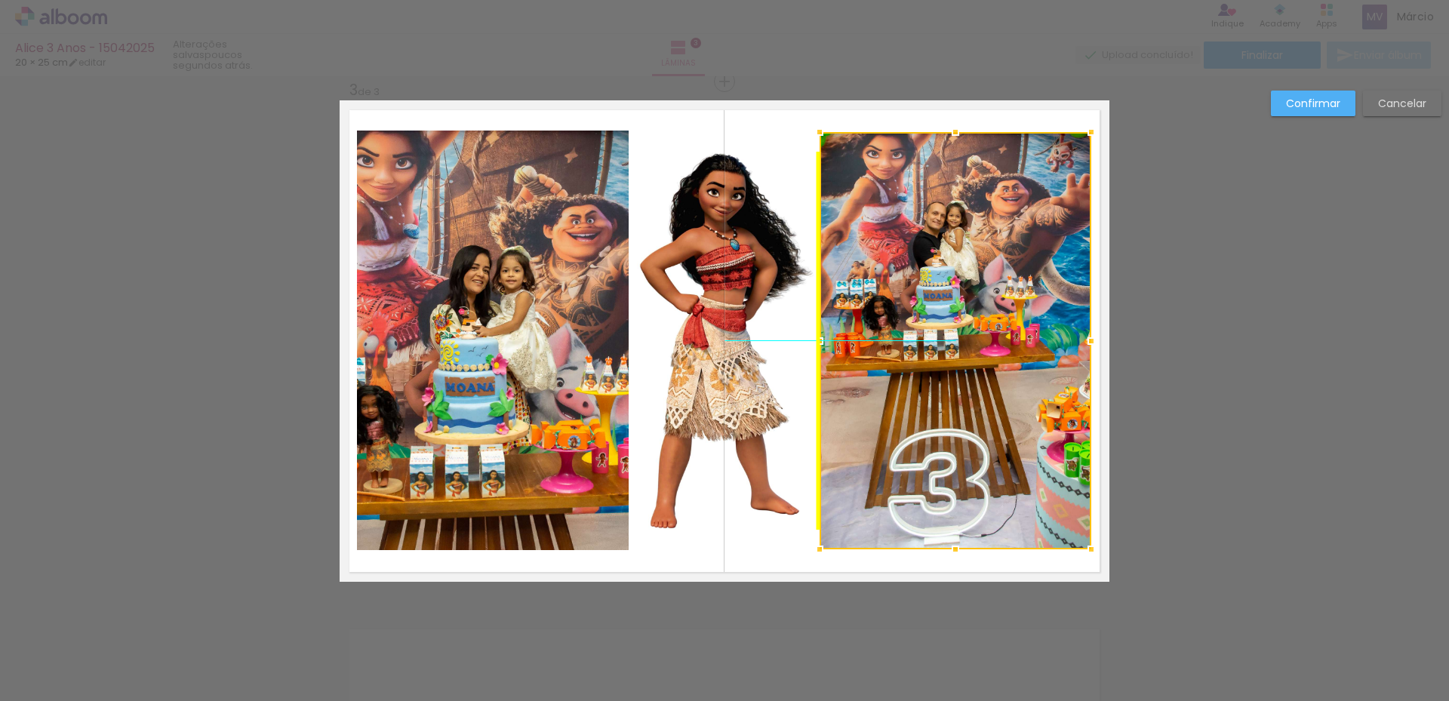
drag, startPoint x: 982, startPoint y: 330, endPoint x: 995, endPoint y: 325, distance: 13.9
click at [995, 325] on div at bounding box center [955, 340] width 272 height 417
click at [734, 557] on quentale-layouter at bounding box center [725, 340] width 770 height 481
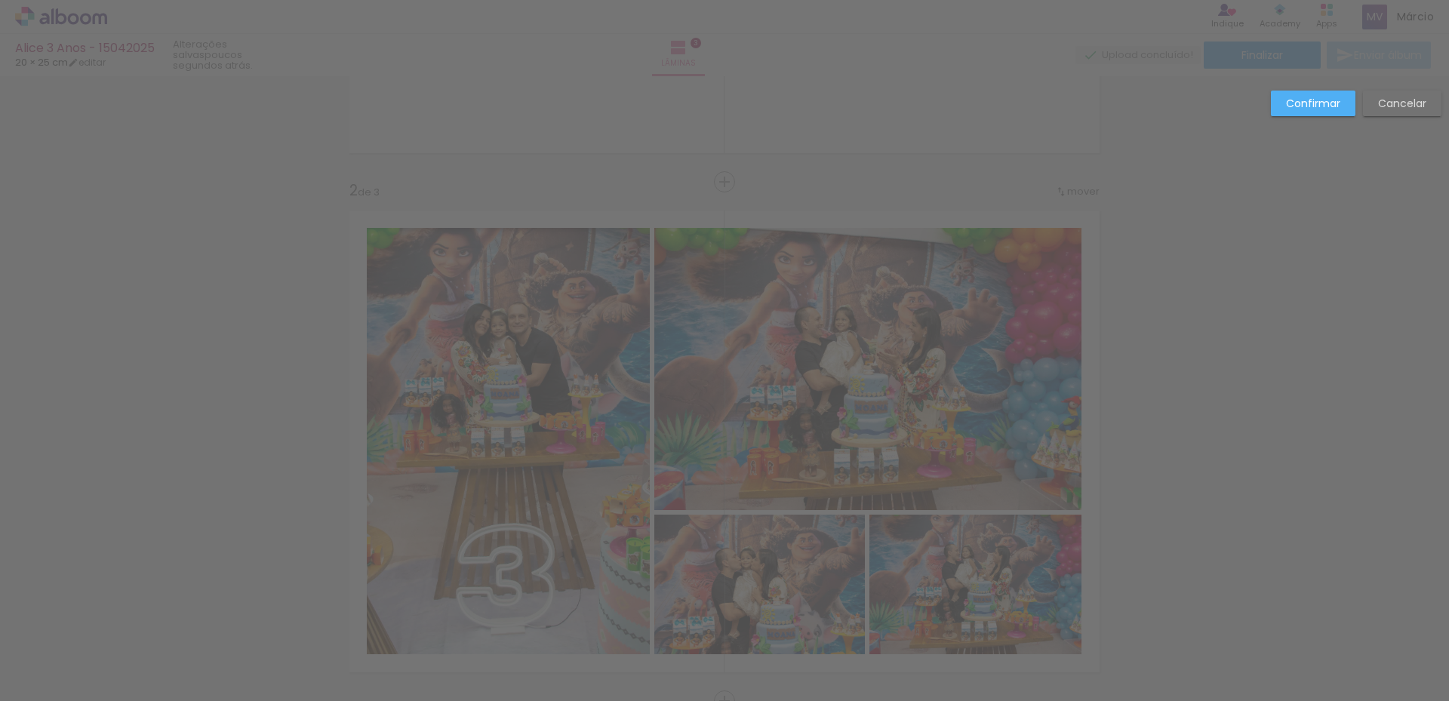
scroll to position [530, 0]
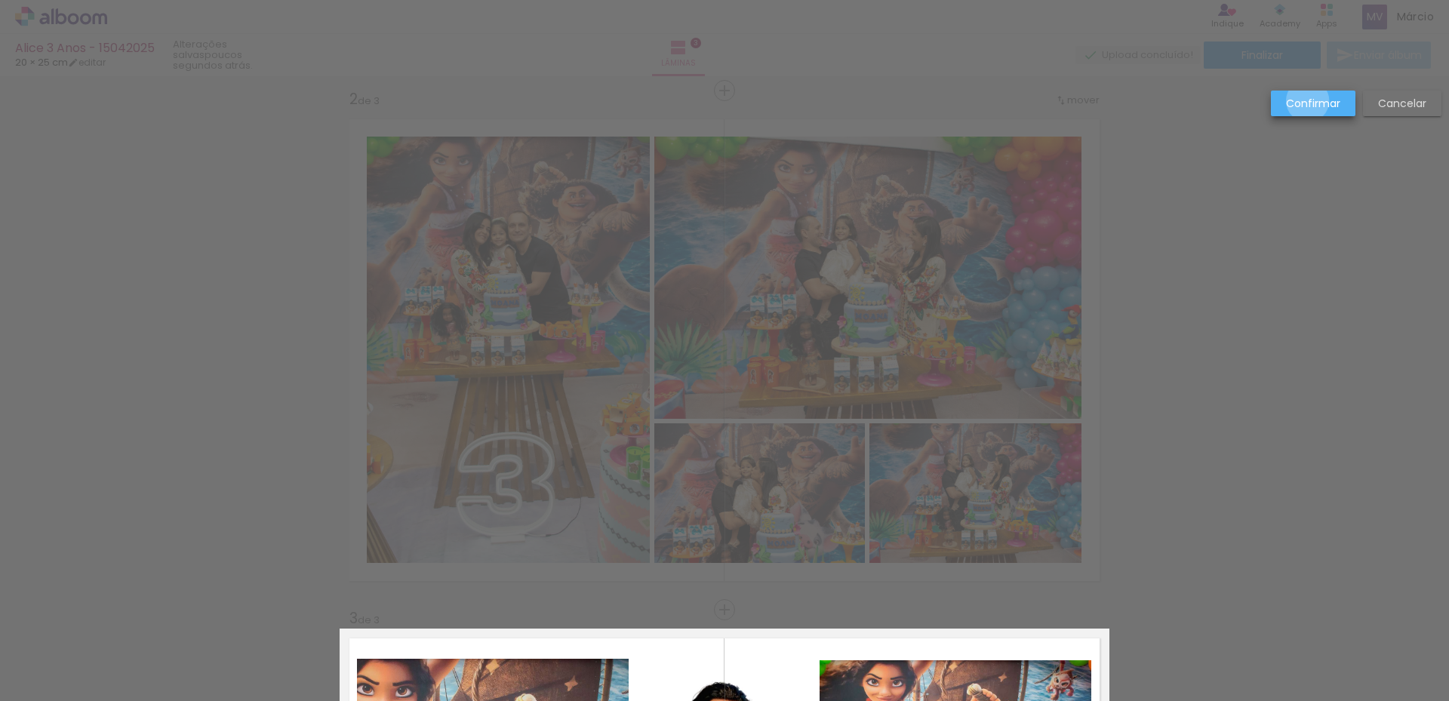
click at [0, 0] on slot "Confirmar" at bounding box center [0, 0] width 0 height 0
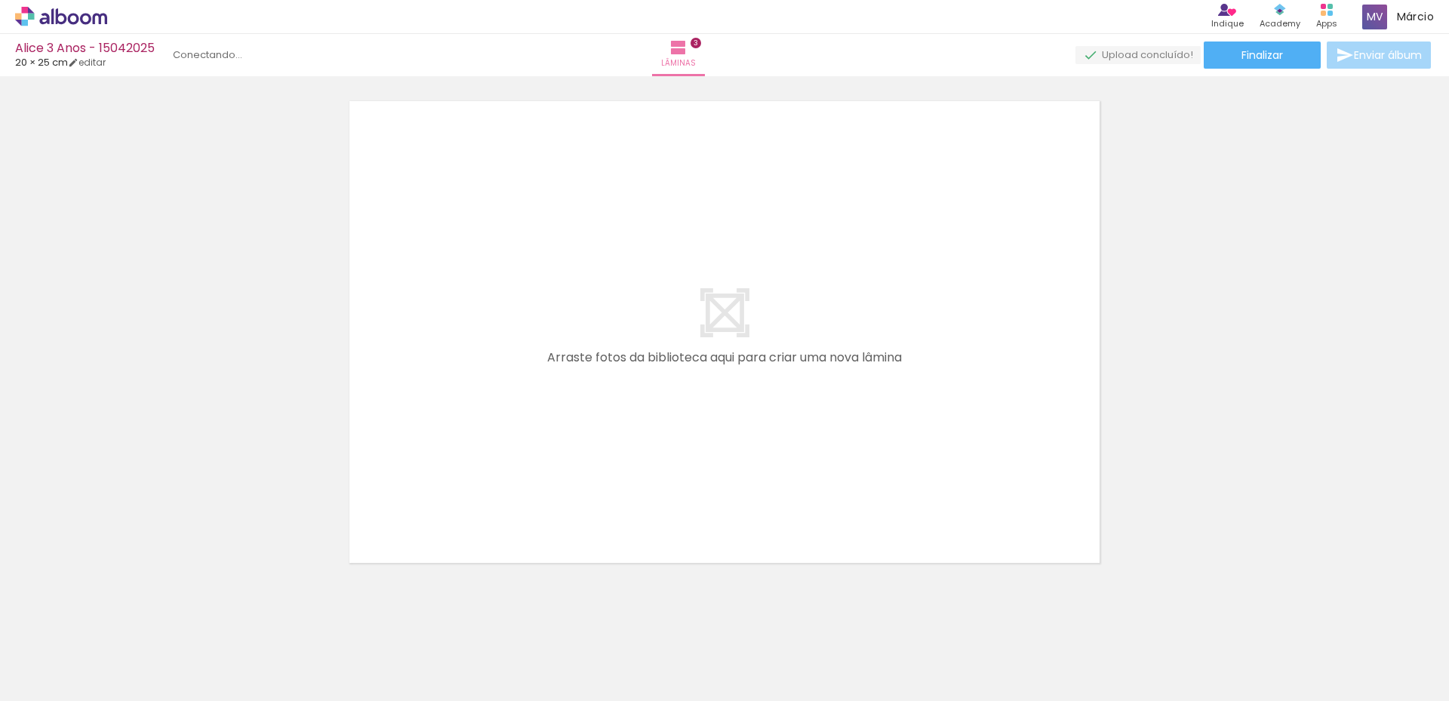
scroll to position [0, 0]
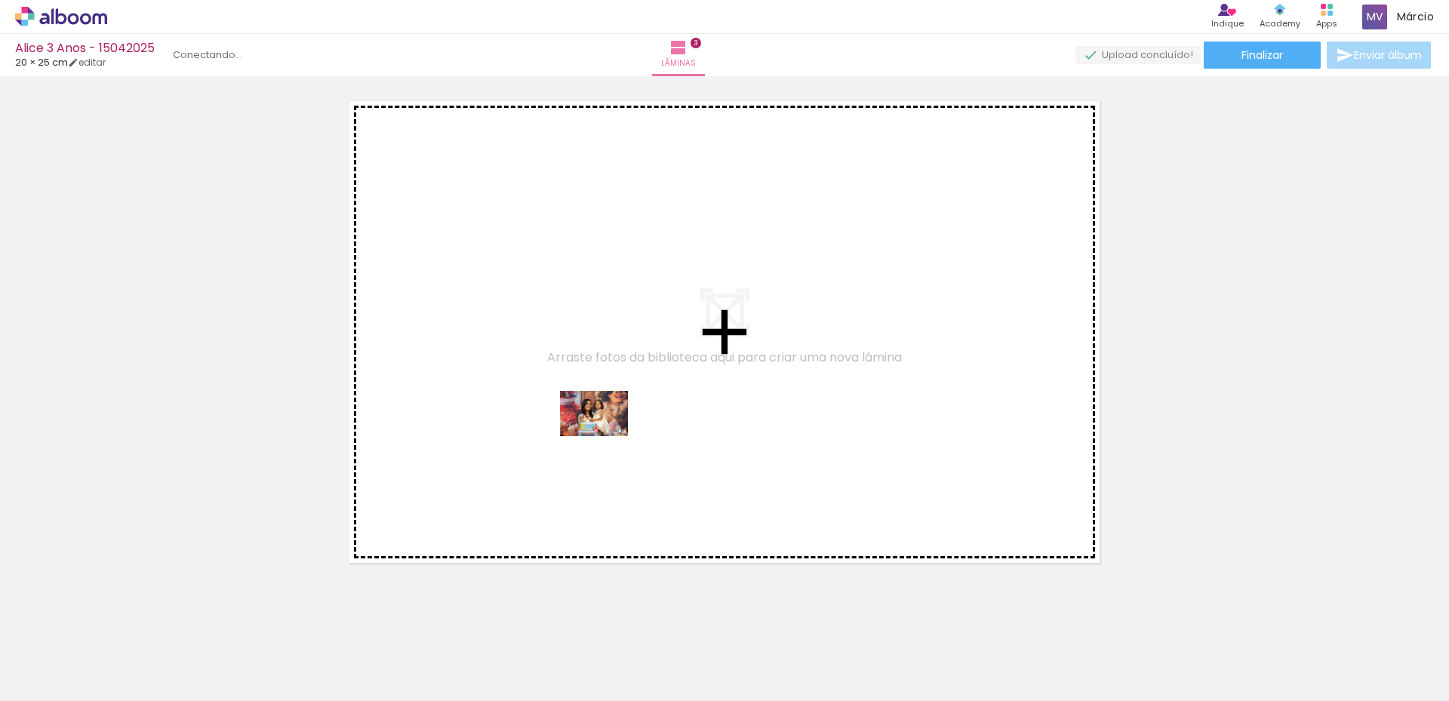
drag, startPoint x: 245, startPoint y: 661, endPoint x: 605, endPoint y: 436, distance: 424.3
click at [605, 436] on quentale-workspace at bounding box center [724, 350] width 1449 height 701
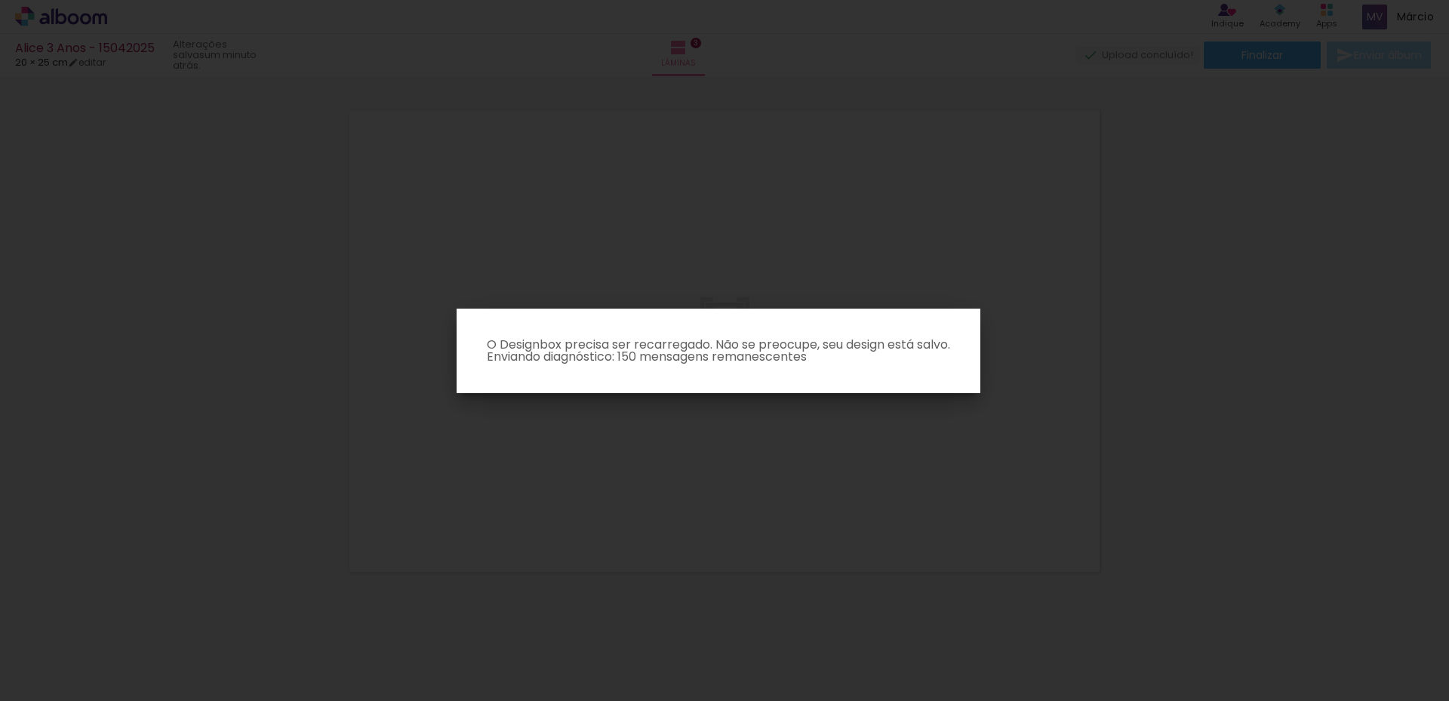
scroll to position [0, 412]
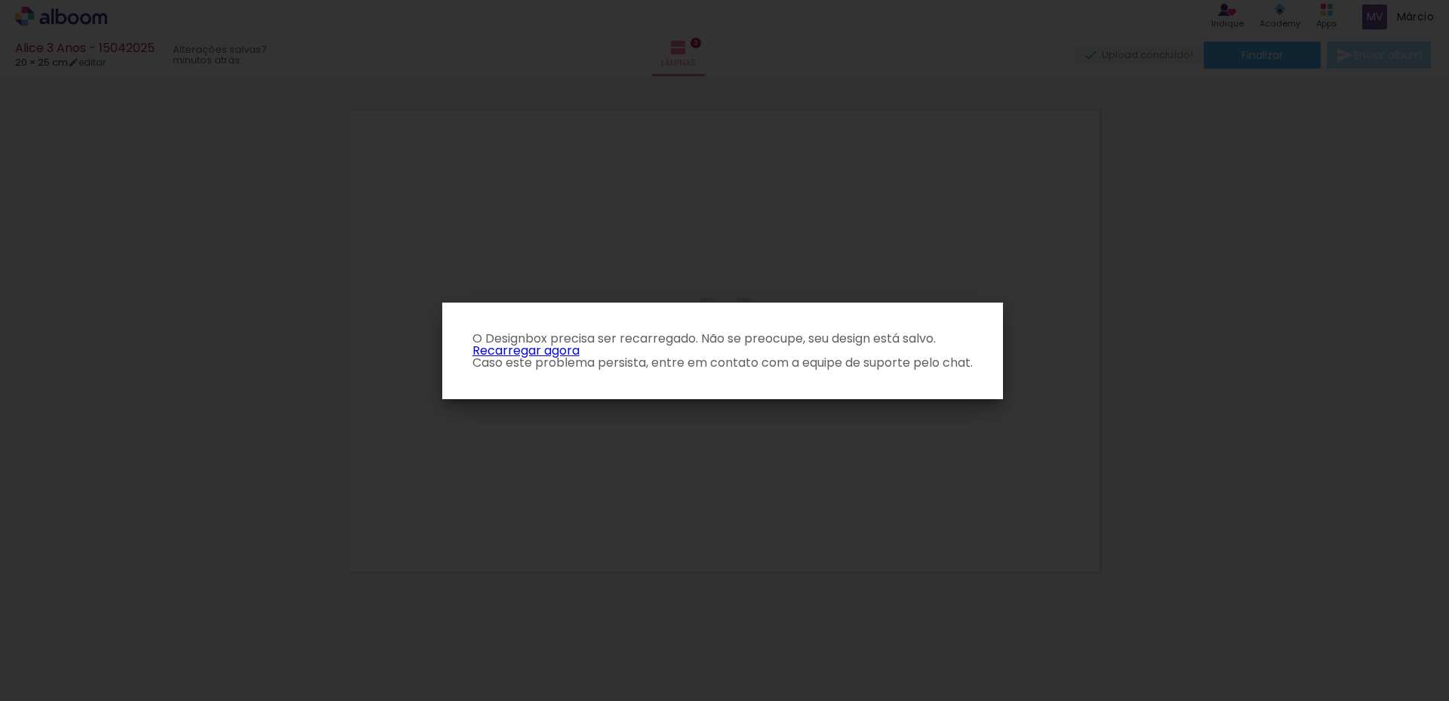
click at [527, 352] on link "Recarregar agora" at bounding box center [525, 350] width 107 height 17
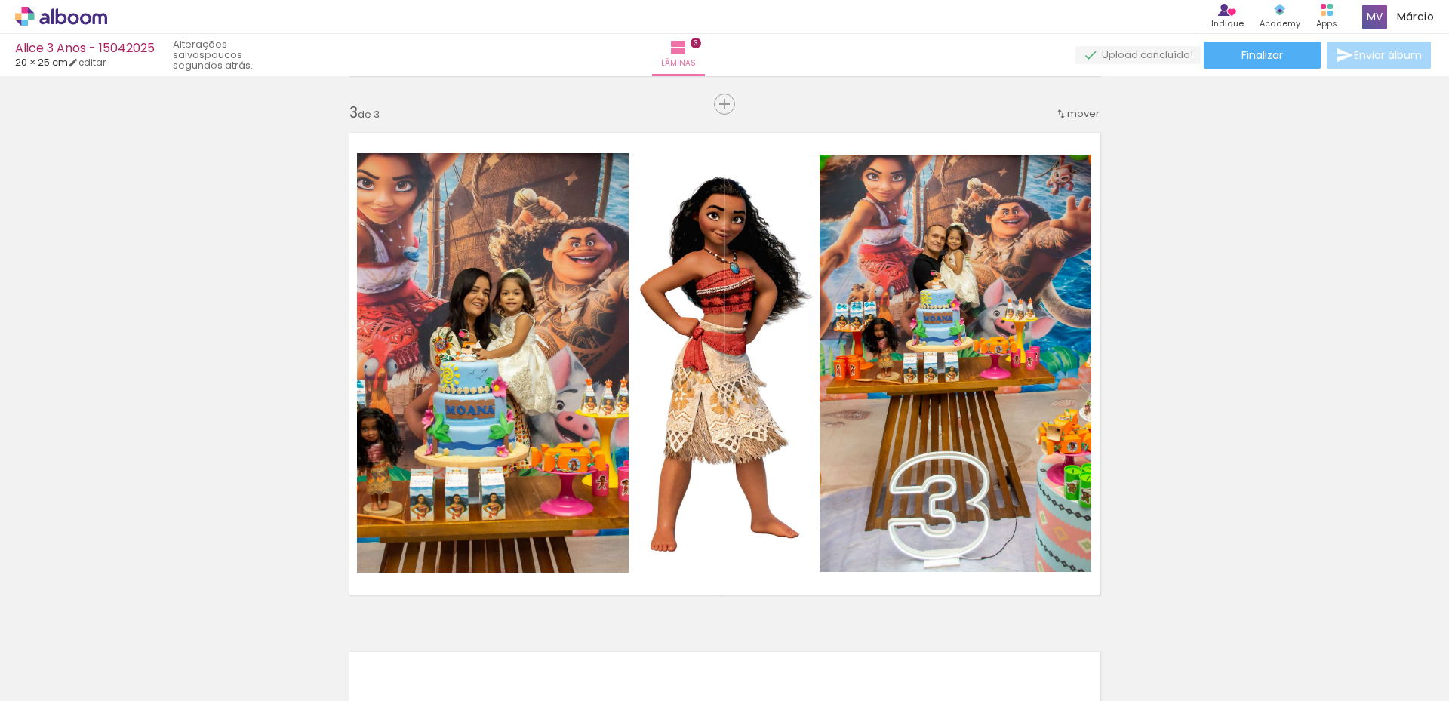
scroll to position [1056, 0]
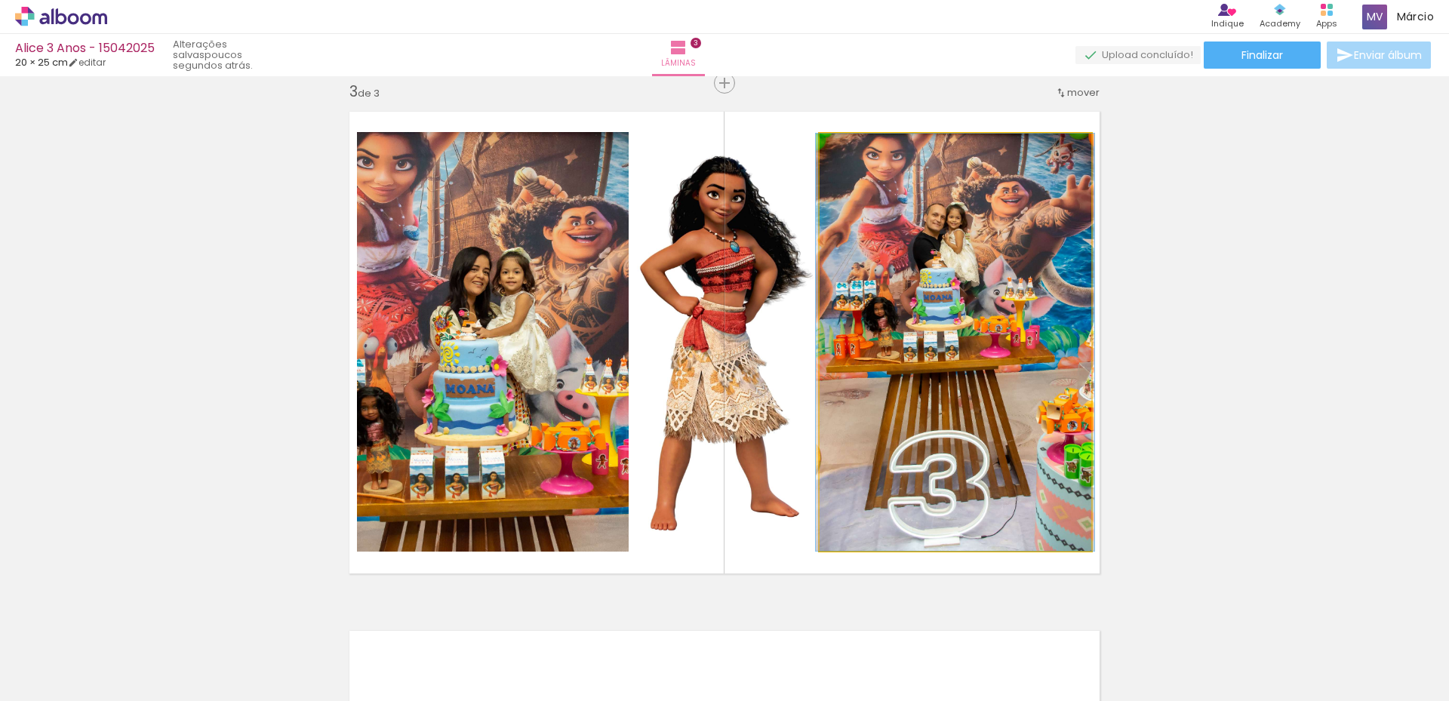
click at [927, 260] on quentale-photo at bounding box center [955, 342] width 272 height 417
click at [988, 372] on quentale-photo at bounding box center [955, 342] width 272 height 417
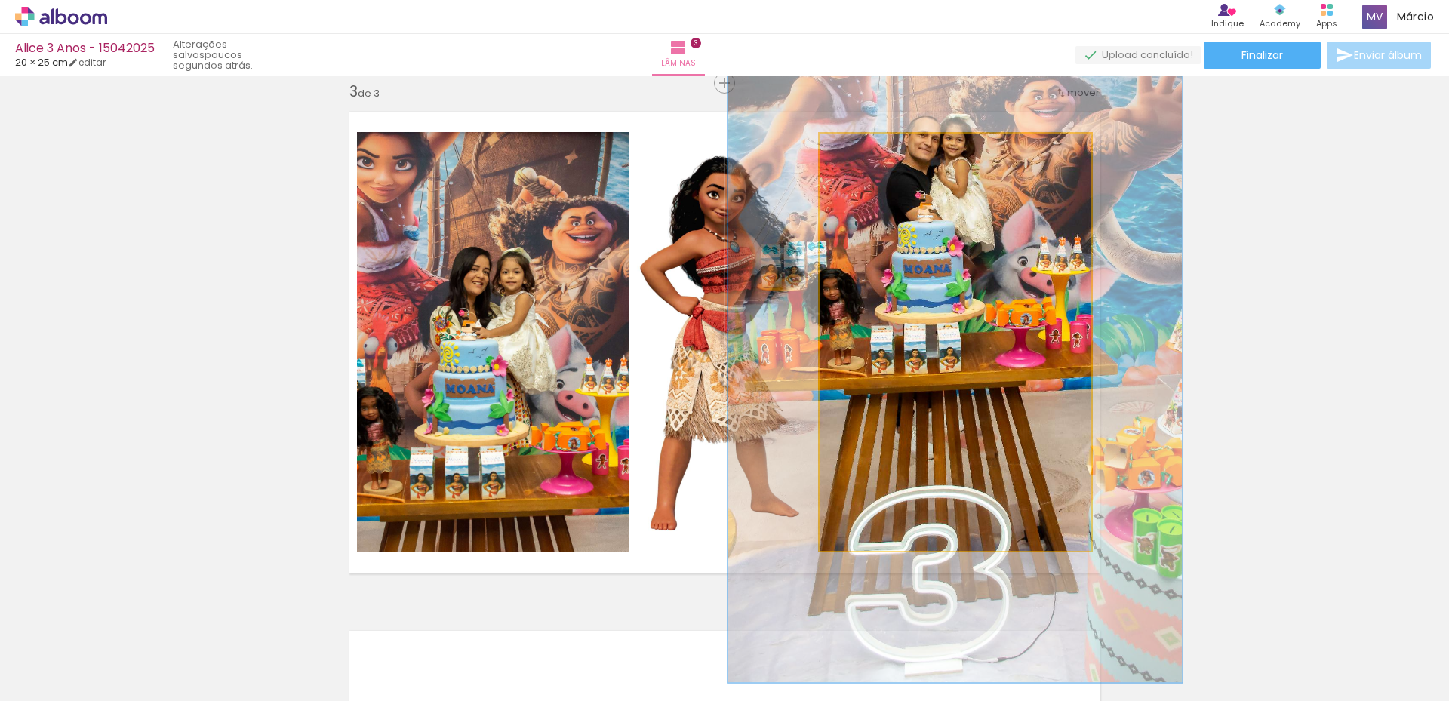
drag, startPoint x: 854, startPoint y: 146, endPoint x: 884, endPoint y: 159, distance: 32.8
click at [884, 159] on div at bounding box center [889, 149] width 24 height 24
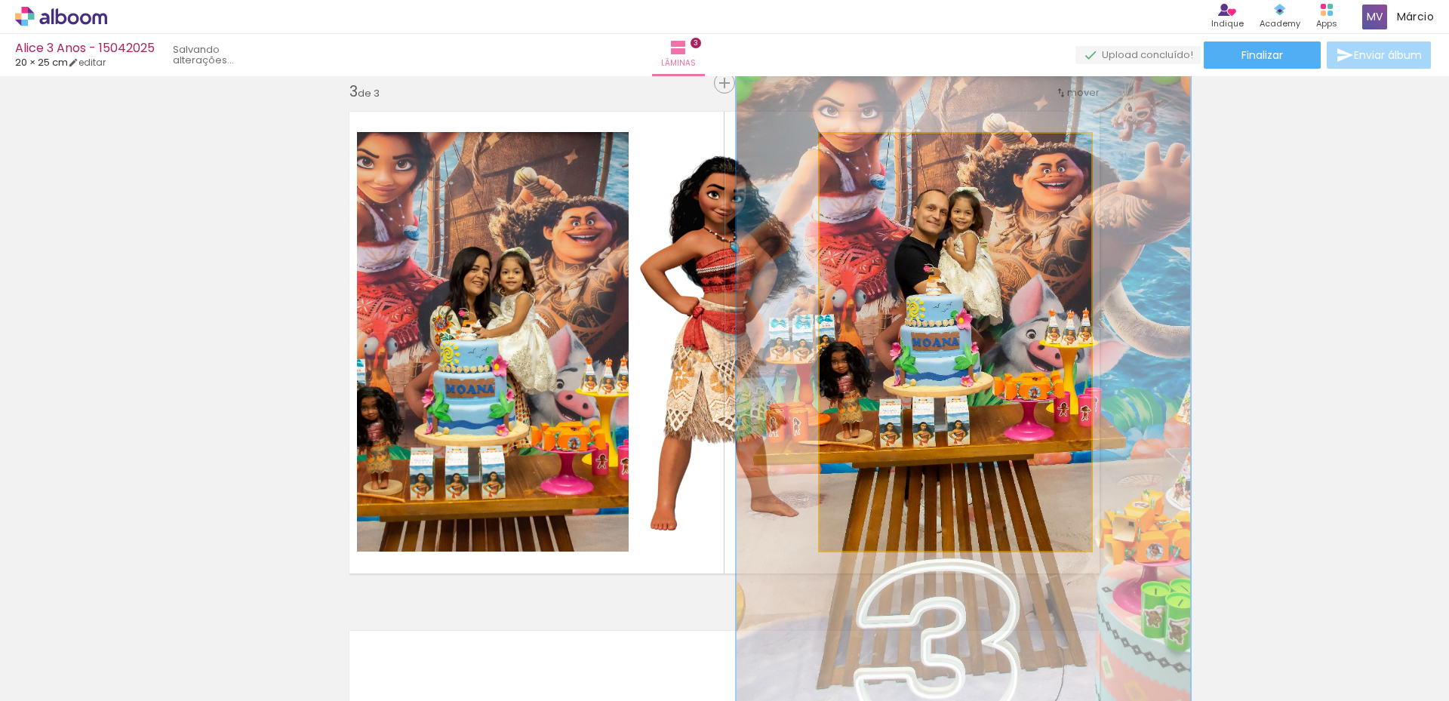
drag, startPoint x: 937, startPoint y: 231, endPoint x: 945, endPoint y: 304, distance: 73.7
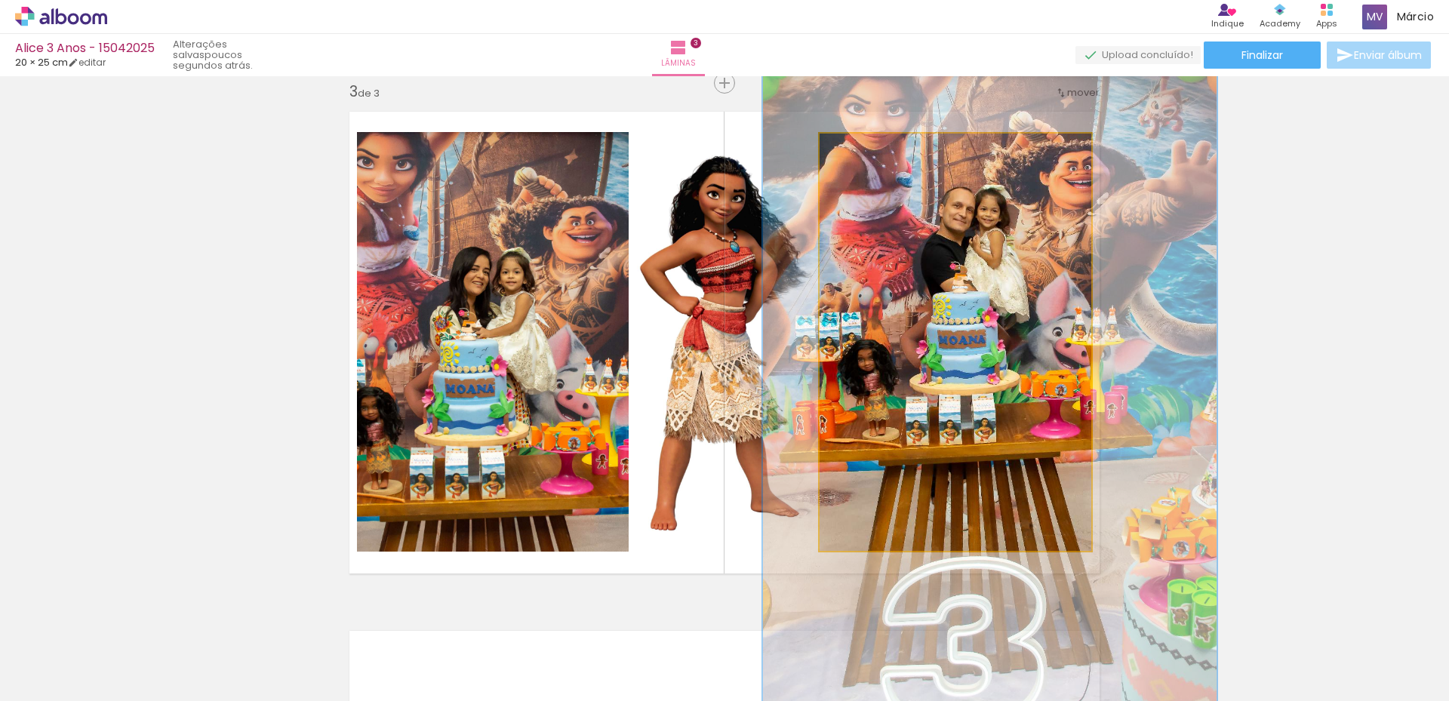
drag, startPoint x: 939, startPoint y: 284, endPoint x: 965, endPoint y: 281, distance: 26.5
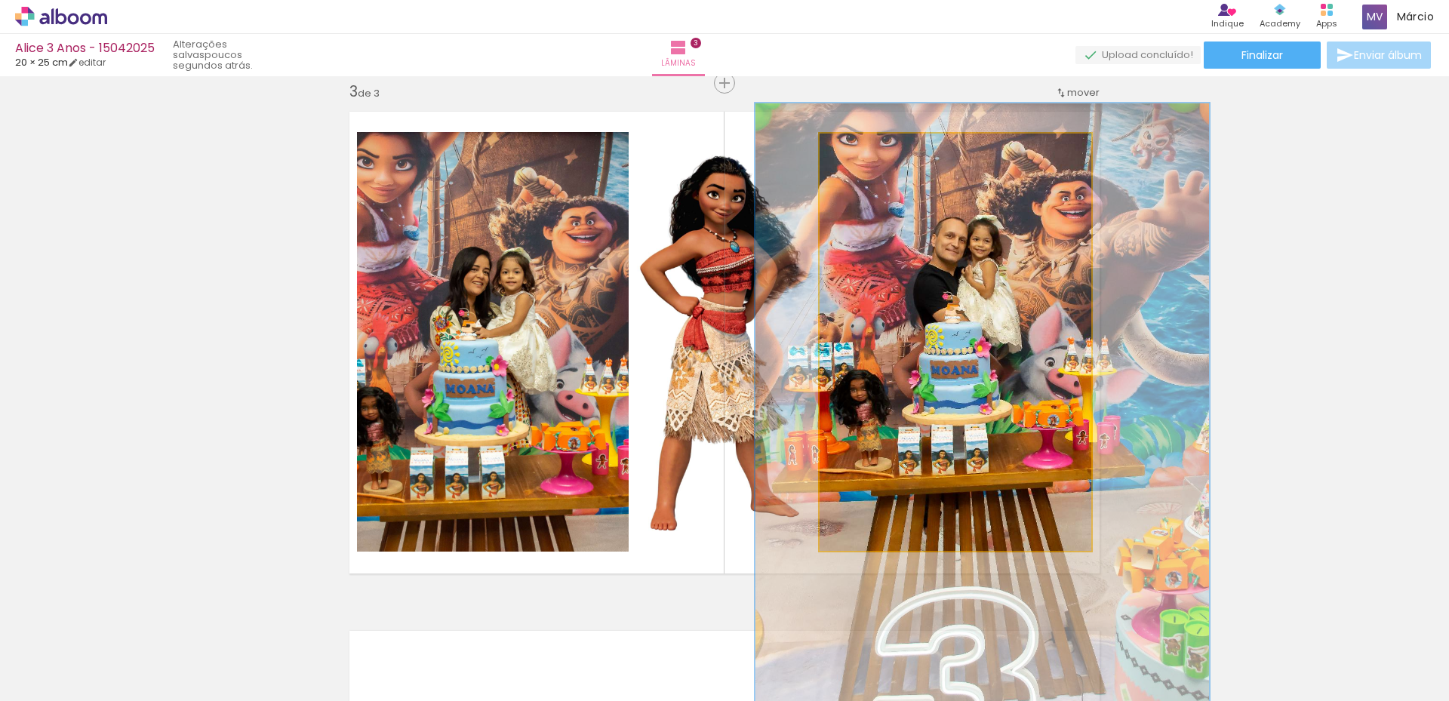
drag, startPoint x: 944, startPoint y: 272, endPoint x: 945, endPoint y: 306, distance: 33.2
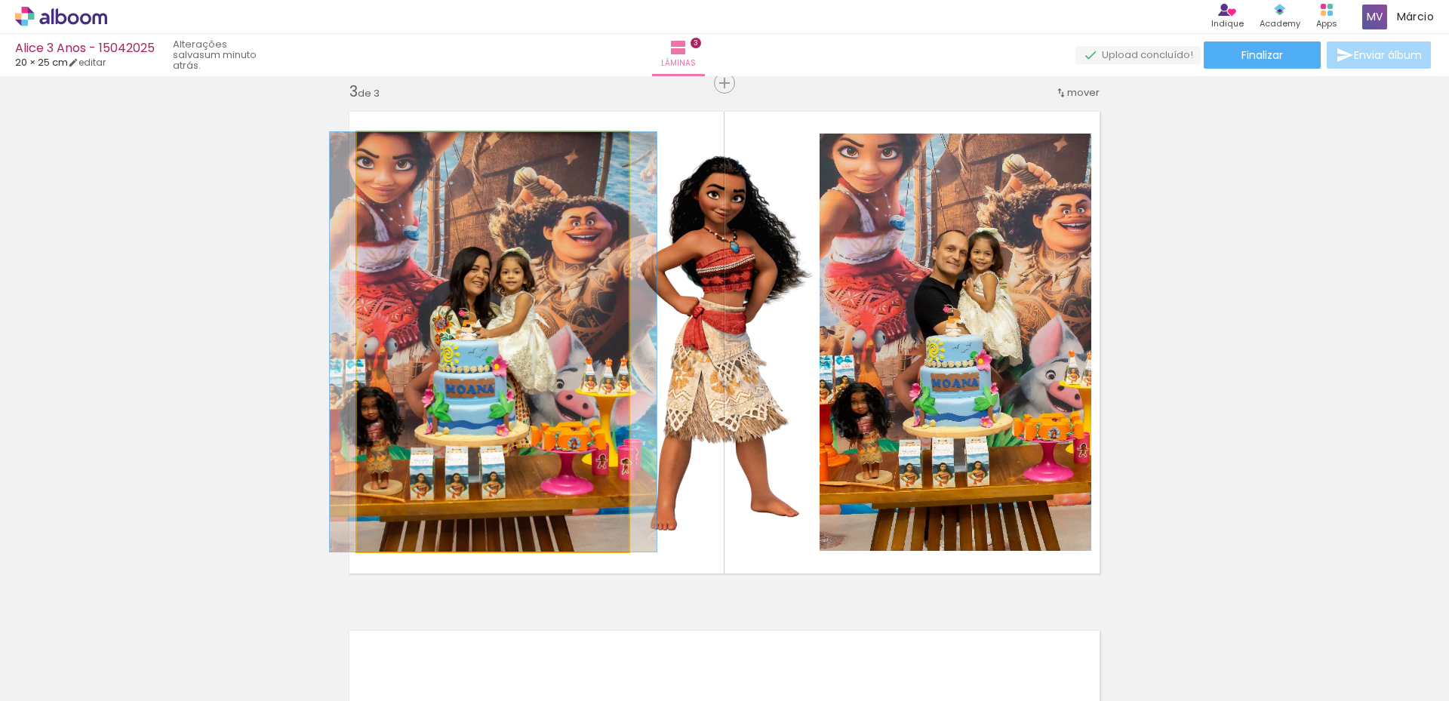
click at [513, 311] on quentale-photo at bounding box center [493, 341] width 272 height 419
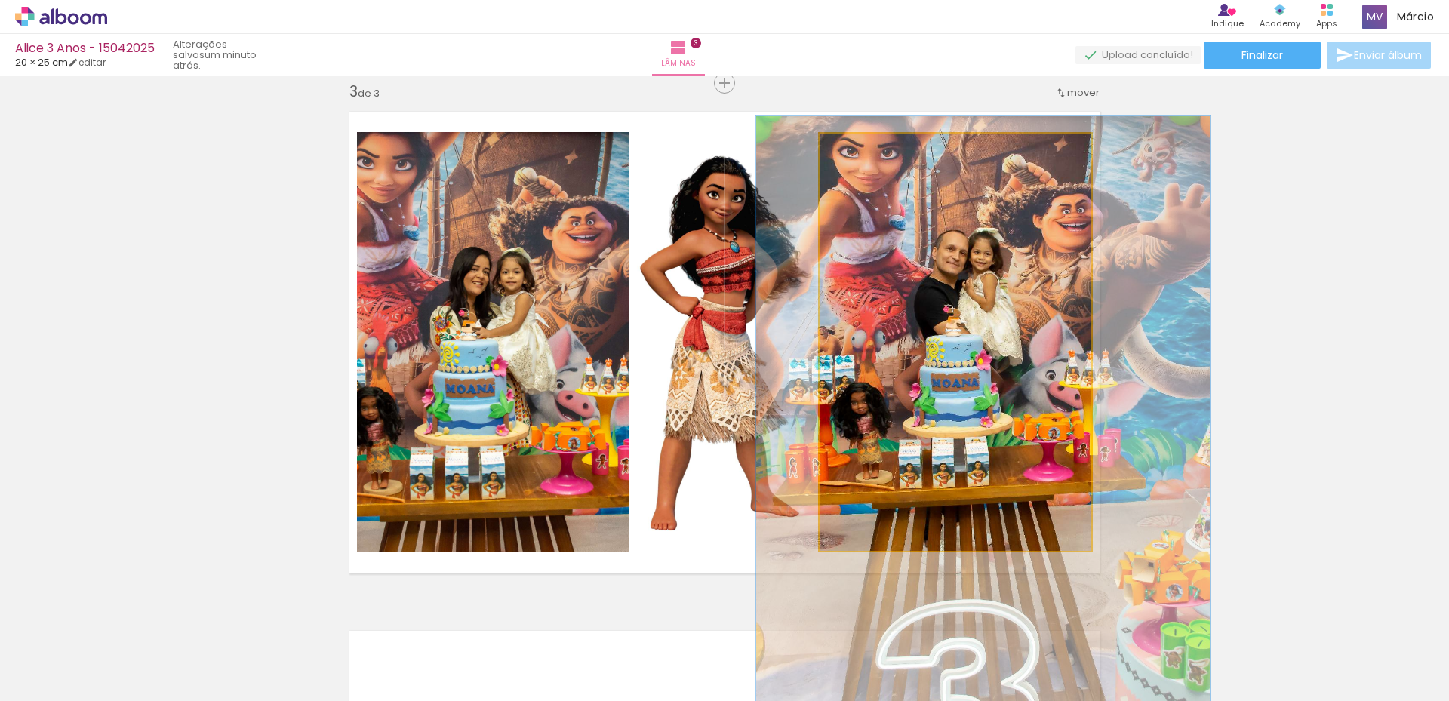
click at [1027, 318] on quentale-photo at bounding box center [955, 342] width 272 height 417
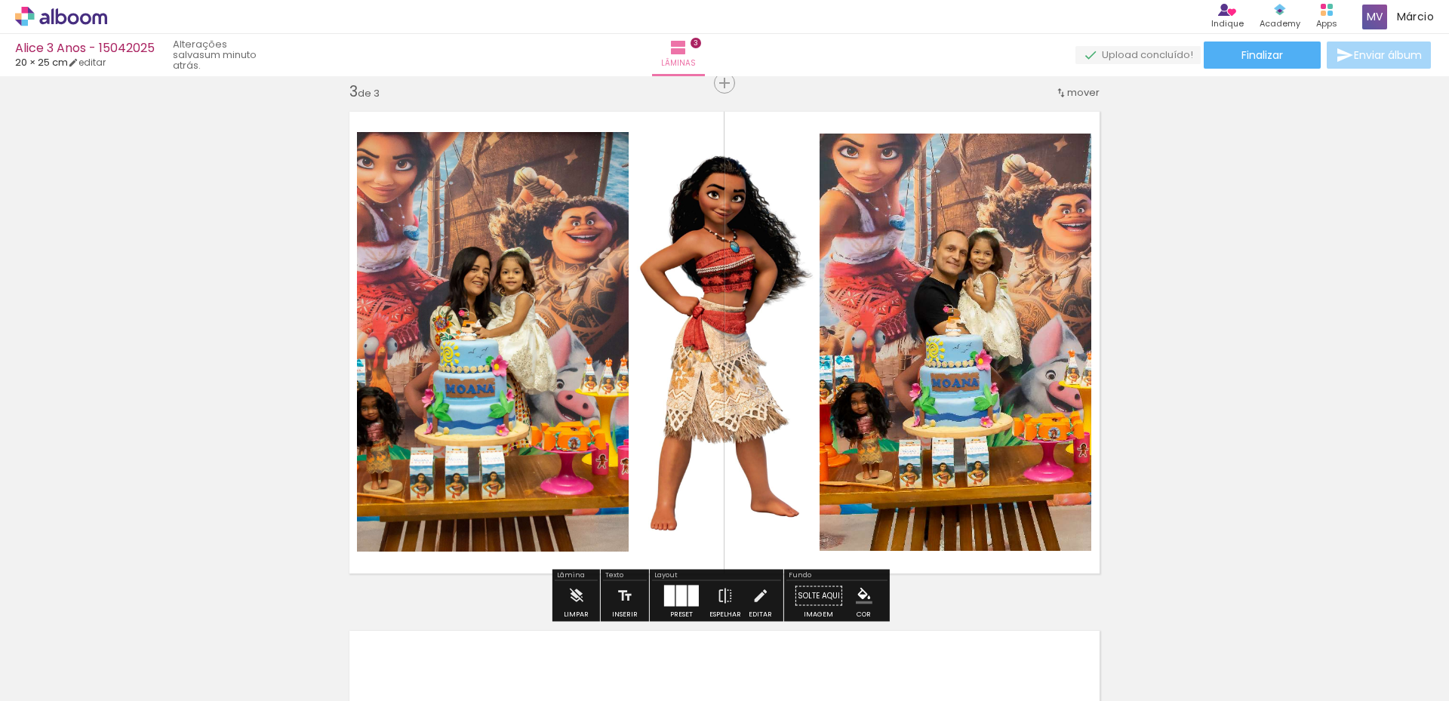
click at [1248, 275] on div "Inserir lâmina 1 de 3 Inserir lâmina 2 de 3 Inserir lâmina 3 de 3" at bounding box center [724, 63] width 1449 height 2077
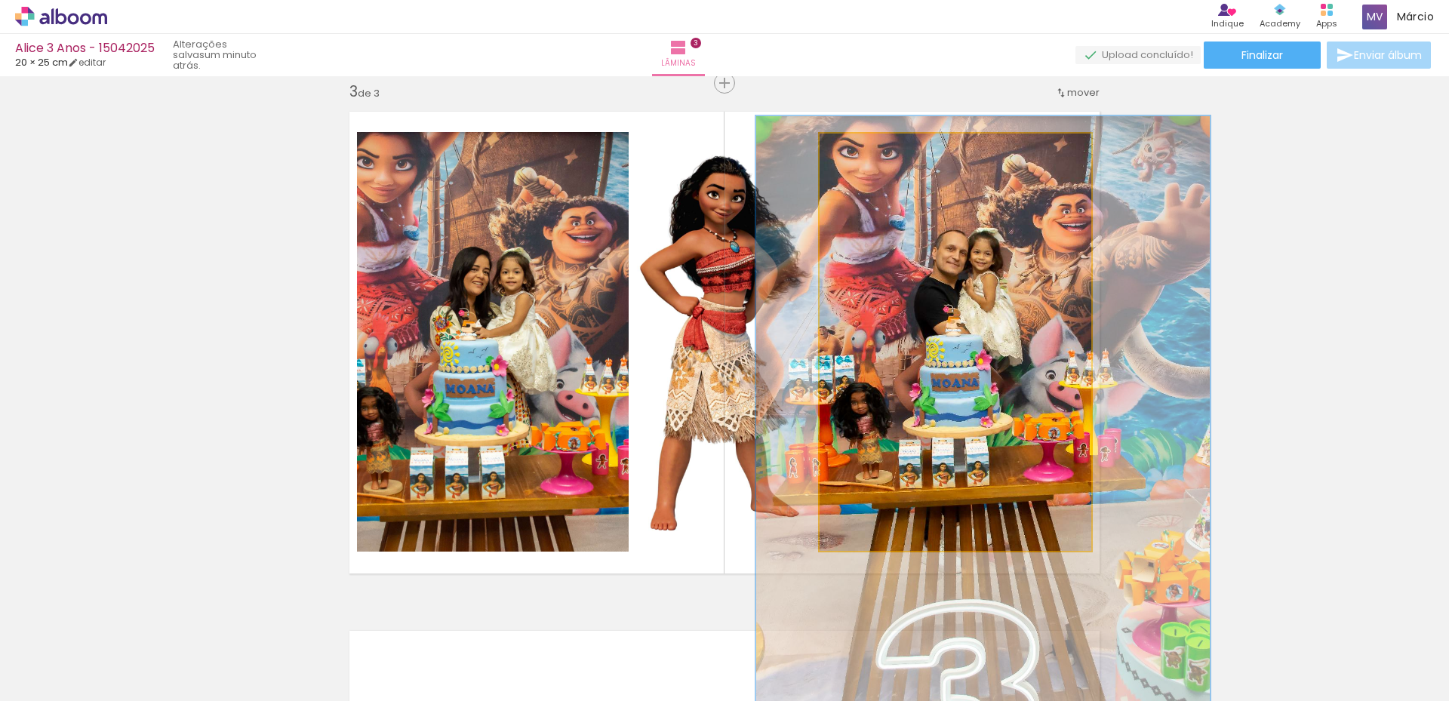
click at [899, 300] on quentale-photo at bounding box center [955, 342] width 272 height 417
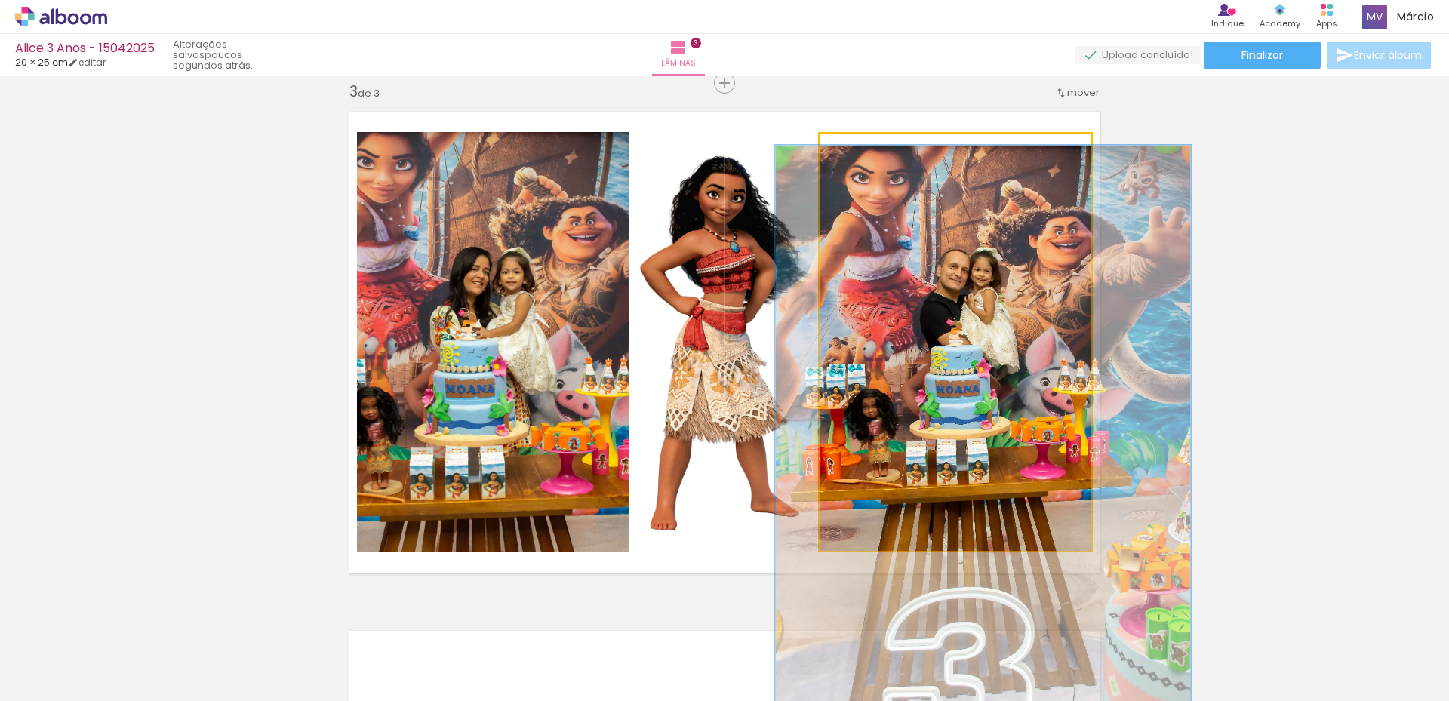
drag, startPoint x: 888, startPoint y: 152, endPoint x: 880, endPoint y: 154, distance: 8.4
type paper-slider "149"
click at [880, 154] on div at bounding box center [884, 150] width 14 height 14
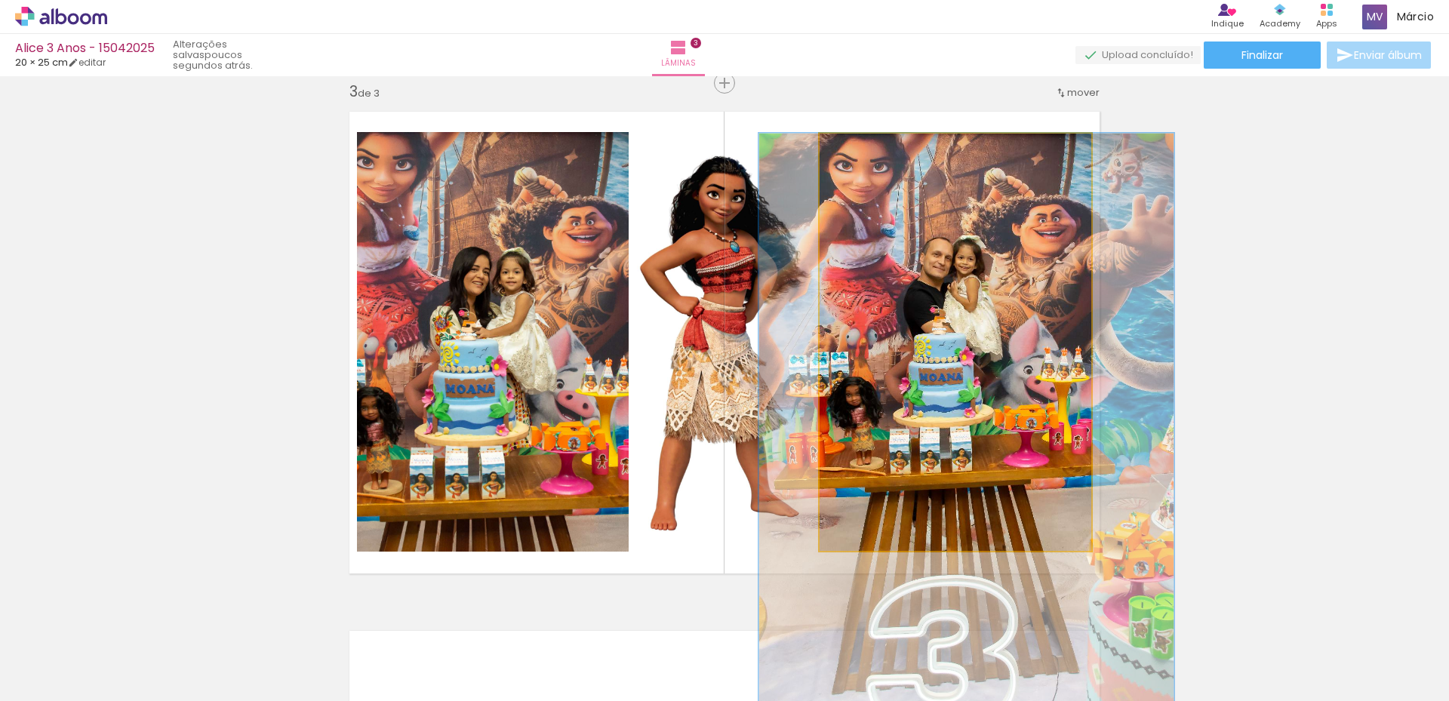
drag, startPoint x: 973, startPoint y: 292, endPoint x: 960, endPoint y: 293, distance: 12.9
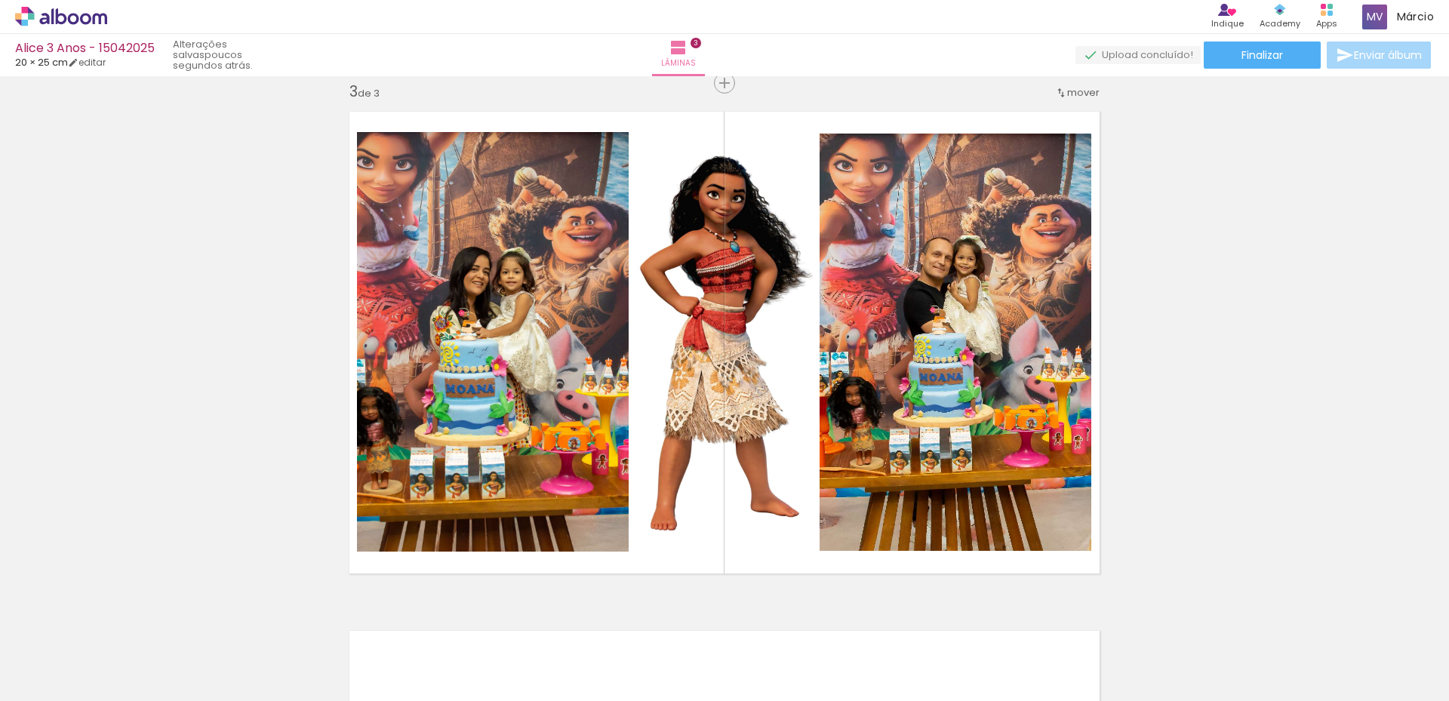
click at [1303, 274] on div "Inserir lâmina 1 de 3 Inserir lâmina 2 de 3 Inserir lâmina 3 de 3" at bounding box center [724, 63] width 1449 height 2077
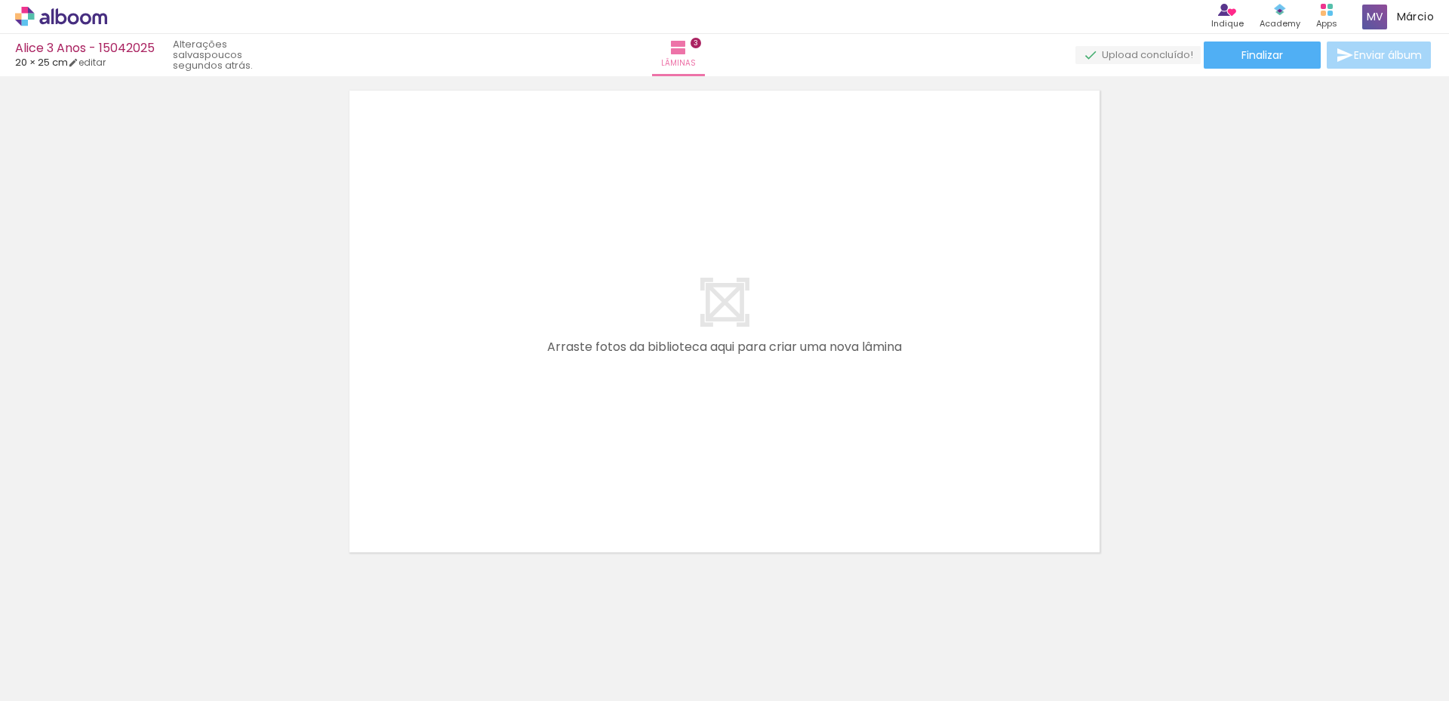
scroll to position [1605, 0]
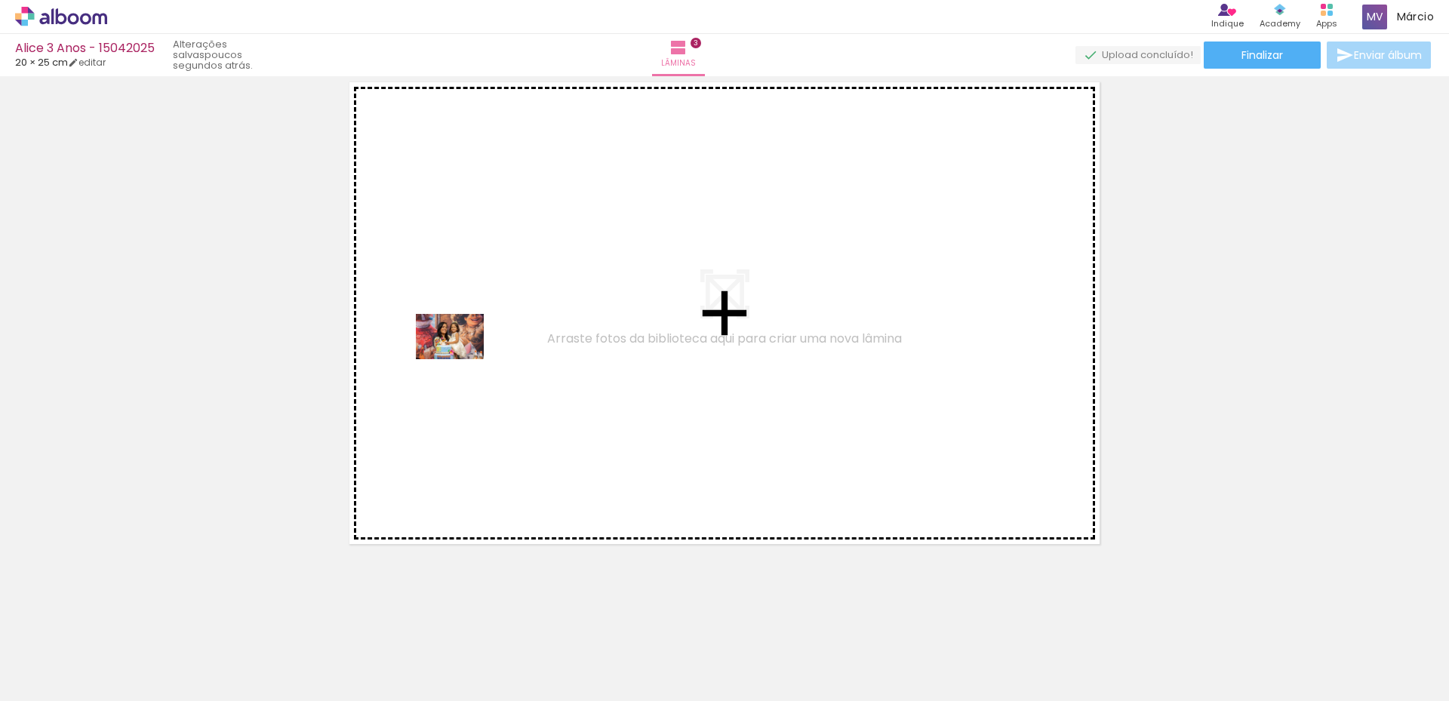
drag, startPoint x: 234, startPoint y: 657, endPoint x: 462, endPoint y: 358, distance: 375.7
click at [462, 358] on quentale-workspace at bounding box center [724, 350] width 1449 height 701
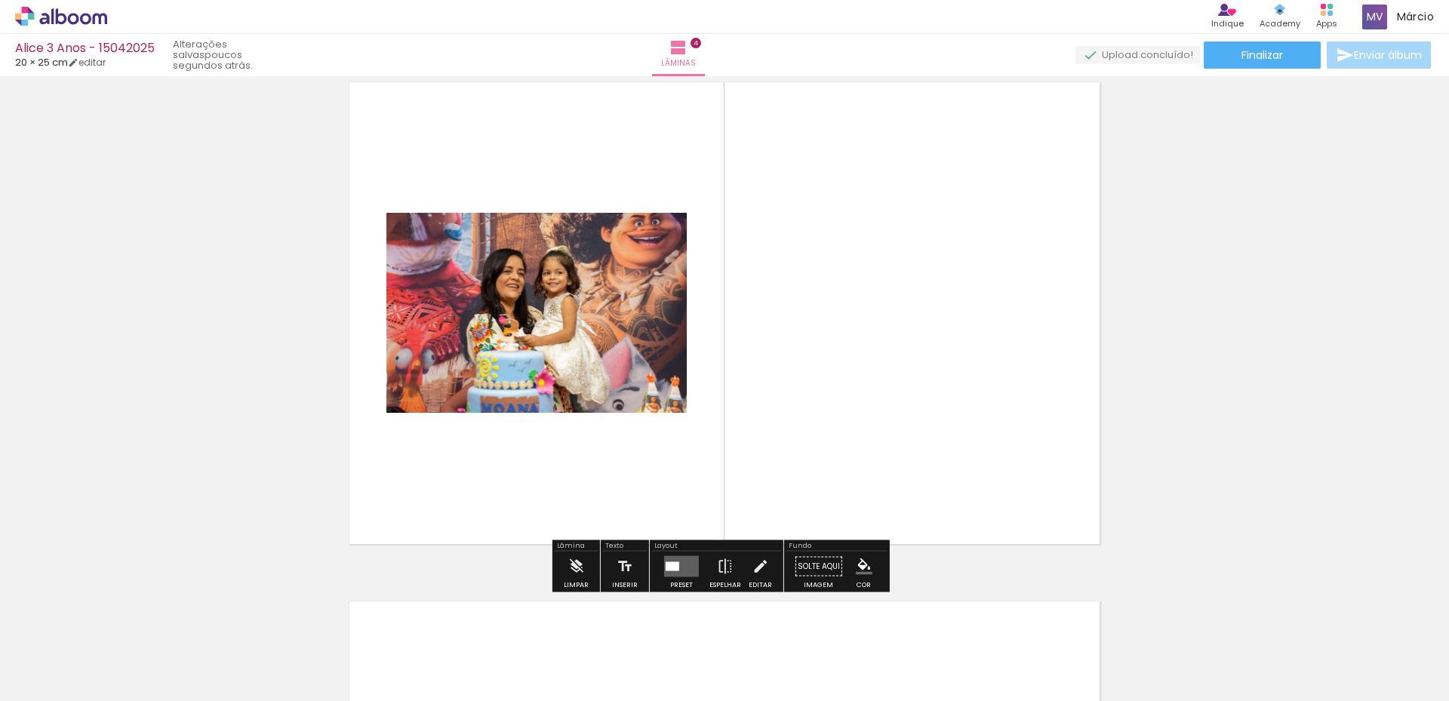
scroll to position [1577, 0]
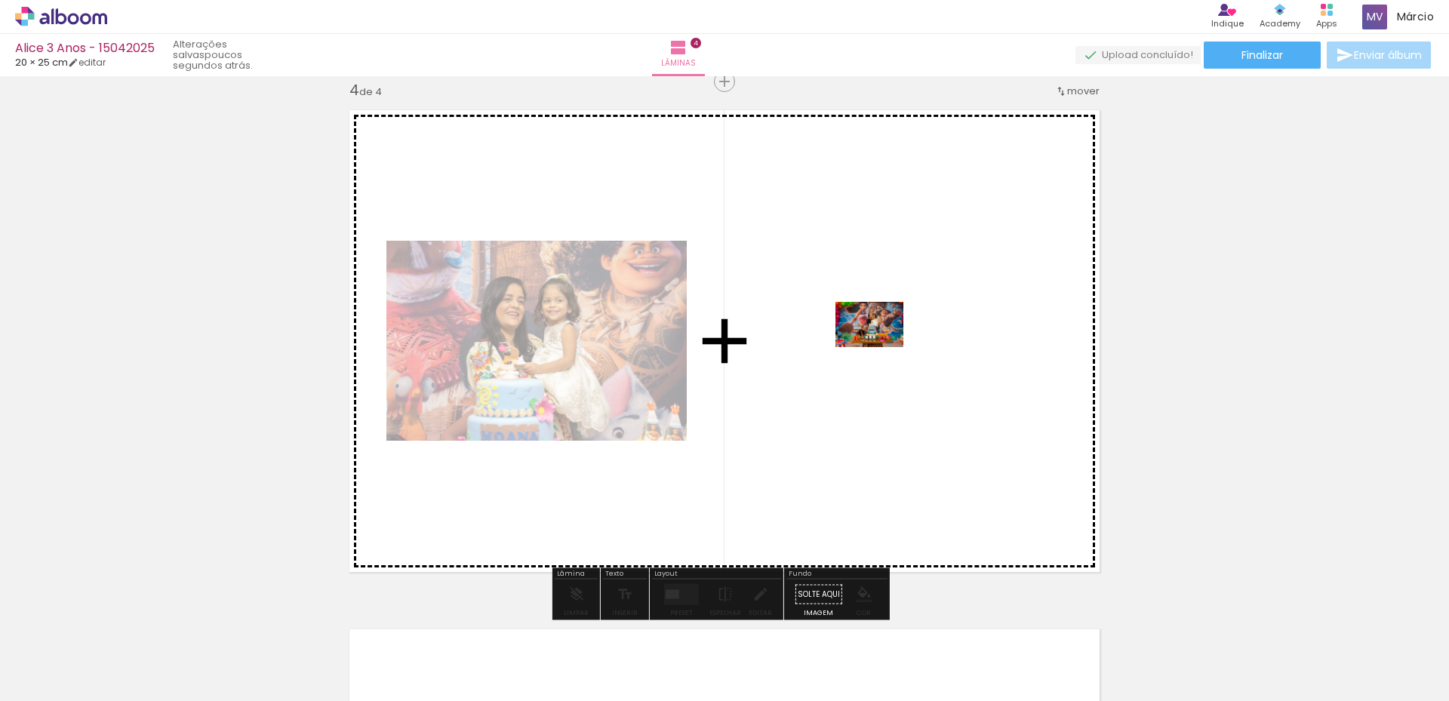
drag, startPoint x: 737, startPoint y: 649, endPoint x: 880, endPoint y: 347, distance: 334.1
click at [880, 347] on quentale-workspace at bounding box center [724, 350] width 1449 height 701
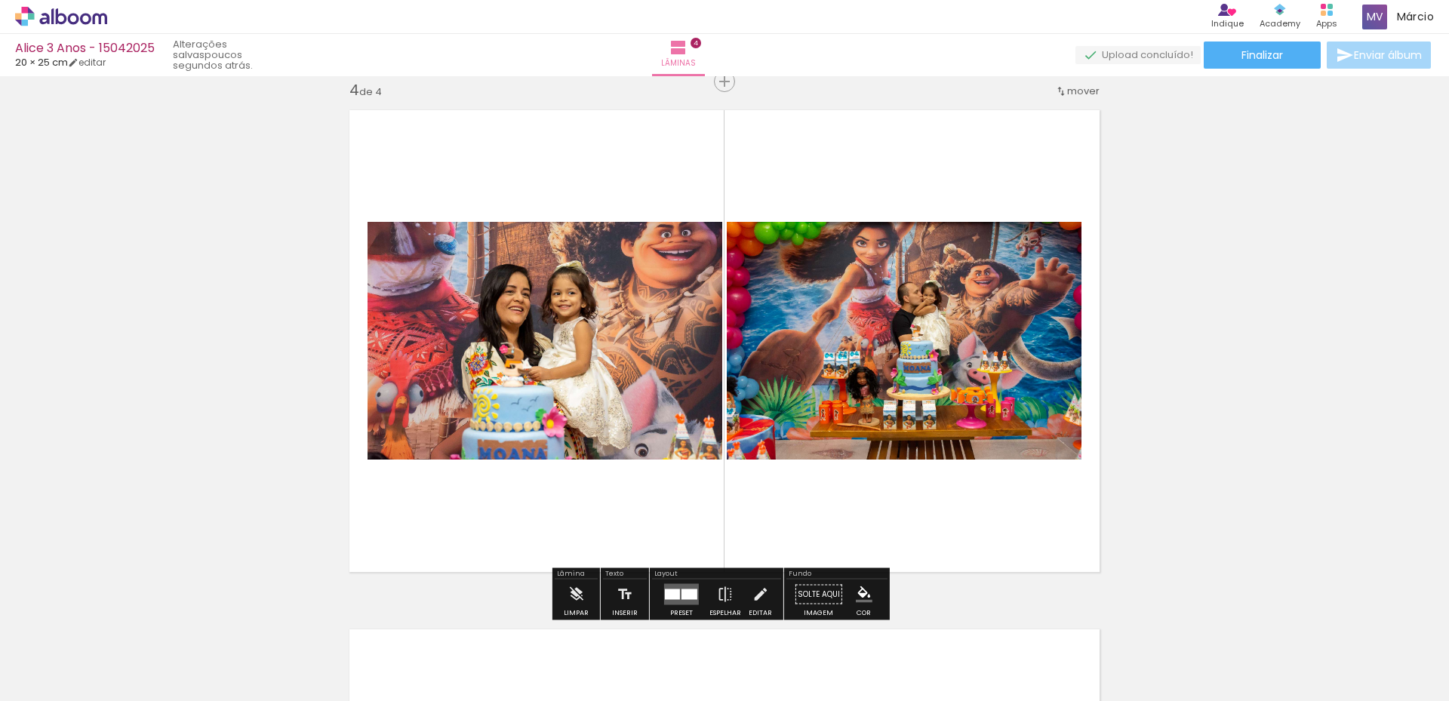
click at [954, 524] on quentale-layouter at bounding box center [725, 340] width 770 height 481
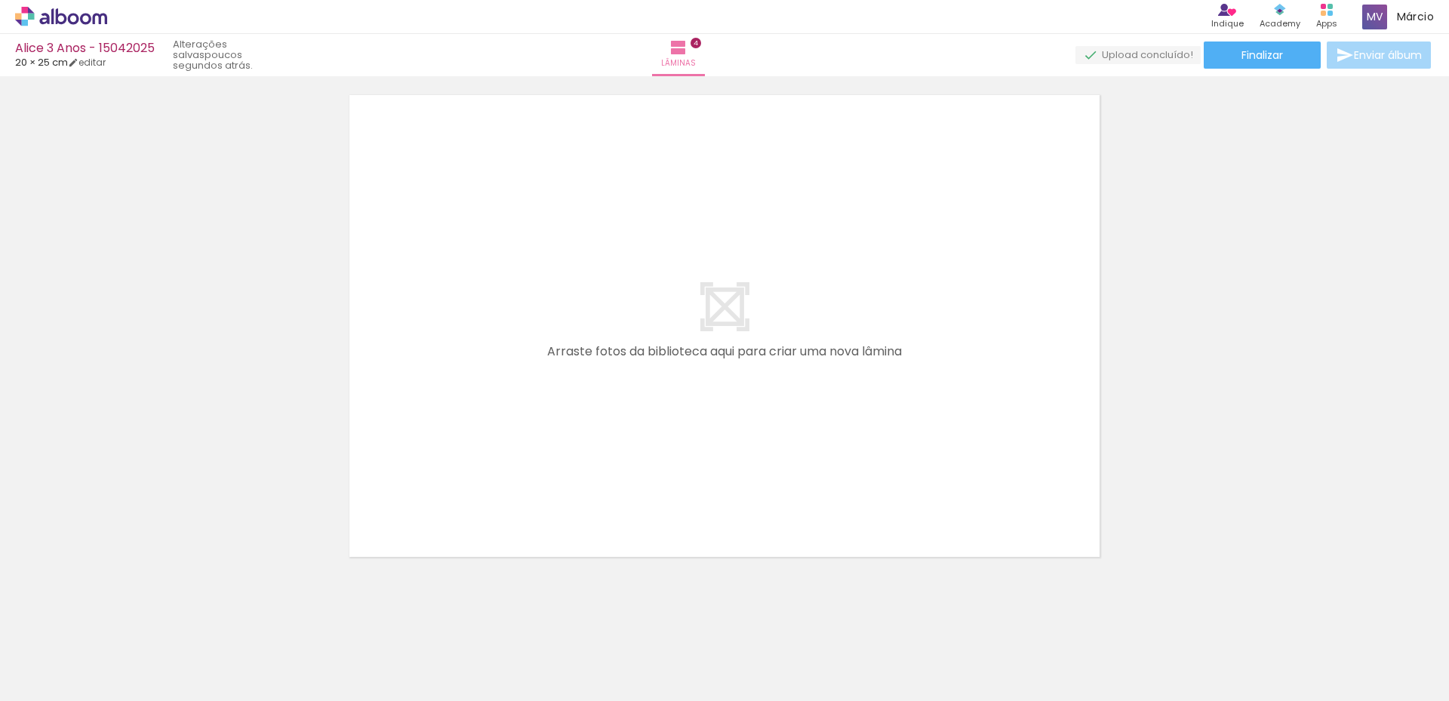
scroll to position [2112, 0]
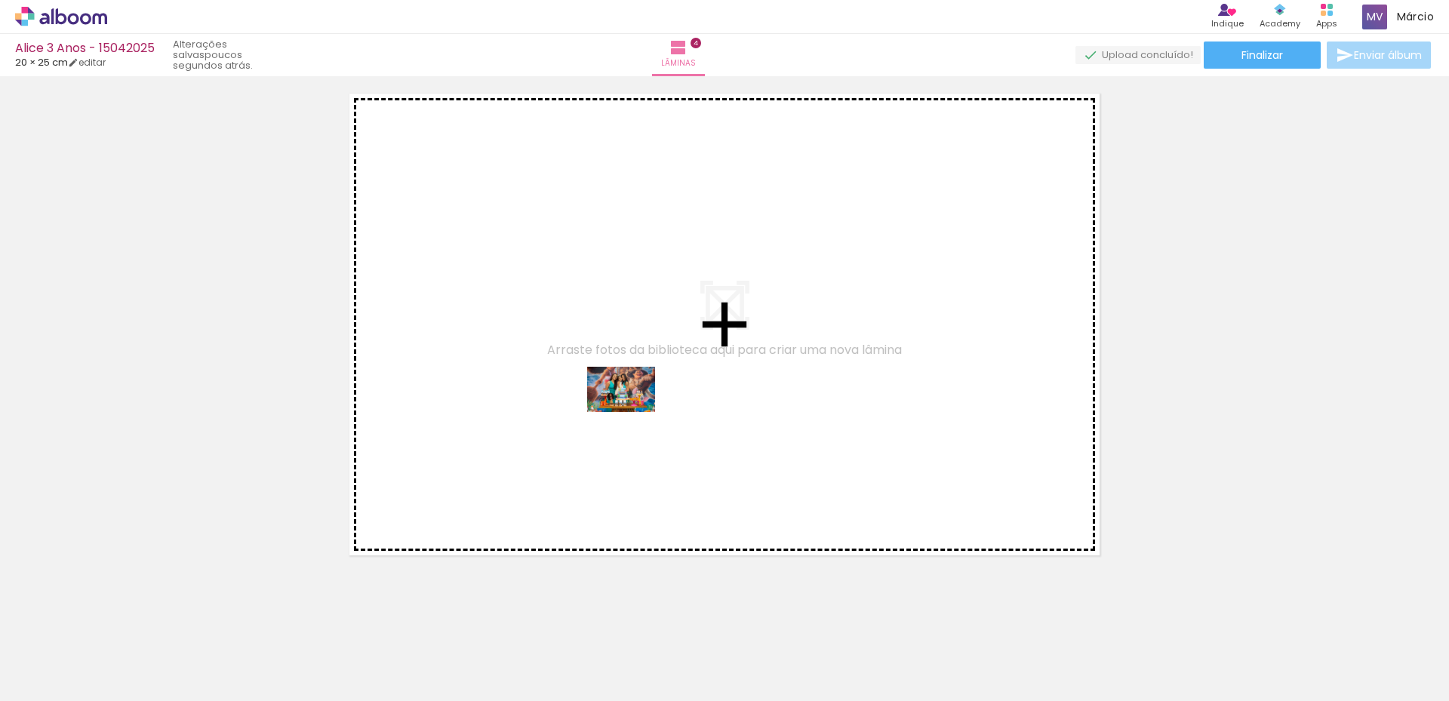
drag, startPoint x: 832, startPoint y: 659, endPoint x: 632, endPoint y: 412, distance: 317.6
click at [632, 412] on quentale-workspace at bounding box center [724, 350] width 1449 height 701
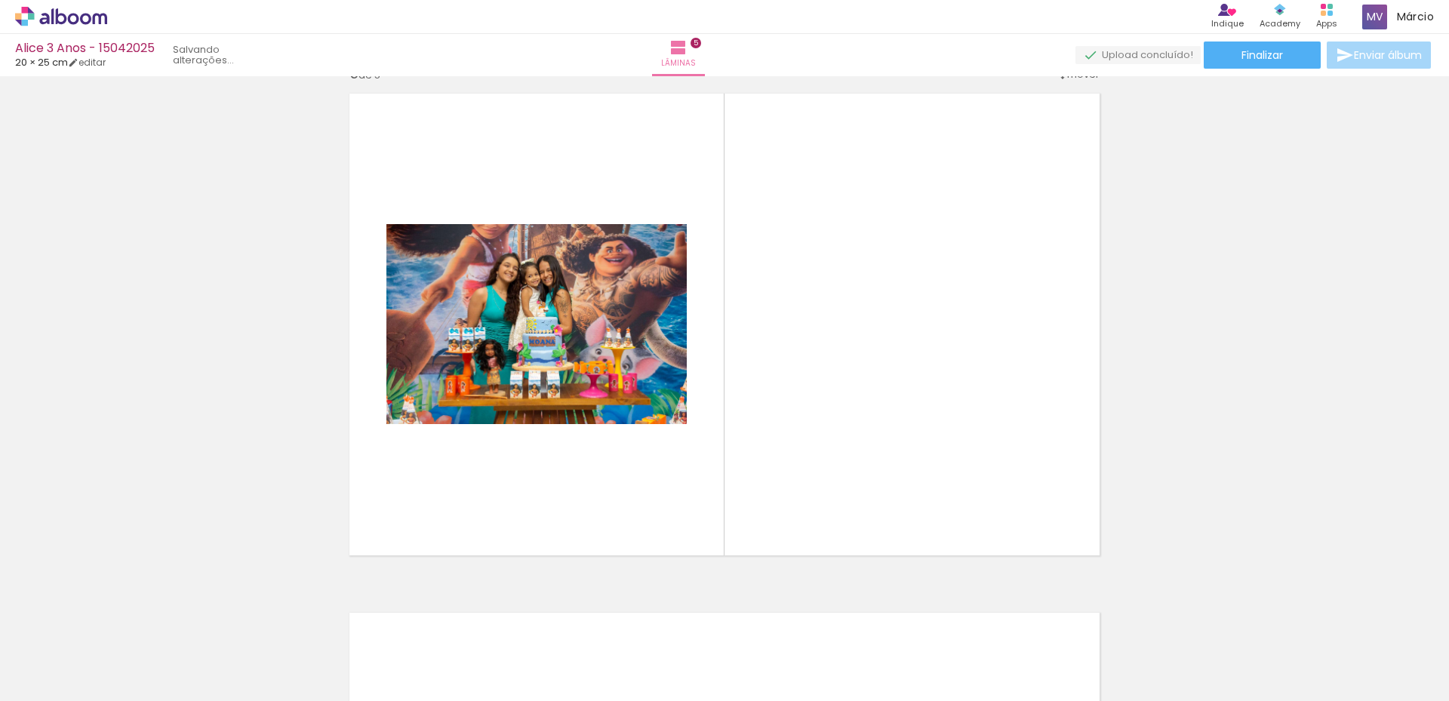
scroll to position [2096, 0]
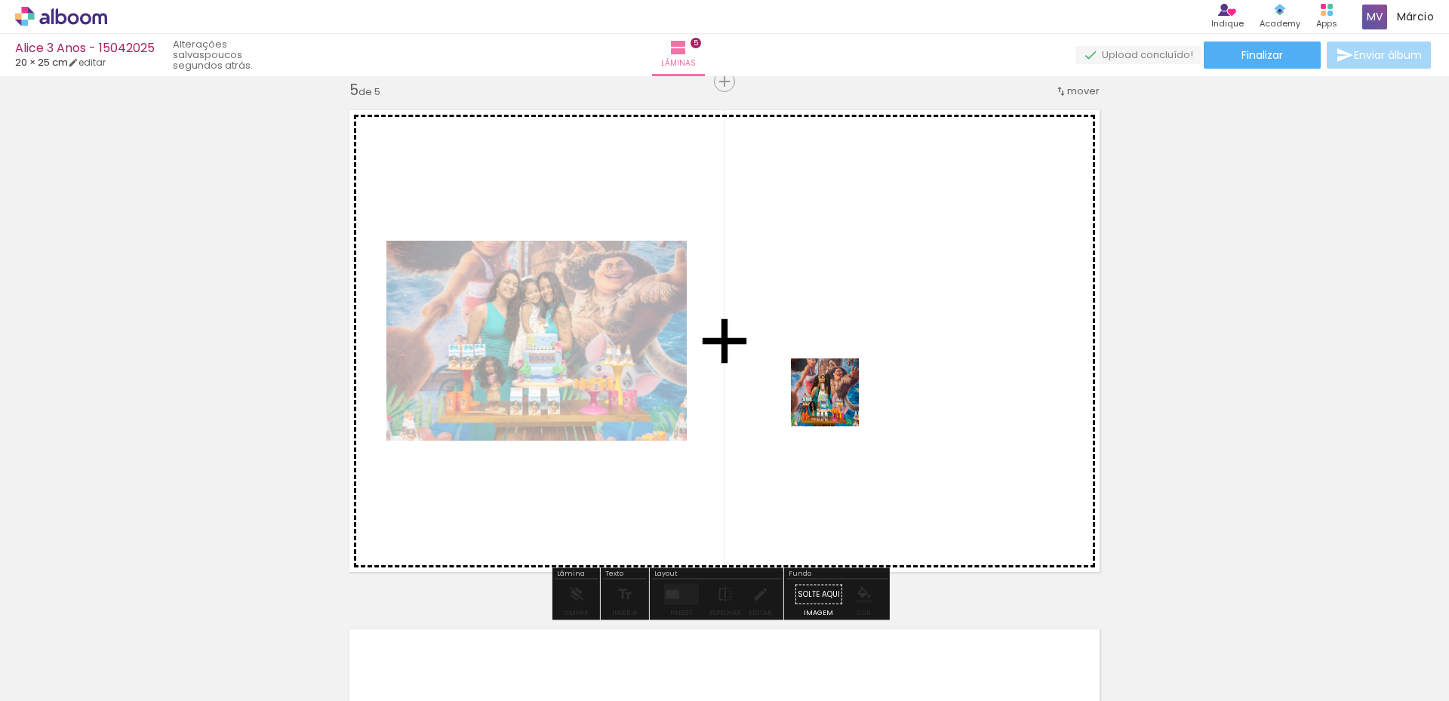
drag, startPoint x: 919, startPoint y: 663, endPoint x: 836, endPoint y: 404, distance: 272.5
click at [836, 404] on quentale-workspace at bounding box center [724, 350] width 1449 height 701
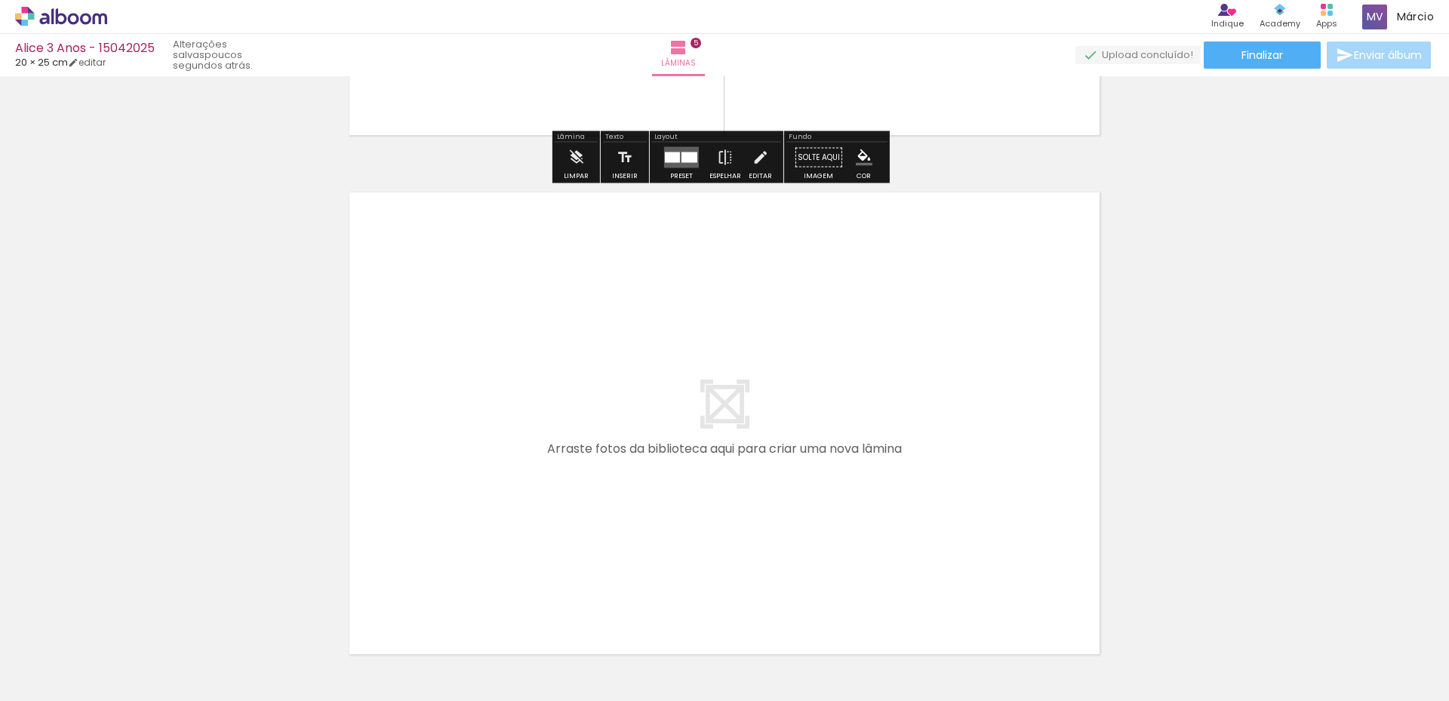
scroll to position [2624, 0]
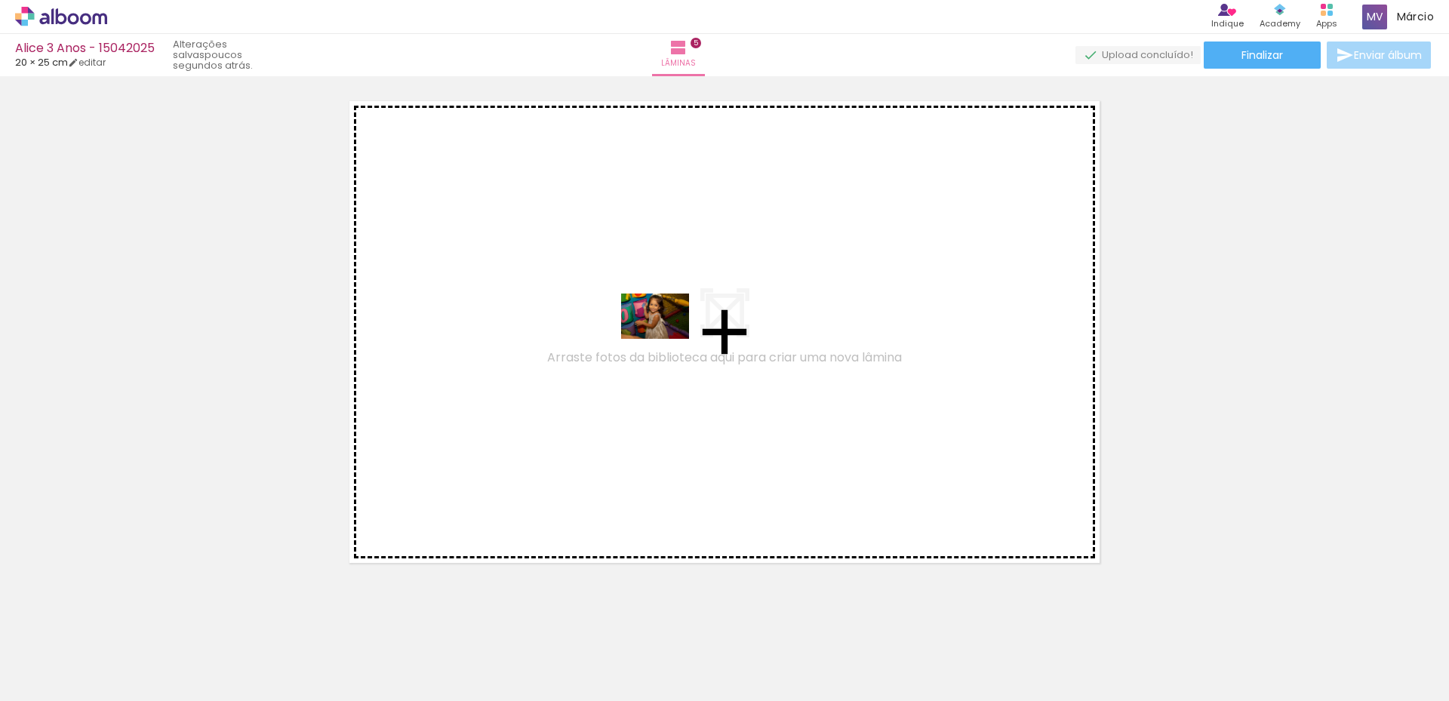
drag, startPoint x: 1026, startPoint y: 647, endPoint x: 665, endPoint y: 337, distance: 475.6
click at [665, 337] on quentale-workspace at bounding box center [724, 350] width 1449 height 701
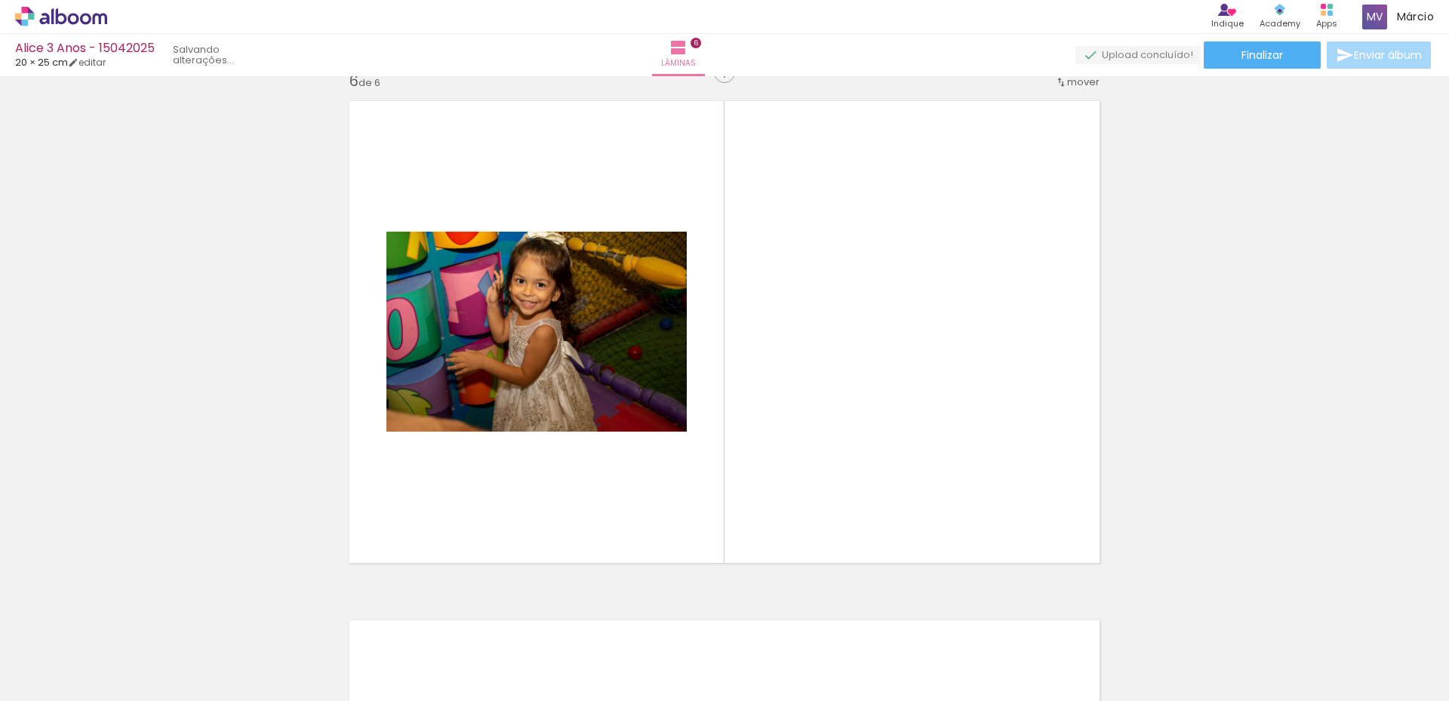
scroll to position [2615, 0]
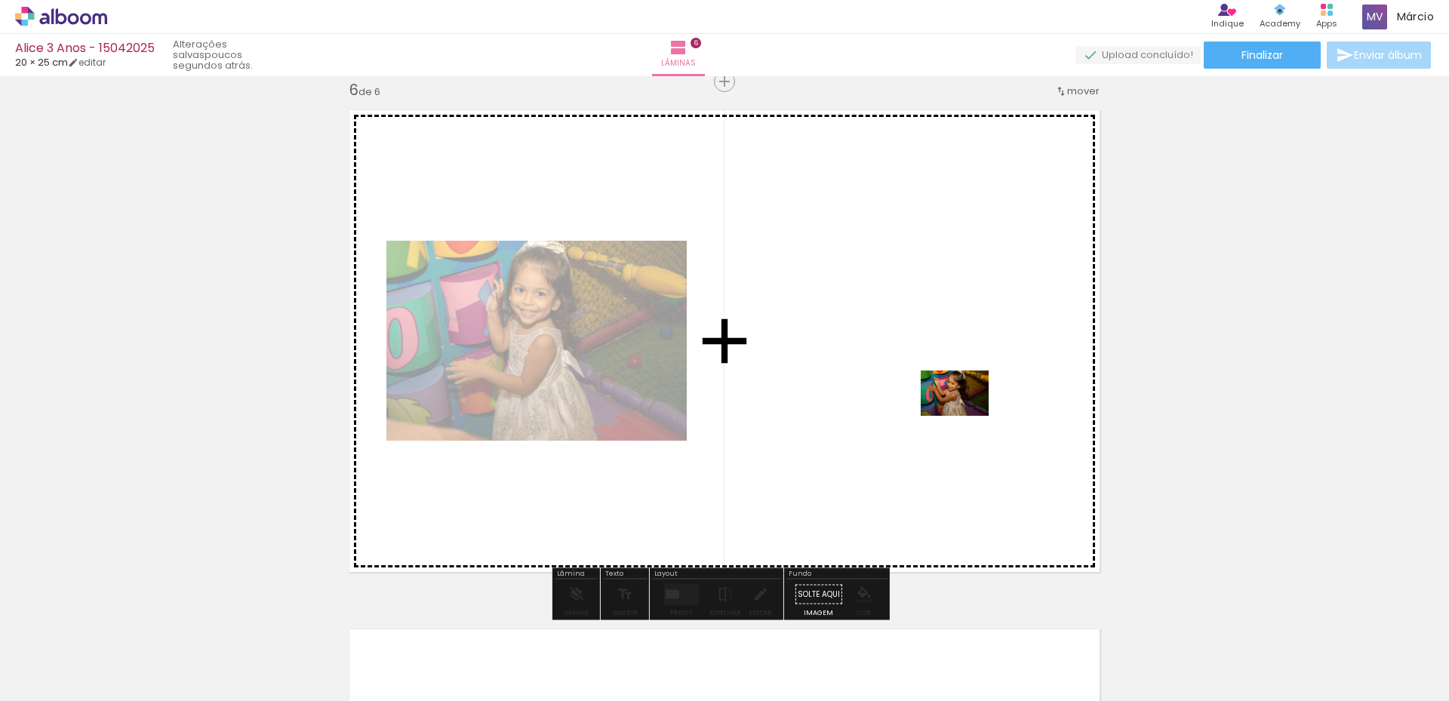
drag, startPoint x: 1102, startPoint y: 657, endPoint x: 966, endPoint y: 416, distance: 277.4
click at [966, 416] on quentale-workspace at bounding box center [724, 350] width 1449 height 701
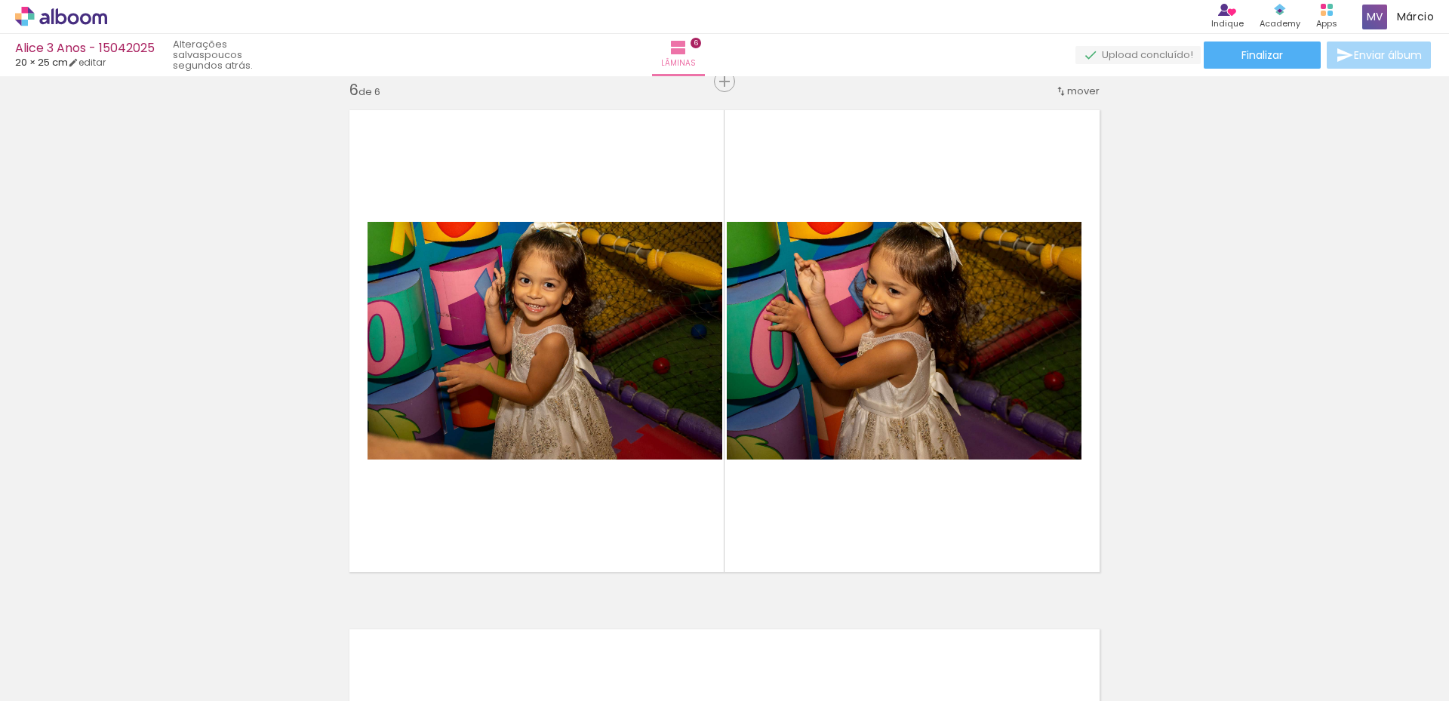
scroll to position [0, 462]
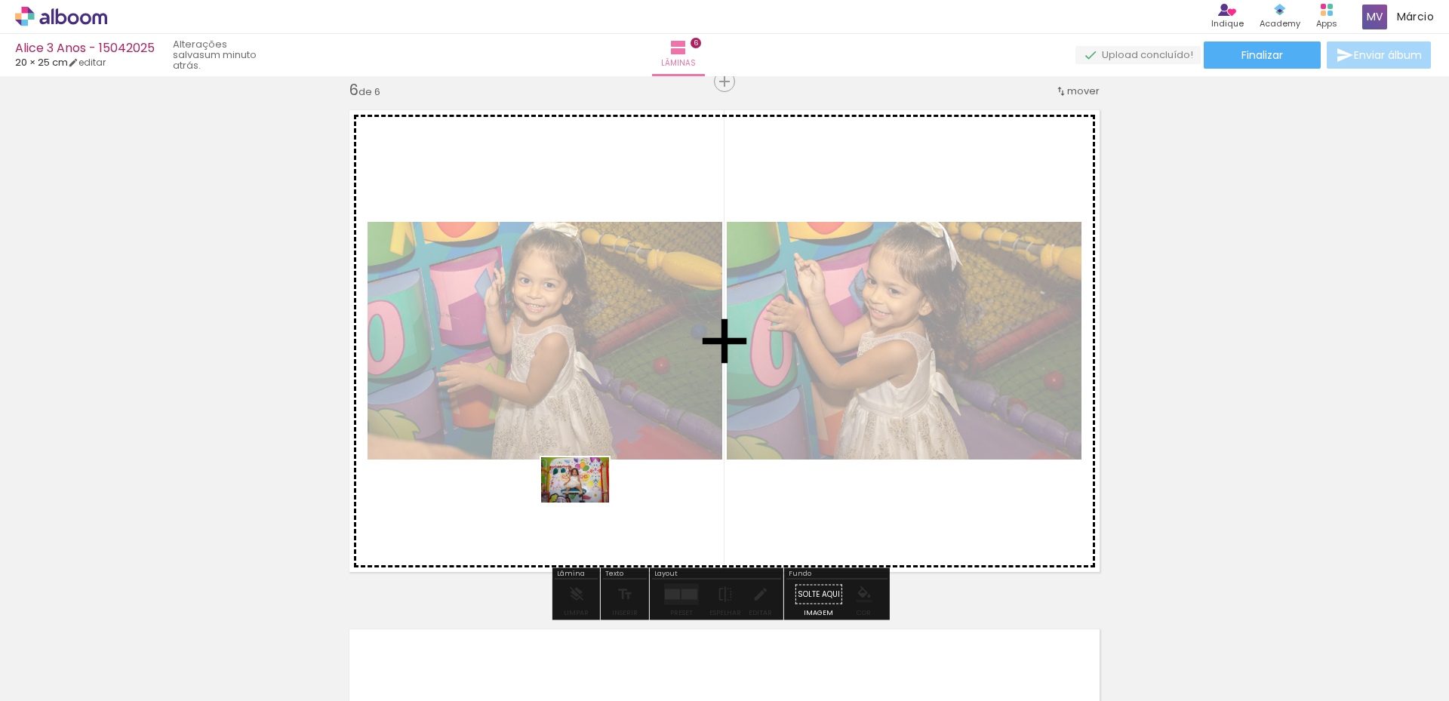
drag, startPoint x: 724, startPoint y: 665, endPoint x: 586, endPoint y: 502, distance: 212.5
click at [586, 502] on quentale-workspace at bounding box center [724, 350] width 1449 height 701
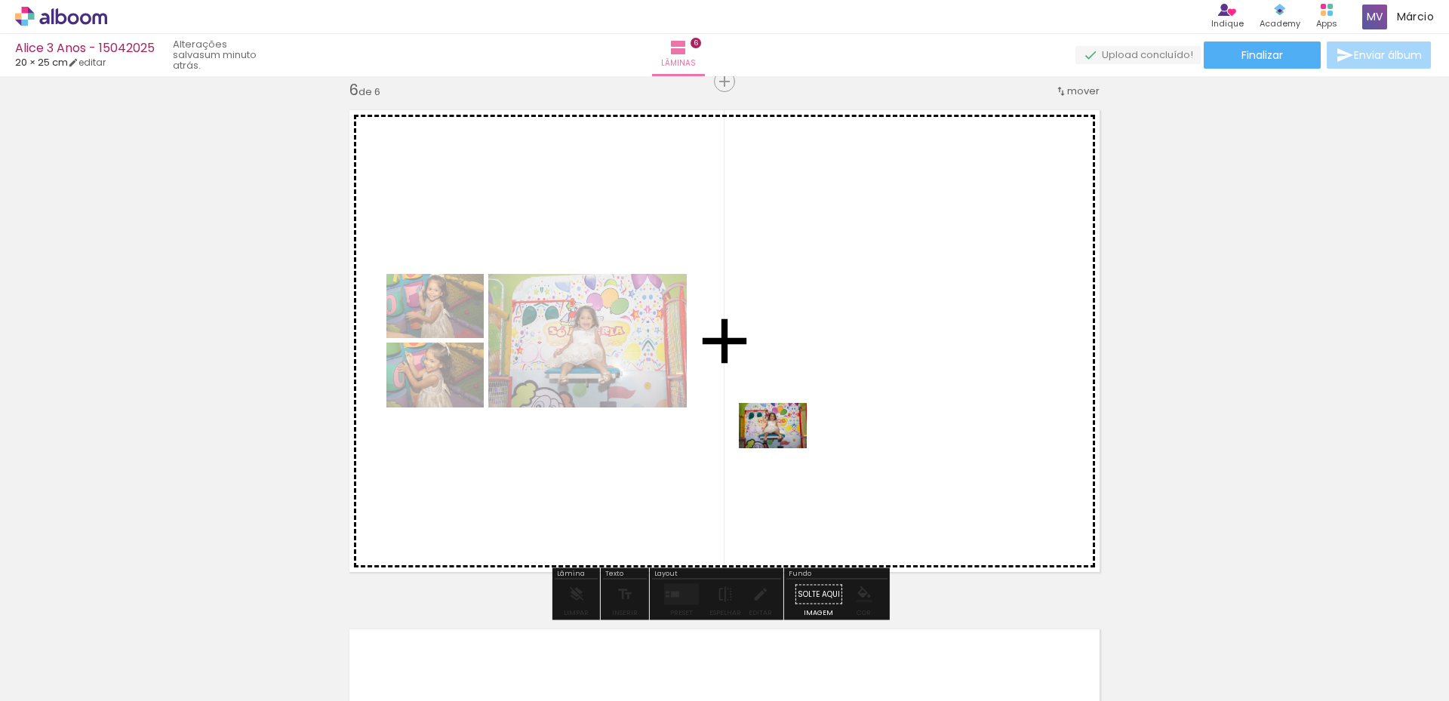
drag, startPoint x: 806, startPoint y: 665, endPoint x: 784, endPoint y: 448, distance: 217.6
click at [784, 448] on quentale-workspace at bounding box center [724, 350] width 1449 height 701
